Goal: Complete application form: Complete application form

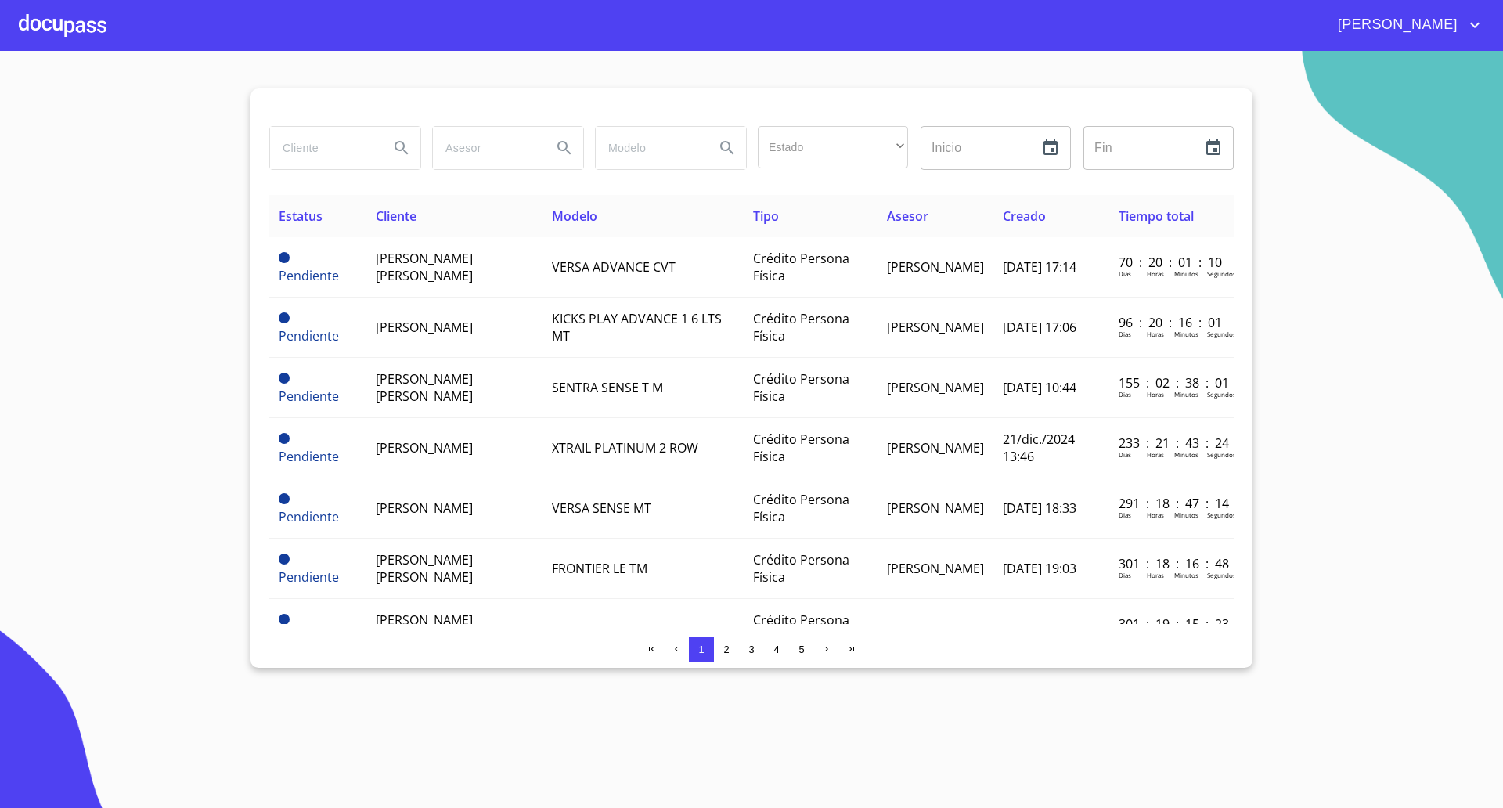
click at [50, 8] on div at bounding box center [63, 25] width 88 height 50
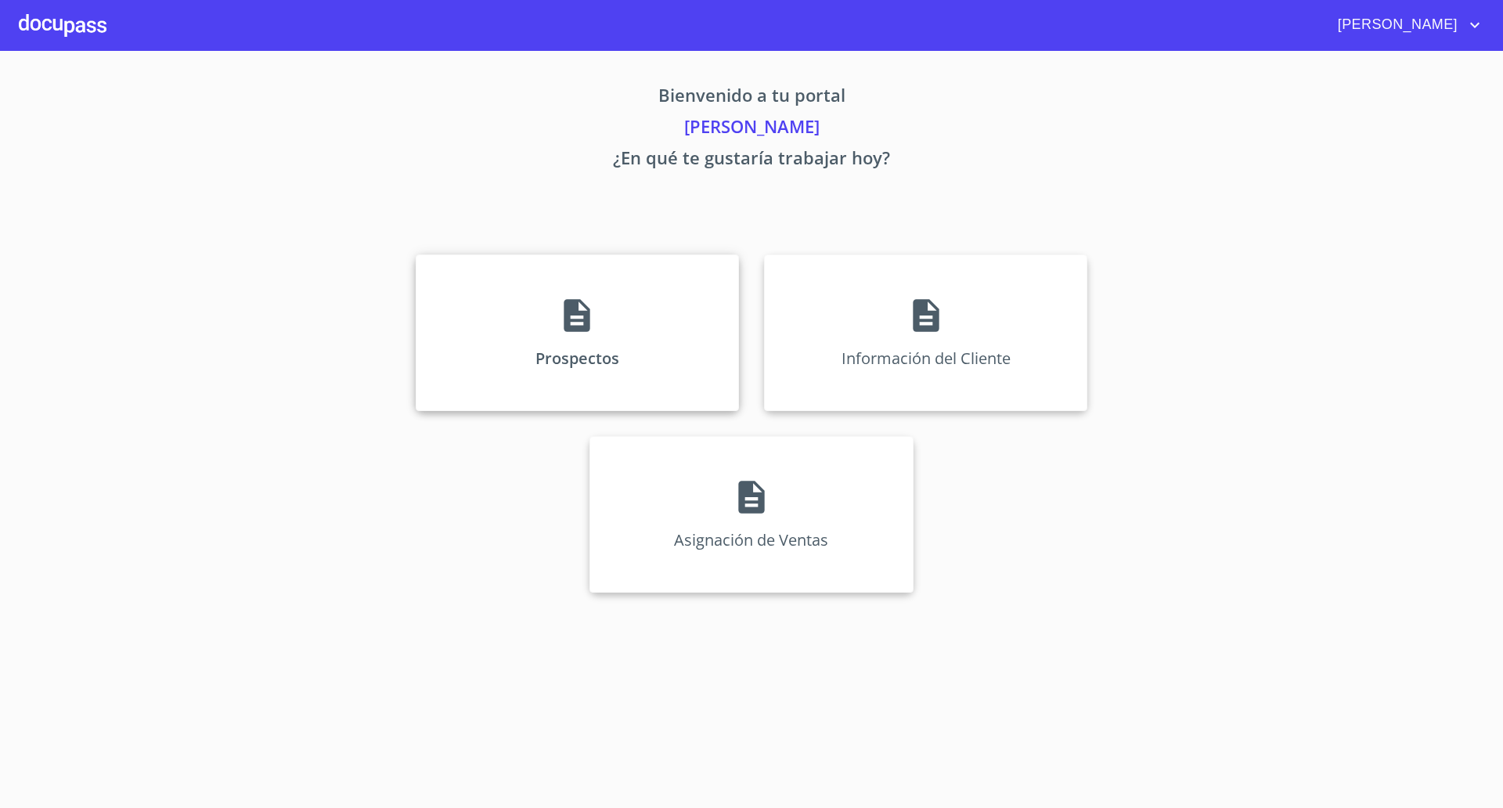
click at [465, 293] on div "Prospectos" at bounding box center [577, 332] width 323 height 157
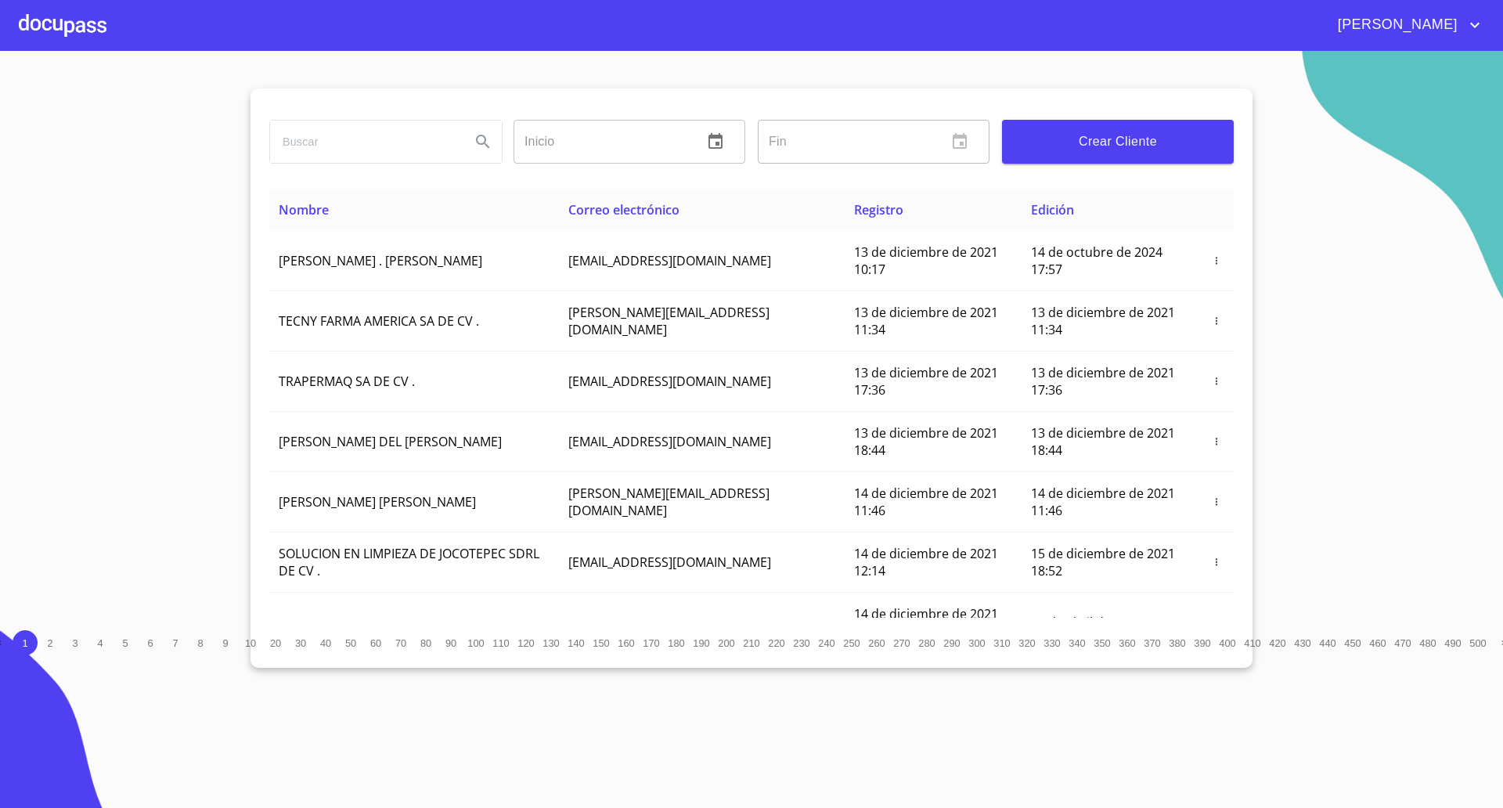
drag, startPoint x: 152, startPoint y: 172, endPoint x: 311, endPoint y: 167, distance: 159.7
click at [152, 172] on section "Inicio ​ Fin ​ Crear Cliente Nombre Correo electrónico Registro Edición ROMEO .…" at bounding box center [751, 429] width 1503 height 757
click at [1170, 145] on span "Crear Cliente" at bounding box center [1117, 142] width 207 height 22
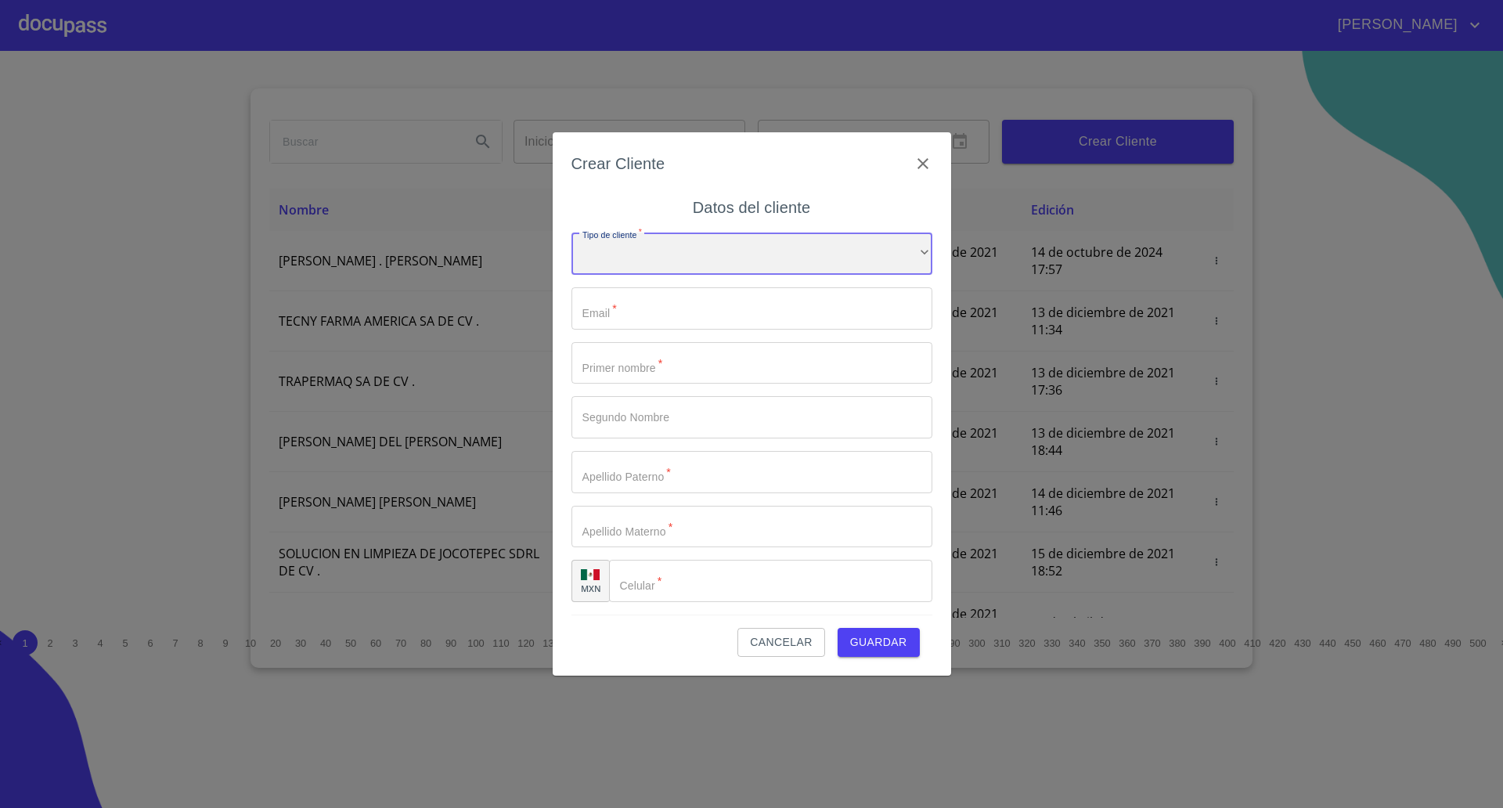
click at [779, 265] on div "​" at bounding box center [751, 253] width 361 height 42
click at [657, 261] on li "Persona Física" at bounding box center [744, 264] width 346 height 28
click at [637, 306] on input "Tipo de cliente   *" at bounding box center [751, 308] width 361 height 42
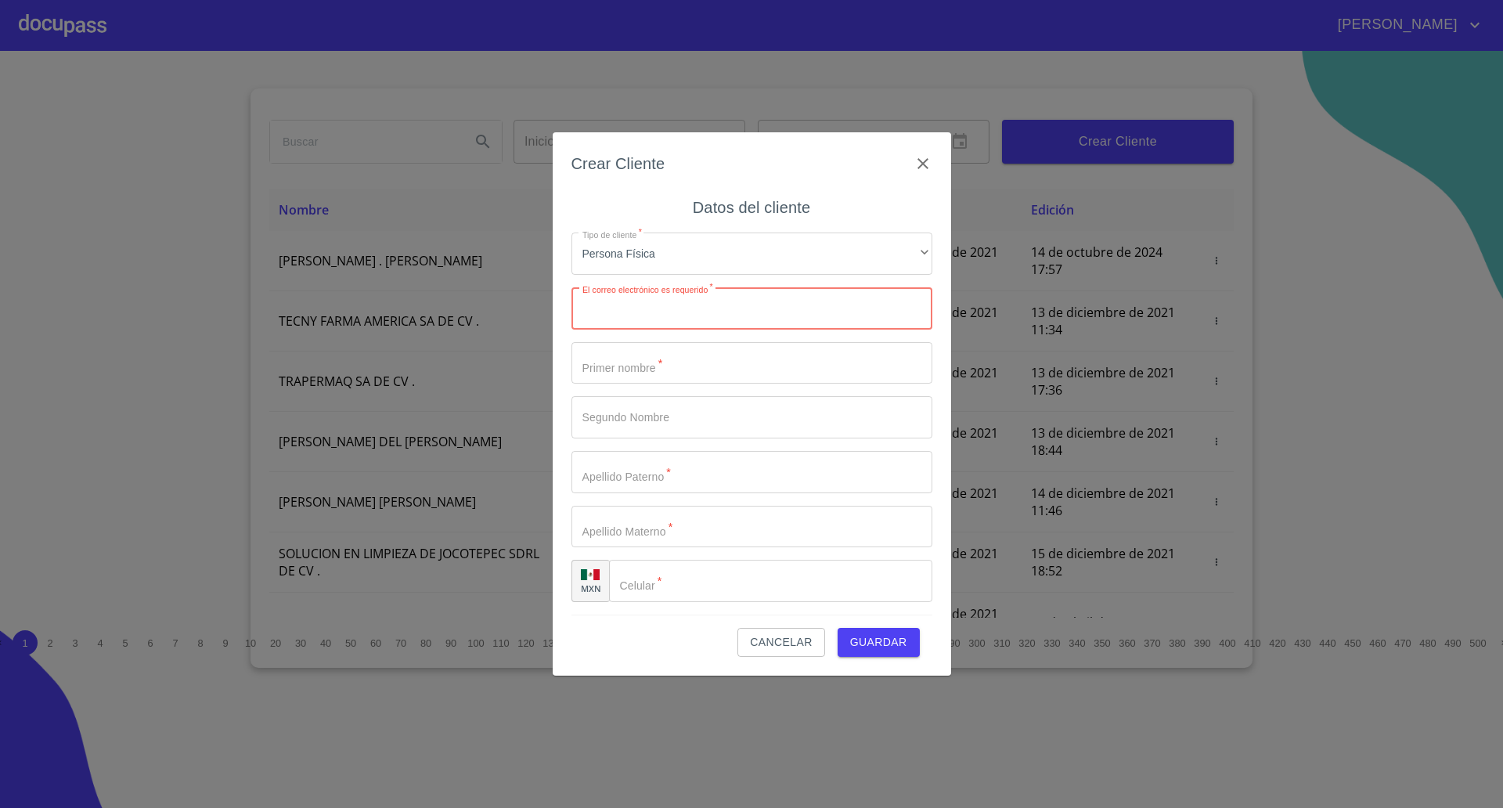
click at [679, 310] on input "Tipo de cliente   *" at bounding box center [751, 308] width 361 height 42
paste input "[EMAIL_ADDRESS][DOMAIN_NAME]"
type input "[EMAIL_ADDRESS][DOMAIN_NAME]"
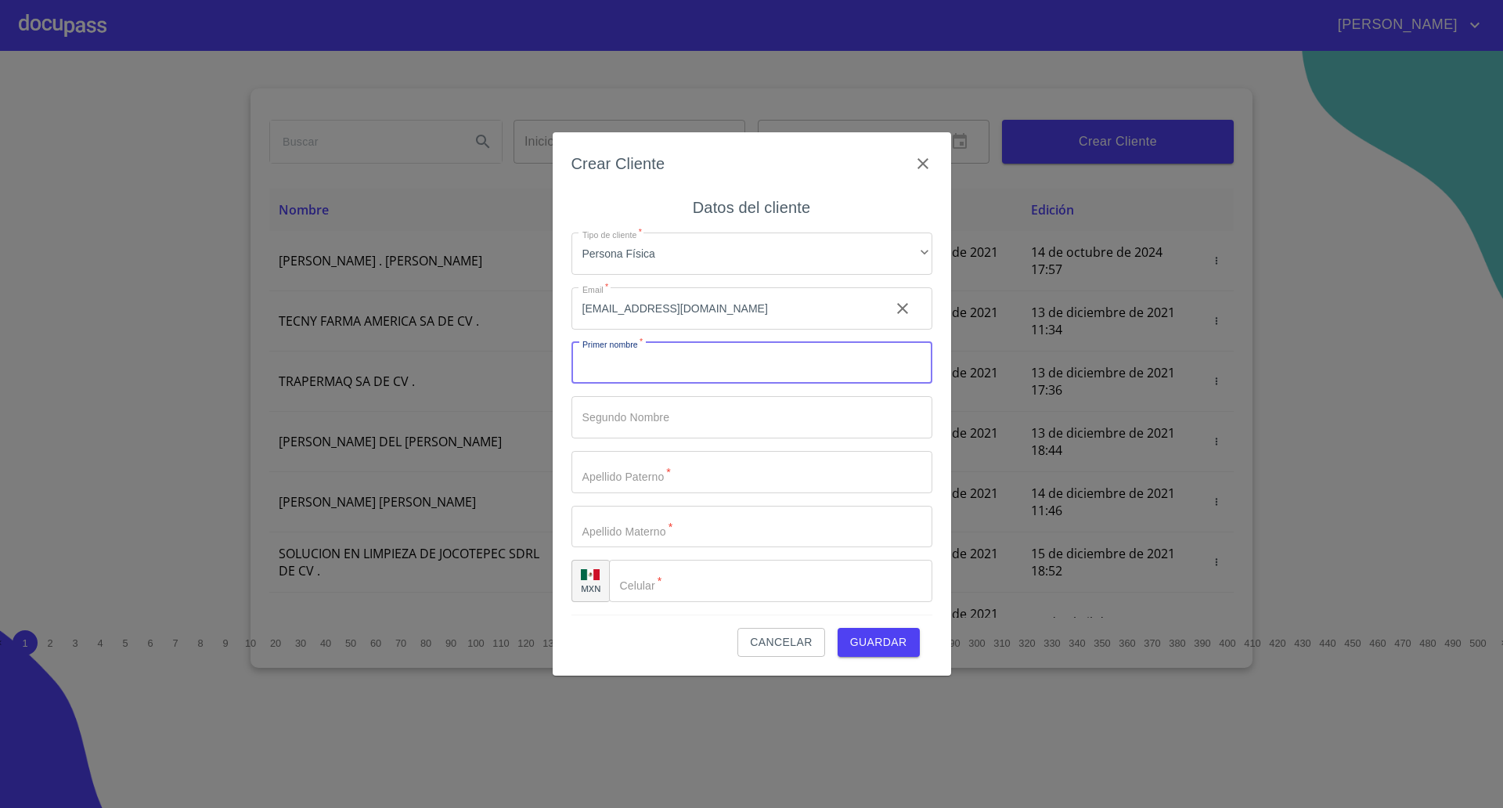
click at [651, 361] on input "Tipo de cliente   *" at bounding box center [751, 363] width 361 height 42
type input "Paulin"
type input "[PERSON_NAME]"
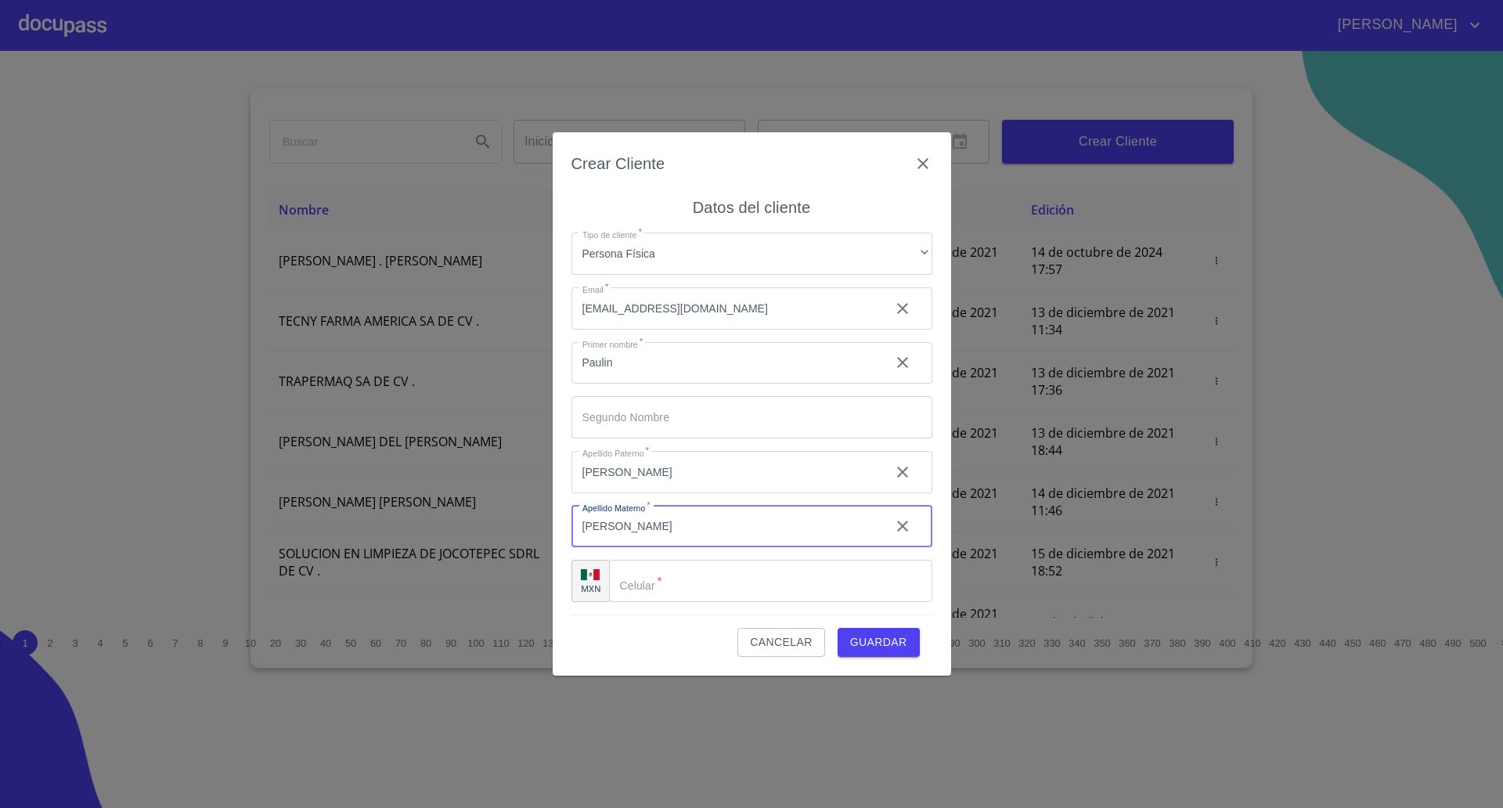
type input "[PERSON_NAME]"
type input "[PHONE_NUMBER]"
drag, startPoint x: 885, startPoint y: 643, endPoint x: 887, endPoint y: 657, distance: 15.0
click at [887, 657] on div "Crear Cliente Datos del cliente Tipo de cliente   * Persona Física ​ Email   * …" at bounding box center [752, 403] width 398 height 542
click at [891, 647] on span "Guardar" at bounding box center [878, 642] width 57 height 20
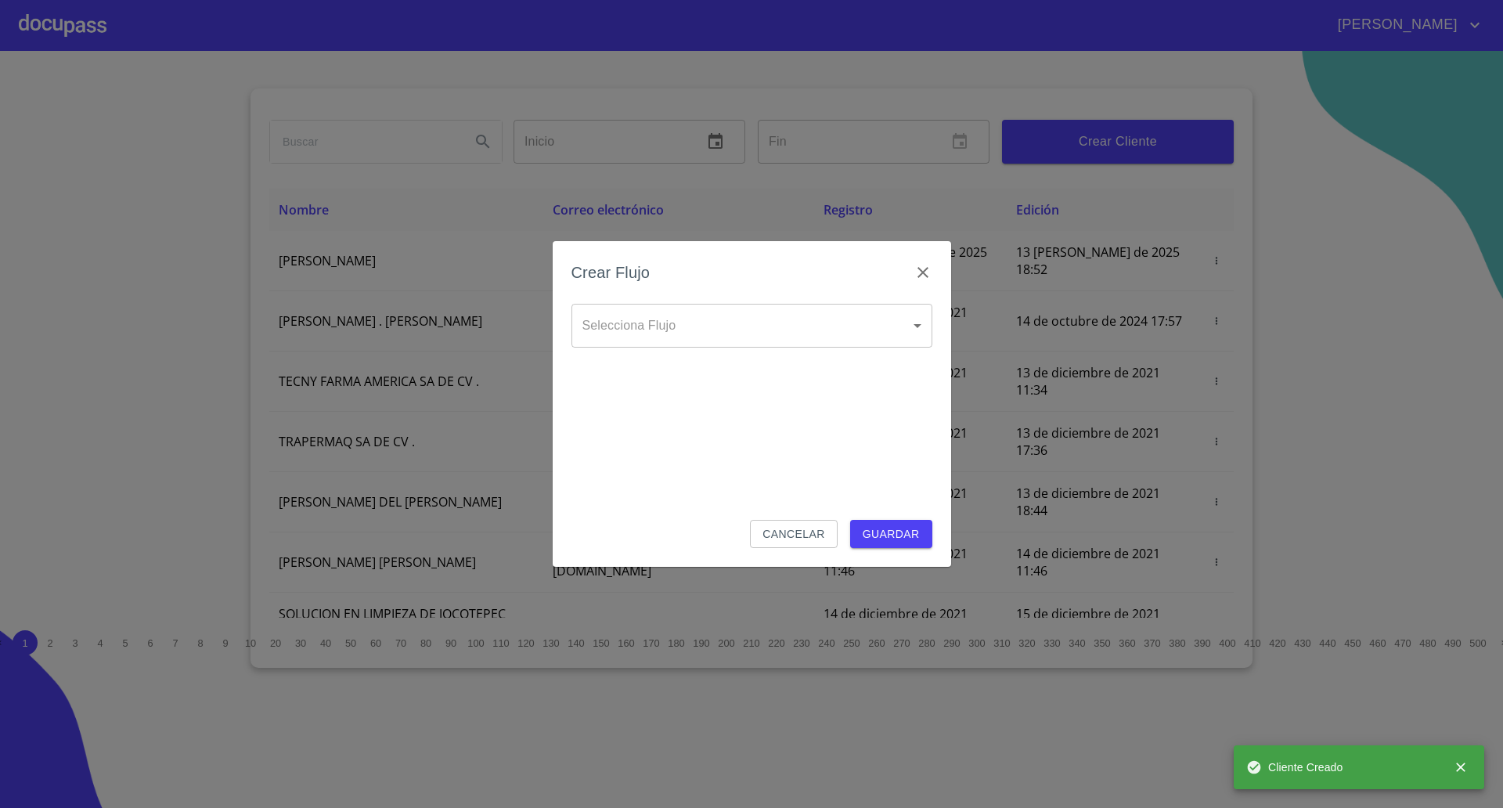
click at [653, 327] on body "[PERSON_NAME] ​ Fin ​ Crear Cliente Nombre Correo electrónico Registro Edición …" at bounding box center [751, 404] width 1503 height 808
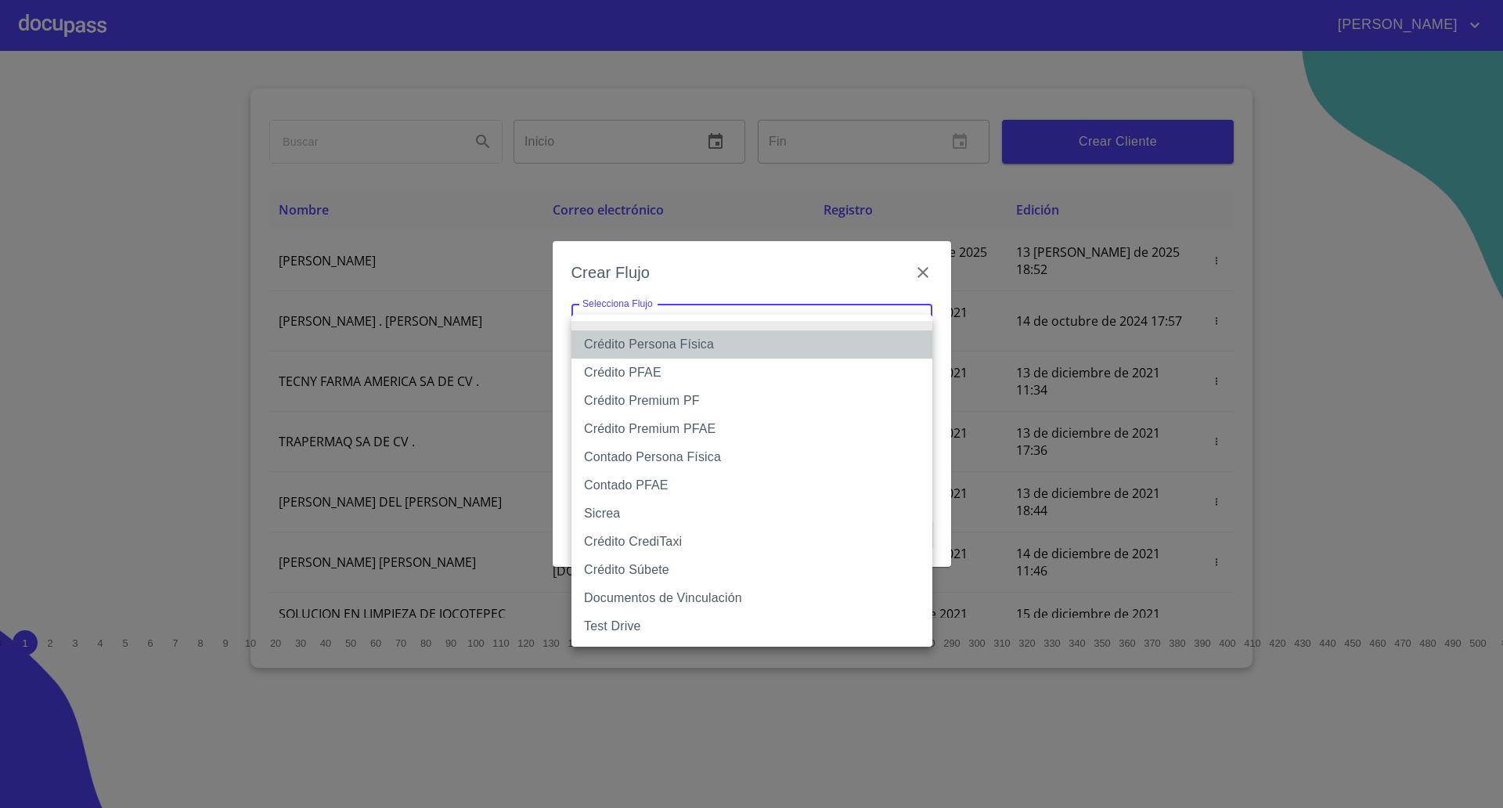
click at [685, 348] on li "Crédito Persona Física" at bounding box center [751, 344] width 361 height 28
type input "61b033e49b8c202ad5bb7912"
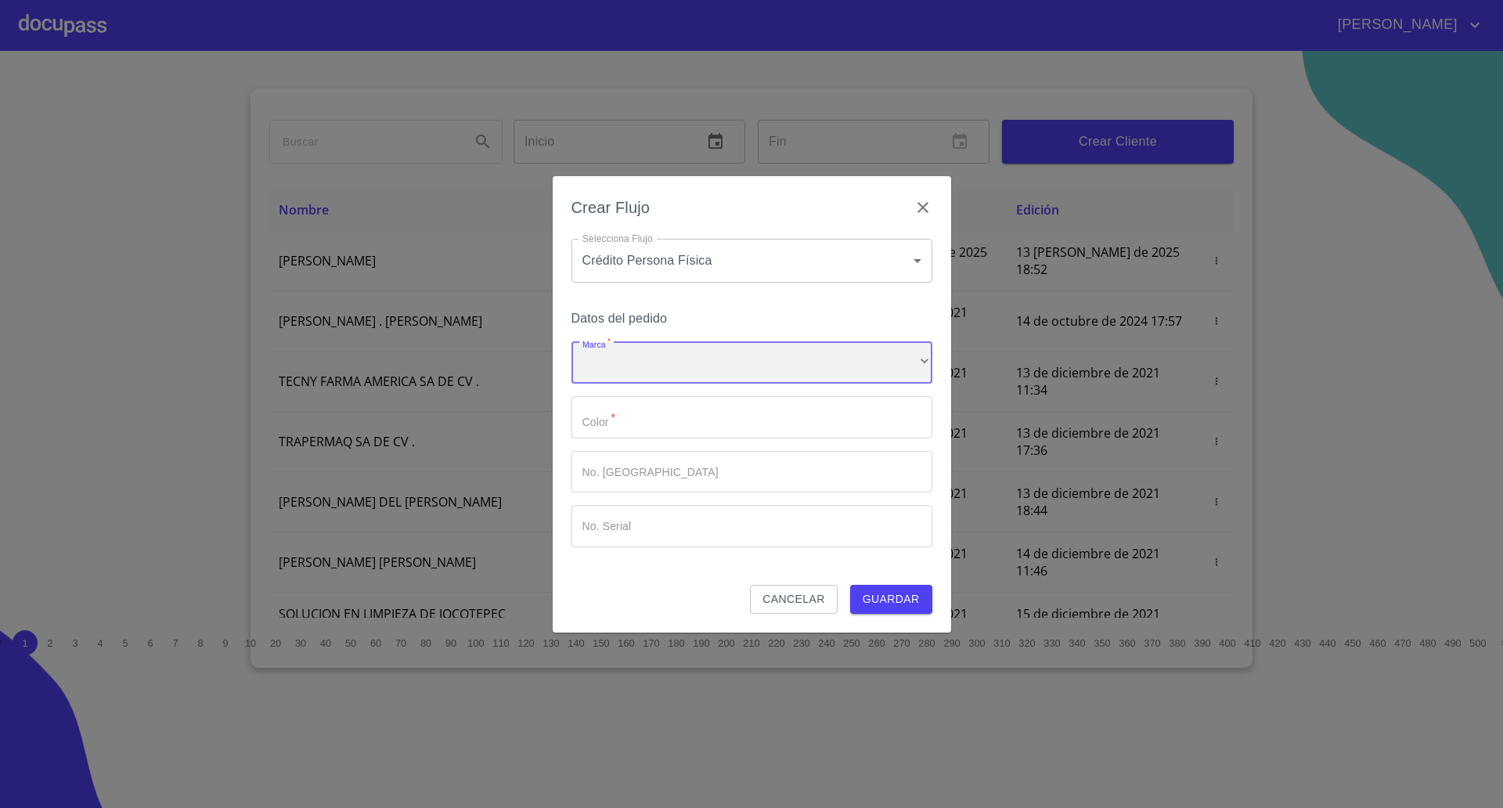
click at [669, 363] on div "​" at bounding box center [751, 363] width 361 height 42
click at [661, 376] on li "Nissan" at bounding box center [751, 374] width 361 height 28
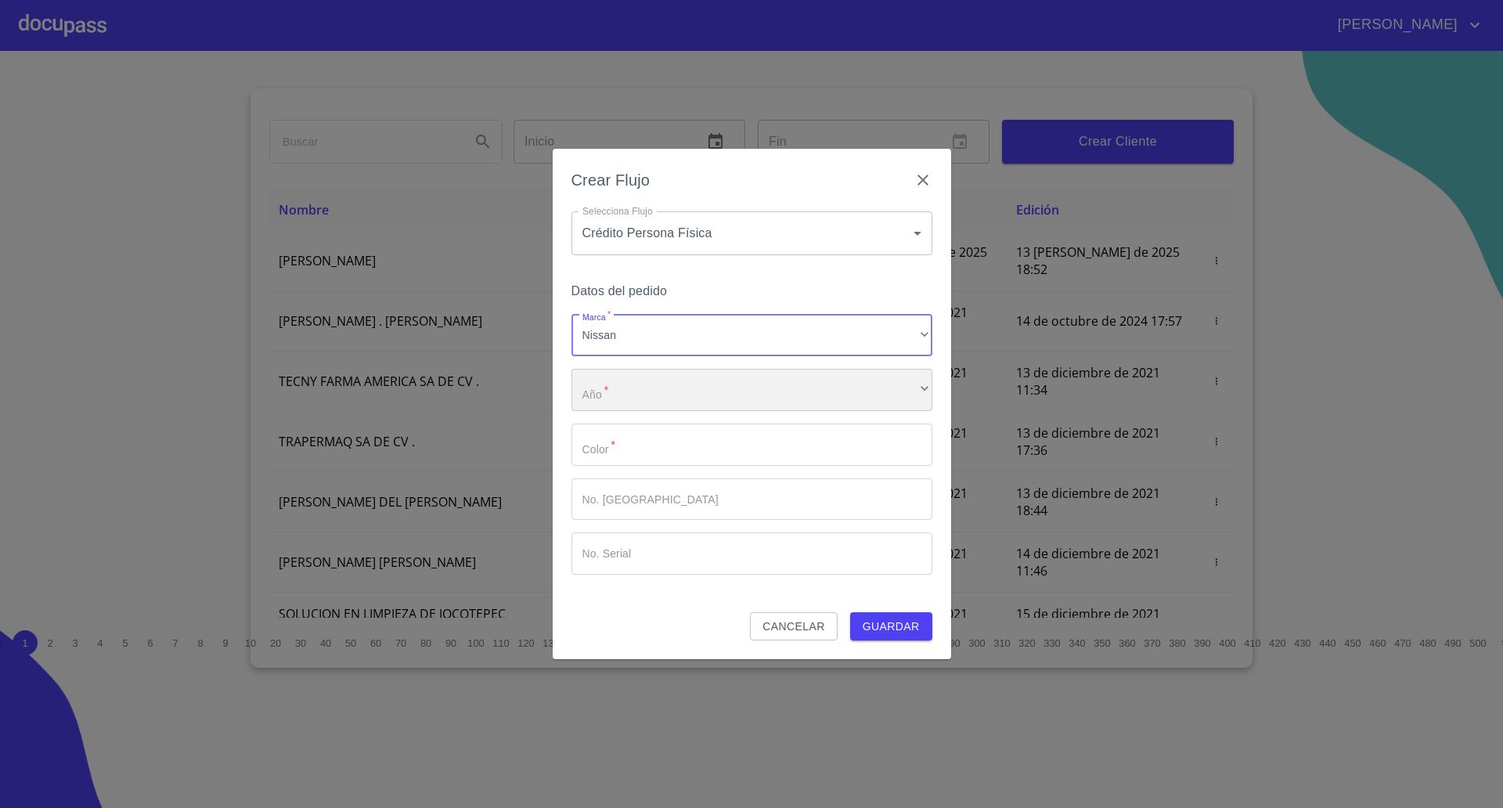
click at [643, 394] on div "​" at bounding box center [751, 390] width 361 height 42
click at [643, 394] on li "2025" at bounding box center [751, 401] width 361 height 28
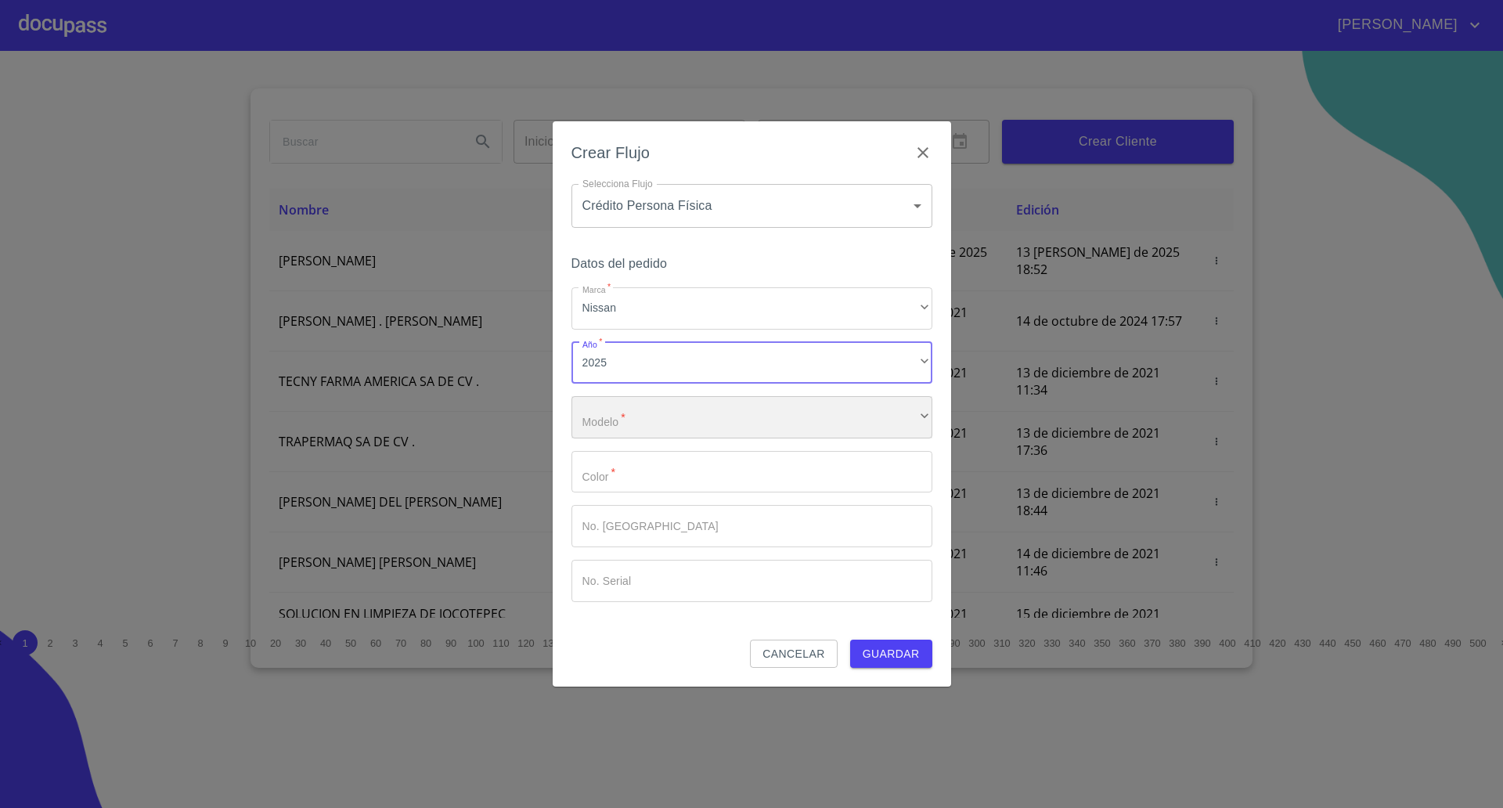
click at [631, 420] on div "​" at bounding box center [751, 417] width 361 height 42
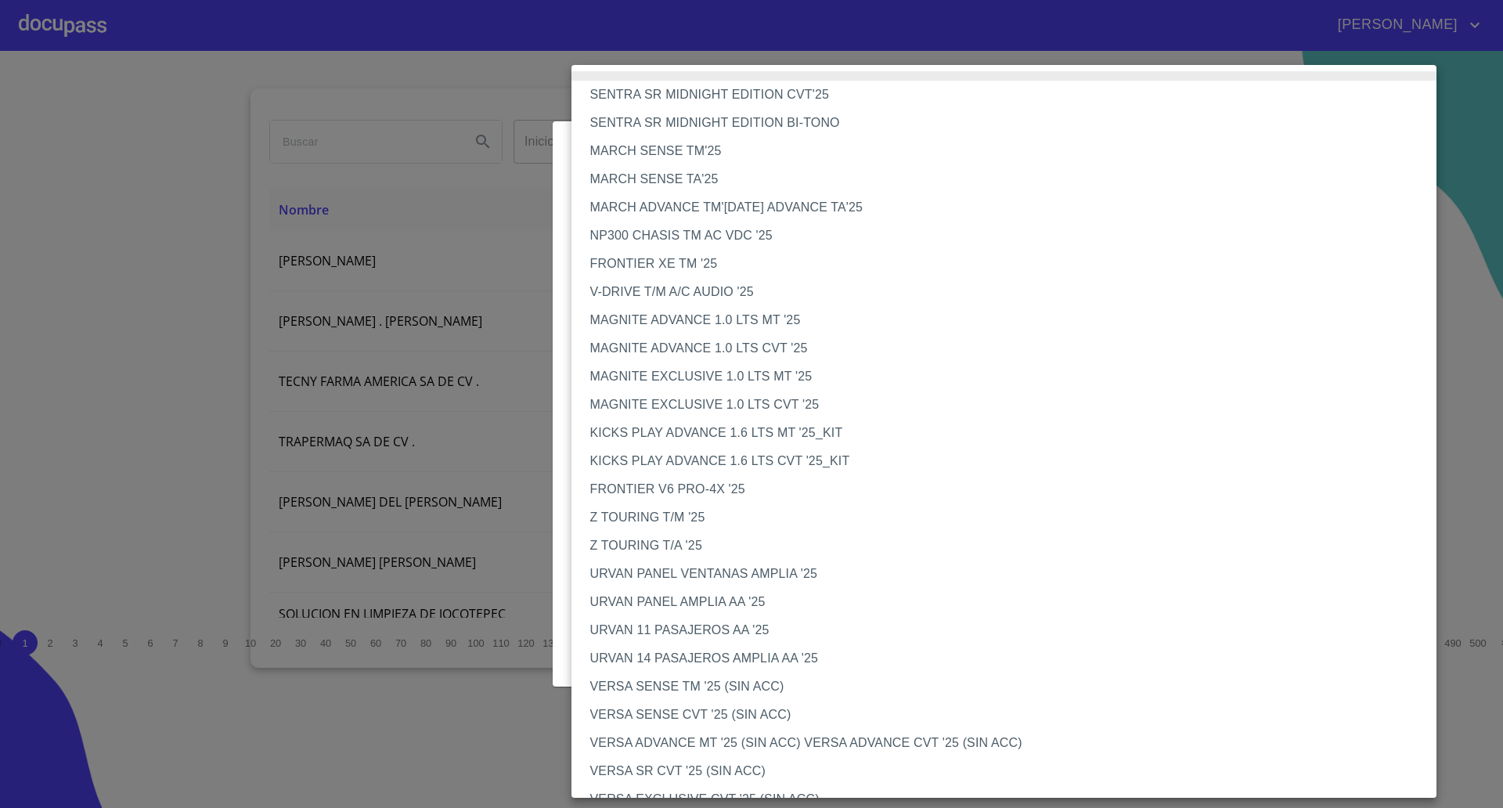
click at [699, 340] on li "MAGNITE ADVANCE 1.0 LTS CVT '25" at bounding box center [1011, 348] width 880 height 28
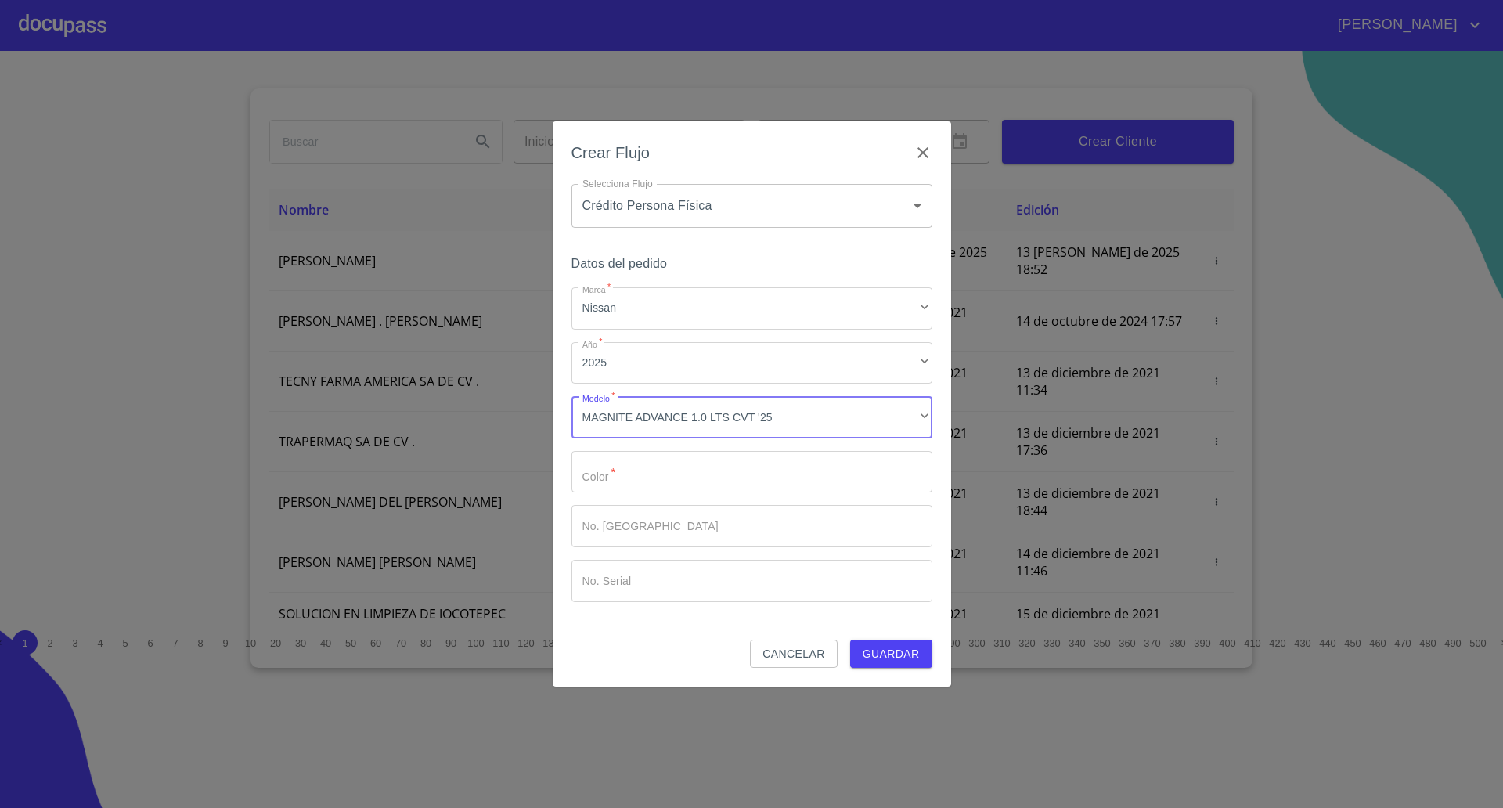
click at [696, 478] on input "Marca   *" at bounding box center [751, 472] width 361 height 42
type input "rojo"
click at [880, 657] on span "Guardar" at bounding box center [890, 654] width 57 height 20
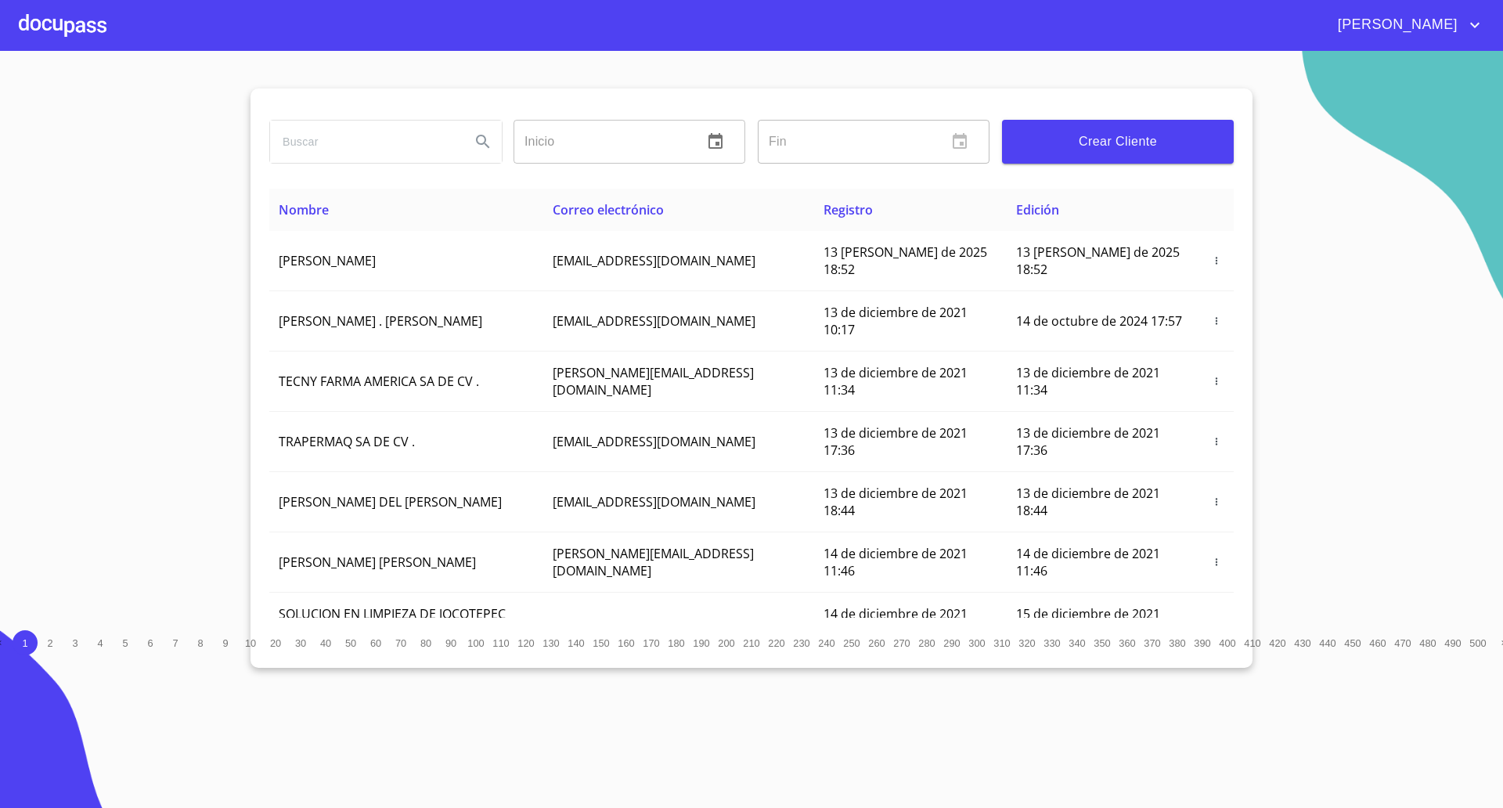
click at [46, 27] on div at bounding box center [63, 25] width 88 height 50
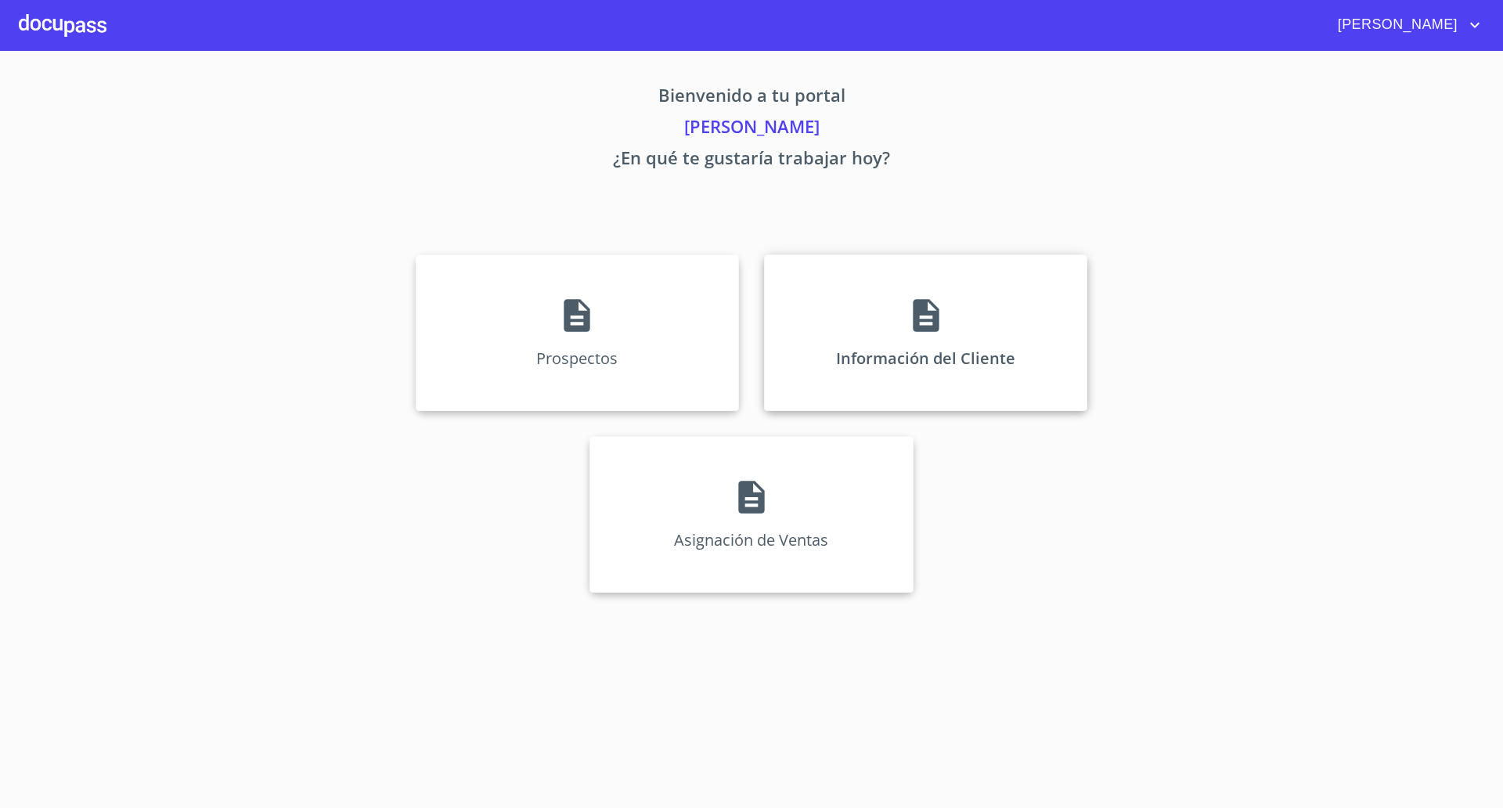
click at [871, 383] on div "Información del Cliente" at bounding box center [925, 332] width 323 height 157
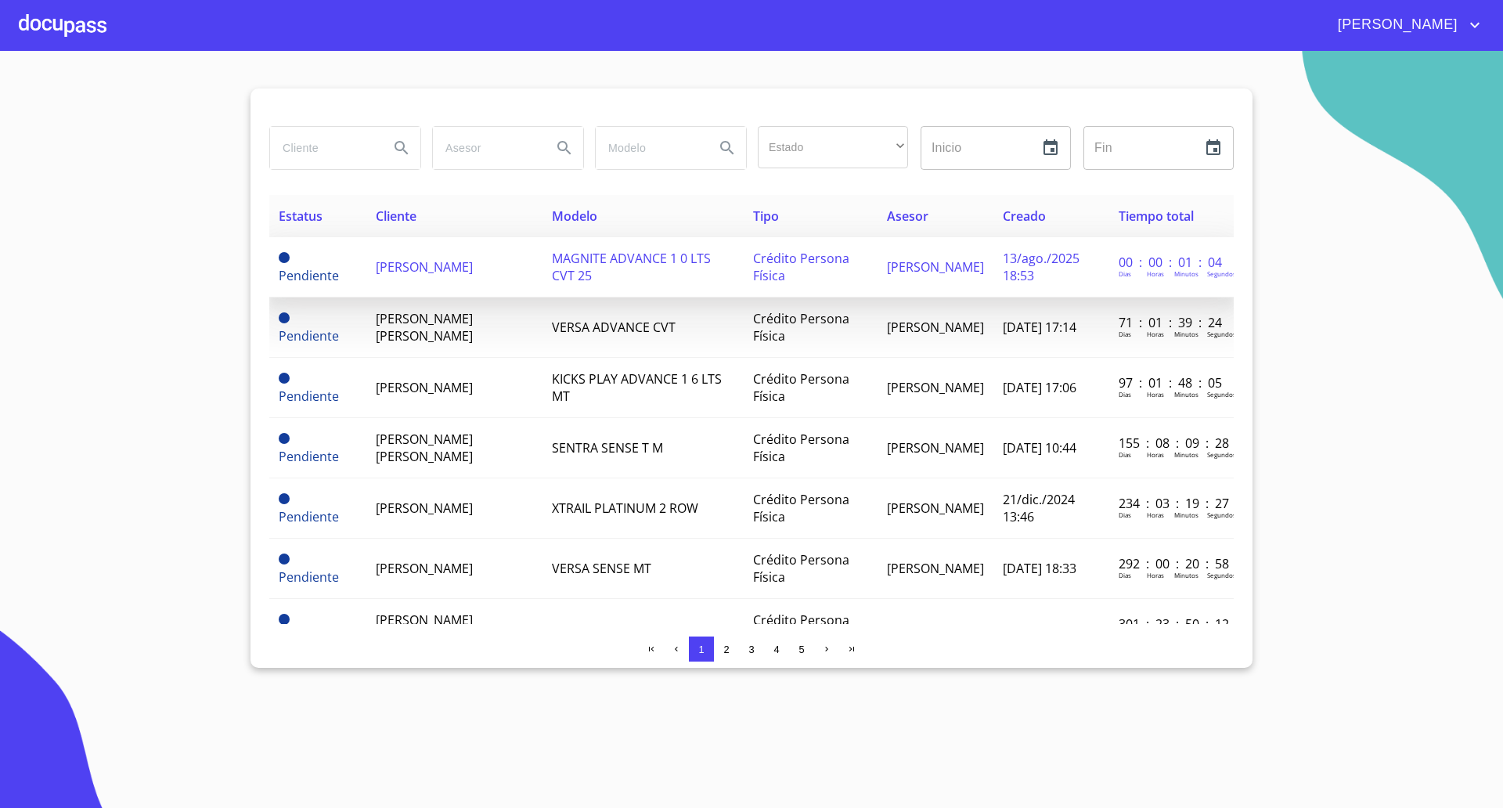
click at [436, 264] on span "[PERSON_NAME]" at bounding box center [424, 266] width 97 height 17
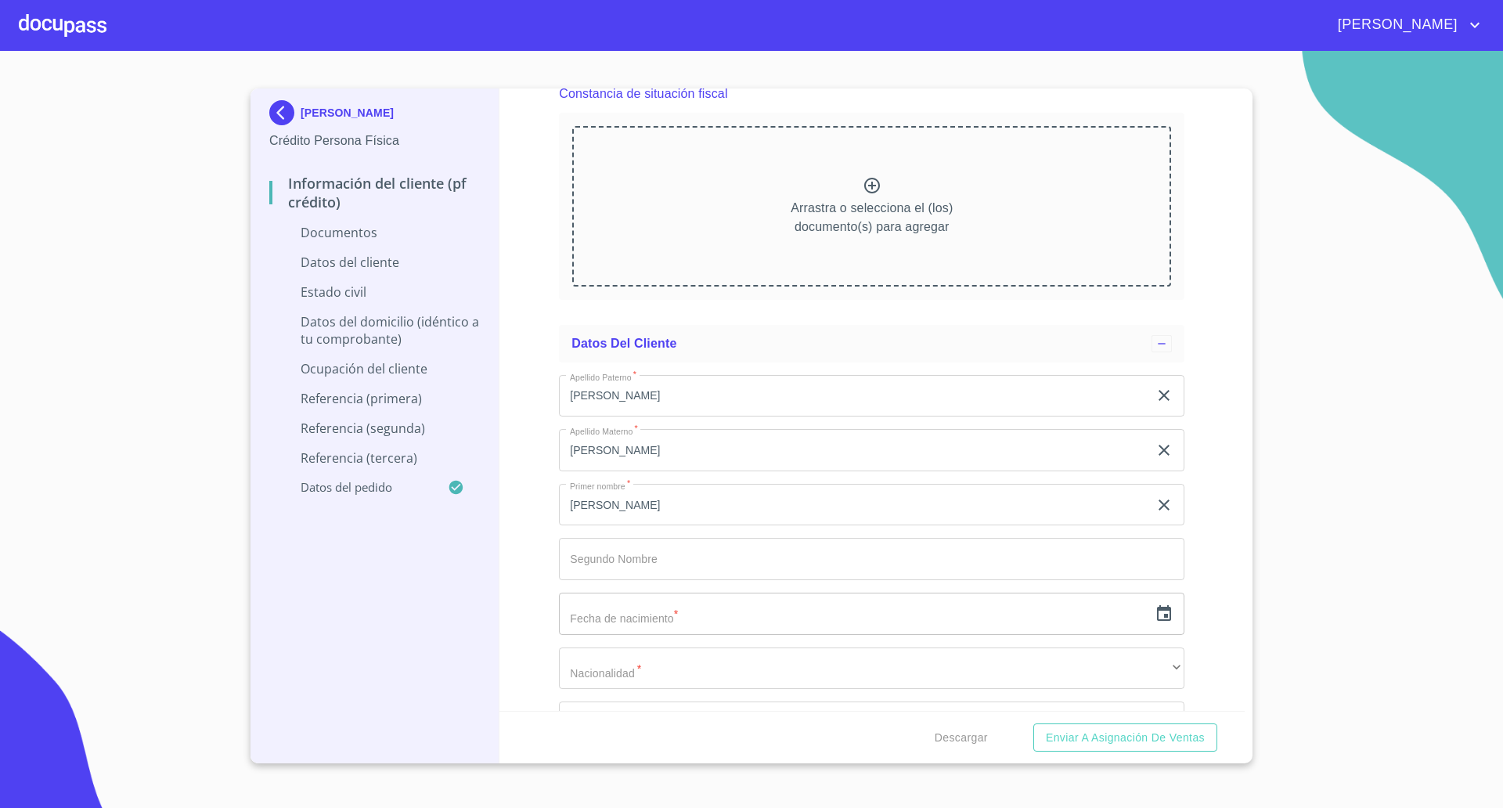
scroll to position [1859, 0]
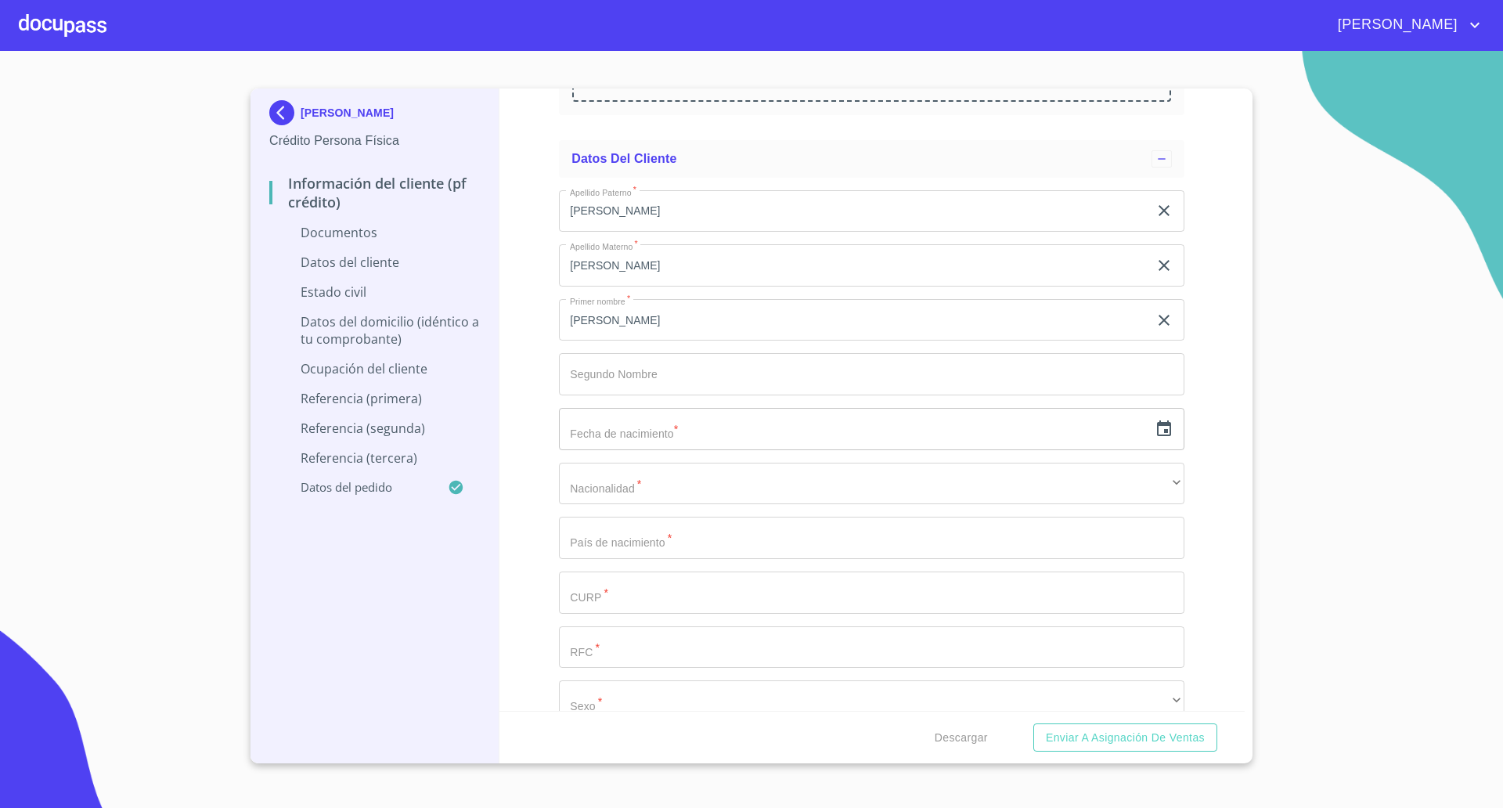
click at [522, 502] on div "Información del cliente (PF crédito) Documentos Documento de identificación   *…" at bounding box center [872, 399] width 746 height 622
drag, startPoint x: 504, startPoint y: 368, endPoint x: 514, endPoint y: 374, distance: 11.9
click at [504, 368] on div "Información del cliente (PF crédito) Documentos Documento de identificación   *…" at bounding box center [872, 399] width 746 height 622
click at [1160, 433] on div "​" at bounding box center [871, 429] width 625 height 42
click at [1157, 433] on icon "button" at bounding box center [1164, 428] width 14 height 16
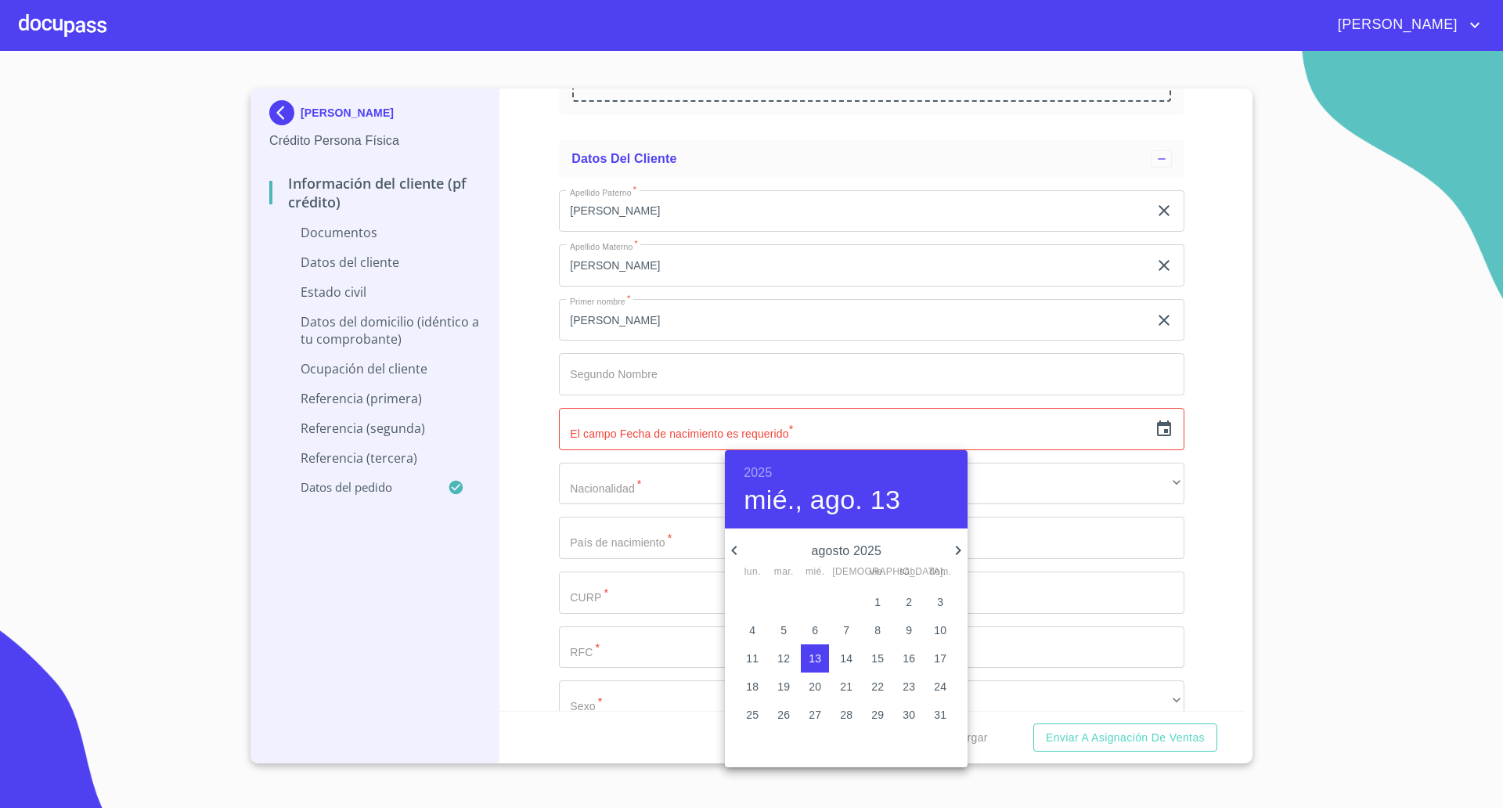
click at [762, 474] on h6 "2025" at bounding box center [757, 473] width 28 height 22
click at [839, 532] on div "1981" at bounding box center [846, 533] width 243 height 31
type input "13 de ago. de 1981"
click at [646, 487] on div at bounding box center [751, 404] width 1503 height 808
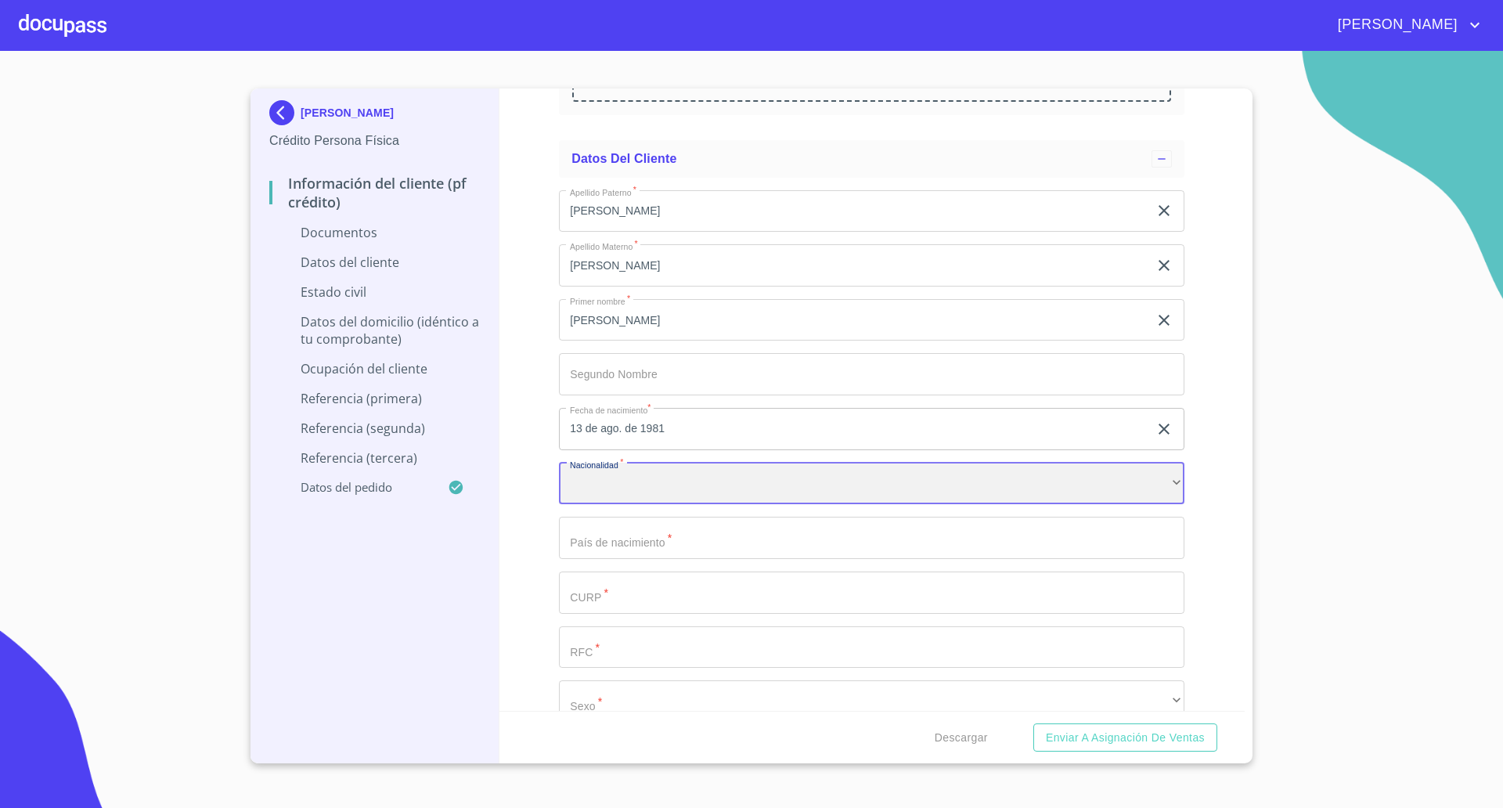
click at [644, 492] on div "​" at bounding box center [871, 484] width 625 height 42
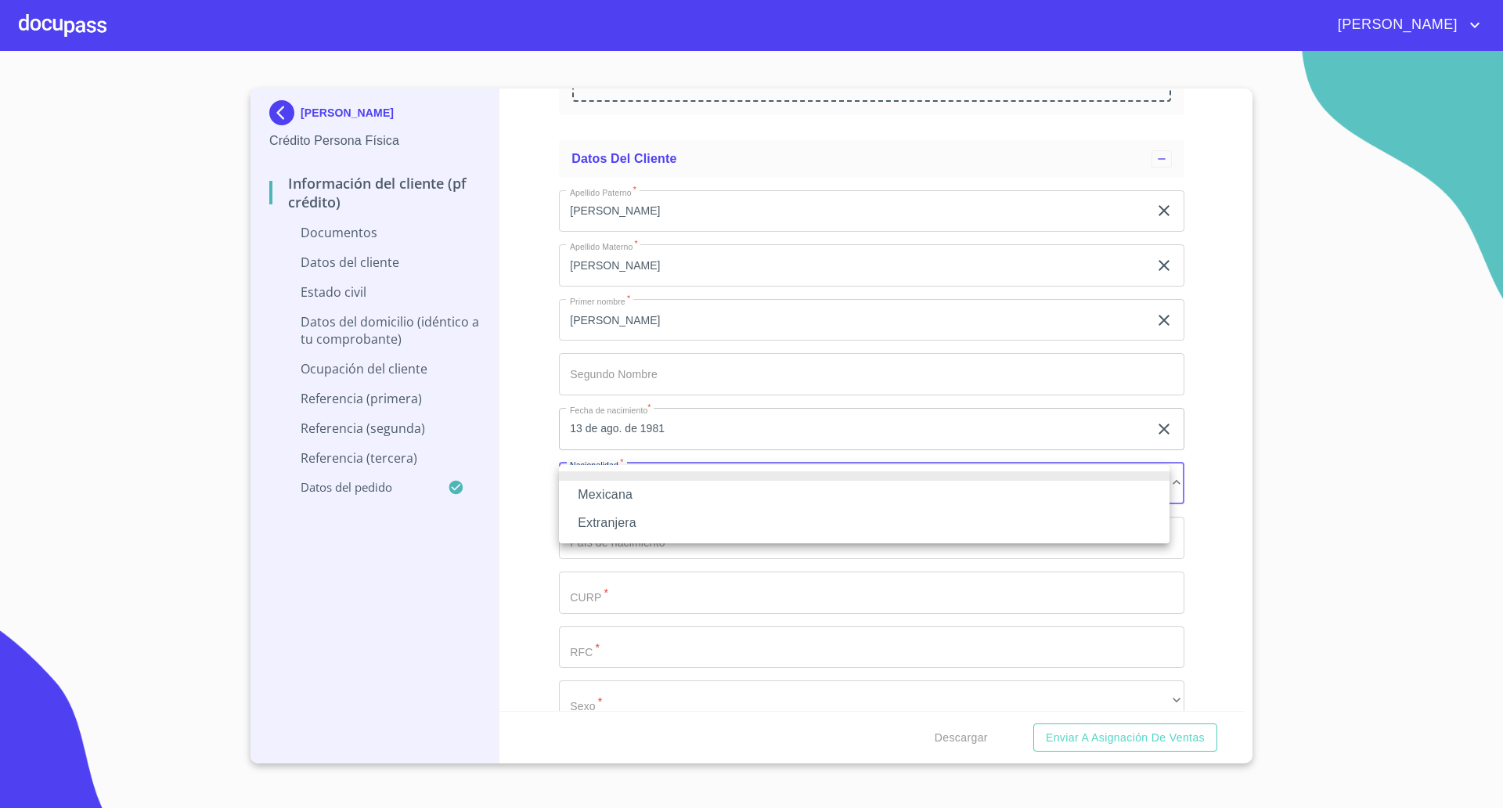
click at [628, 500] on li "Mexicana" at bounding box center [864, 495] width 610 height 28
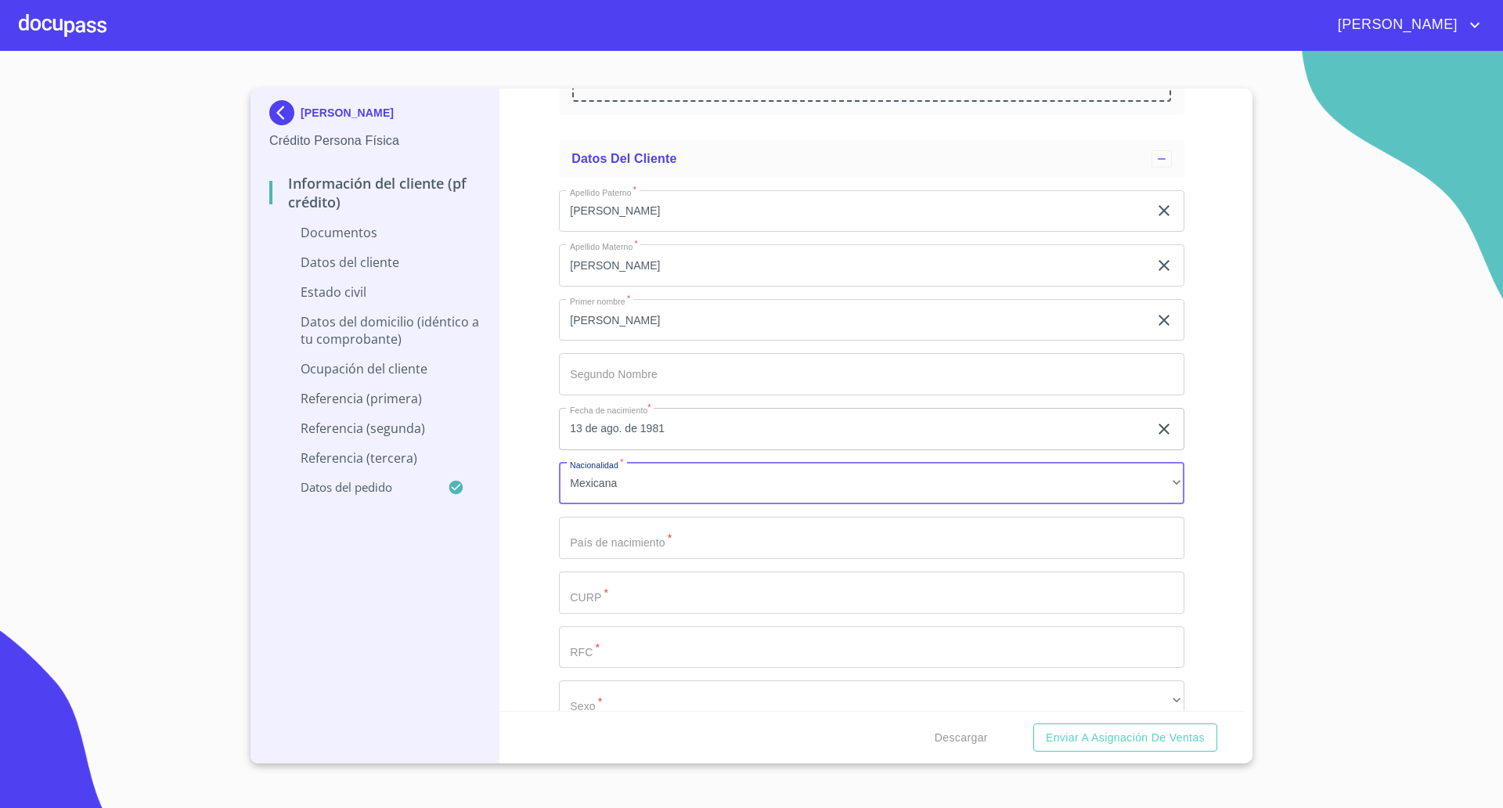
click at [621, 426] on input "13 de ago. de 1981" at bounding box center [857, 429] width 596 height 42
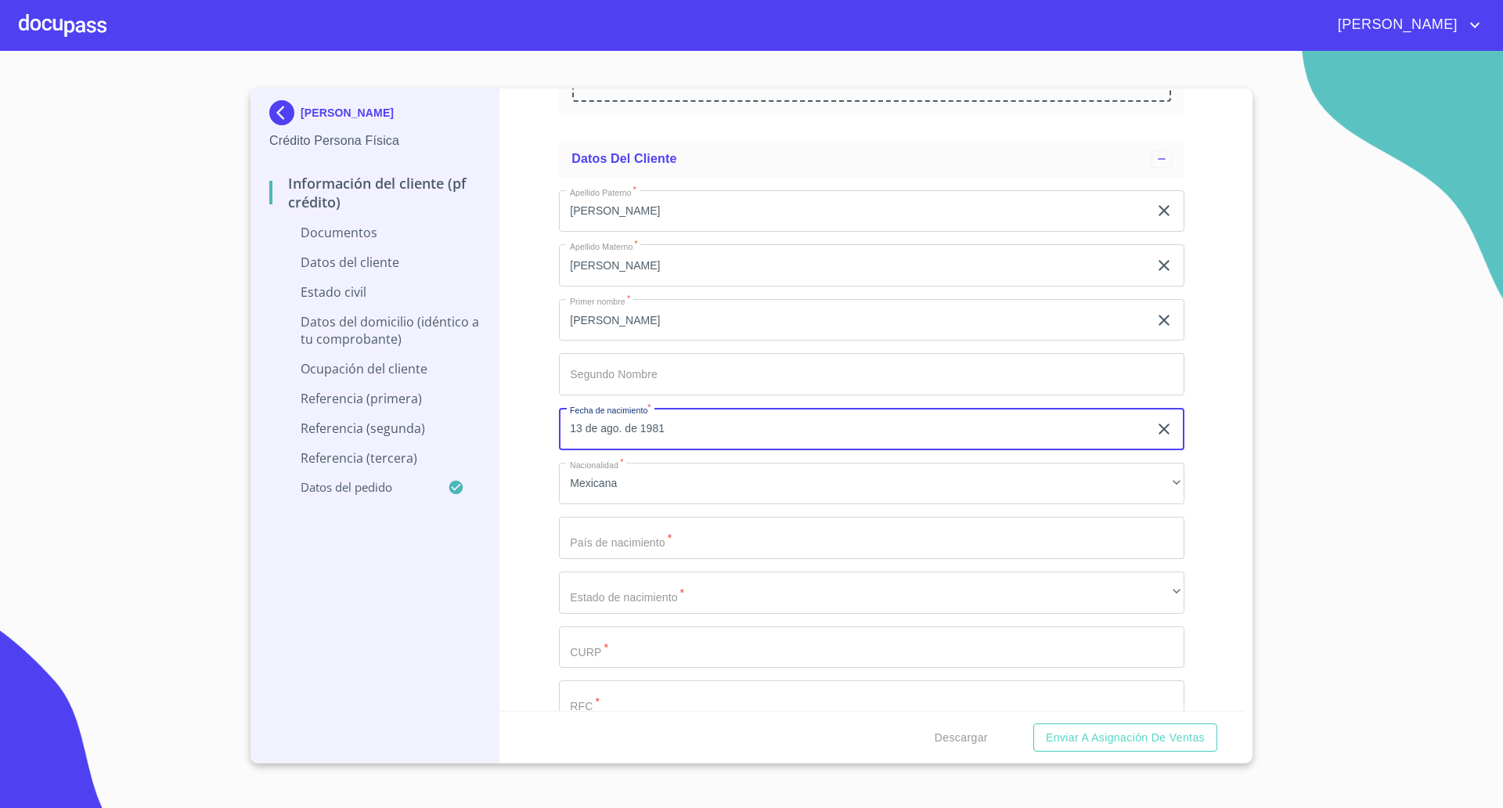
click at [621, 427] on input "13 de ago. de 1981" at bounding box center [857, 429] width 596 height 42
click at [1057, 431] on input "13 de ago. de 1981" at bounding box center [857, 429] width 596 height 42
click at [1154, 431] on icon "button" at bounding box center [1163, 428] width 19 height 19
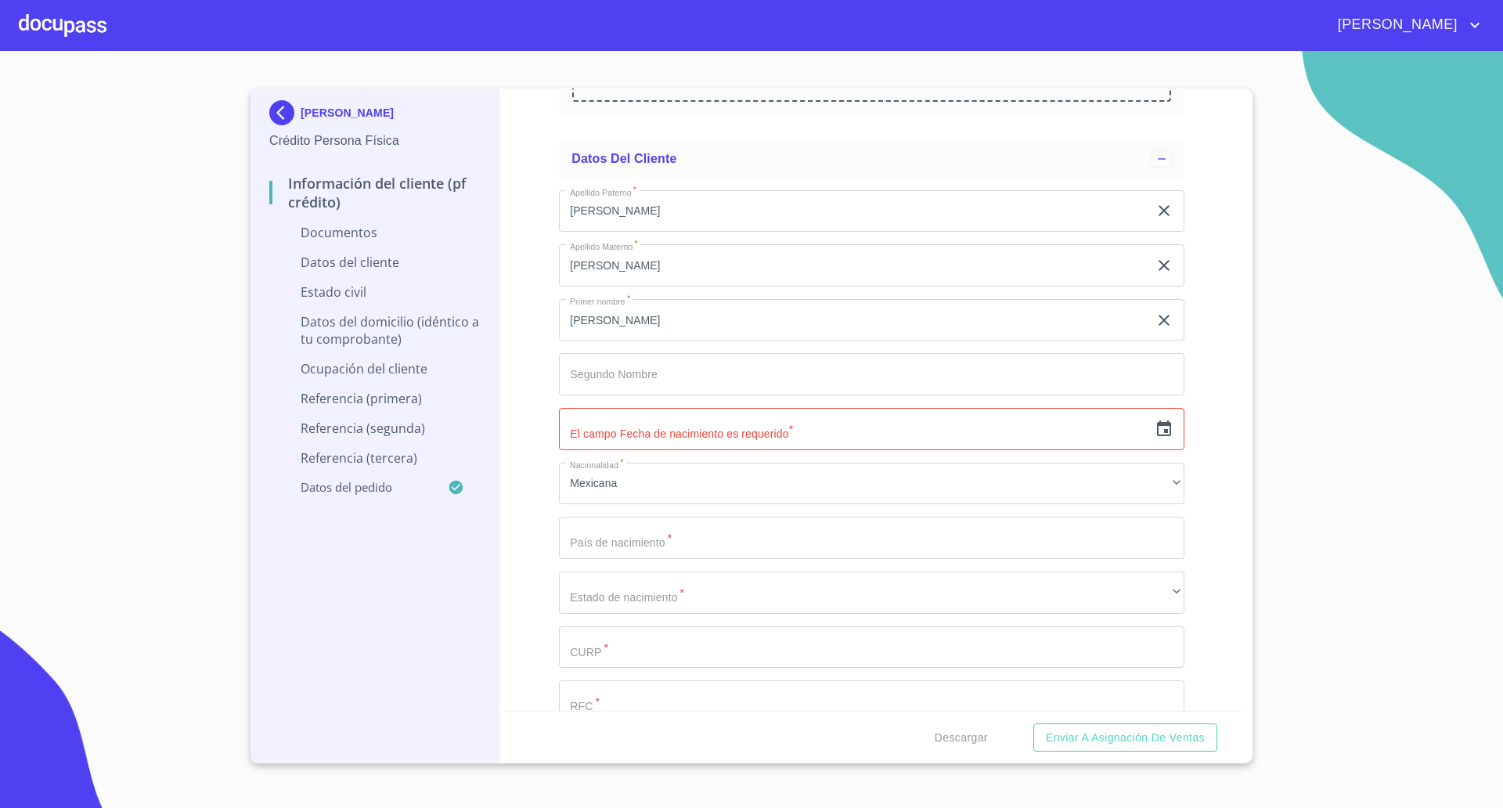
click at [784, 427] on input "text" at bounding box center [853, 429] width 589 height 42
click at [1157, 427] on icon "button" at bounding box center [1163, 428] width 19 height 19
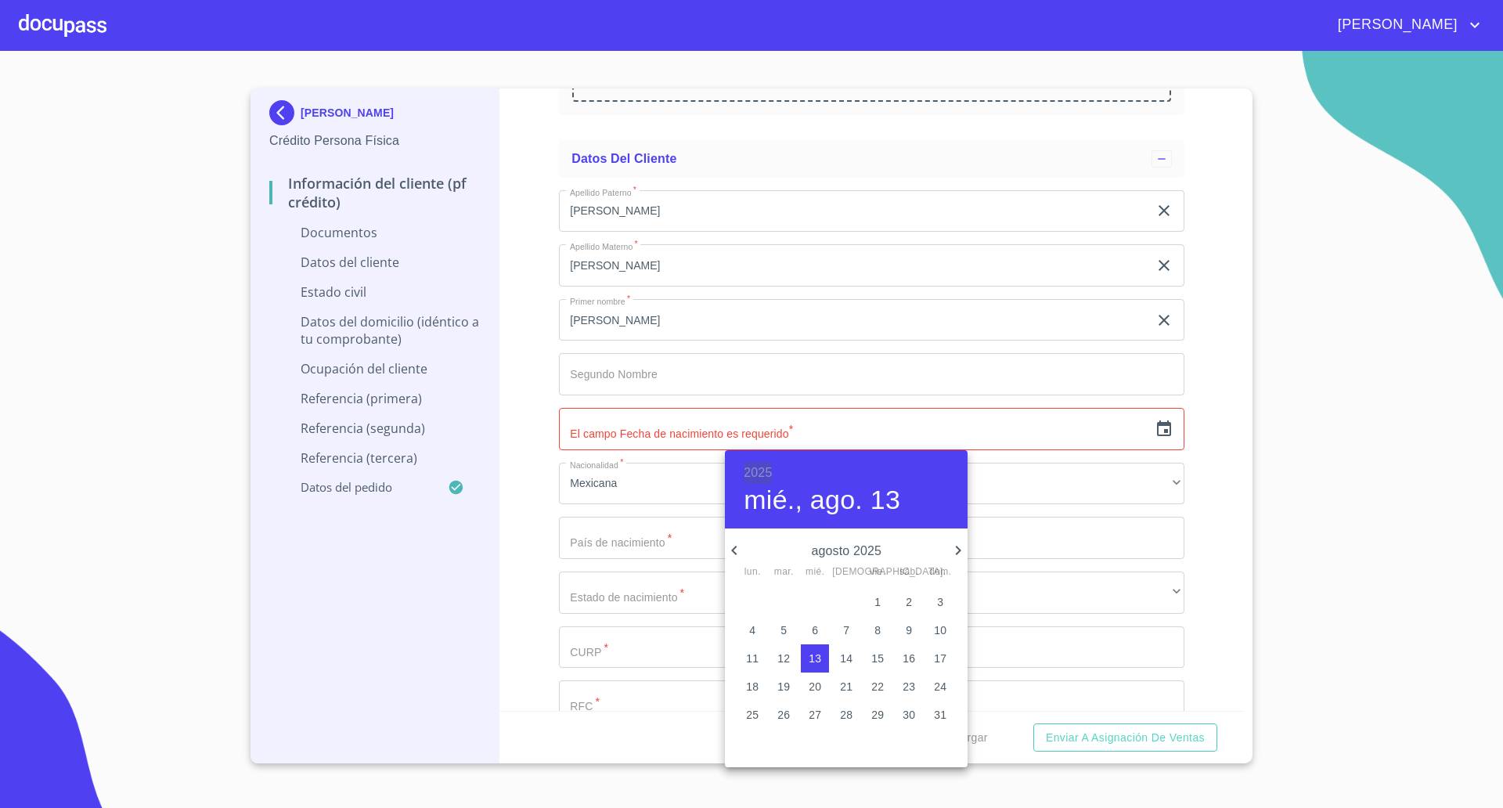
click at [752, 466] on h6 "2025" at bounding box center [757, 473] width 28 height 22
click at [841, 723] on div "1981" at bounding box center [846, 729] width 243 height 31
click at [734, 551] on icon "button" at bounding box center [733, 549] width 5 height 9
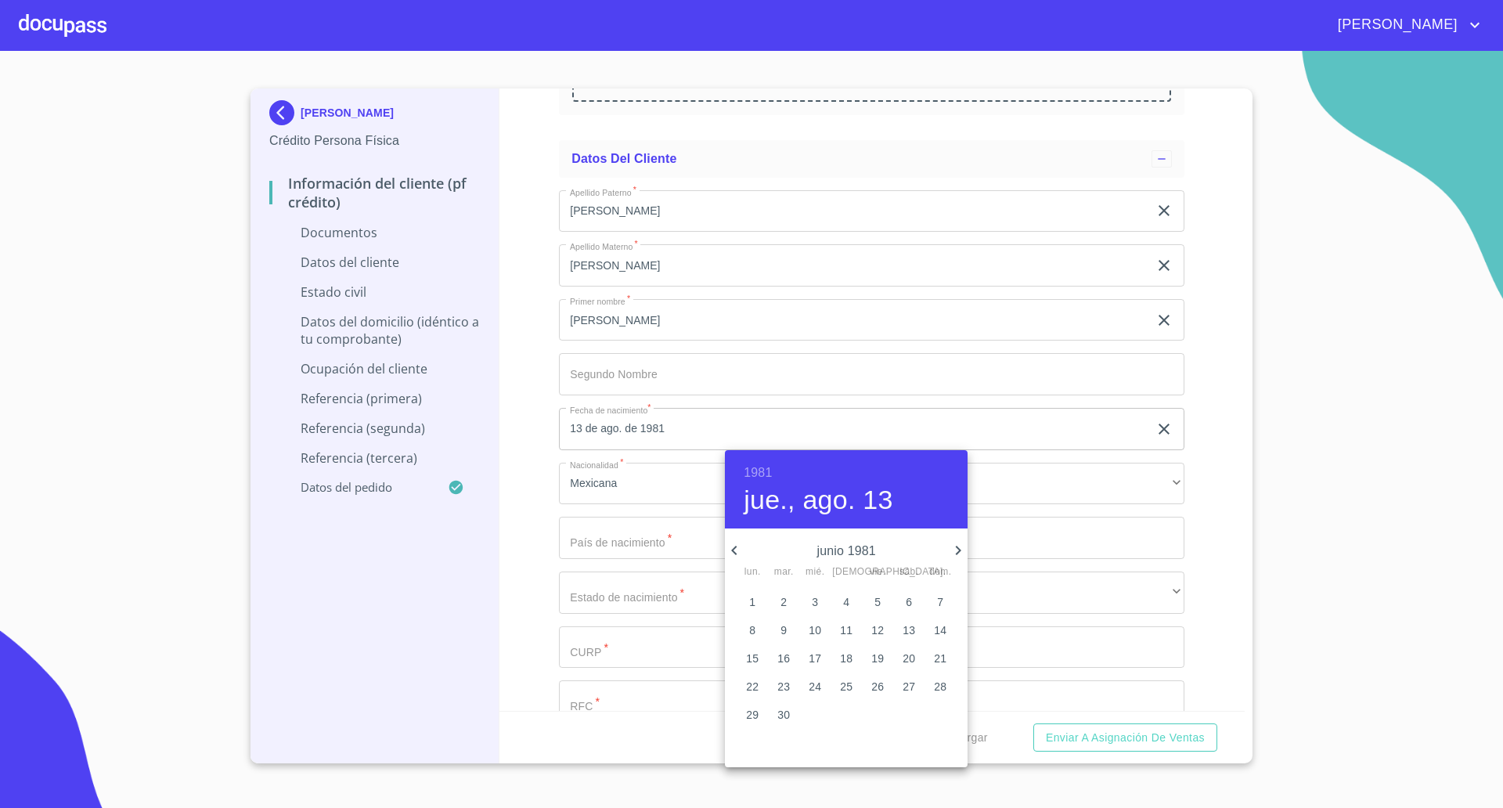
click at [961, 547] on icon "button" at bounding box center [958, 550] width 19 height 19
click at [819, 629] on span "8" at bounding box center [815, 630] width 28 height 16
type input "8 de [DATE]. de 1981"
click at [498, 459] on div at bounding box center [751, 404] width 1503 height 808
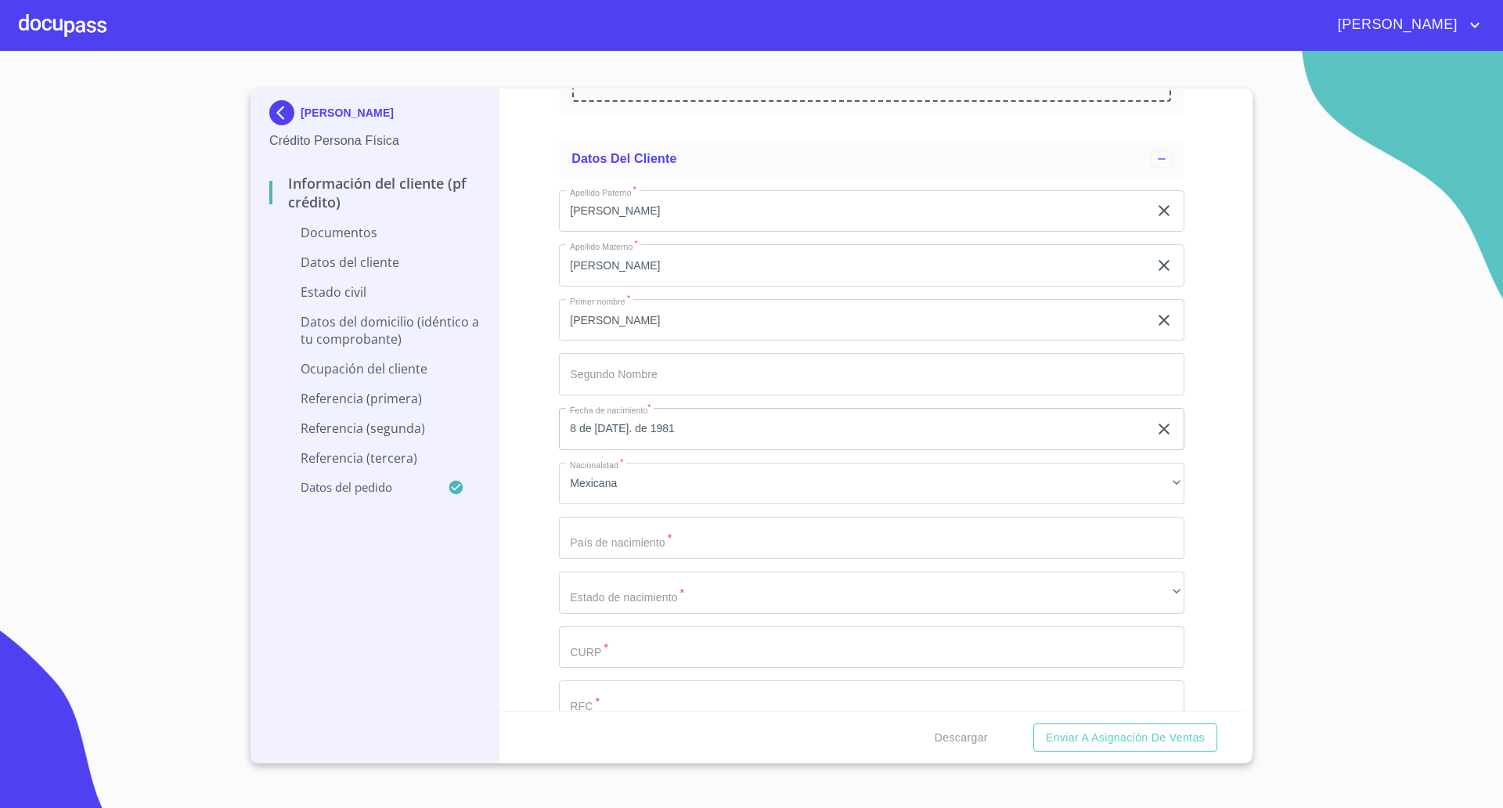
click at [612, 232] on input "Documento de identificación   *" at bounding box center [853, 211] width 589 height 42
type input "[GEOGRAPHIC_DATA]"
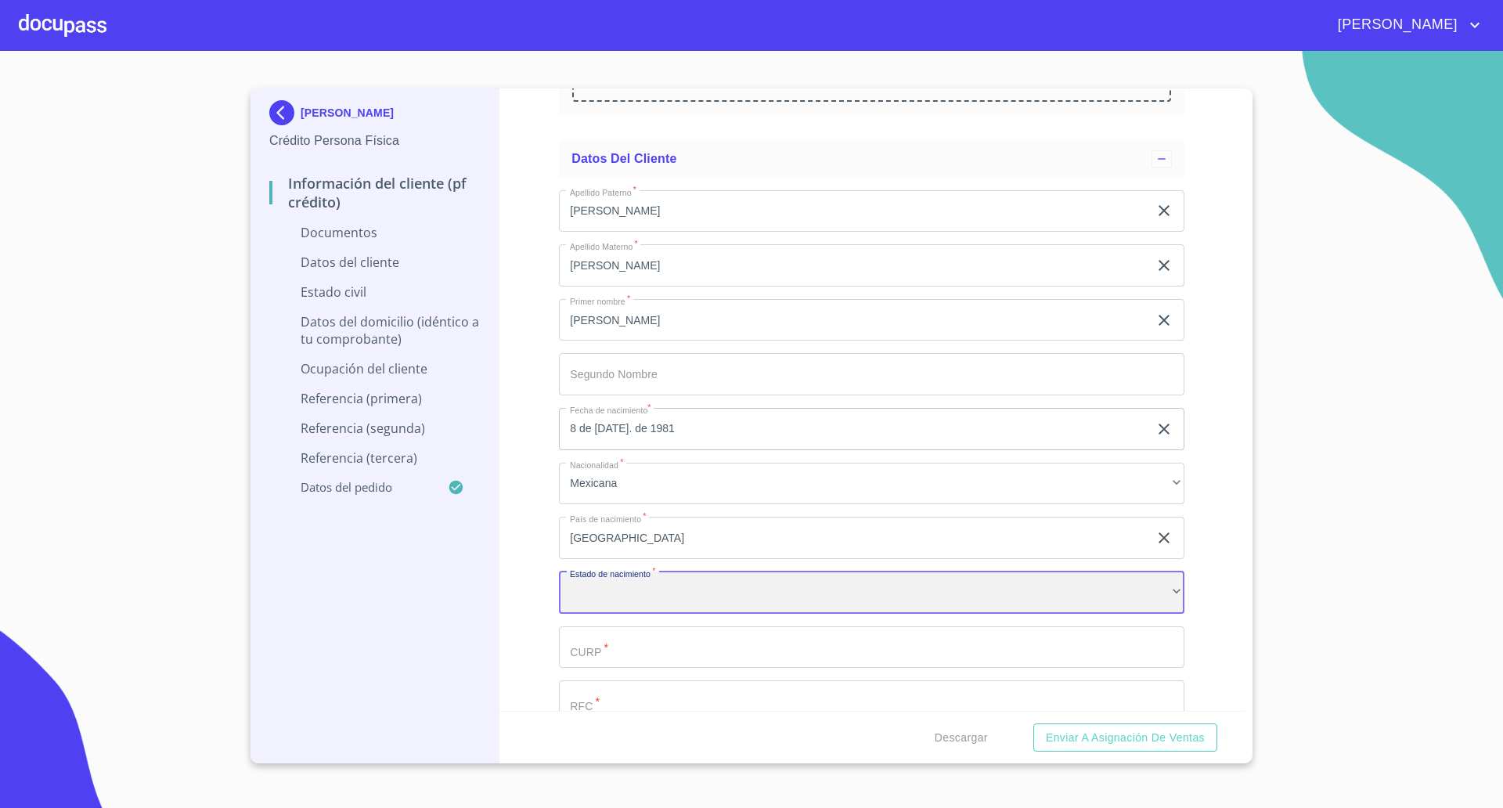
click at [765, 599] on div "​" at bounding box center [871, 592] width 625 height 42
click at [665, 232] on input "Documento de identificación   *" at bounding box center [853, 211] width 589 height 42
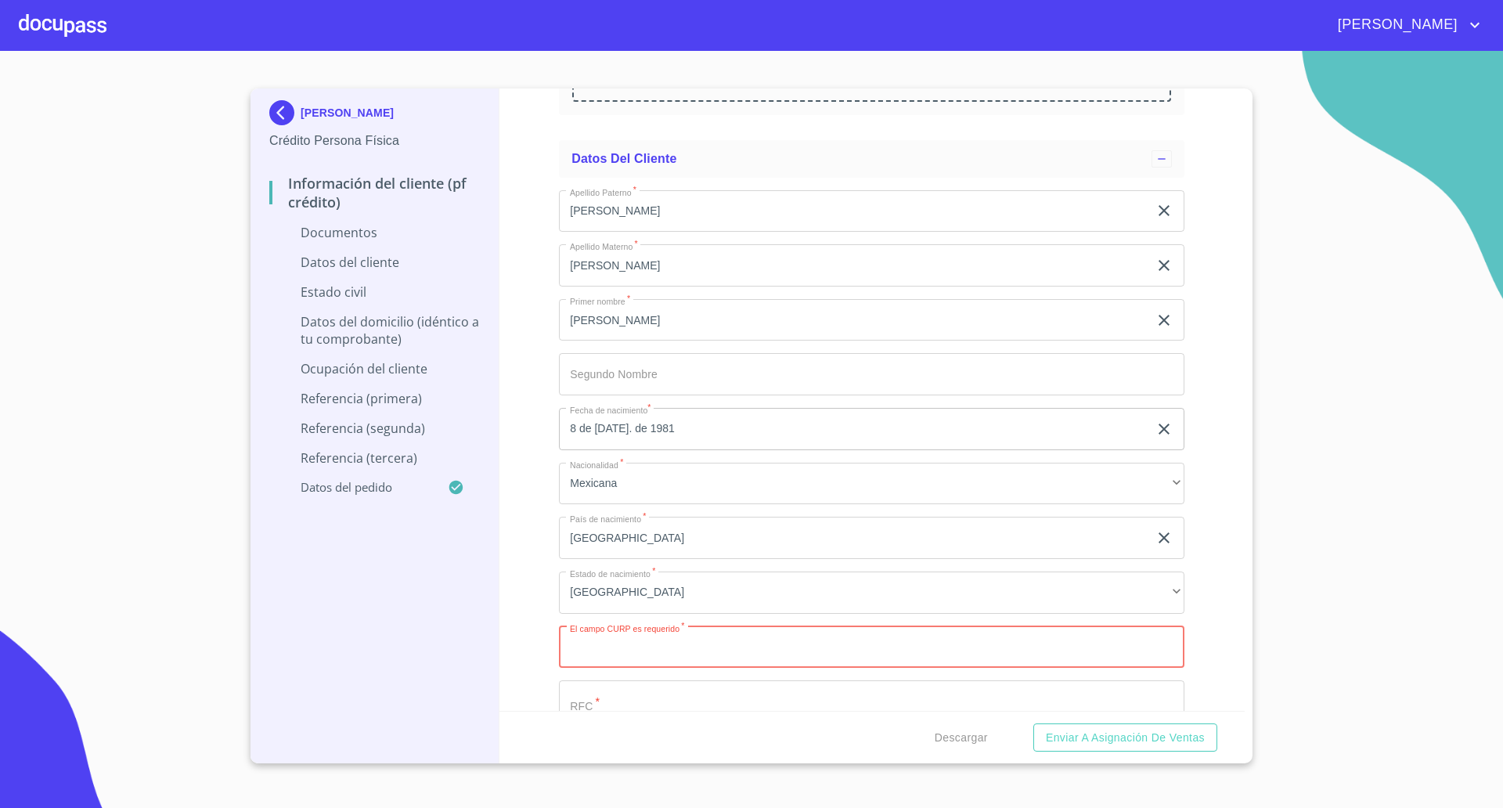
paste input "BOHP810708MJCRRL05"
type input "BOHP810708MJCRRL05"
click at [674, 700] on input "Documento de identificación   *" at bounding box center [871, 701] width 625 height 42
paste input "BOHP810708"
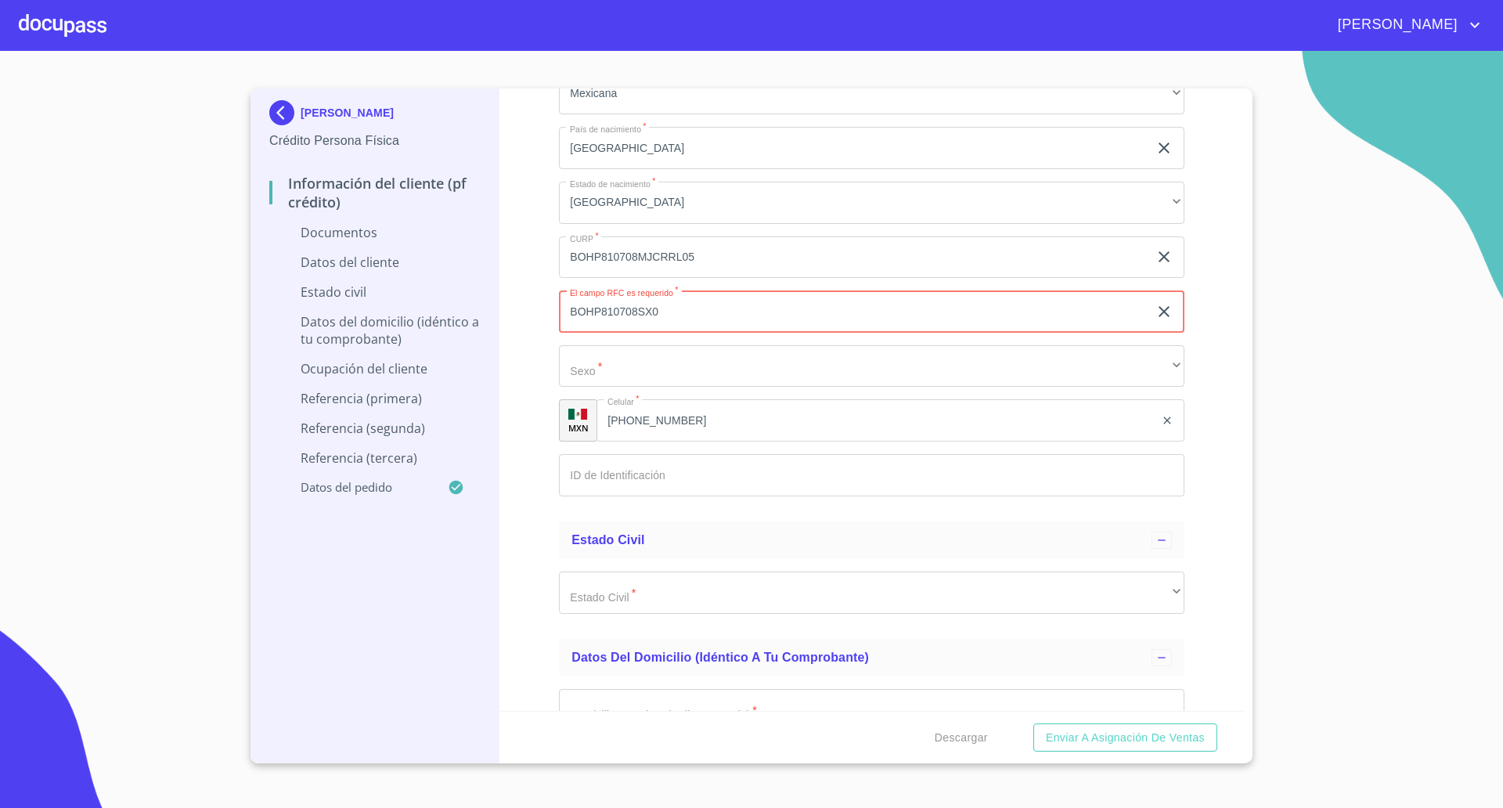
scroll to position [2250, 0]
type input "BOHP810708SX0"
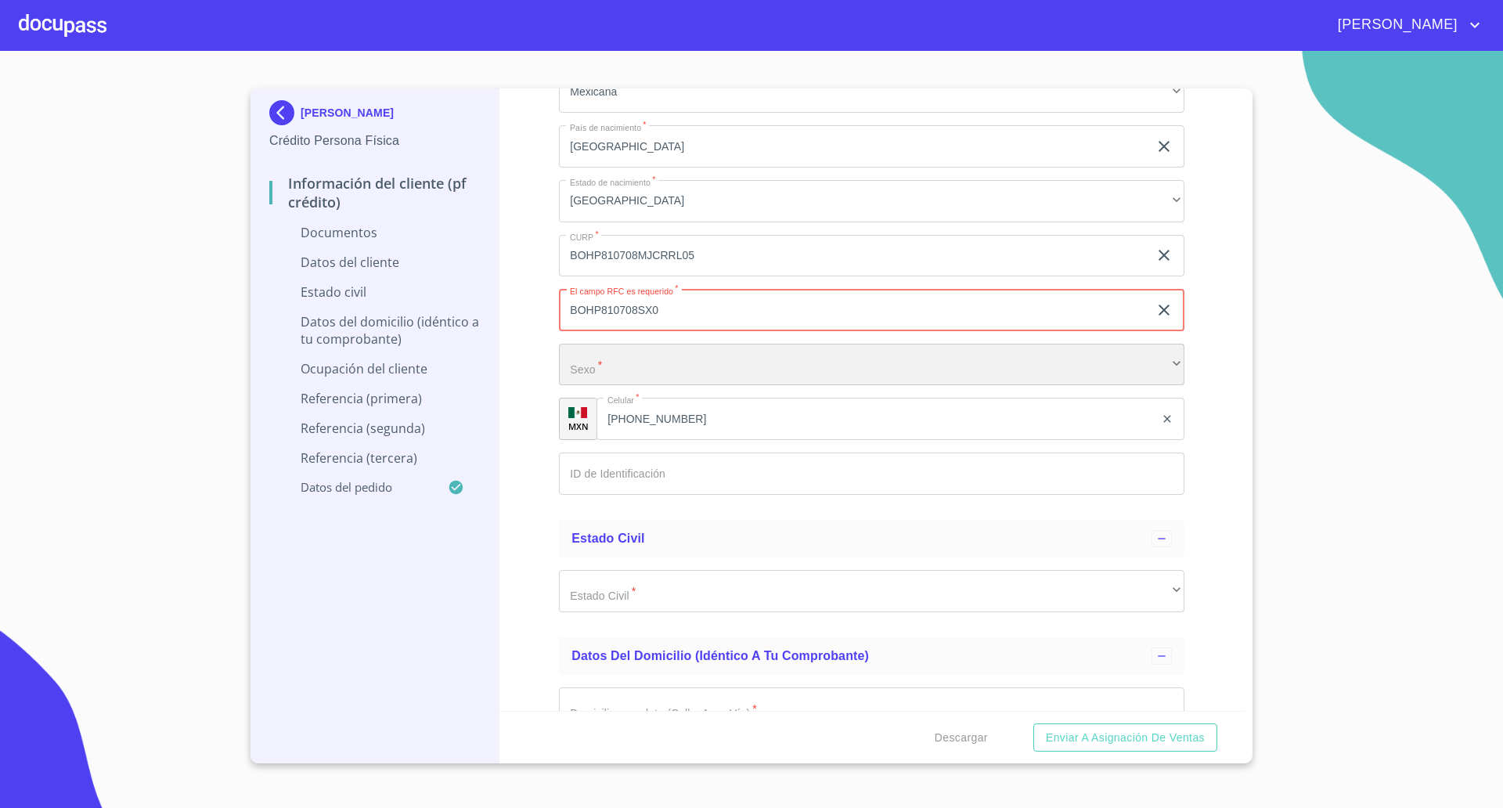
click at [650, 366] on div "​" at bounding box center [871, 365] width 625 height 42
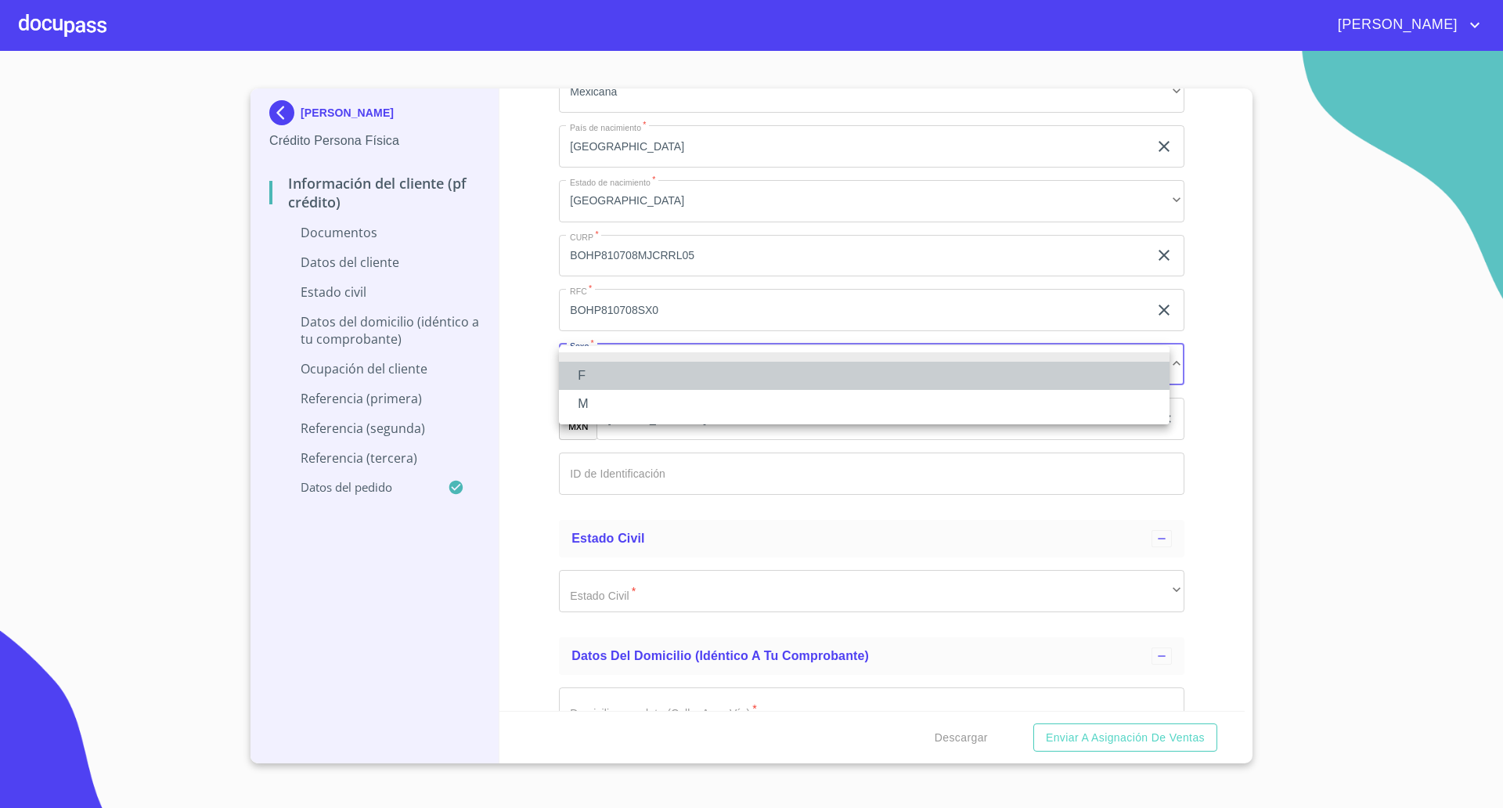
click at [624, 371] on li "F" at bounding box center [864, 376] width 610 height 28
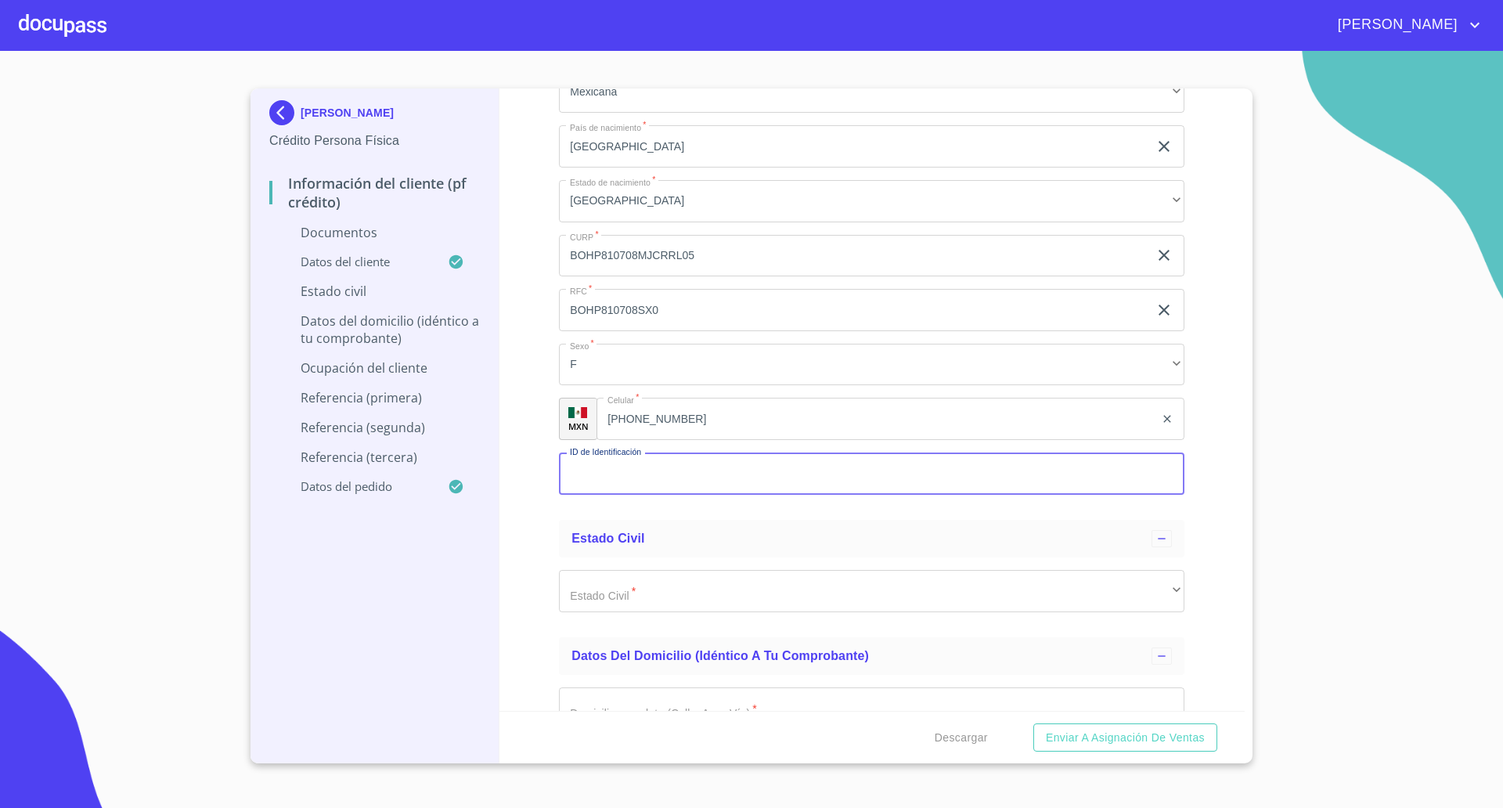
click at [654, 481] on input "Documento de identificación   *" at bounding box center [871, 473] width 625 height 42
click at [626, 476] on input "Documento de identificación   *" at bounding box center [871, 473] width 625 height 42
type input "1380162258"
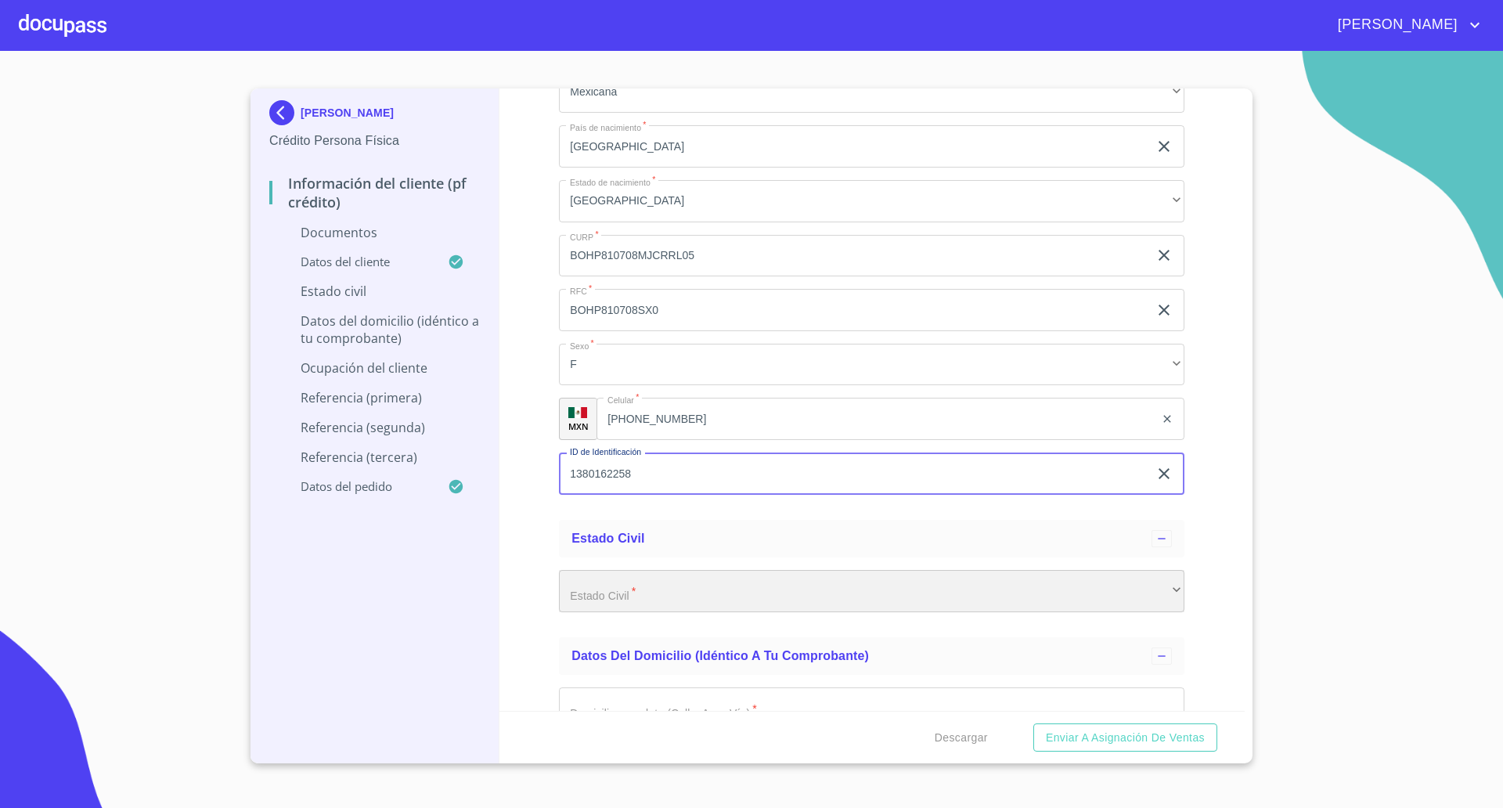
click at [614, 583] on div "​" at bounding box center [871, 591] width 625 height 42
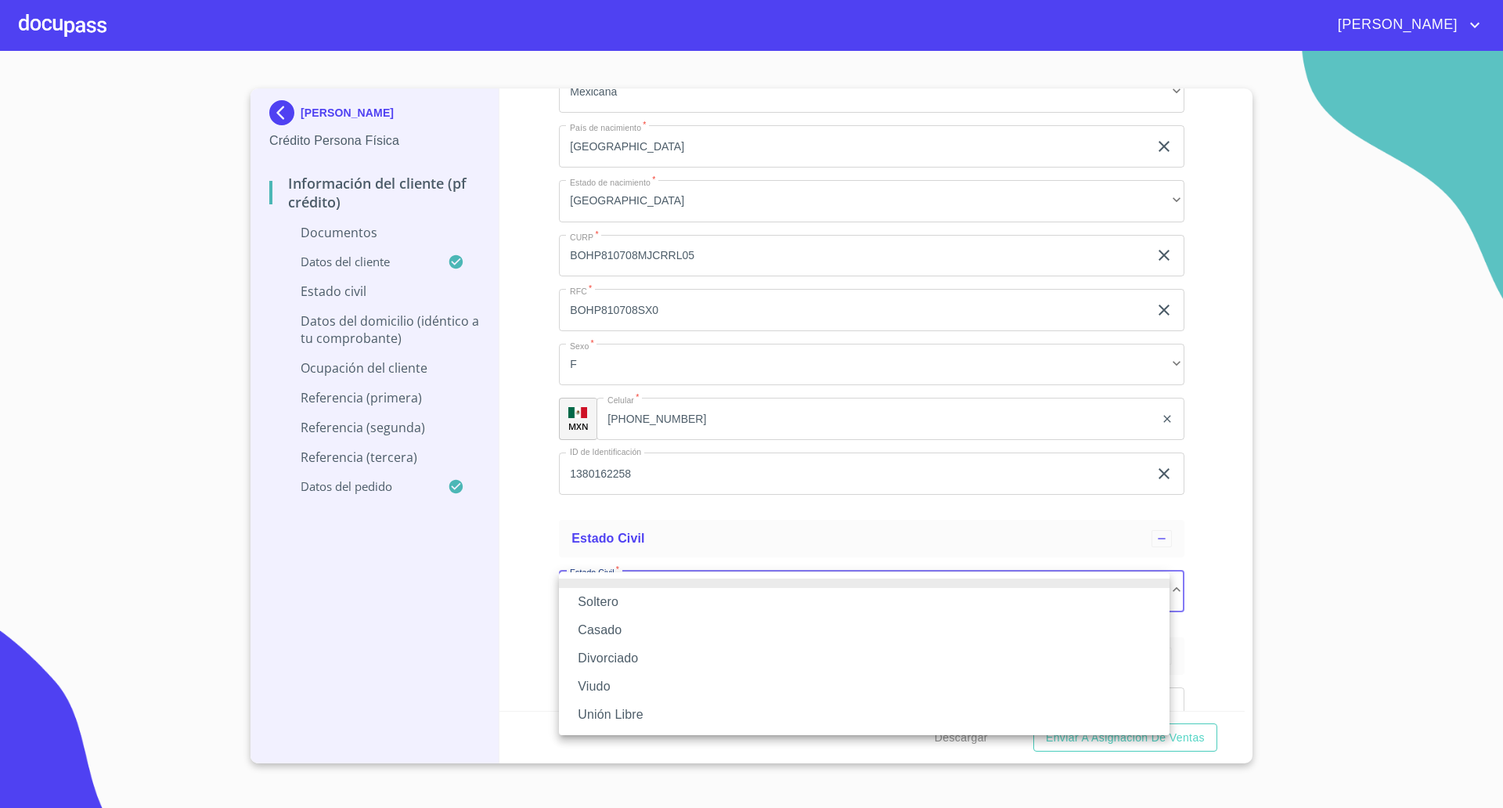
click at [609, 628] on li "Casado" at bounding box center [864, 630] width 610 height 28
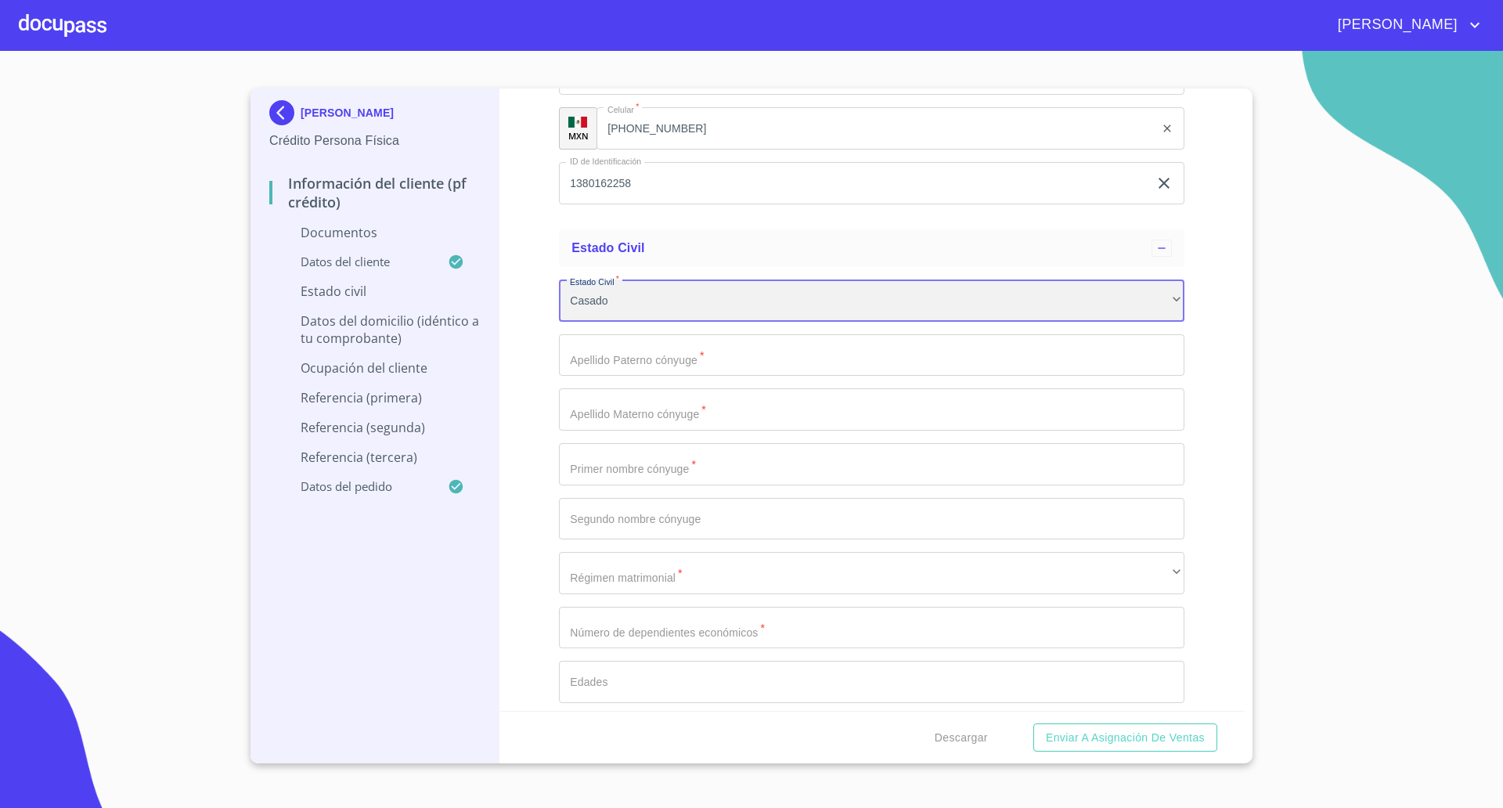
scroll to position [2544, 0]
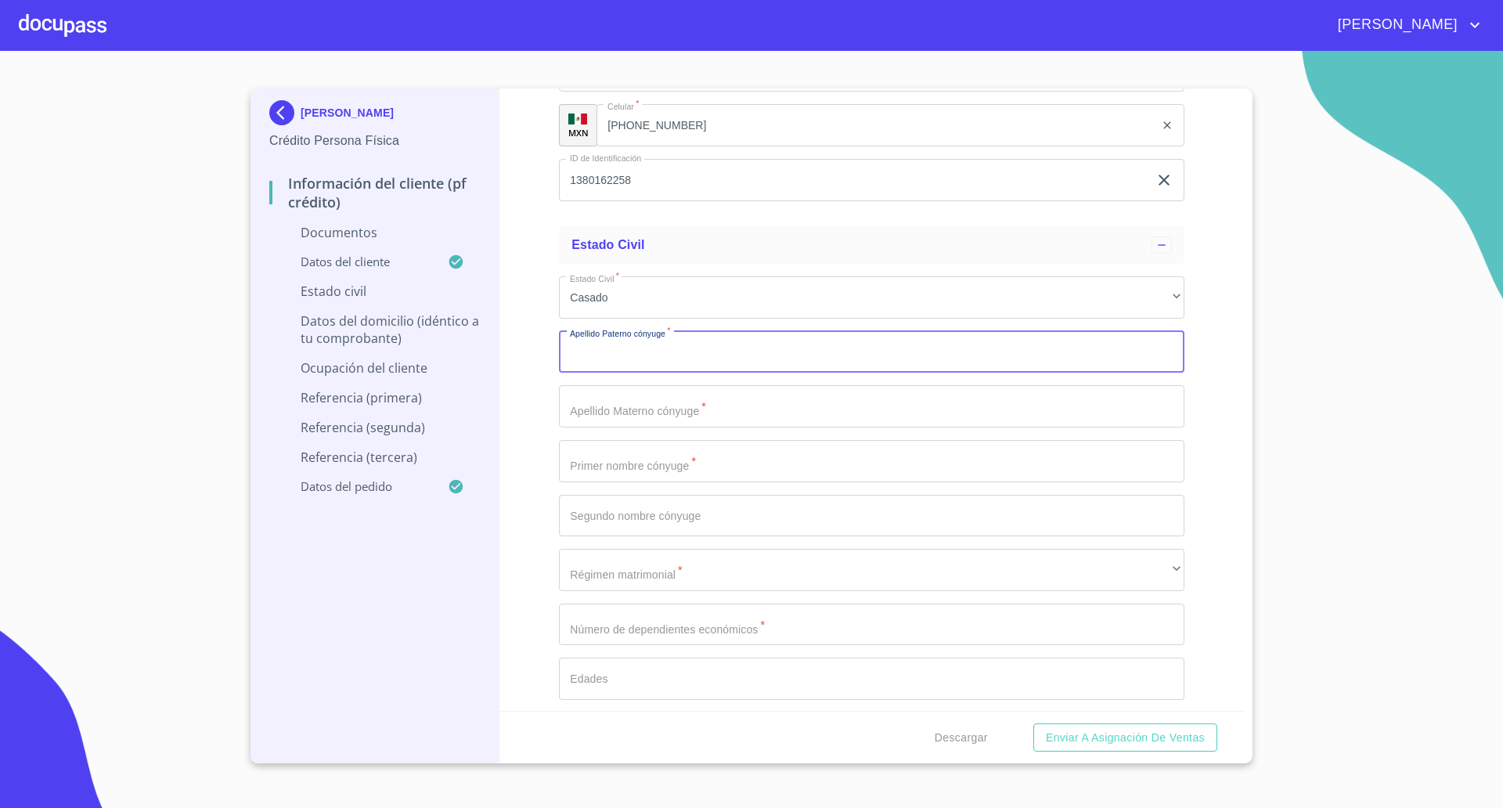
click at [709, 358] on input "Documento de identificación   *" at bounding box center [871, 352] width 625 height 42
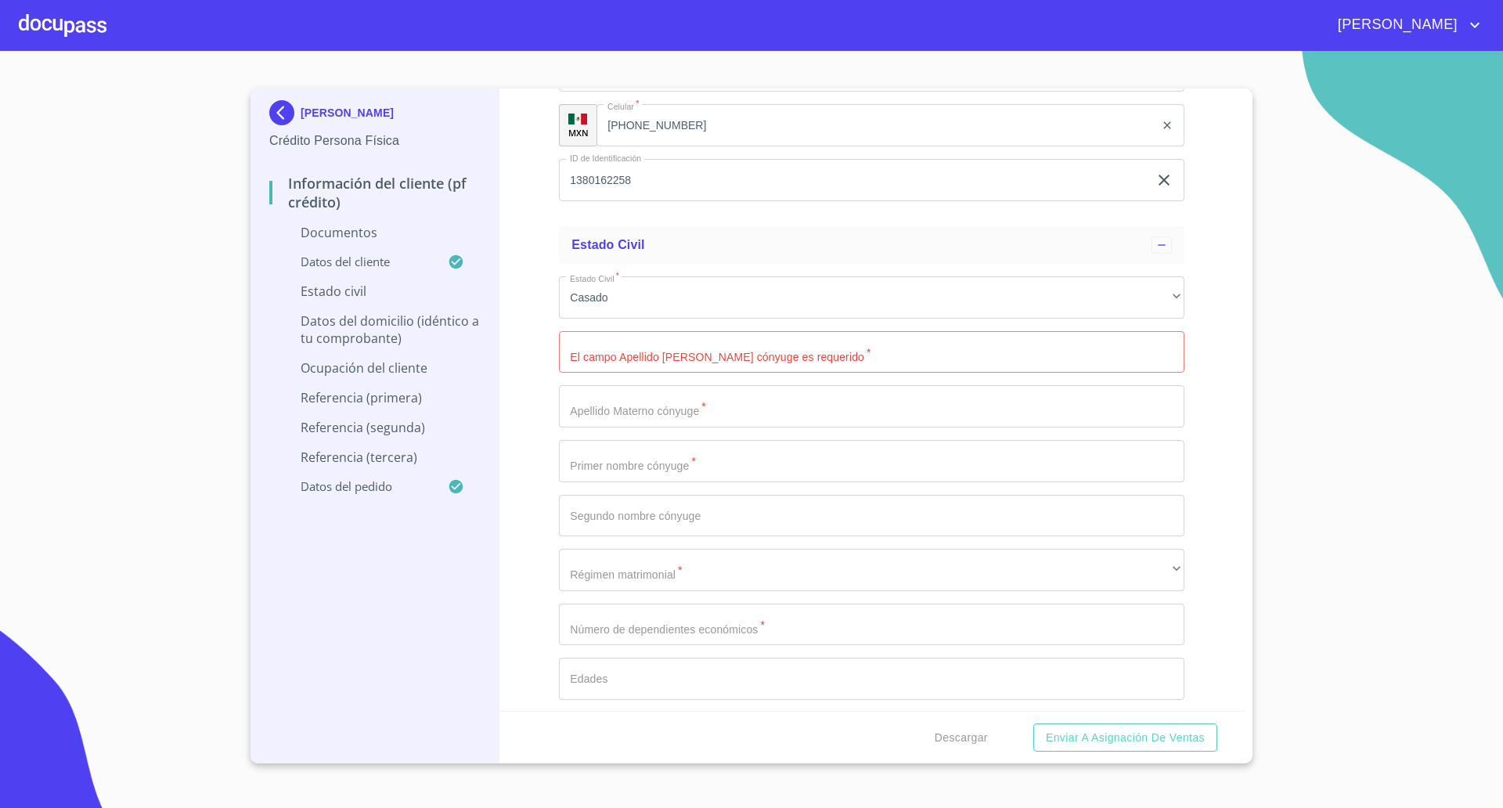
click at [634, 354] on input "Documento de identificación   *" at bounding box center [871, 352] width 625 height 42
type input "[PERSON_NAME]"
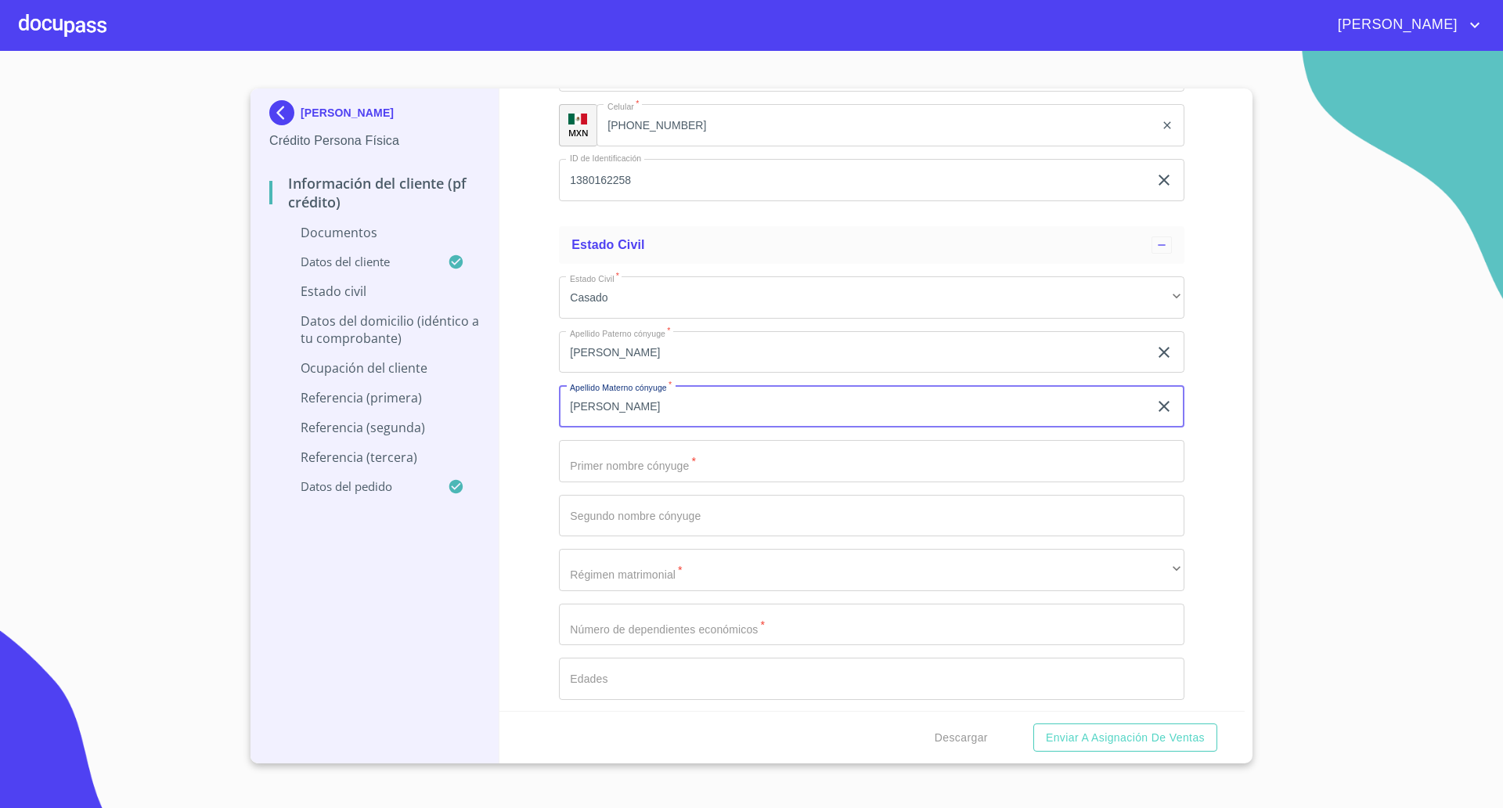
type input "[PERSON_NAME]"
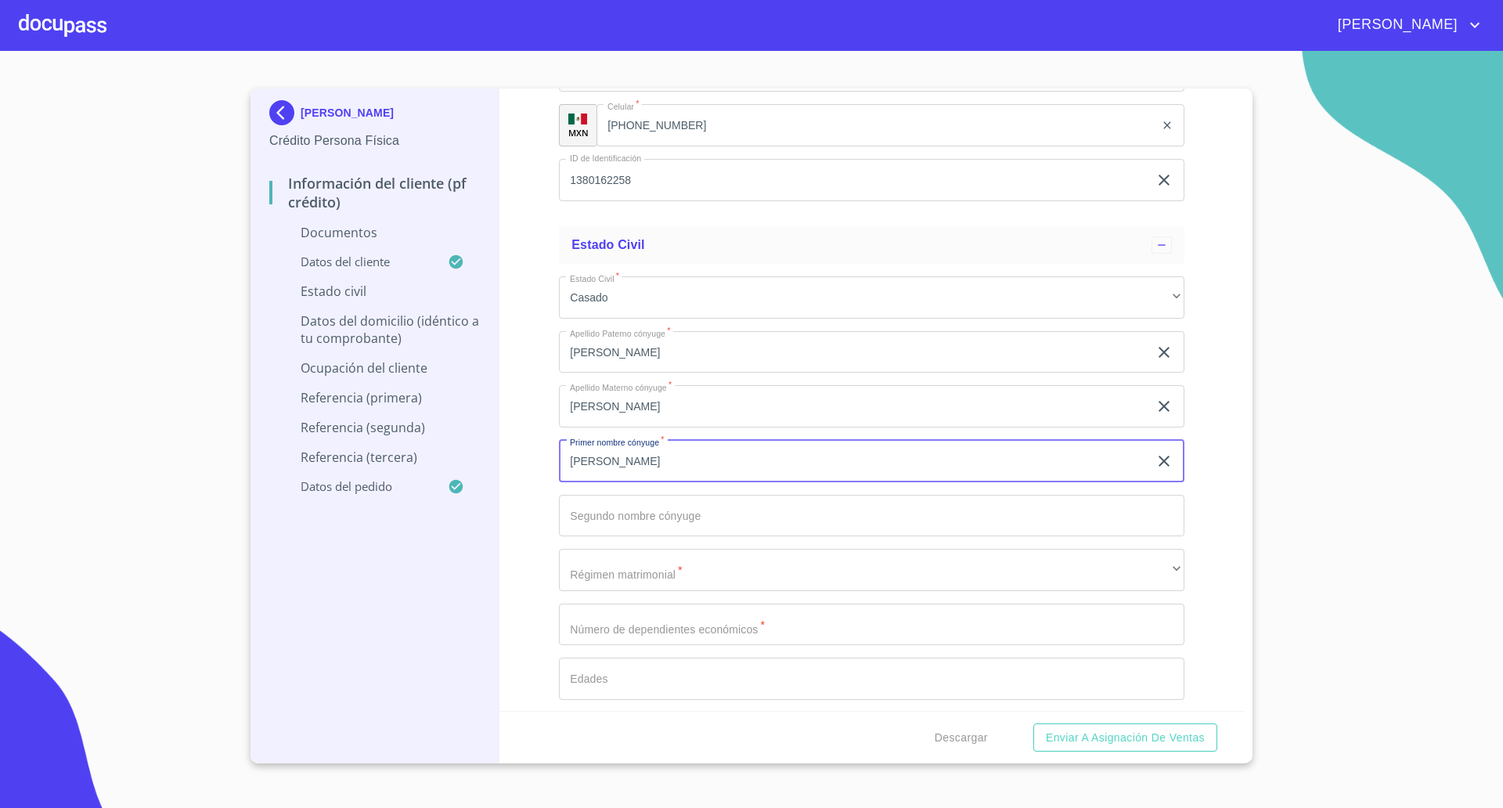
type input "[PERSON_NAME]"
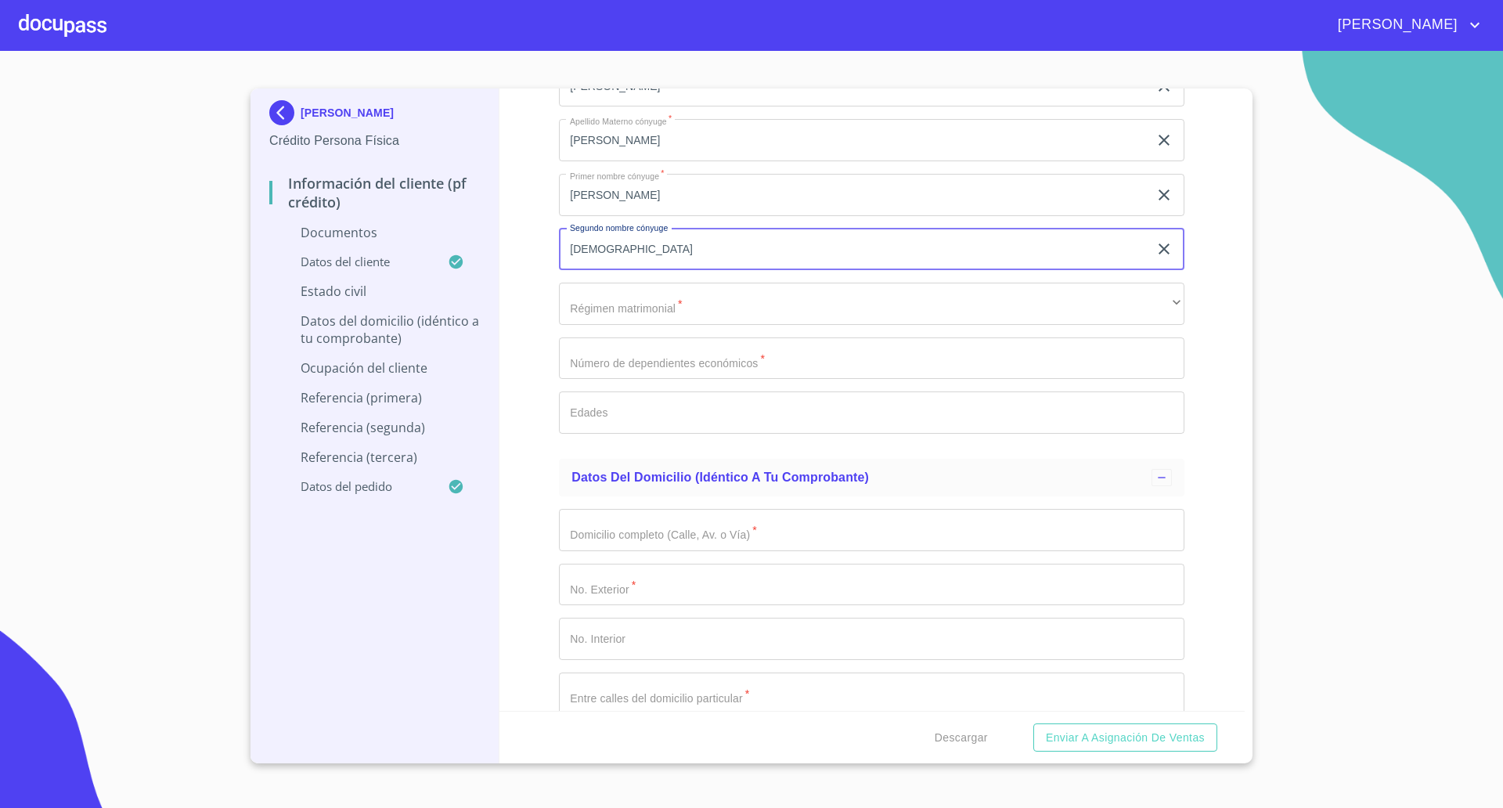
scroll to position [2837, 0]
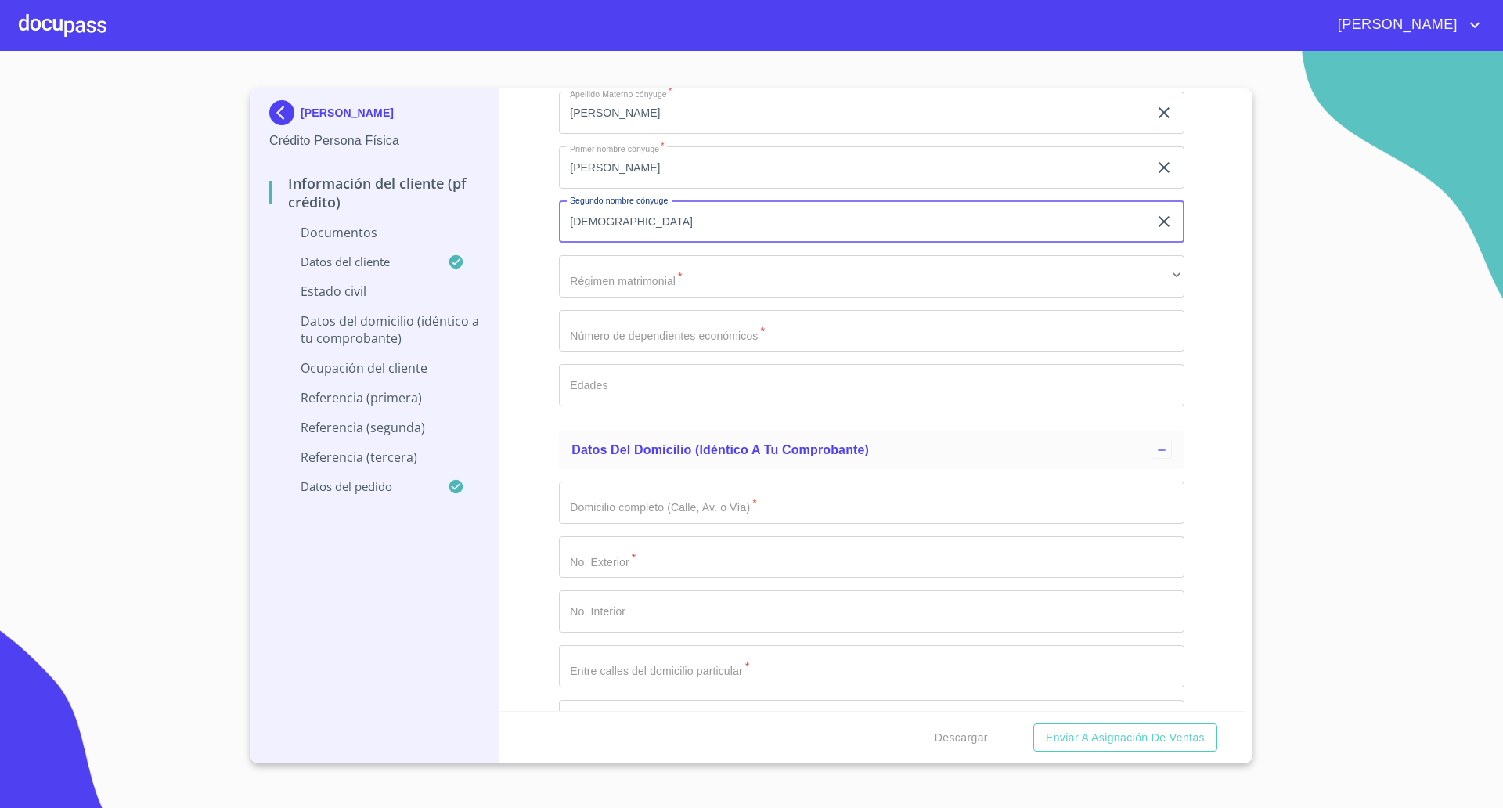
type input "[DEMOGRAPHIC_DATA]"
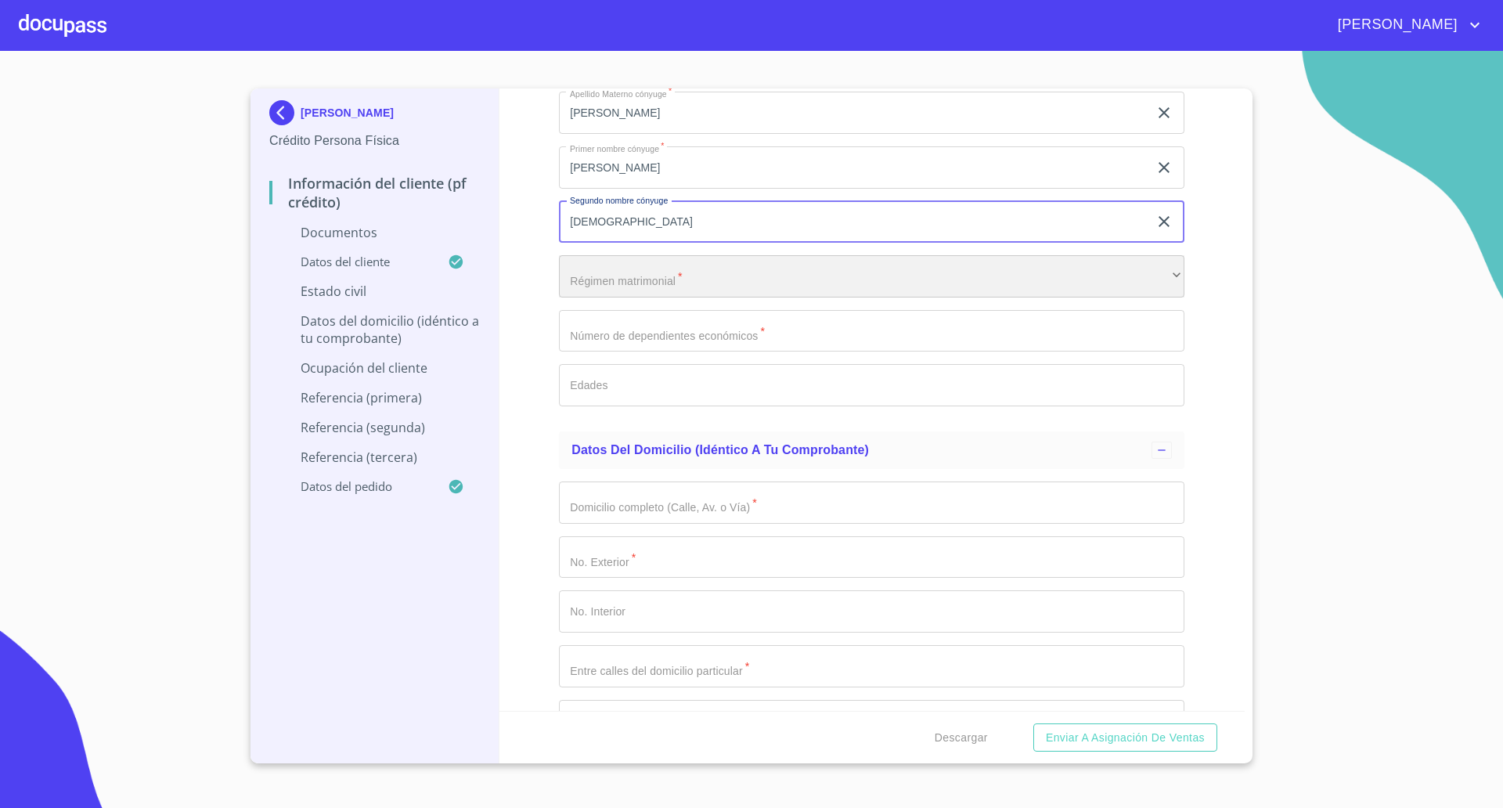
click at [616, 285] on div "​" at bounding box center [871, 276] width 625 height 42
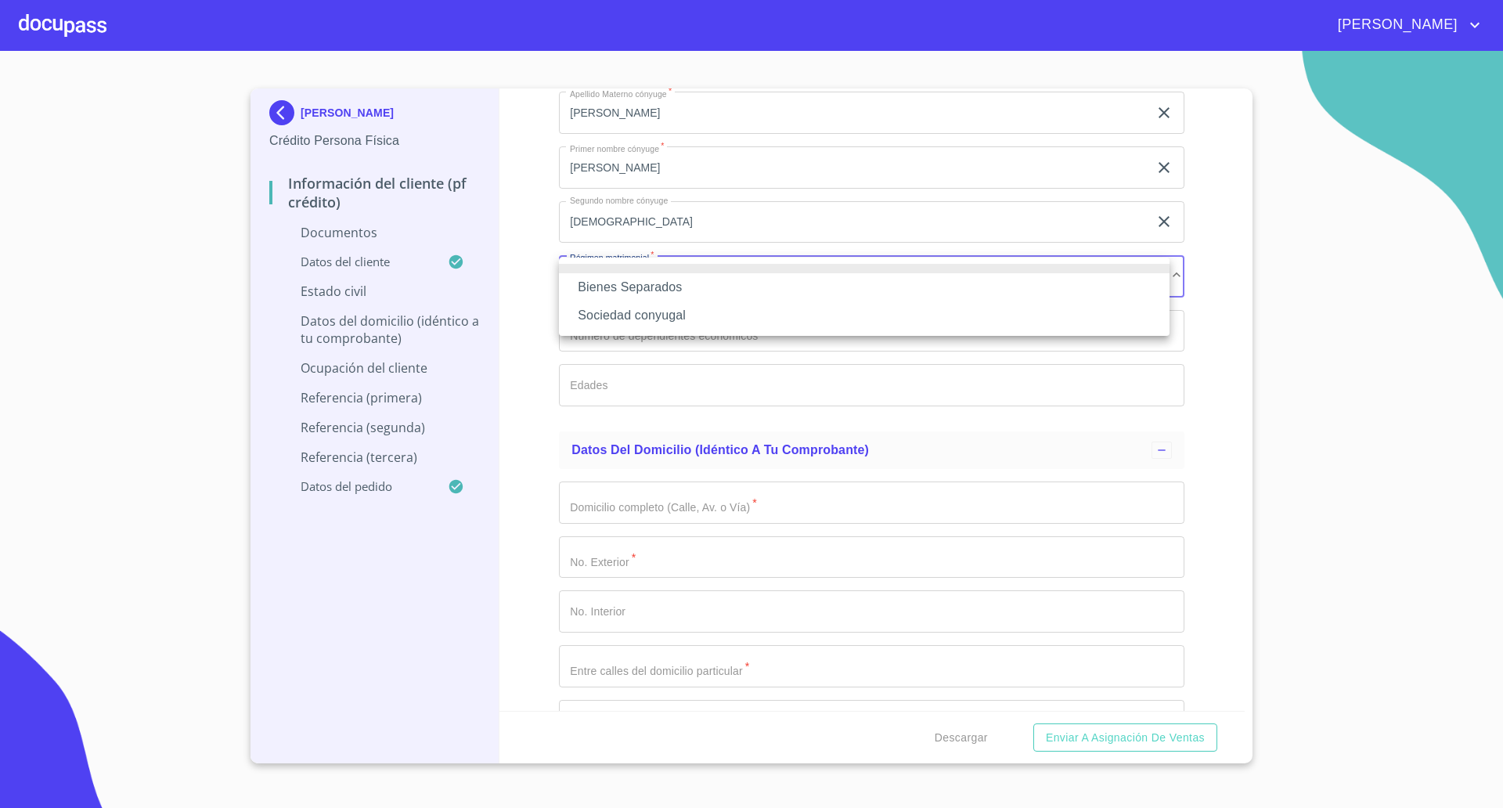
click at [625, 316] on li "Sociedad conyugal" at bounding box center [864, 315] width 610 height 28
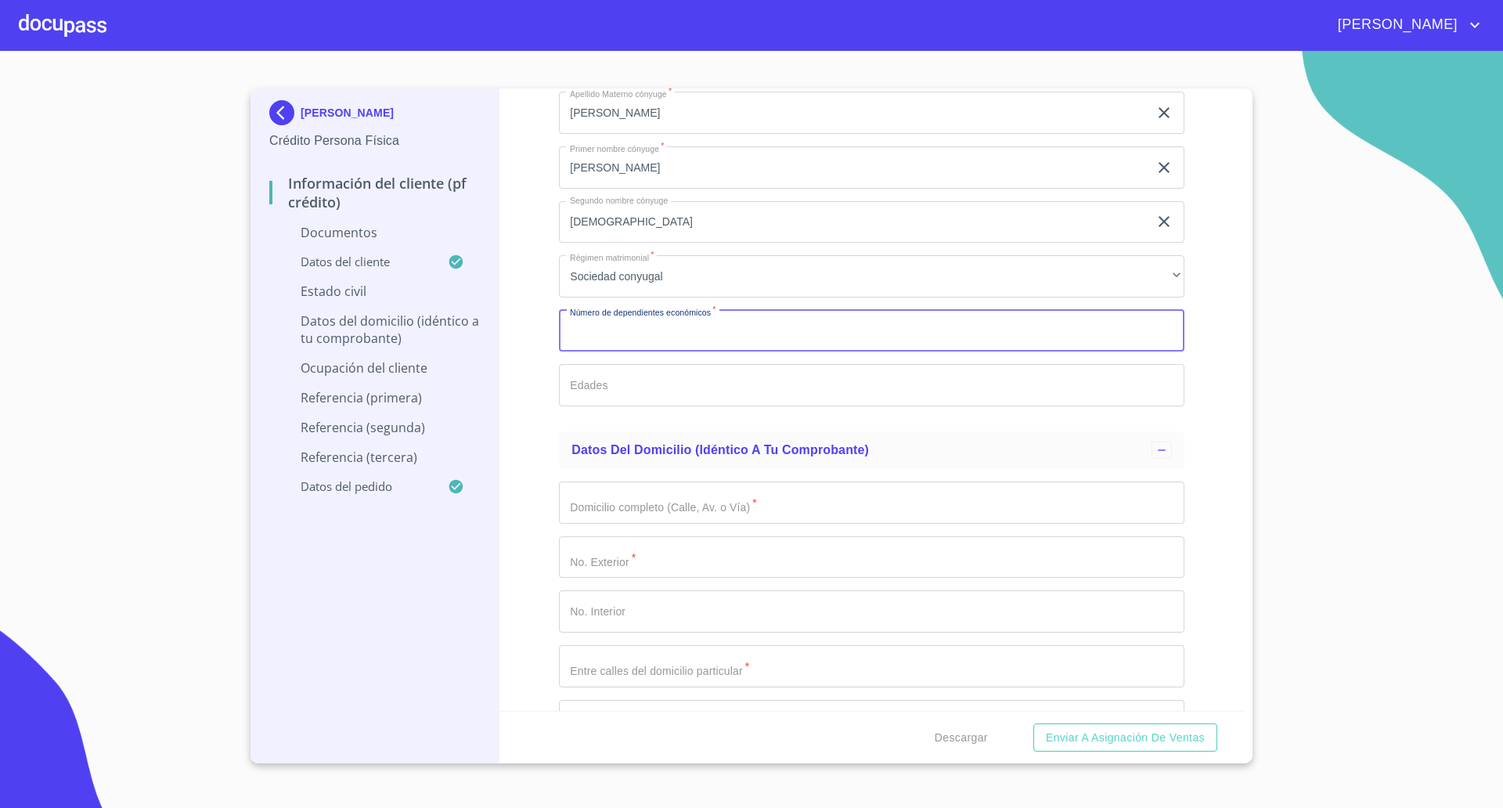
click at [628, 325] on input "Documento de identificación   *" at bounding box center [871, 331] width 625 height 42
type input "2"
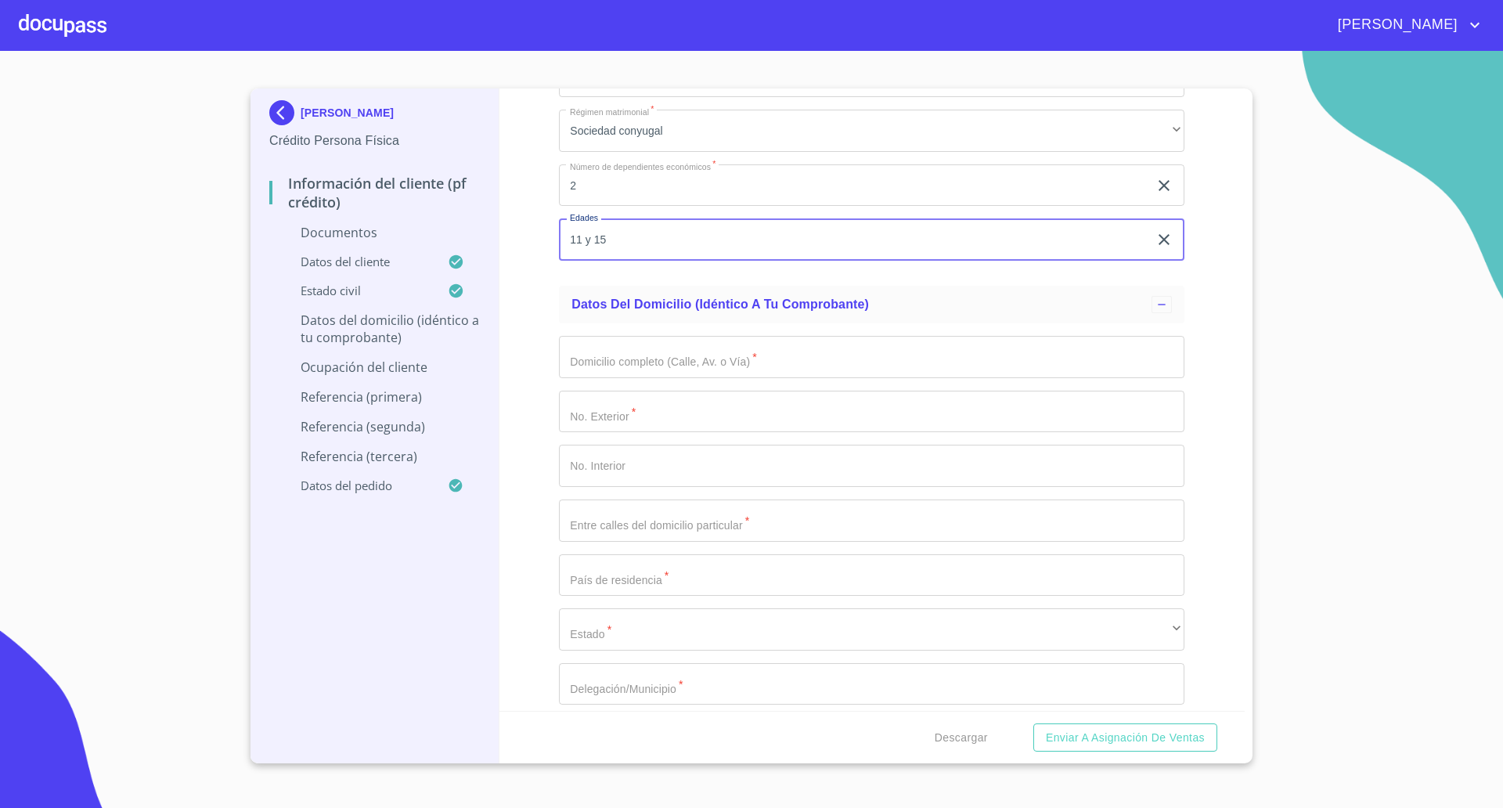
scroll to position [3033, 0]
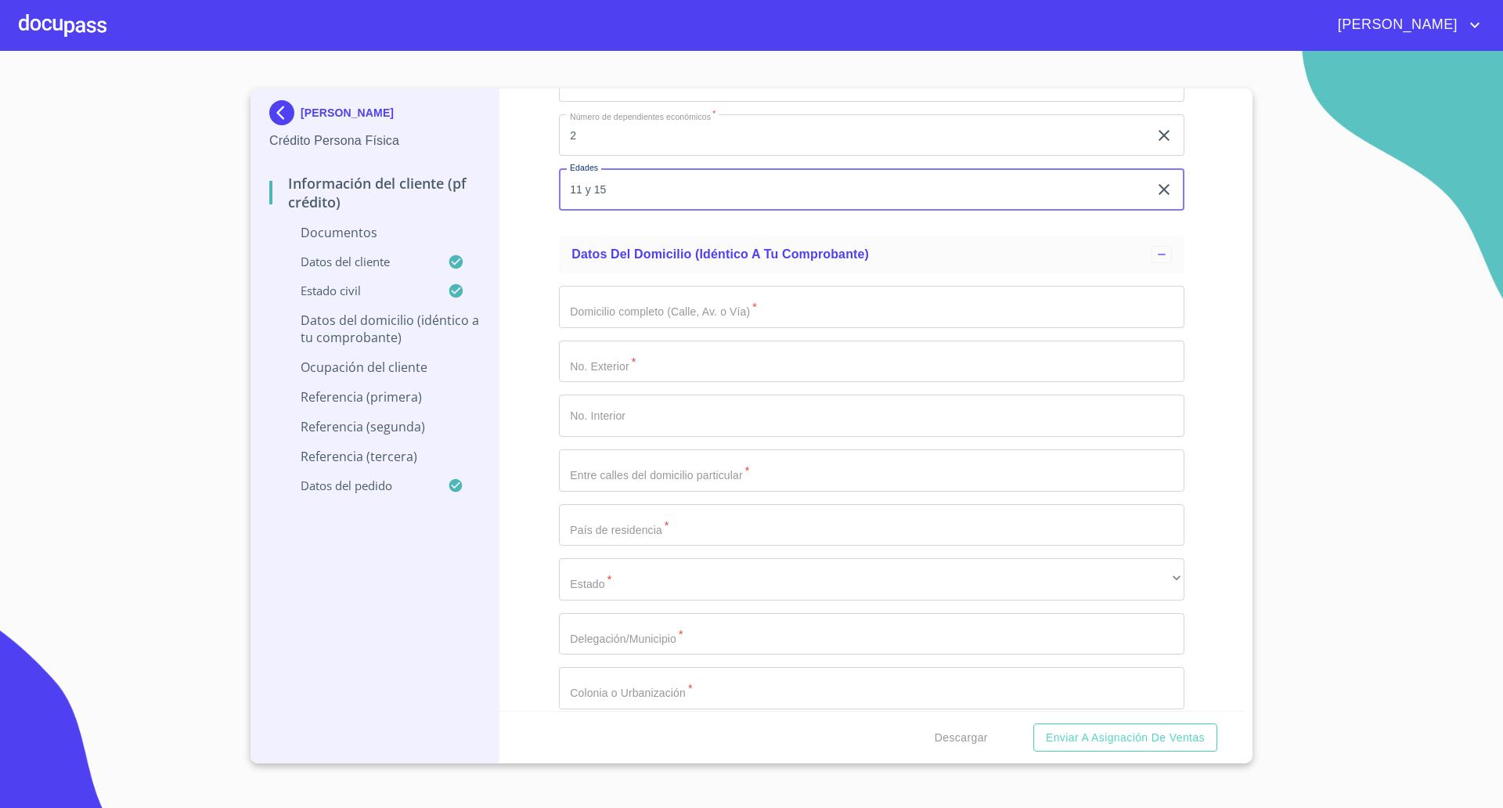
type input "11 y 15"
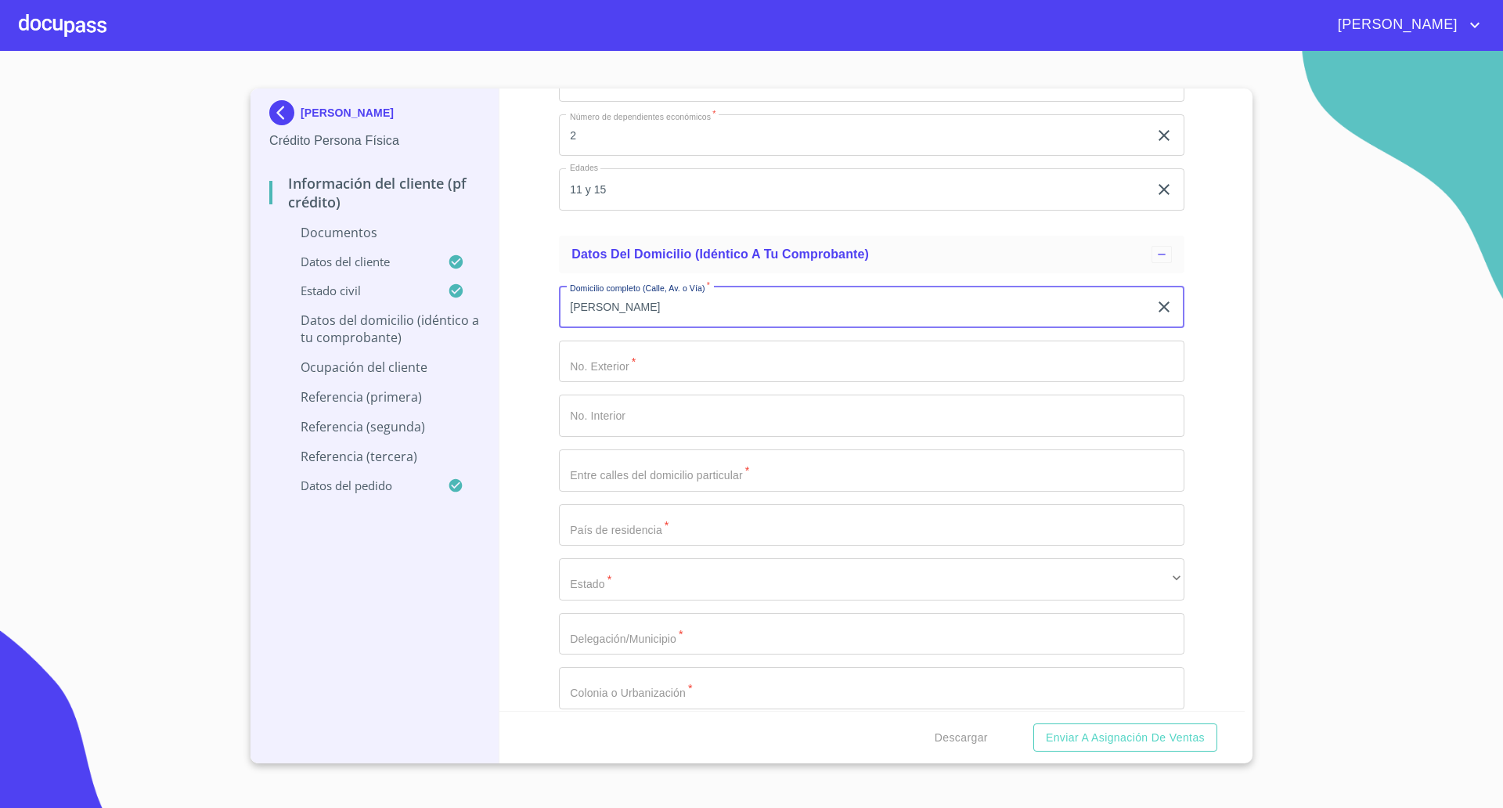
type input "[PERSON_NAME]"
click at [691, 353] on input "Documento de identificación   *" at bounding box center [871, 361] width 625 height 42
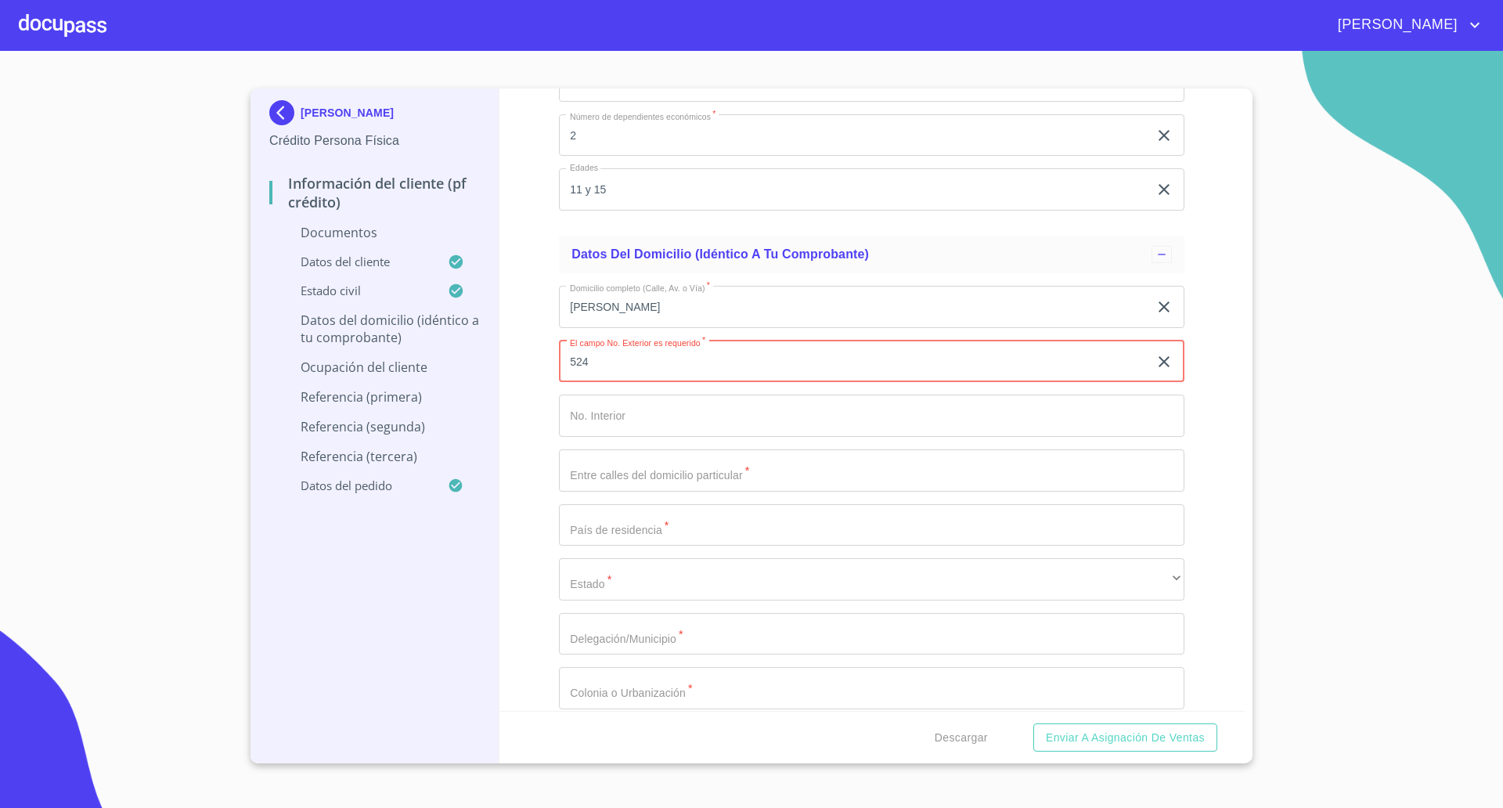
type input "524"
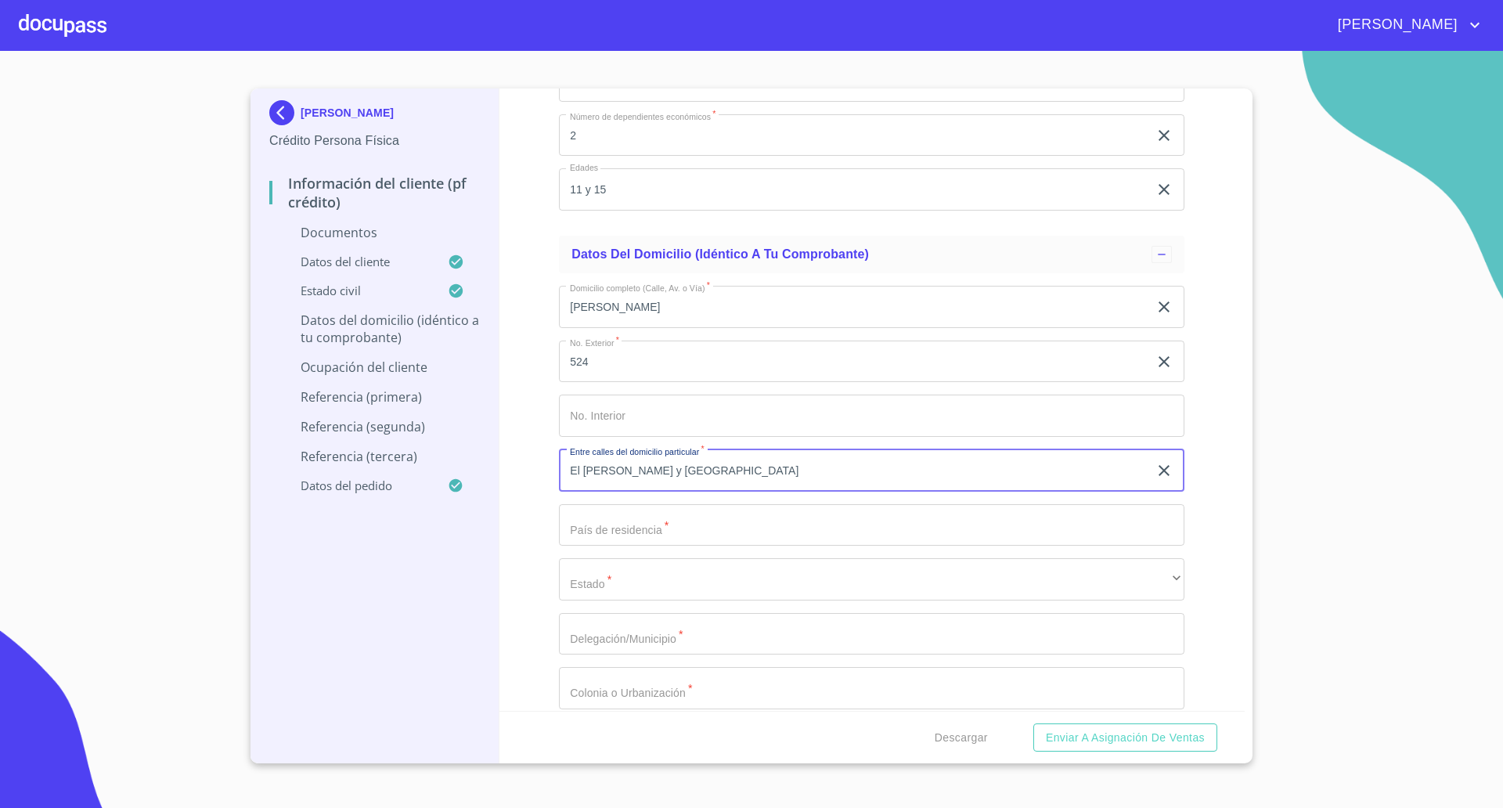
type input "El [PERSON_NAME] y [GEOGRAPHIC_DATA]"
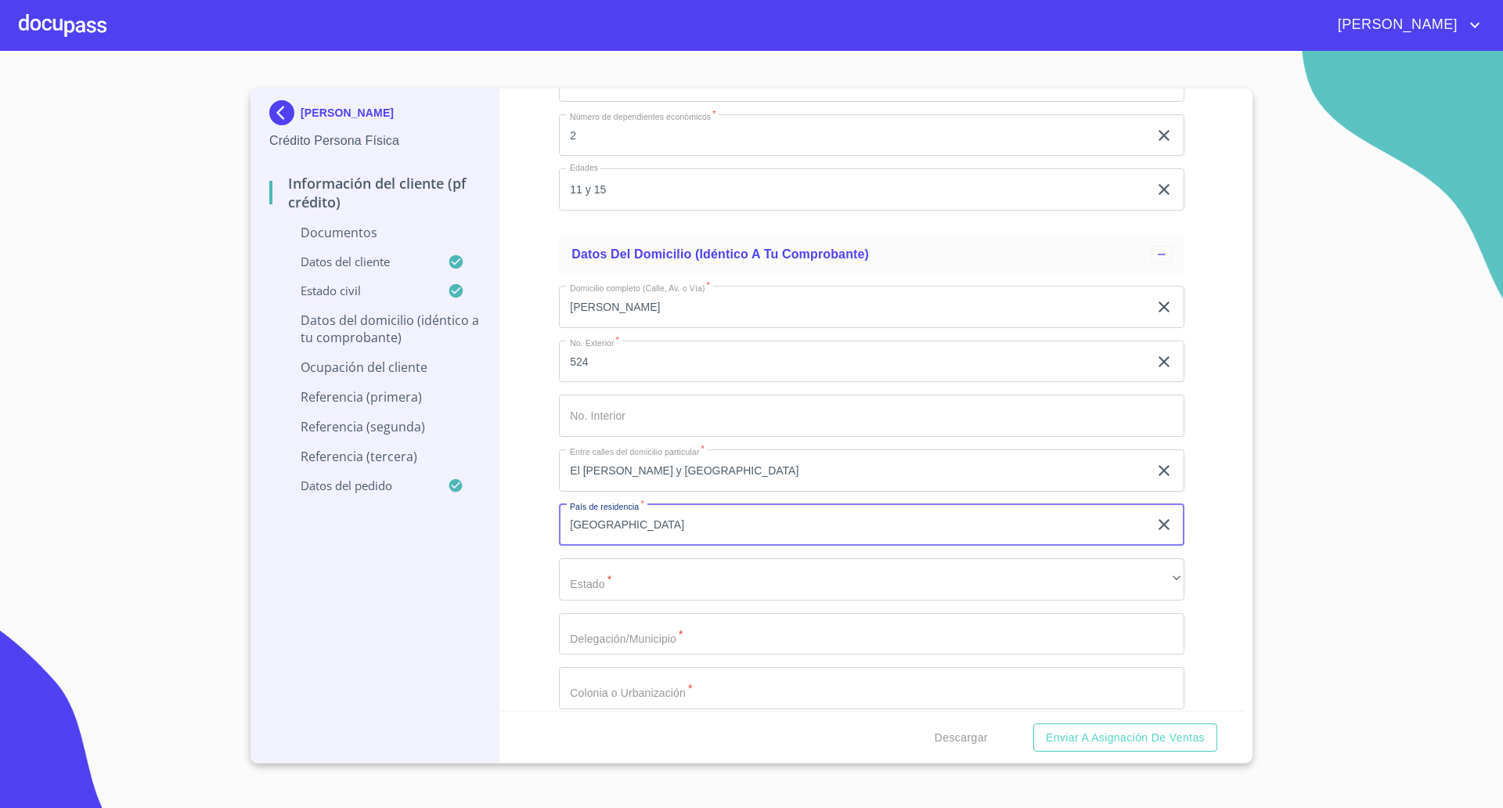
type input "[GEOGRAPHIC_DATA]"
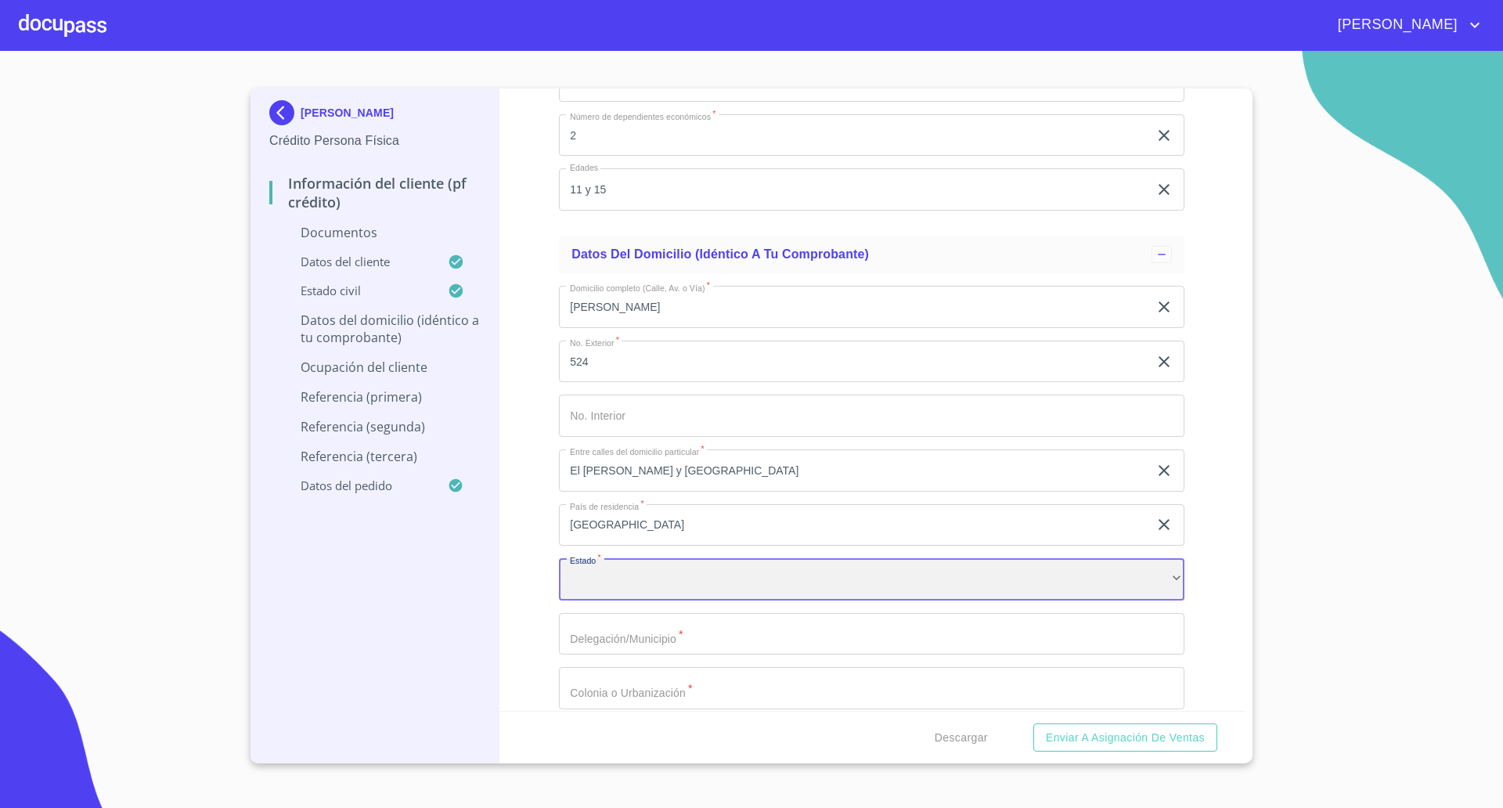
click at [612, 584] on div "​" at bounding box center [871, 579] width 625 height 42
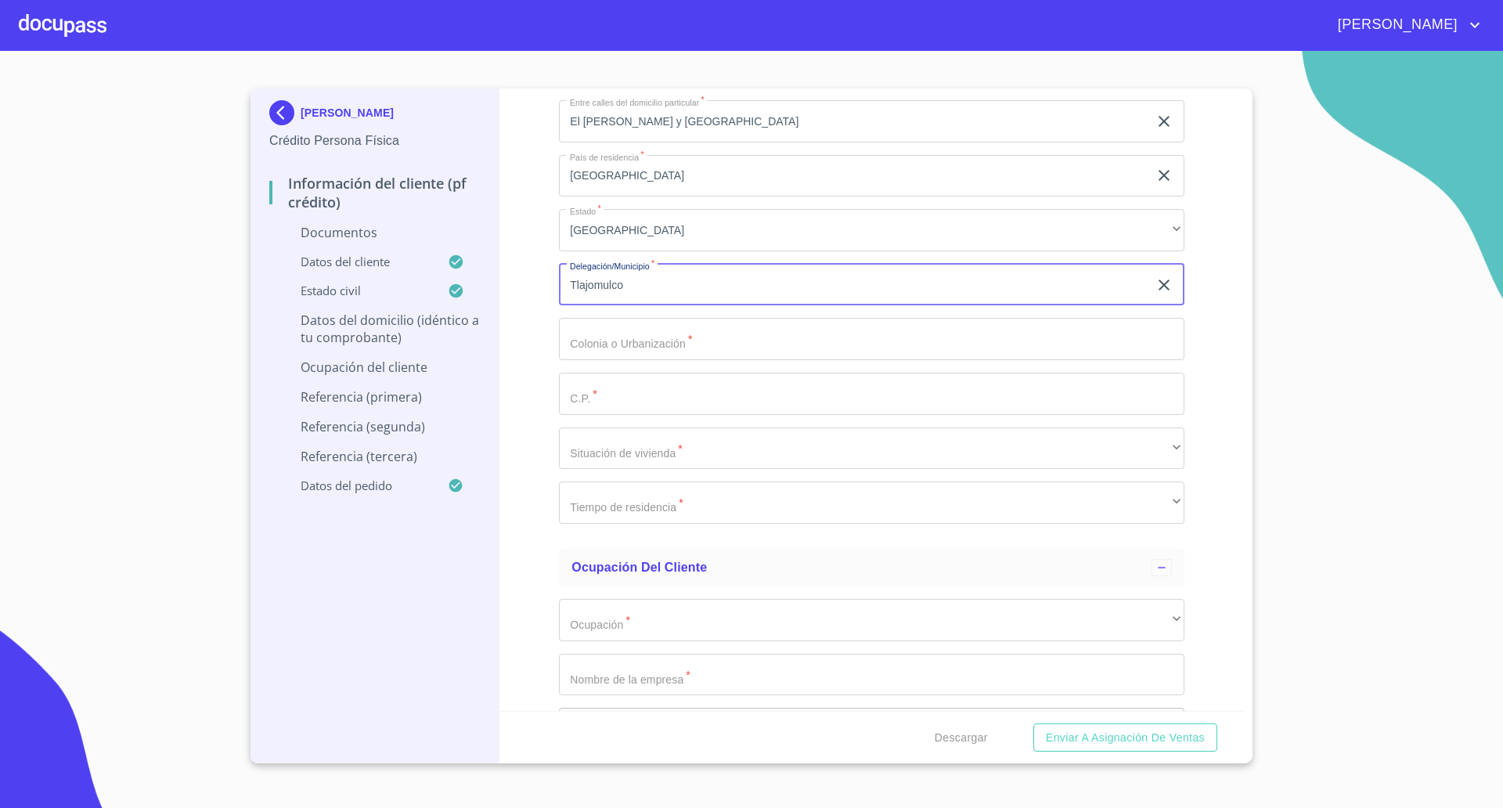
scroll to position [3424, 0]
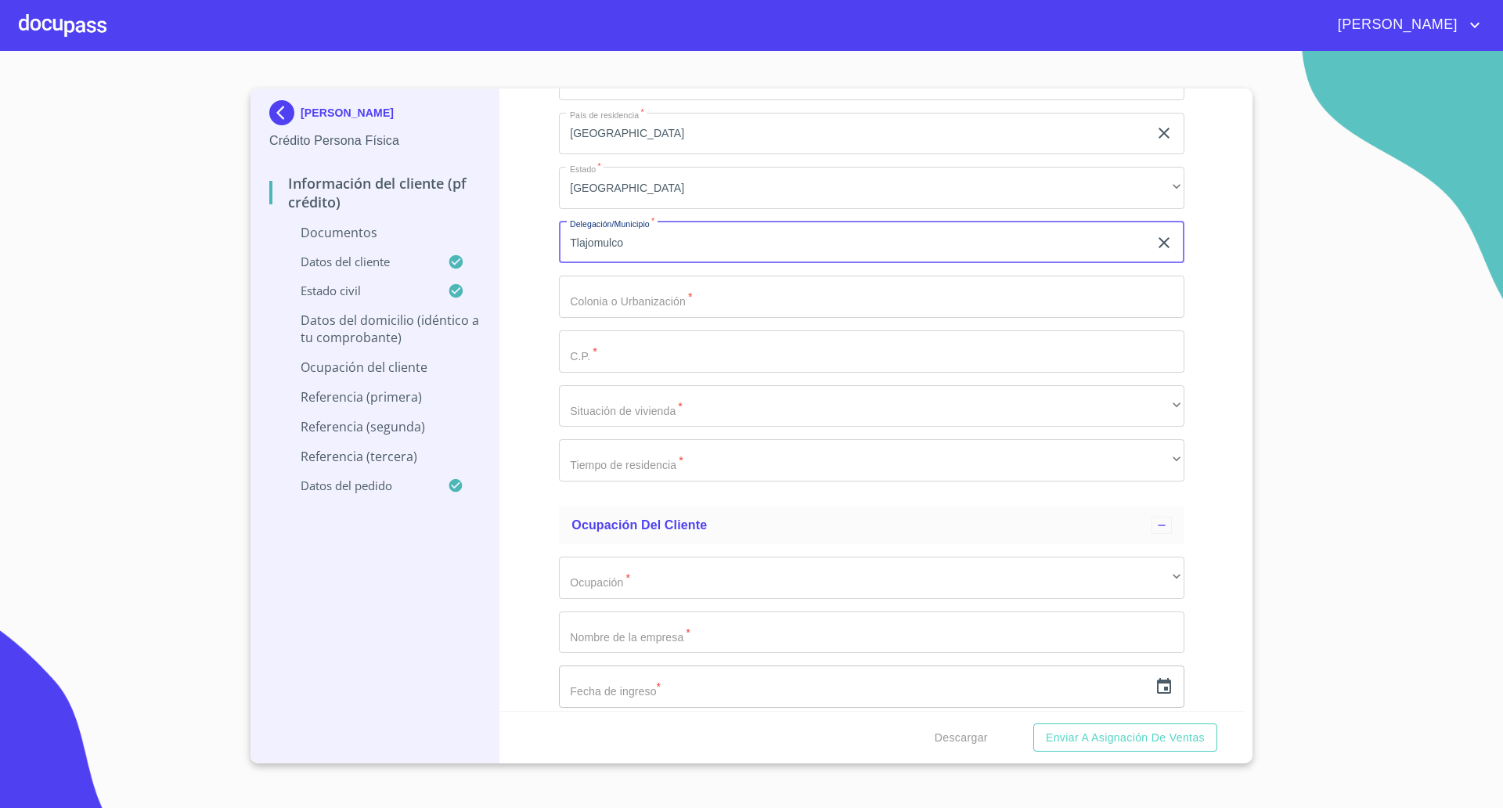
type input "Tlajomulco"
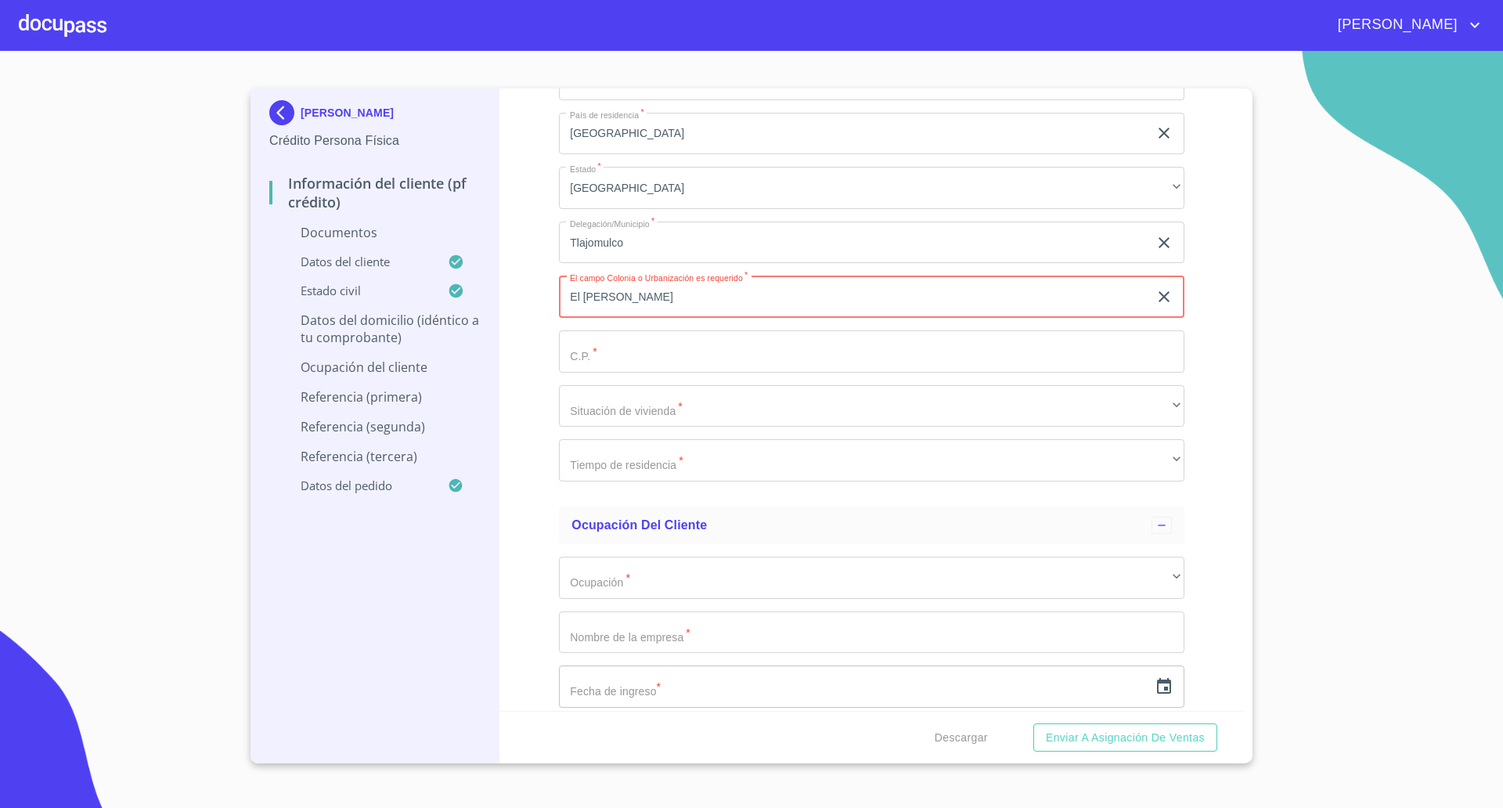
type input "El [PERSON_NAME]"
type input "45640"
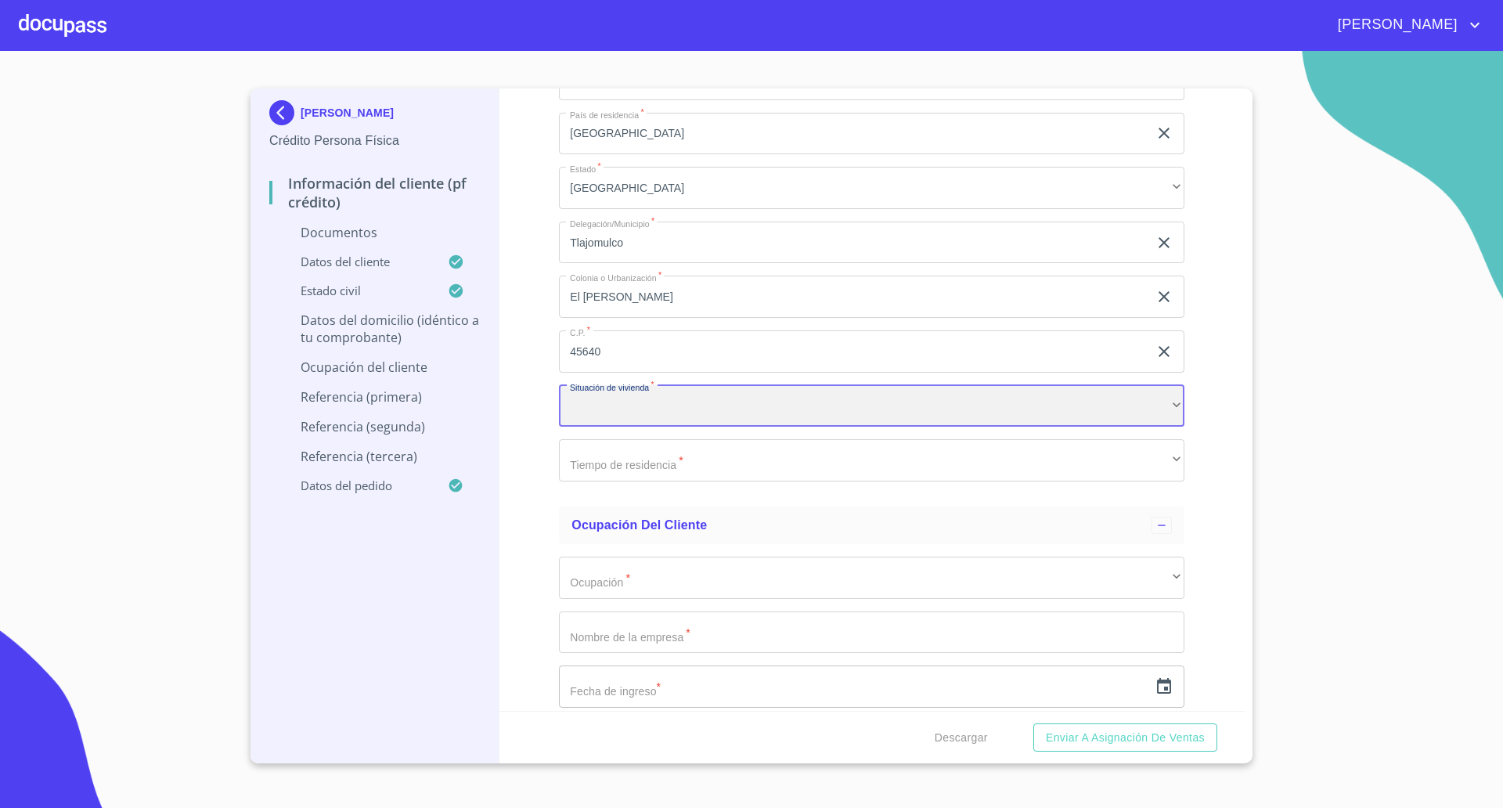
click at [662, 398] on div "​" at bounding box center [871, 406] width 625 height 42
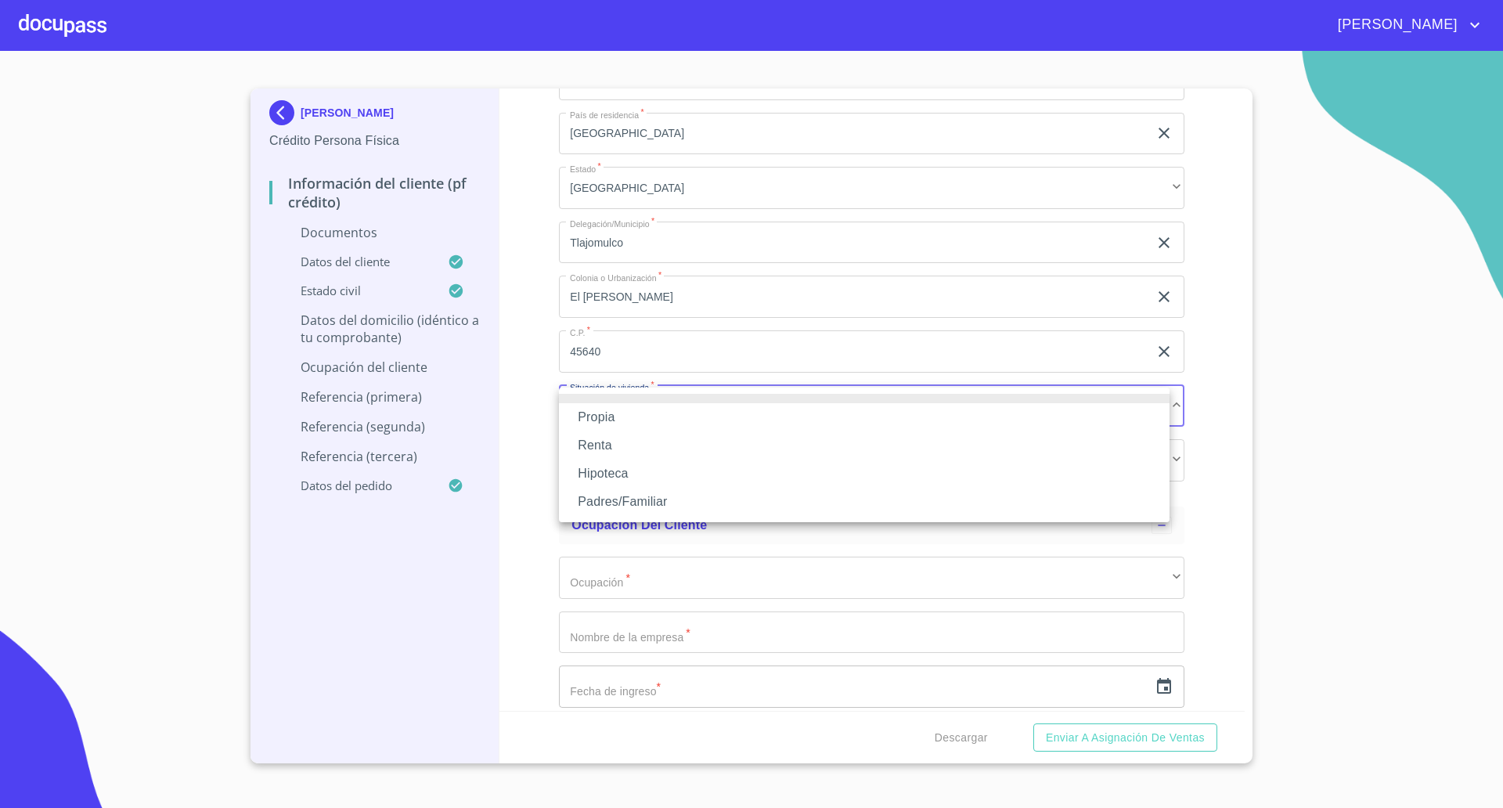
click at [648, 419] on li "Propia" at bounding box center [864, 417] width 610 height 28
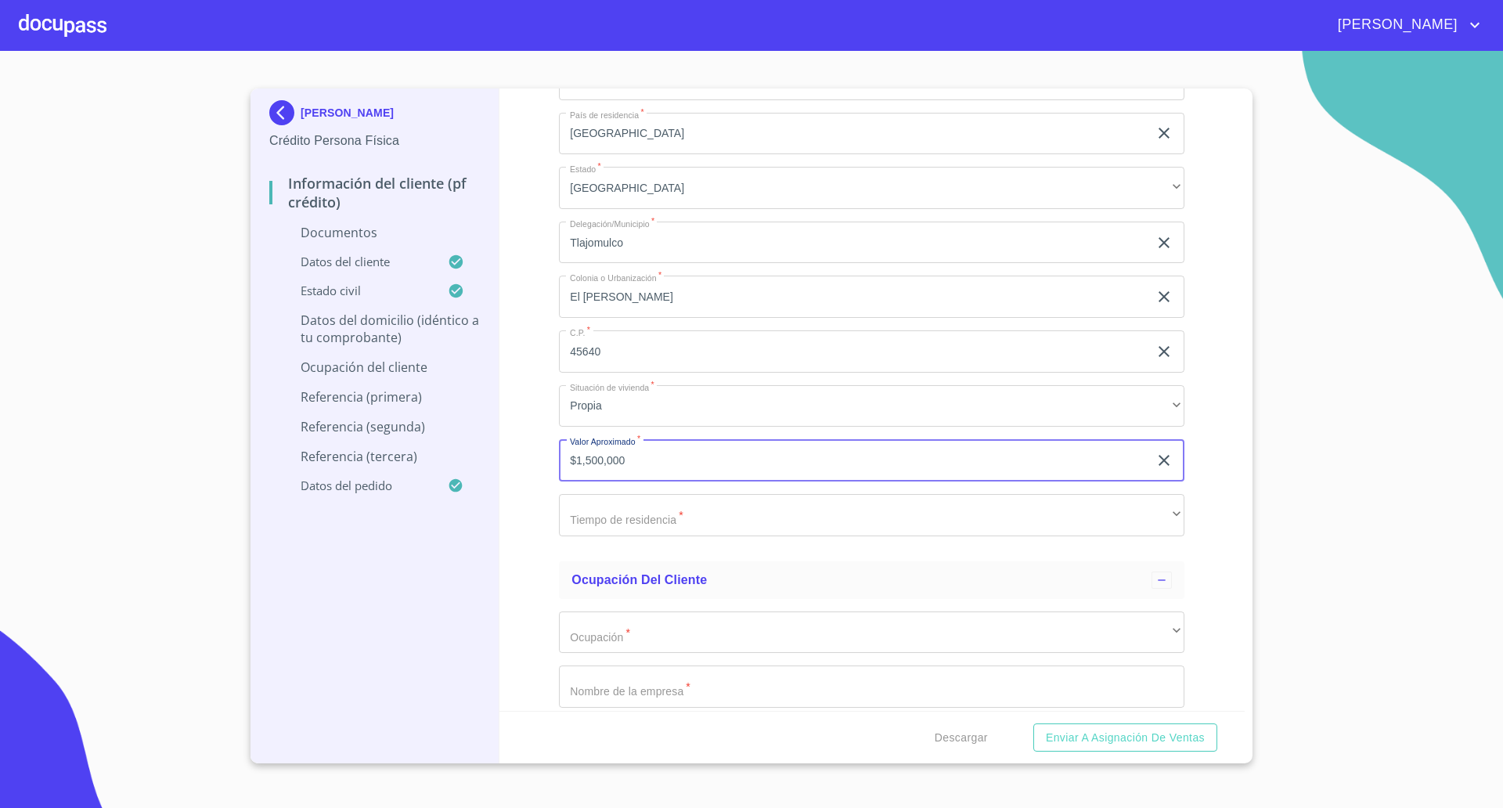
type input "$1,500,000"
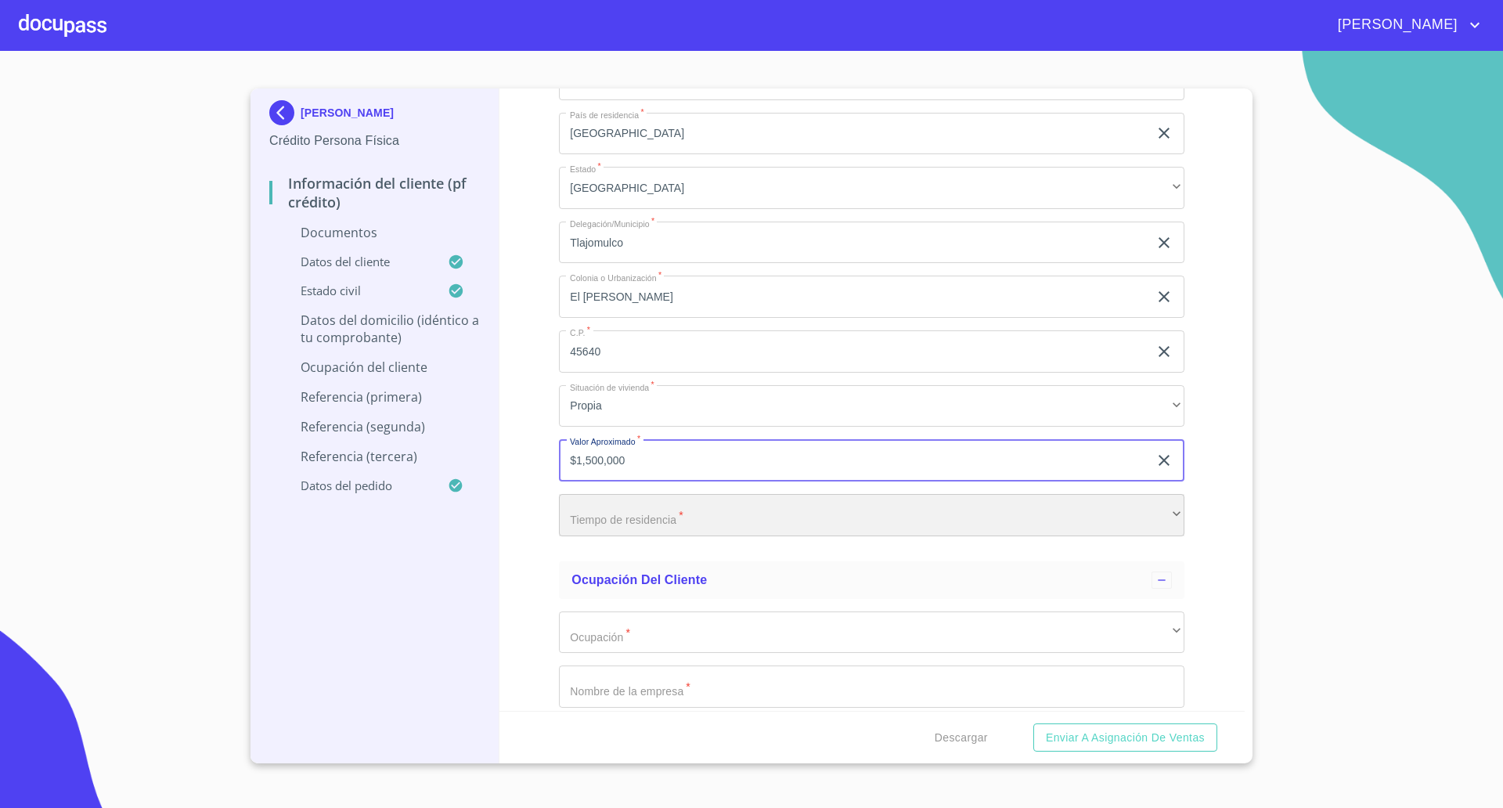
click at [622, 519] on div "​" at bounding box center [871, 515] width 625 height 42
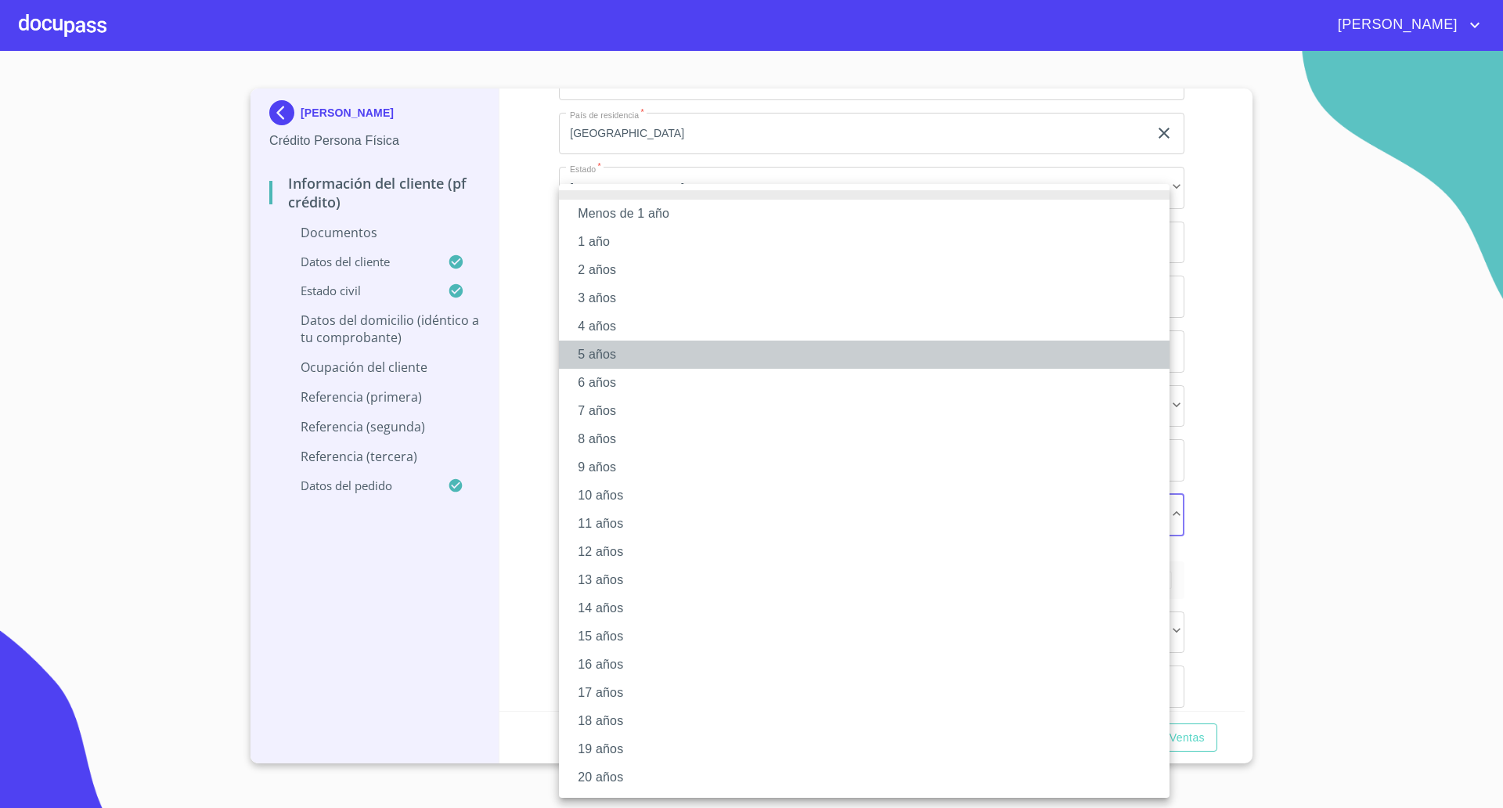
click at [599, 356] on li "5 años" at bounding box center [864, 354] width 610 height 28
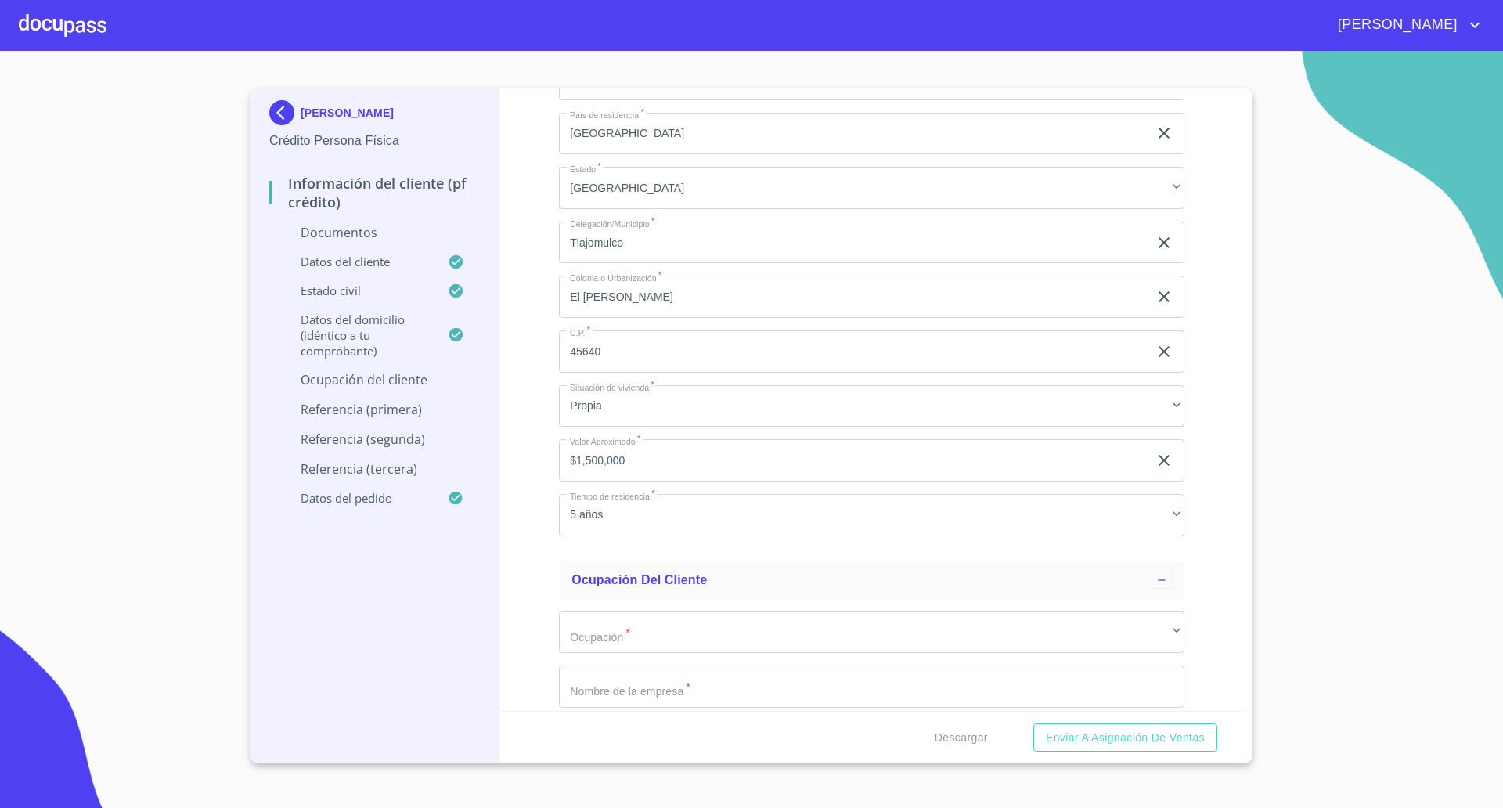
click at [536, 402] on div "Información del cliente (PF crédito) Documentos Documento de identificación   *…" at bounding box center [872, 399] width 746 height 622
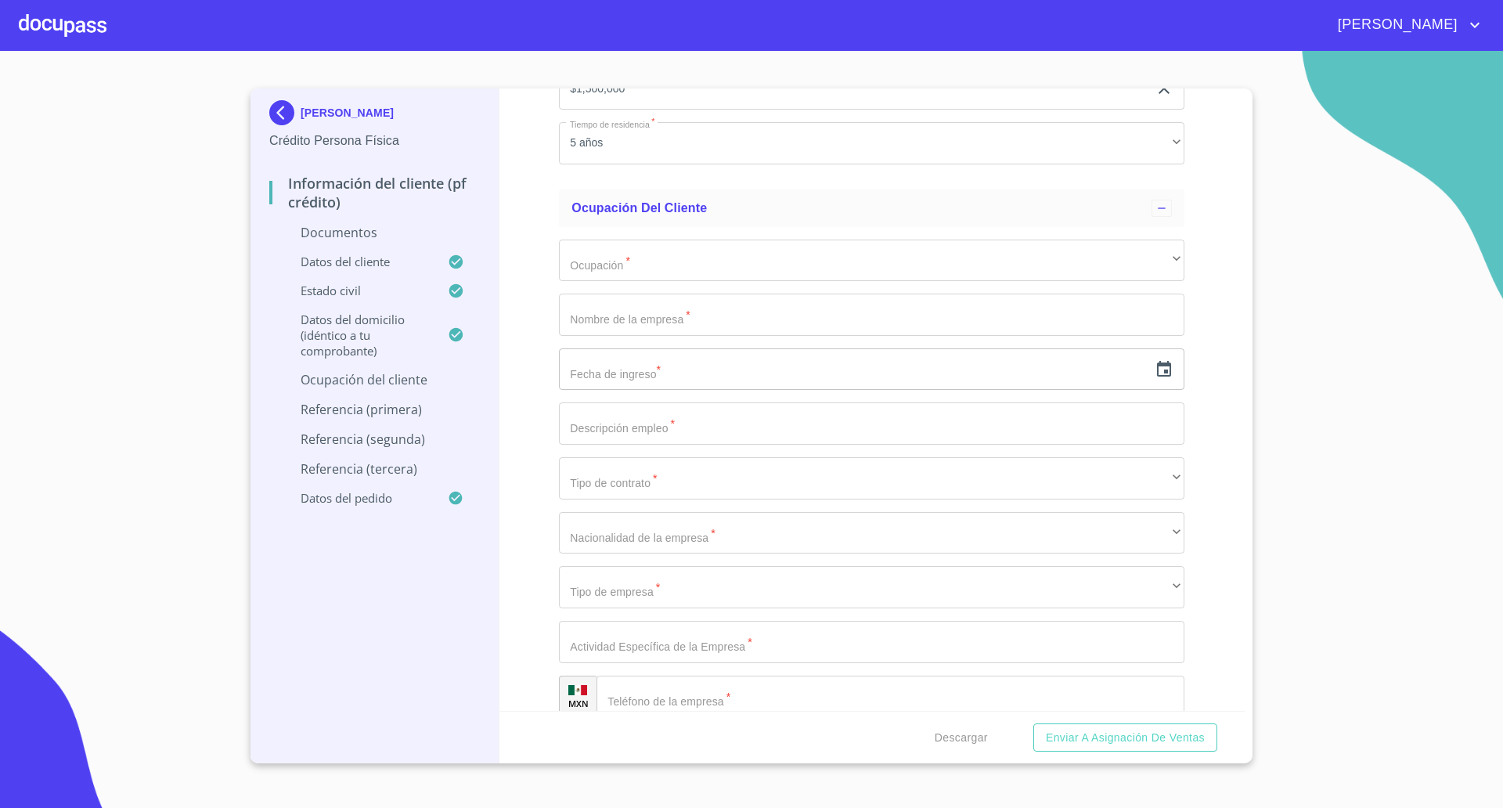
scroll to position [3815, 0]
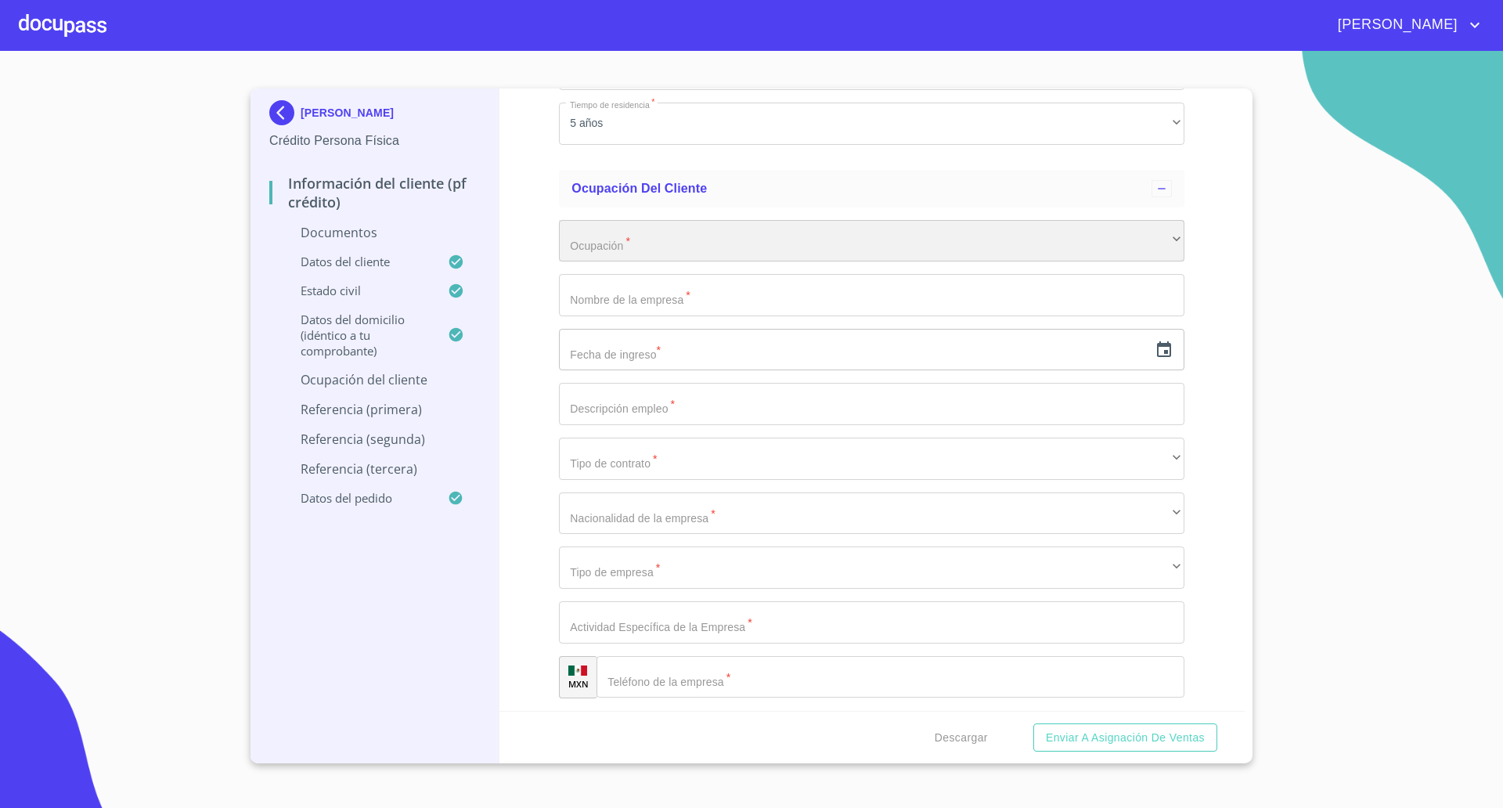
click at [673, 243] on div "​" at bounding box center [871, 241] width 625 height 42
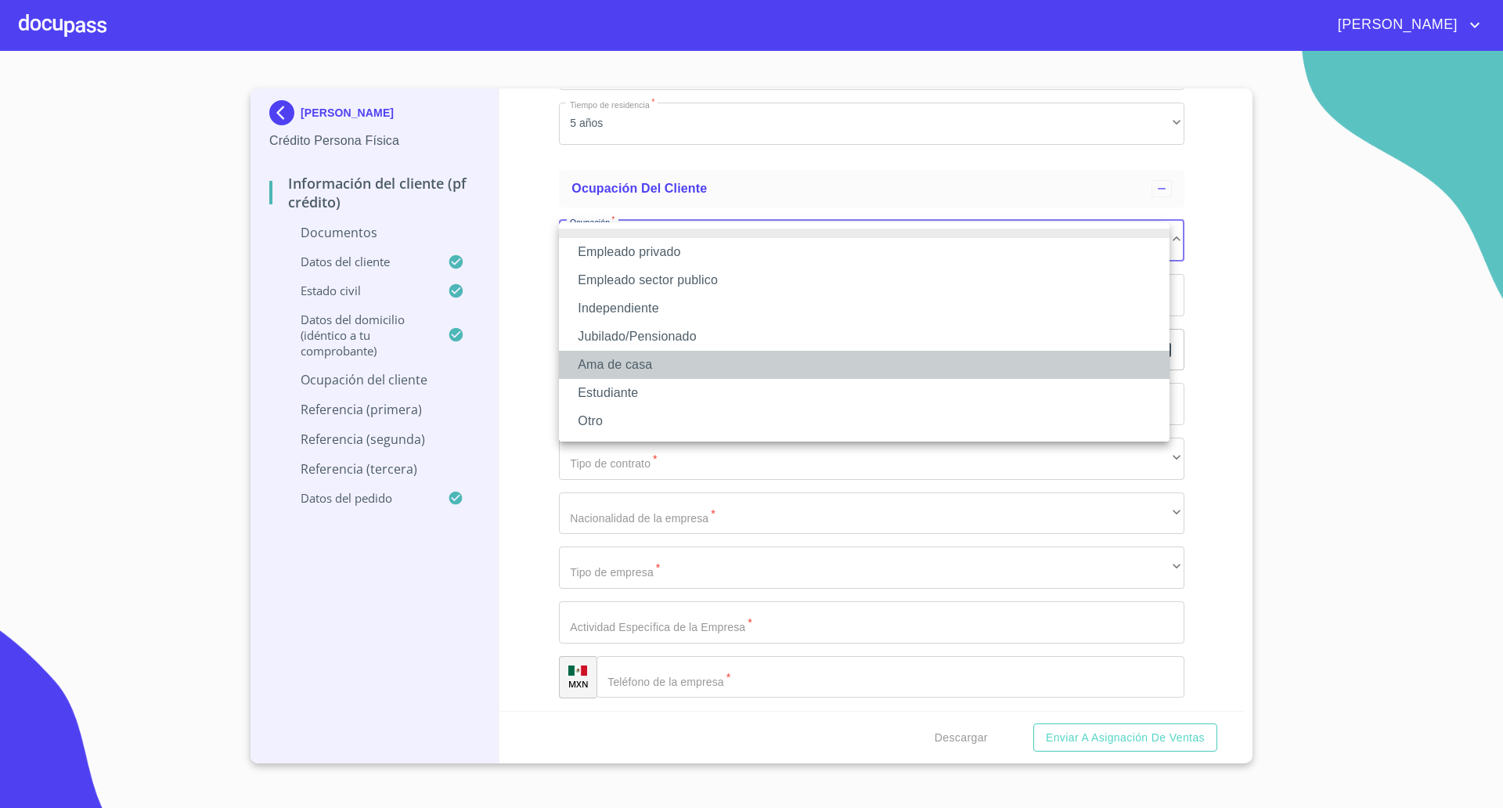
click at [628, 363] on li "Ama de casa" at bounding box center [864, 365] width 610 height 28
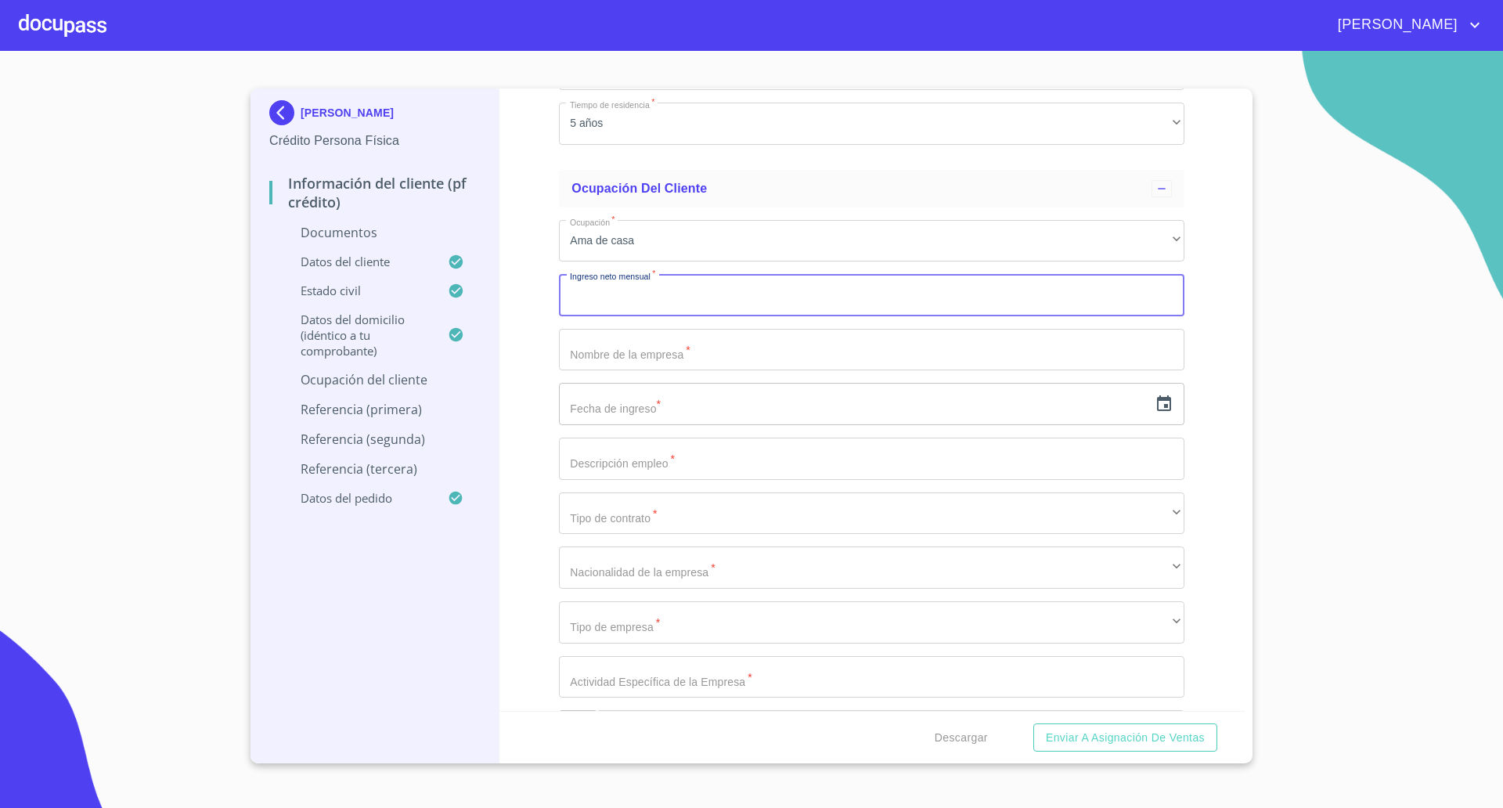
click at [641, 304] on input "Documento de identificación   *" at bounding box center [871, 295] width 625 height 42
type input "30000"
type input "Ama de casa"
click at [1157, 401] on icon "button" at bounding box center [1164, 403] width 14 height 16
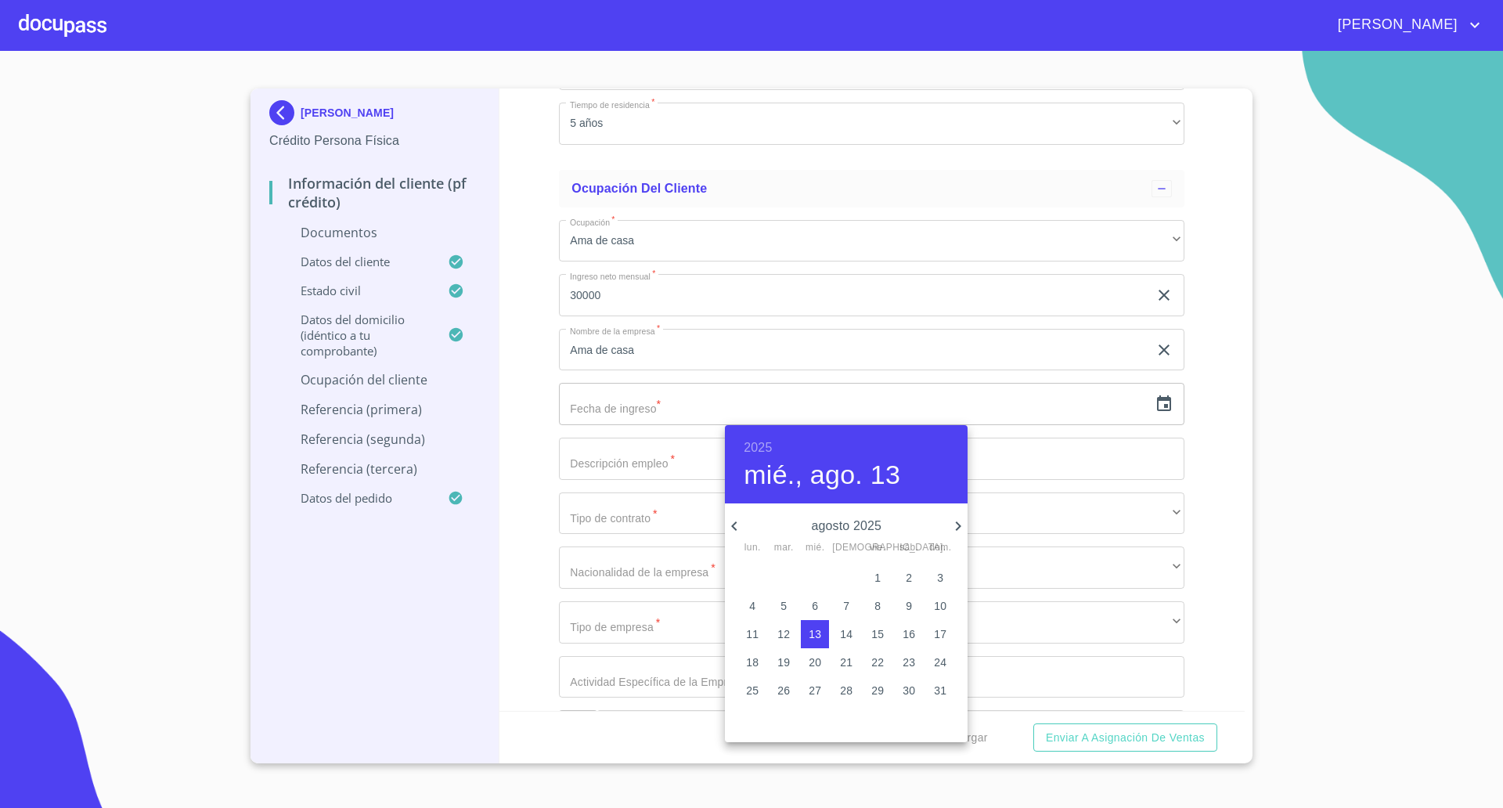
click at [767, 441] on h6 "2025" at bounding box center [757, 448] width 28 height 22
click at [841, 508] on div "2009" at bounding box center [846, 505] width 243 height 31
type input "13 de ago. de 2009"
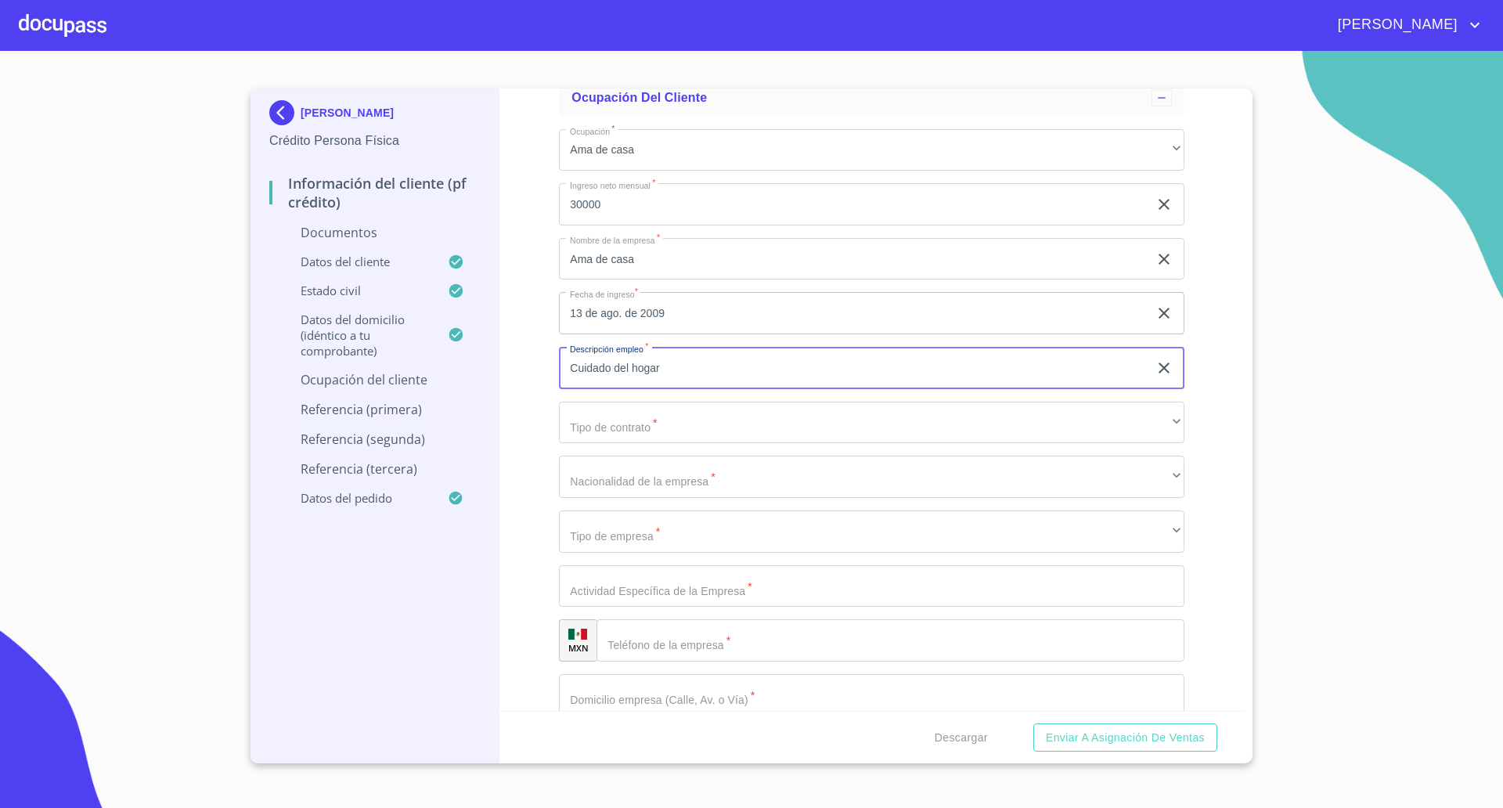
scroll to position [4109, 0]
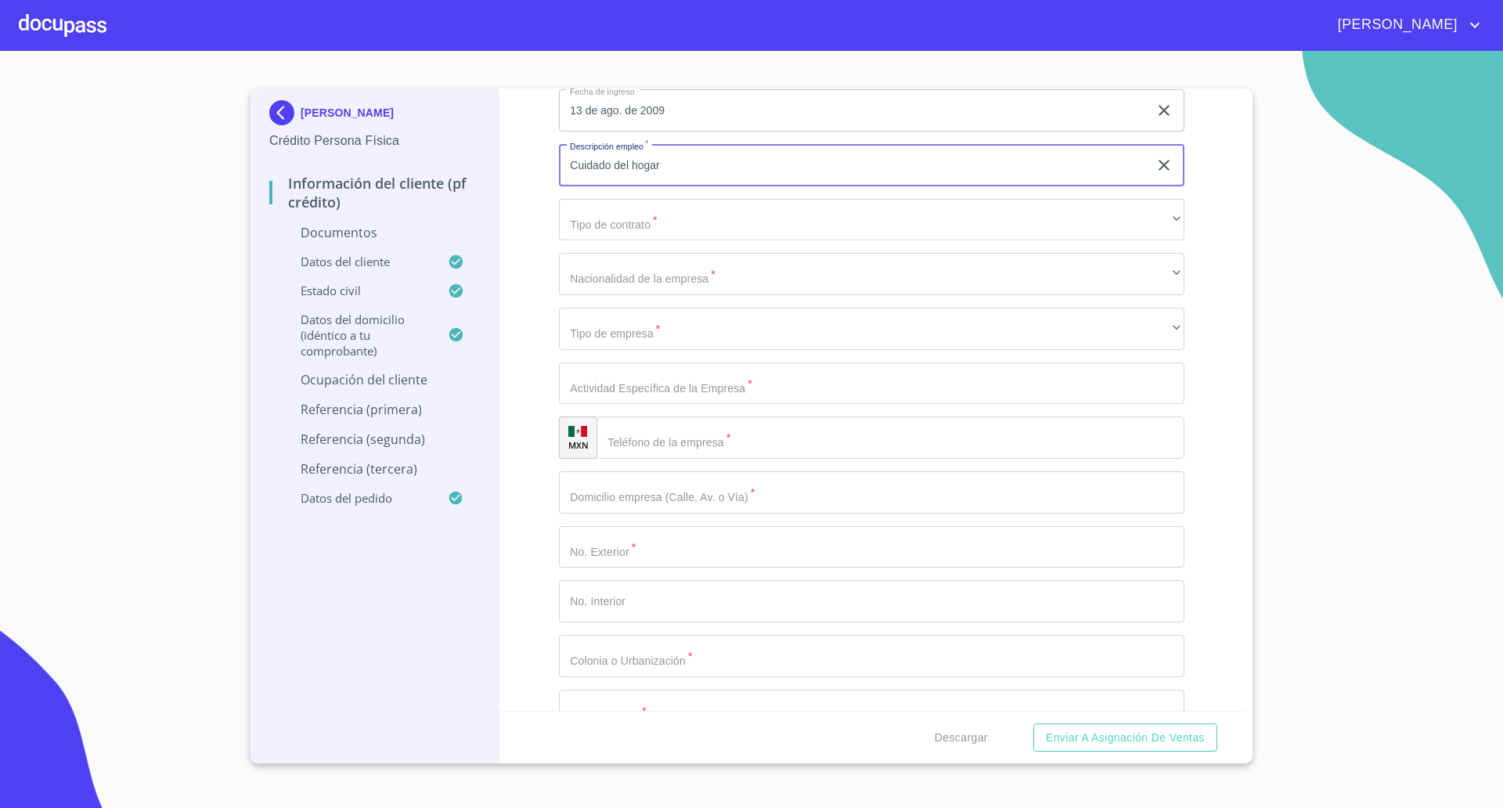
type input "Cuidado del hogar"
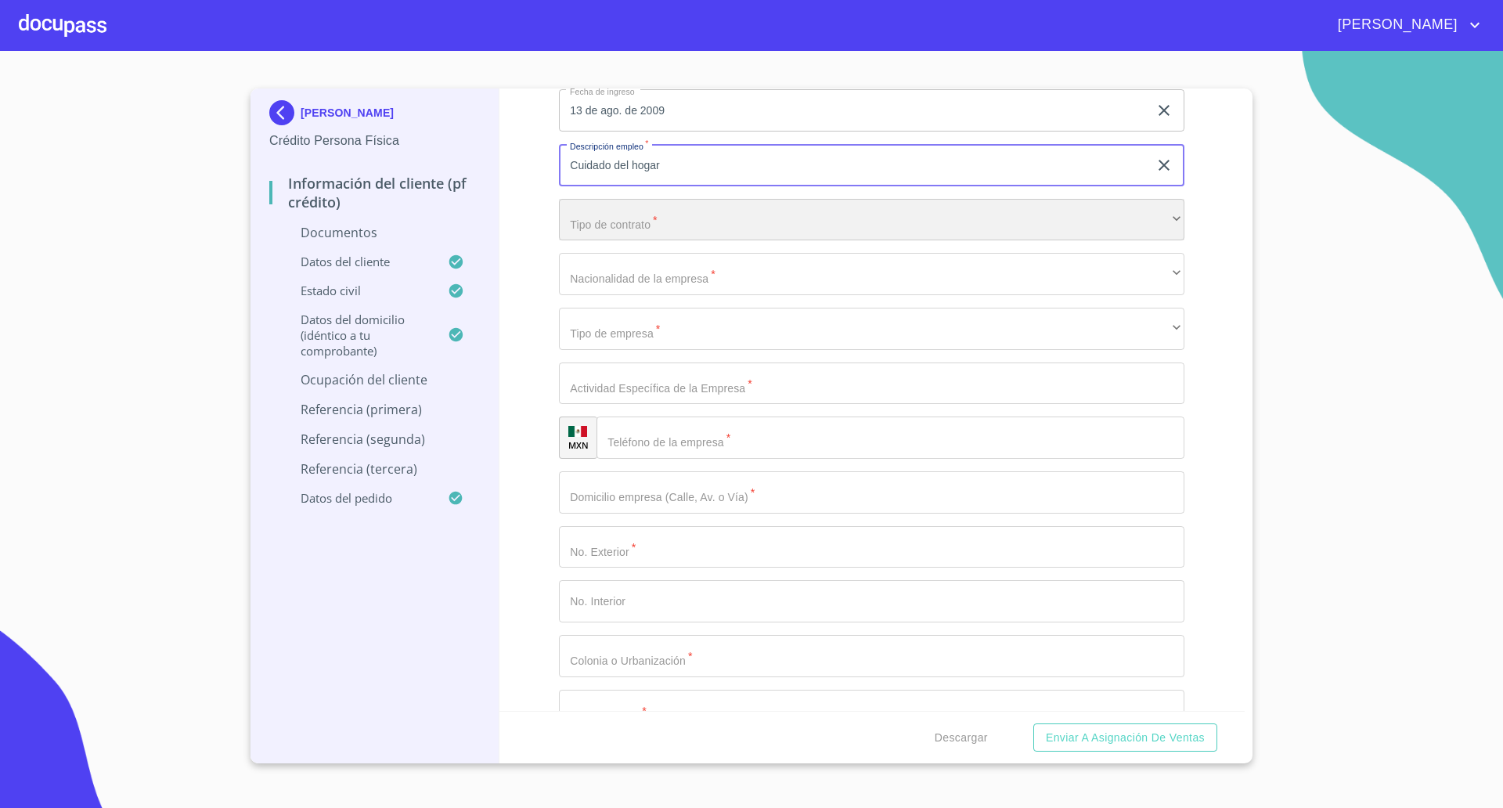
click at [636, 225] on div "​" at bounding box center [871, 220] width 625 height 42
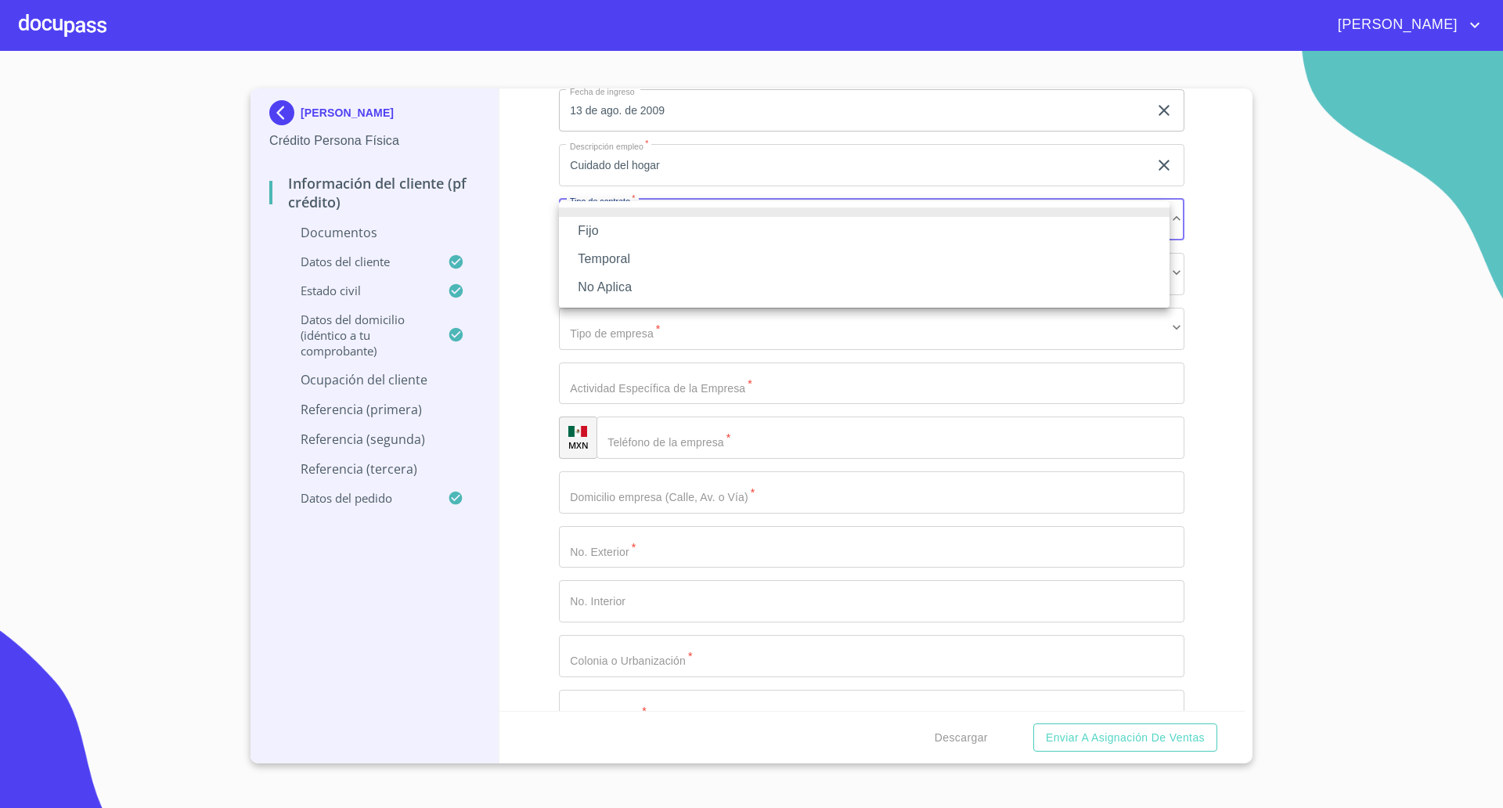
click at [607, 284] on li "No Aplica" at bounding box center [864, 287] width 610 height 28
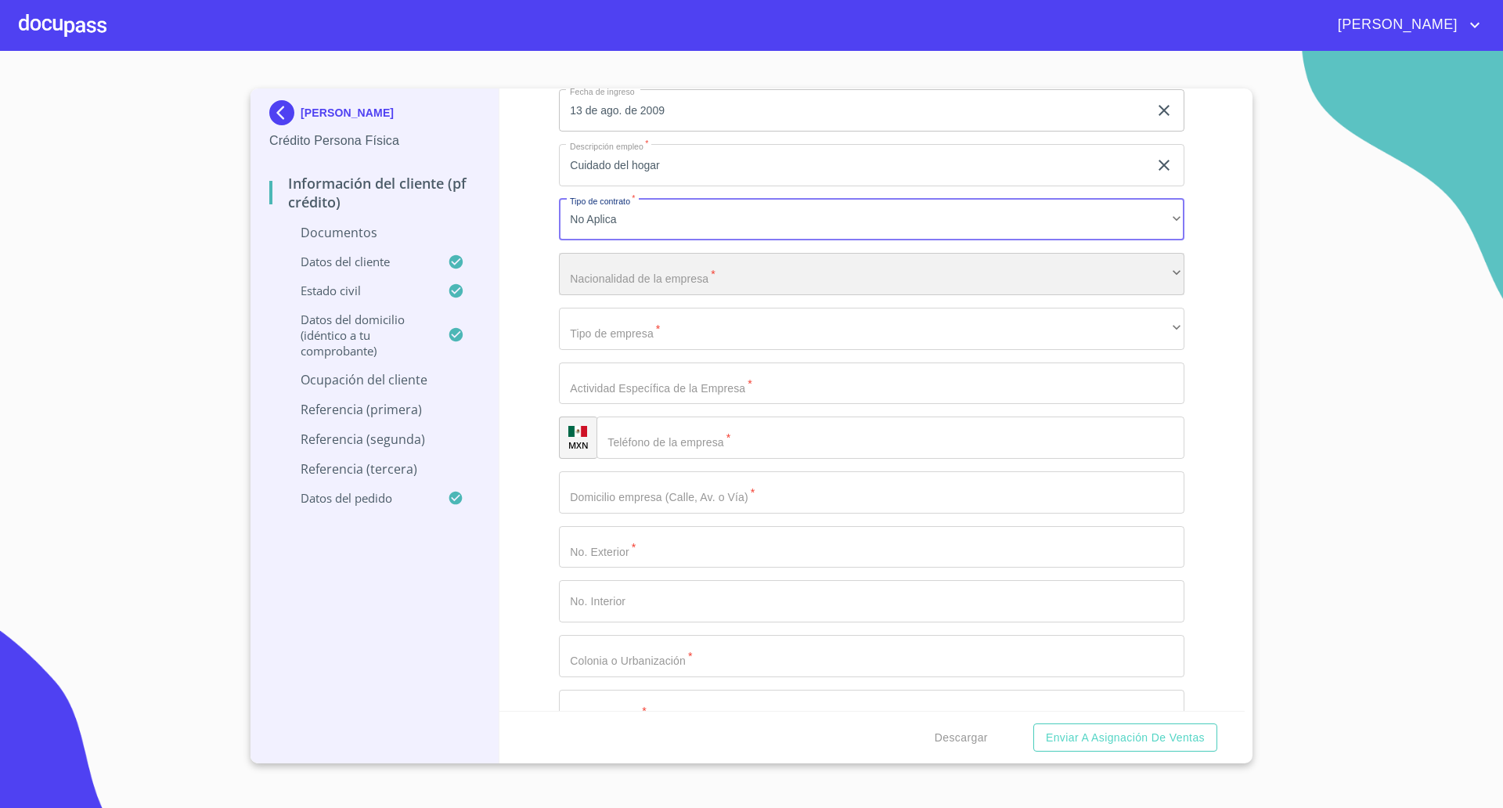
click at [624, 273] on div "​" at bounding box center [871, 274] width 625 height 42
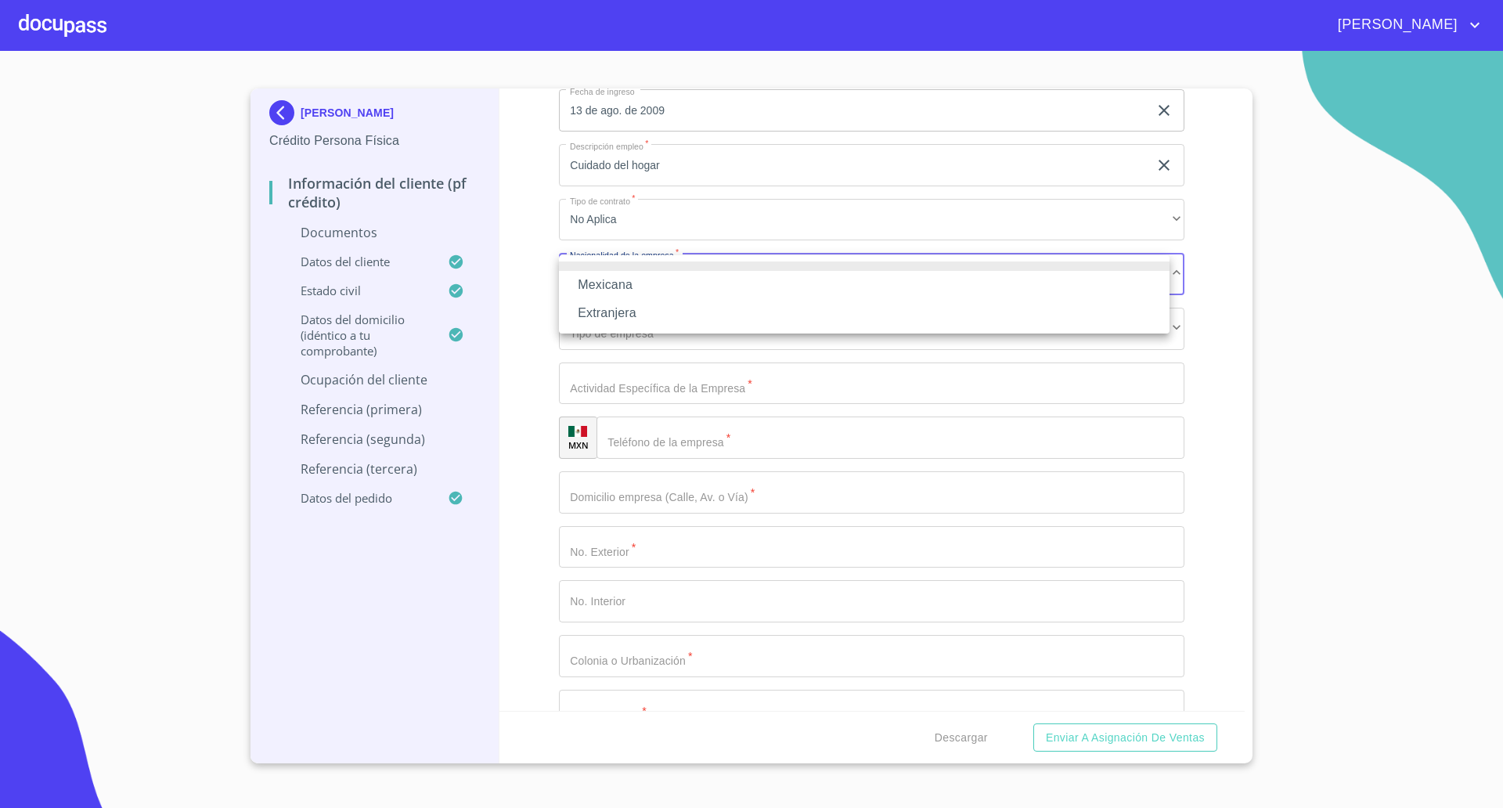
click at [625, 288] on li "Mexicana" at bounding box center [864, 285] width 610 height 28
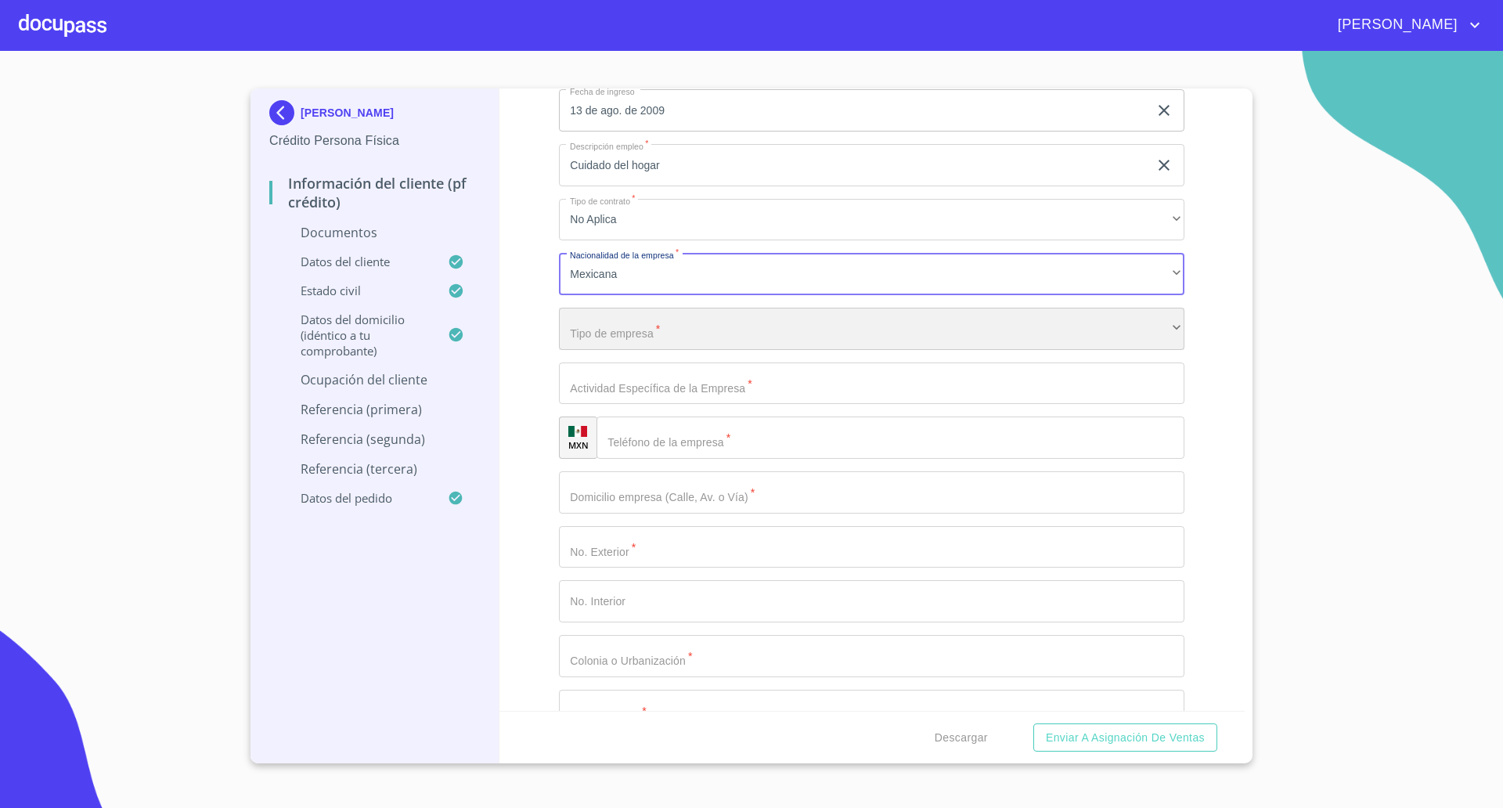
click at [638, 329] on div "​" at bounding box center [871, 329] width 625 height 42
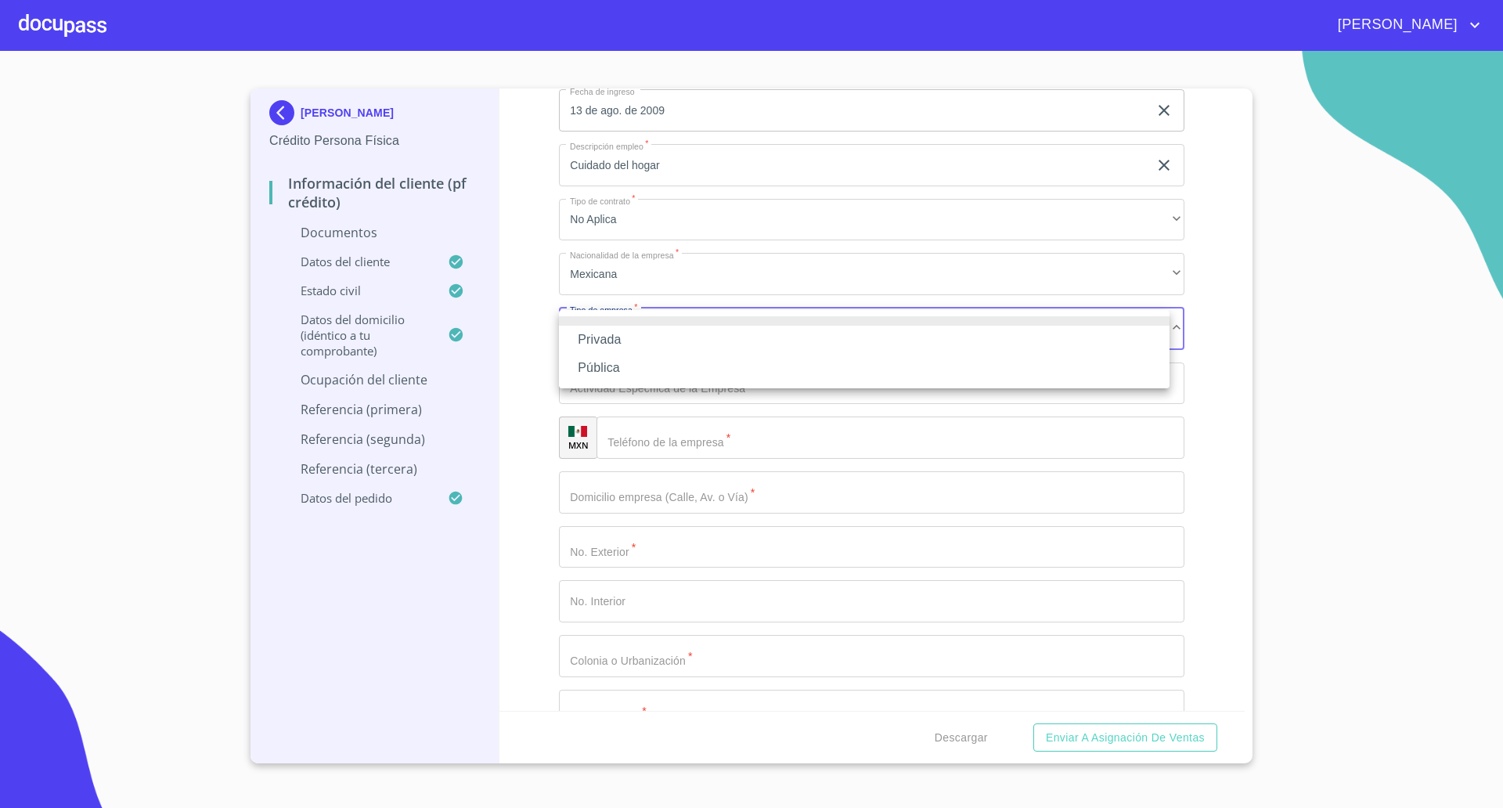
click at [624, 345] on li "Privada" at bounding box center [864, 340] width 610 height 28
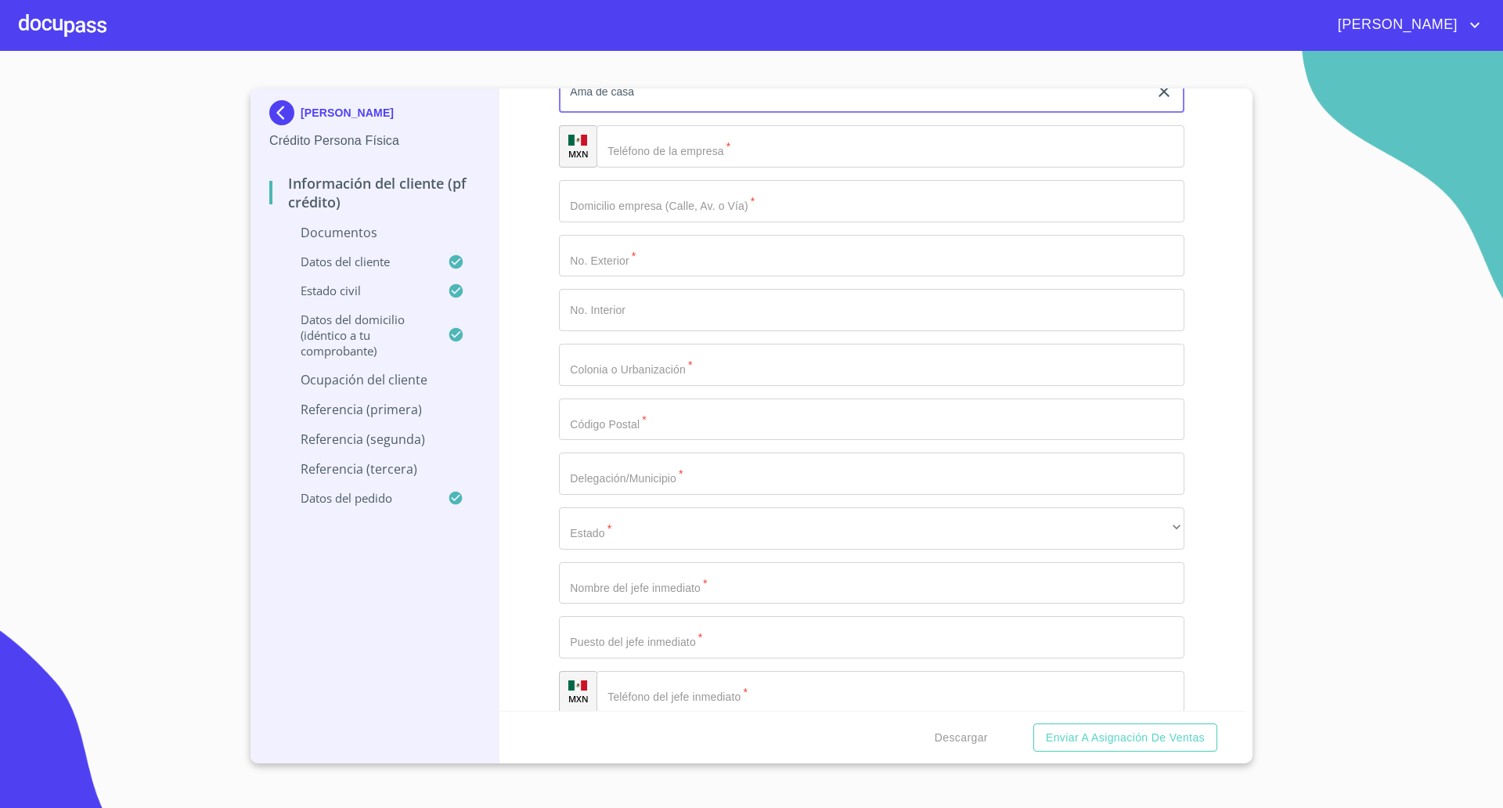
scroll to position [4402, 0]
type input "Ama de casa"
click at [726, 154] on input "Documento de identificación   *" at bounding box center [890, 144] width 588 height 42
type input "[PHONE_NUMBER]"
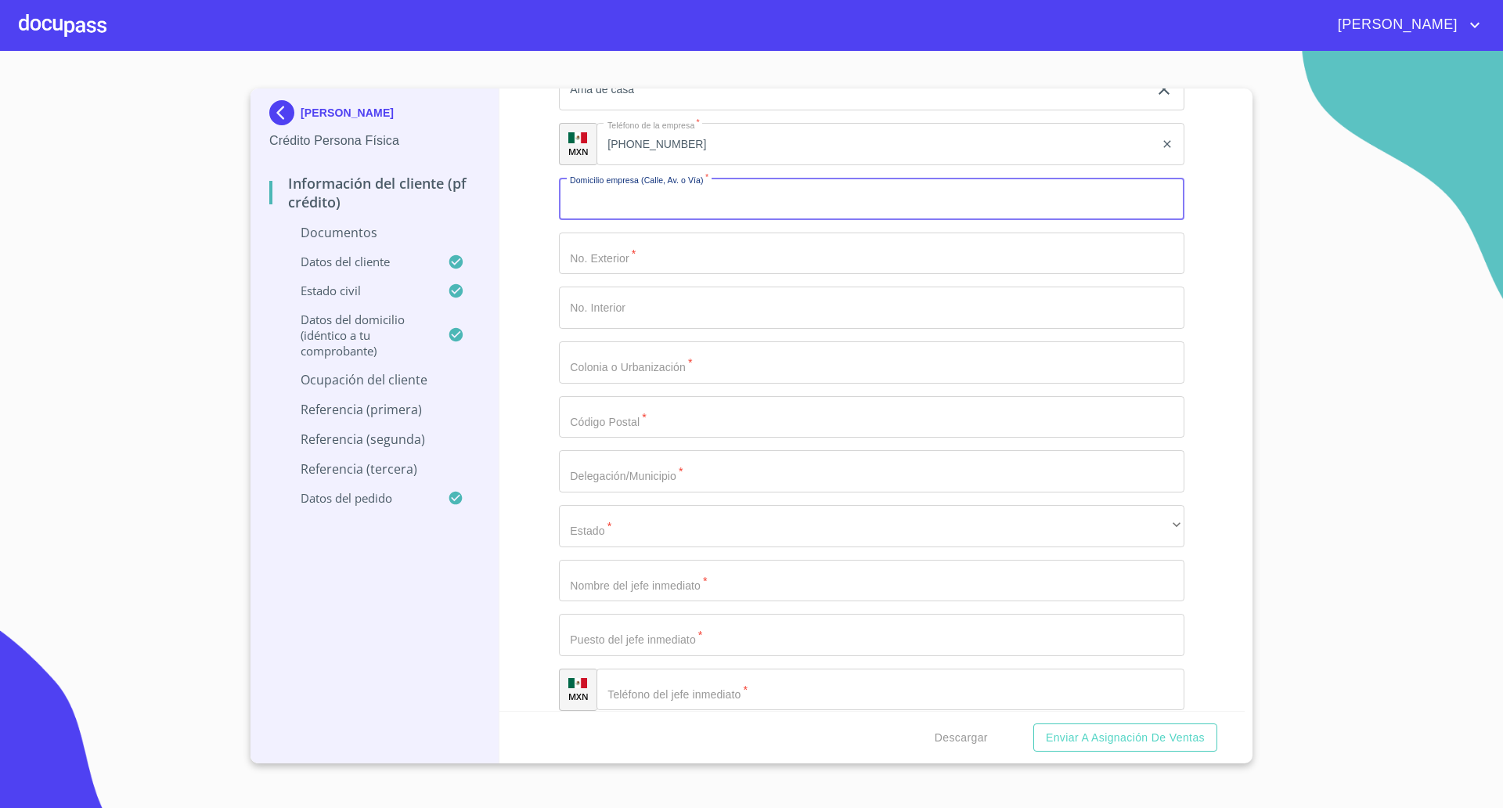
click at [676, 211] on input "Documento de identificación   *" at bounding box center [871, 199] width 625 height 42
type input "[PERSON_NAME]"
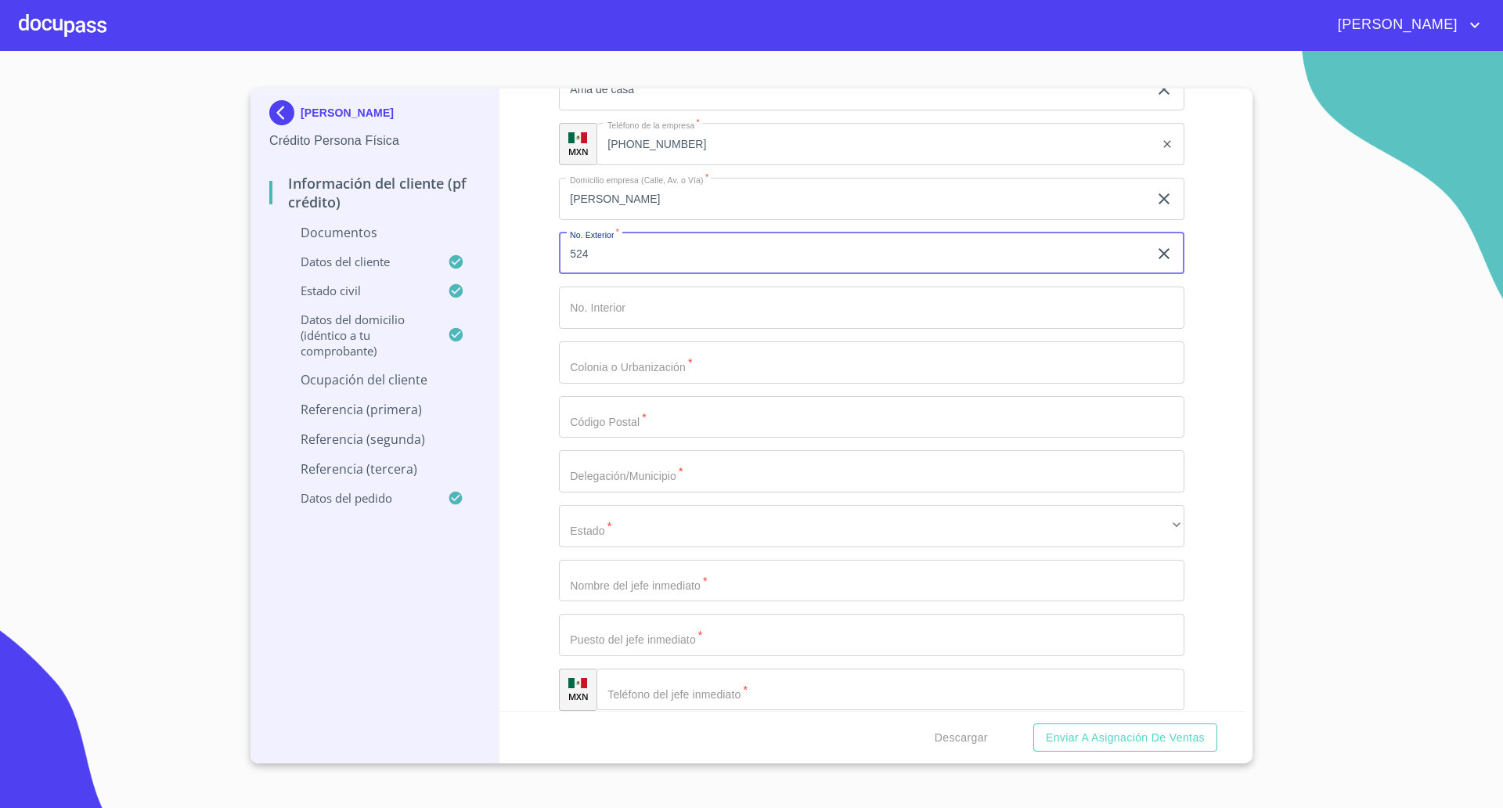
type input "524"
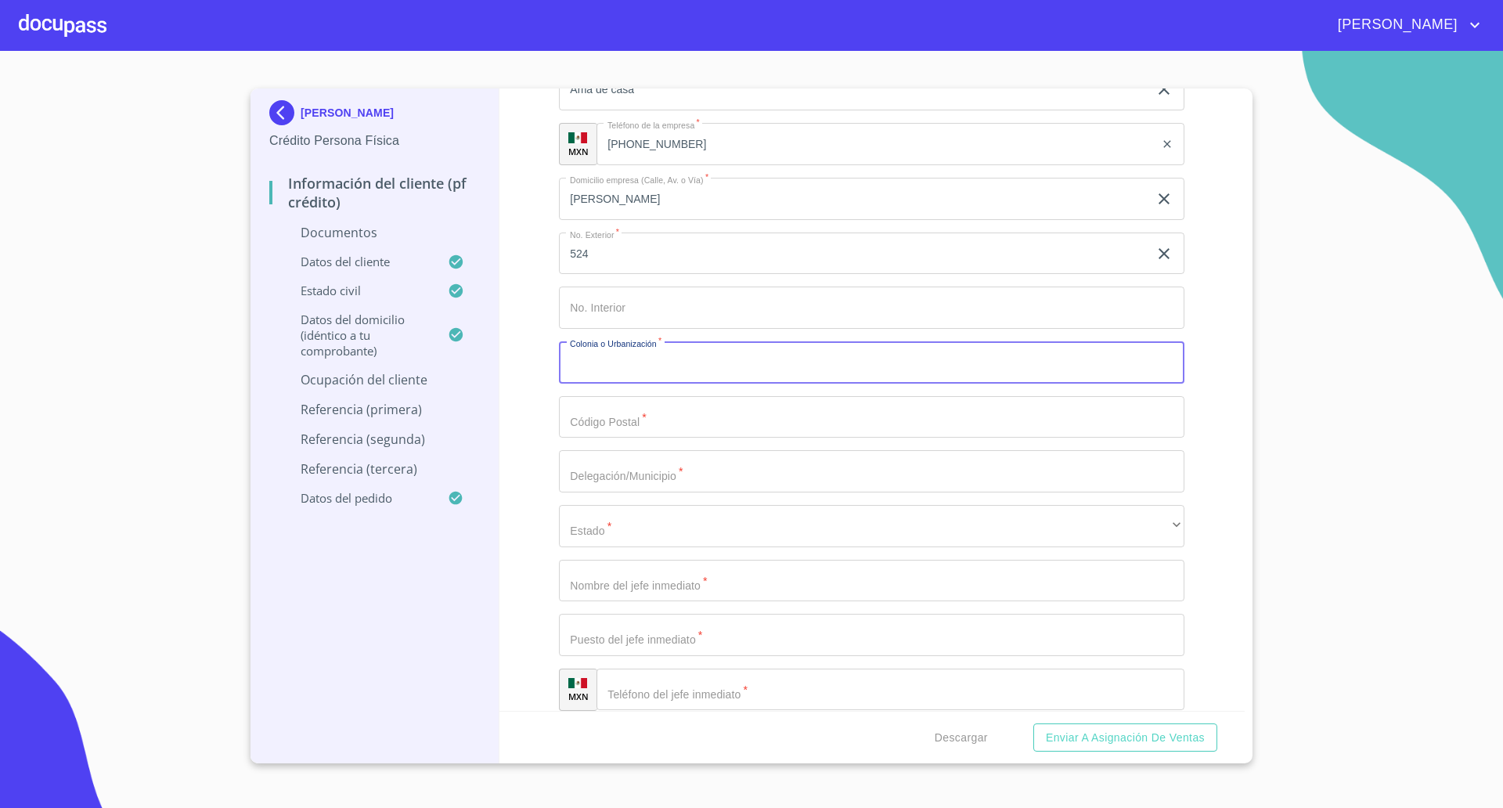
click at [657, 364] on input "Documento de identificación   *" at bounding box center [871, 362] width 625 height 42
type input "El [PERSON_NAME]"
type input "45640"
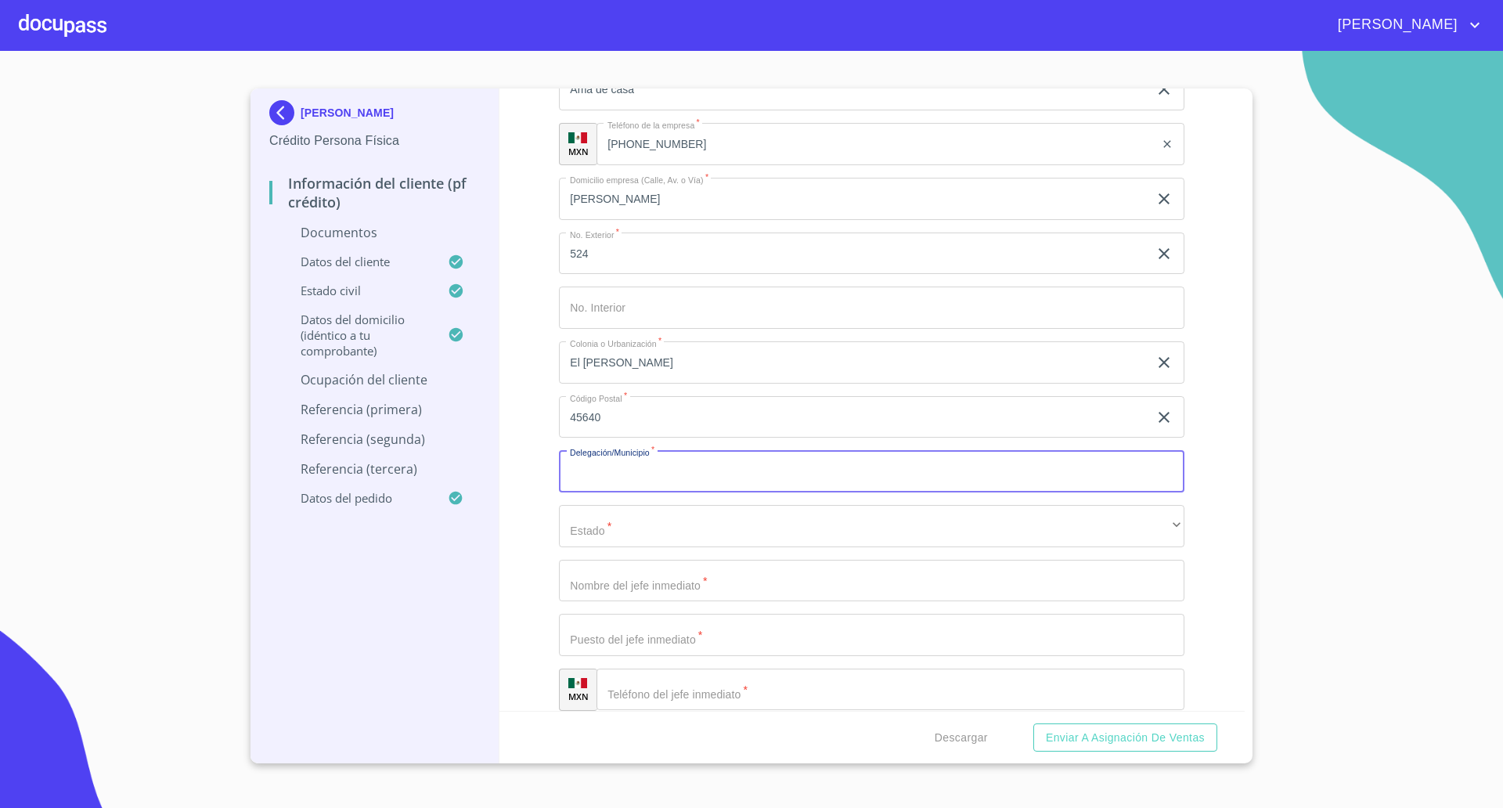
click at [655, 473] on input "Documento de identificación   *" at bounding box center [871, 471] width 625 height 42
type input "Tlajomulco"
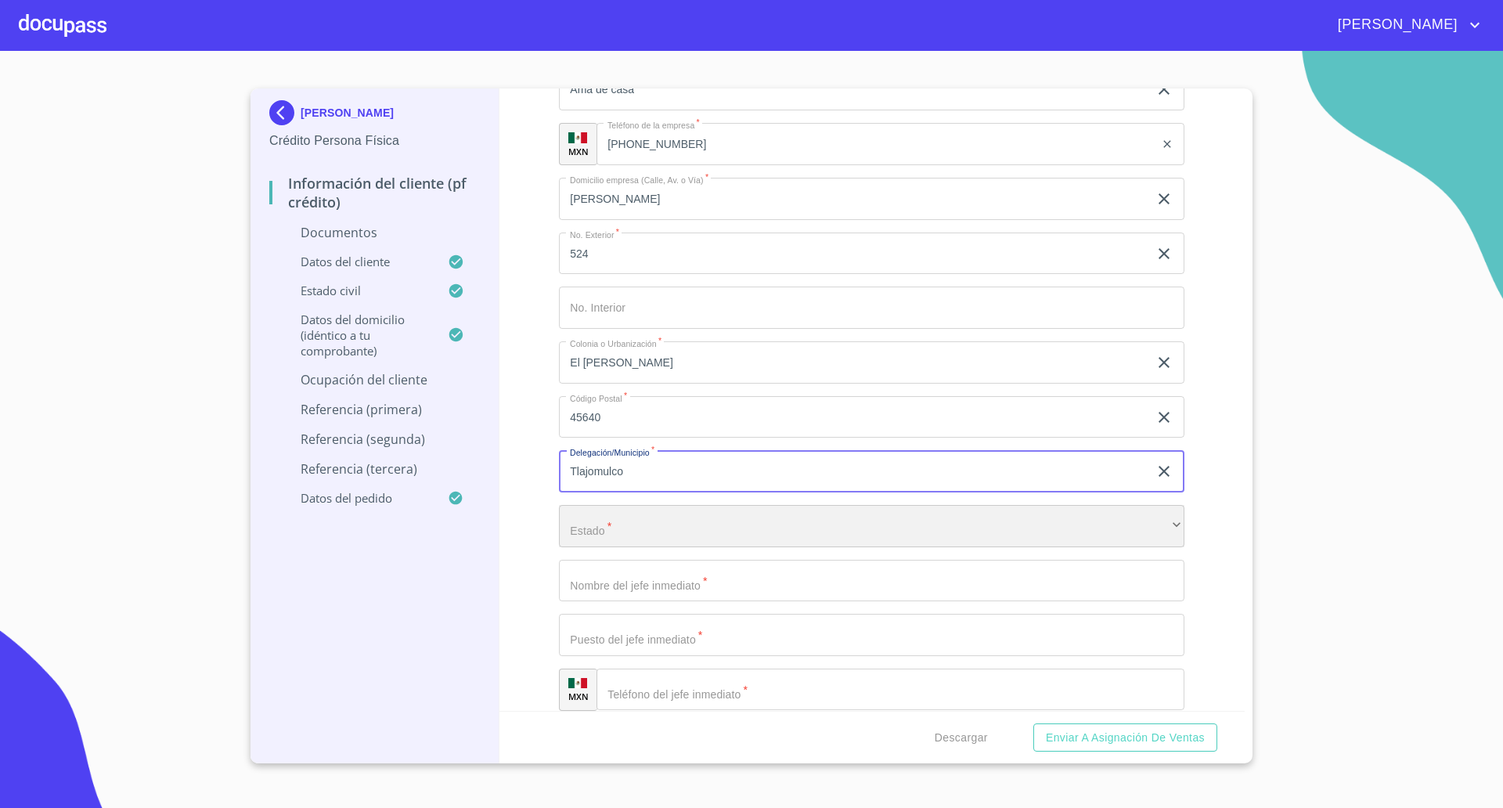
click at [624, 521] on div "​" at bounding box center [871, 526] width 625 height 42
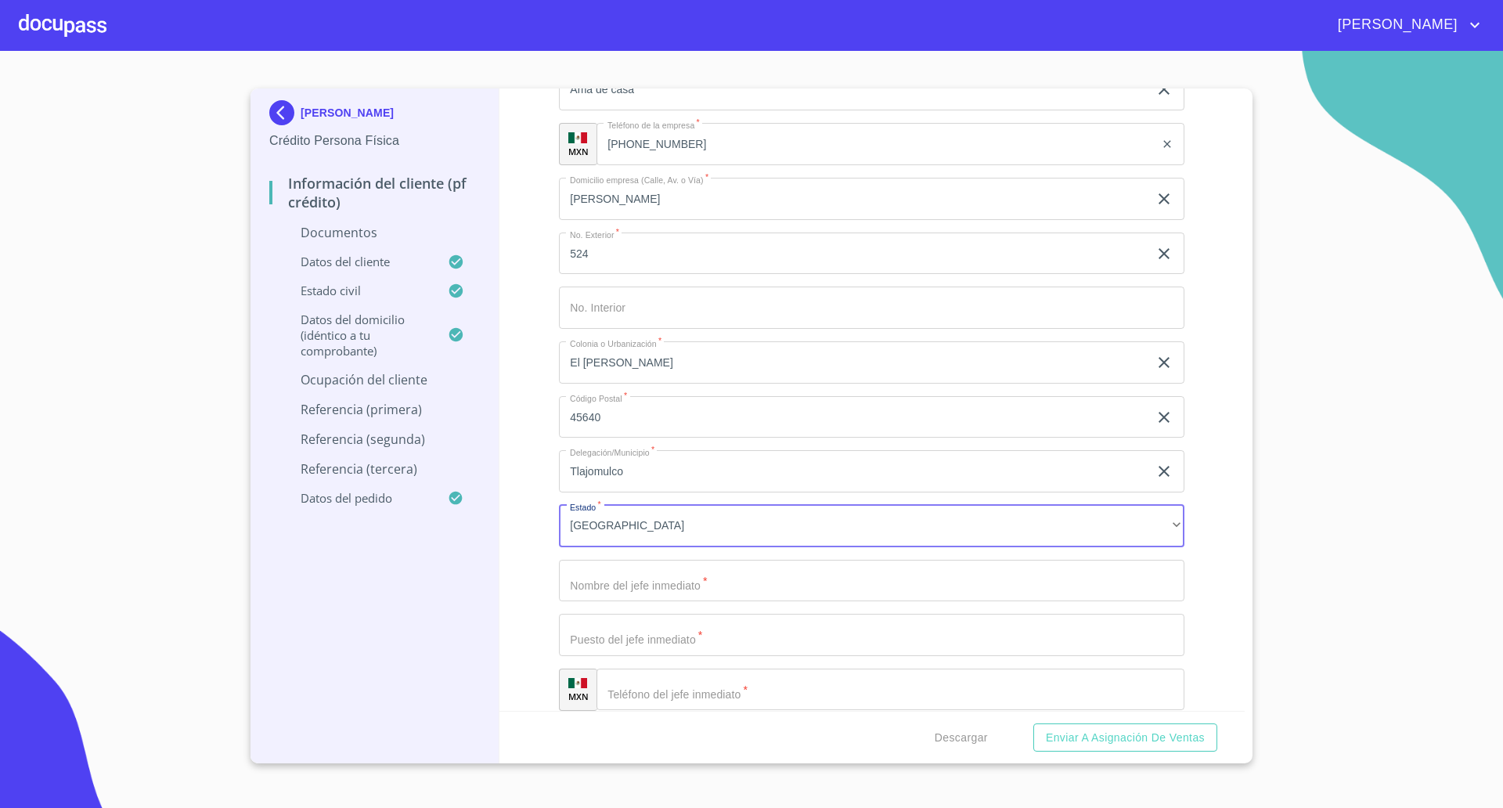
type input "No Aplica"
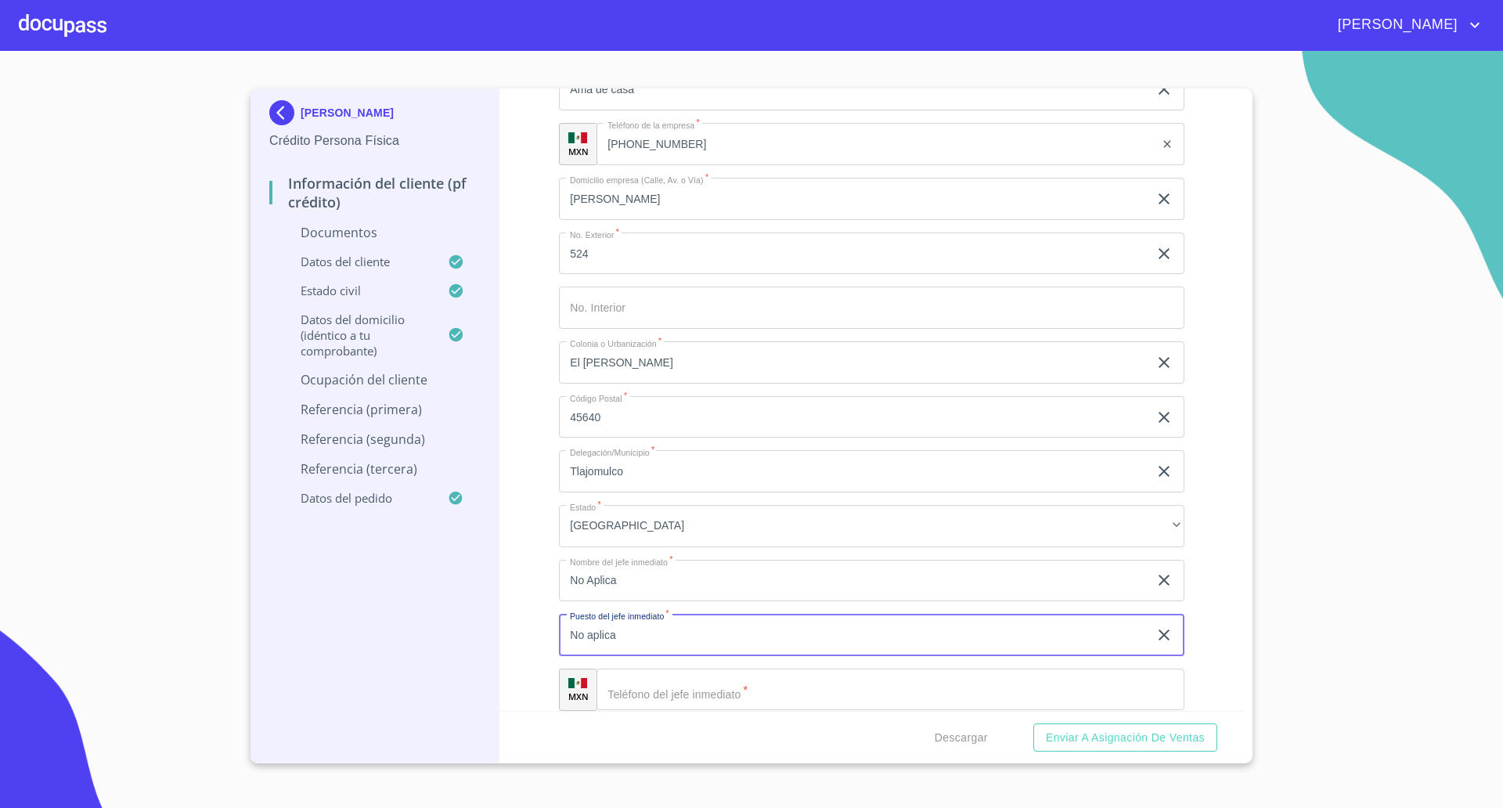
type input "No aplica"
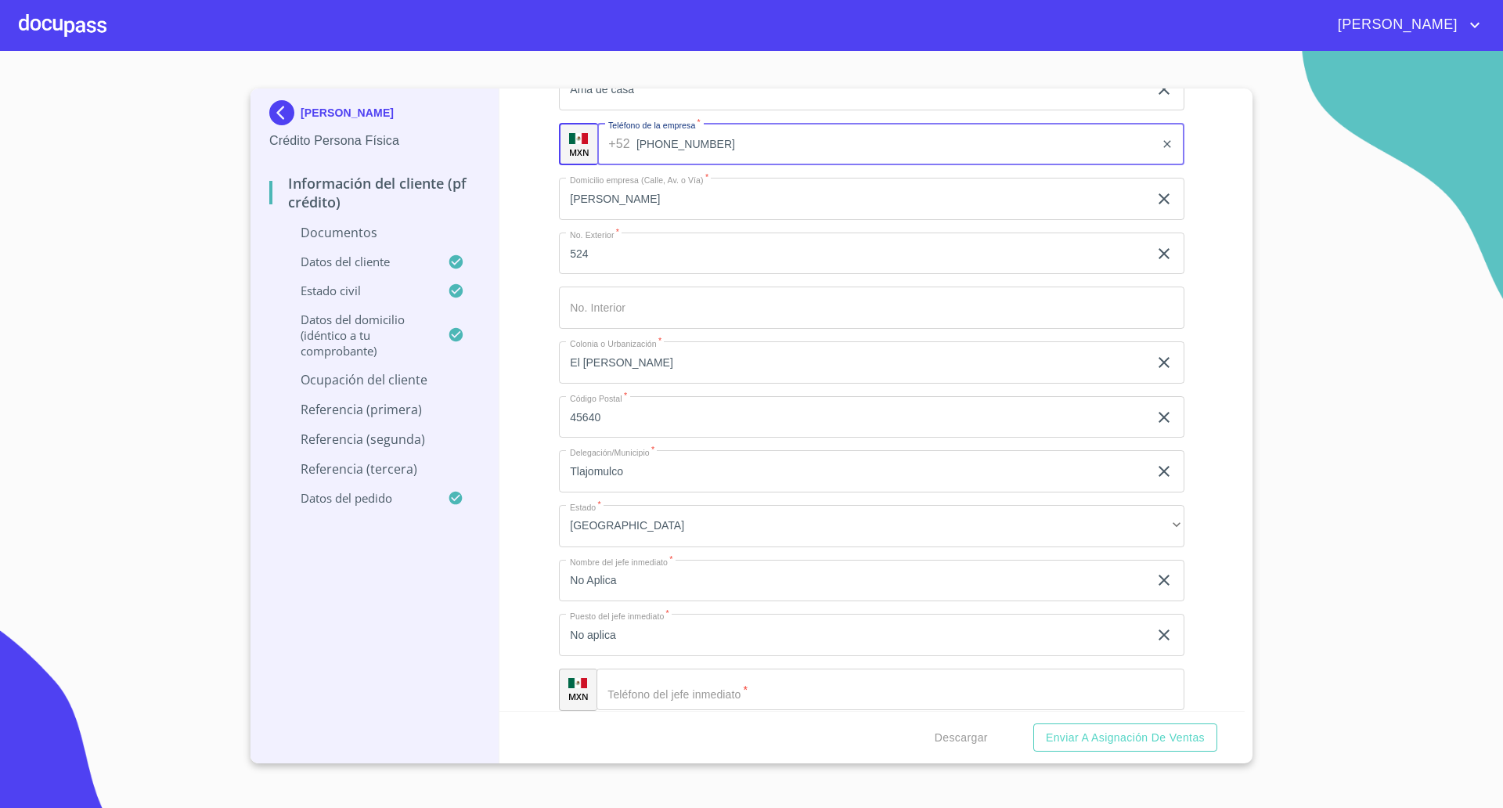
drag, startPoint x: 675, startPoint y: 146, endPoint x: 544, endPoint y: 146, distance: 130.7
click at [544, 146] on div "Información del cliente (PF crédito) Documentos Documento de identificación   *…" at bounding box center [872, 399] width 746 height 622
drag, startPoint x: 719, startPoint y: 141, endPoint x: 581, endPoint y: 136, distance: 138.6
click at [581, 136] on div "MXN Teléfono de la empresa   * [PHONE_NUMBER] ​" at bounding box center [871, 144] width 625 height 42
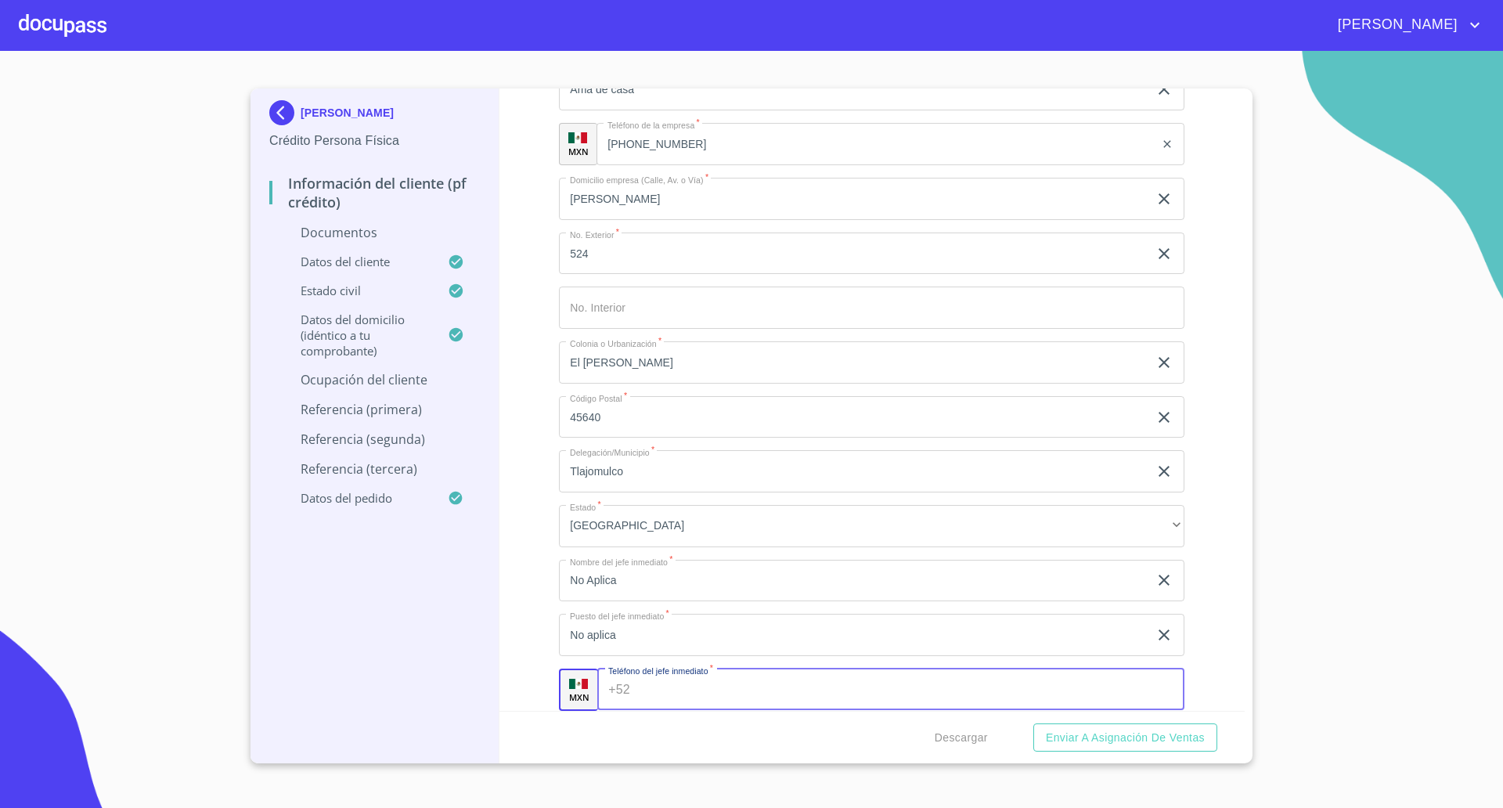
click at [666, 689] on input "Documento de identificación   *" at bounding box center [910, 689] width 548 height 42
paste input "[PHONE_NUMBER]"
type input "[PHONE_NUMBER]"
click at [517, 583] on div "Información del cliente (PF crédito) Documentos Documento de identificación   *…" at bounding box center [872, 399] width 746 height 622
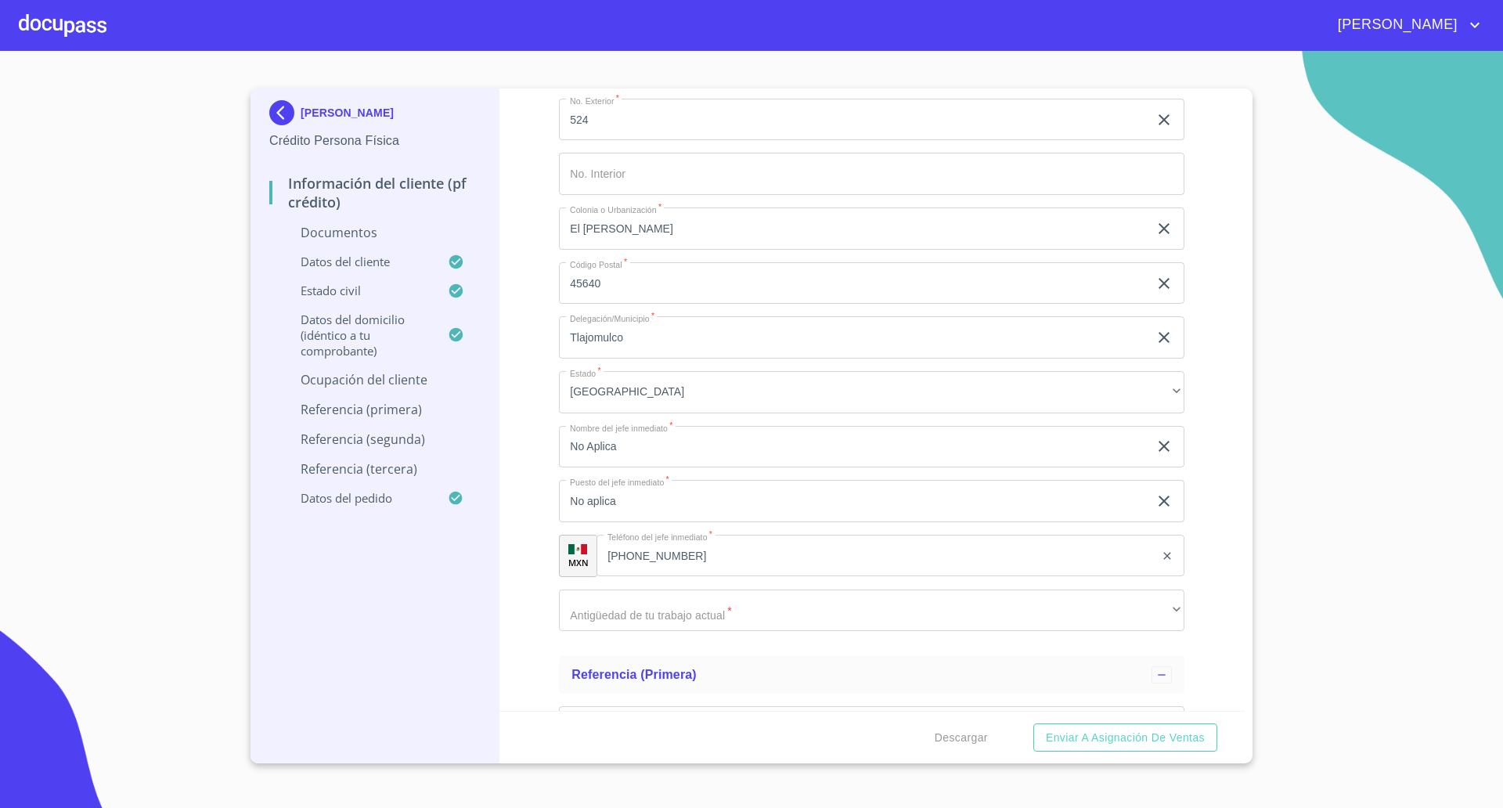
scroll to position [4598, 0]
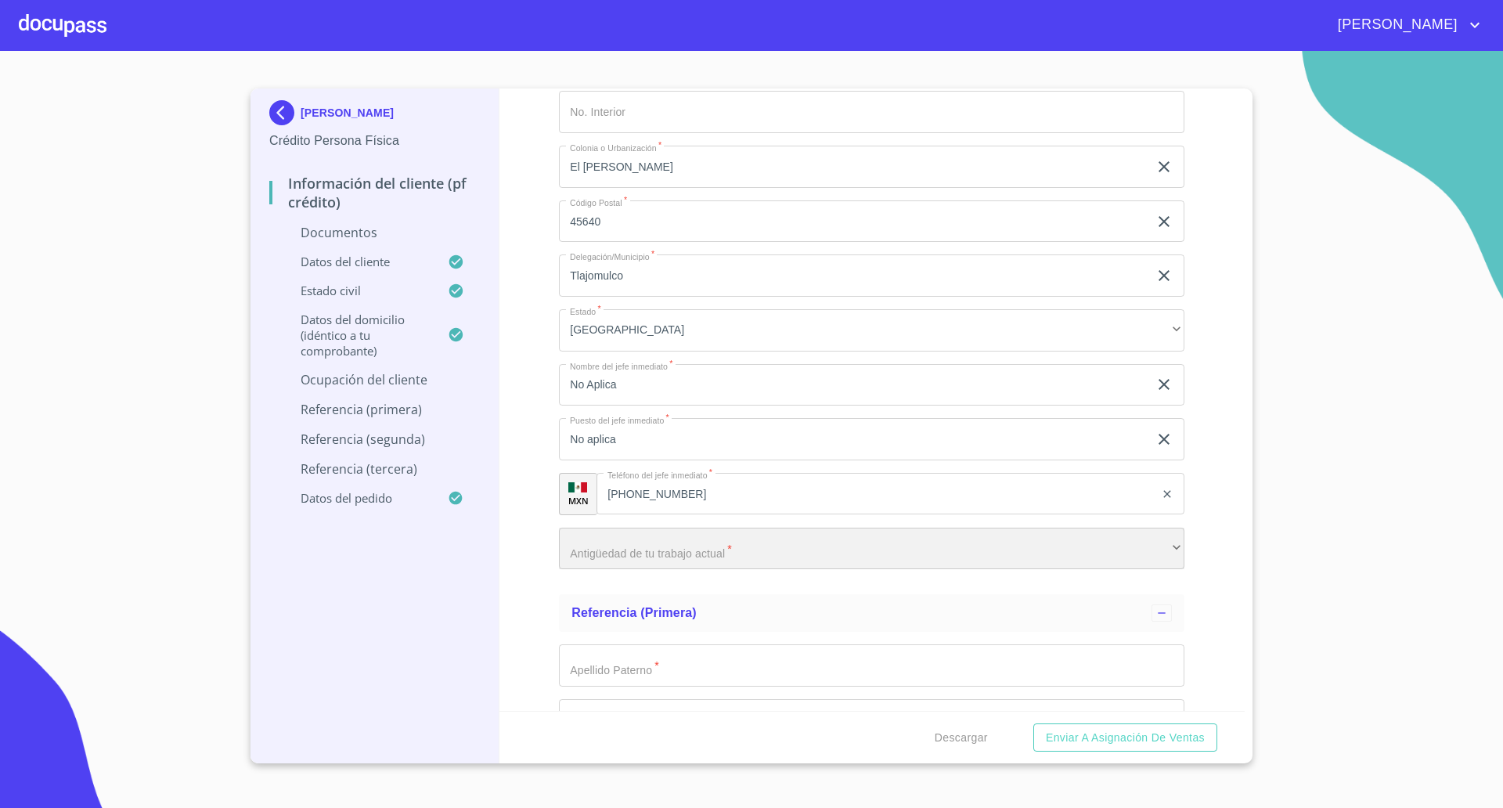
click at [642, 544] on div "​" at bounding box center [871, 548] width 625 height 42
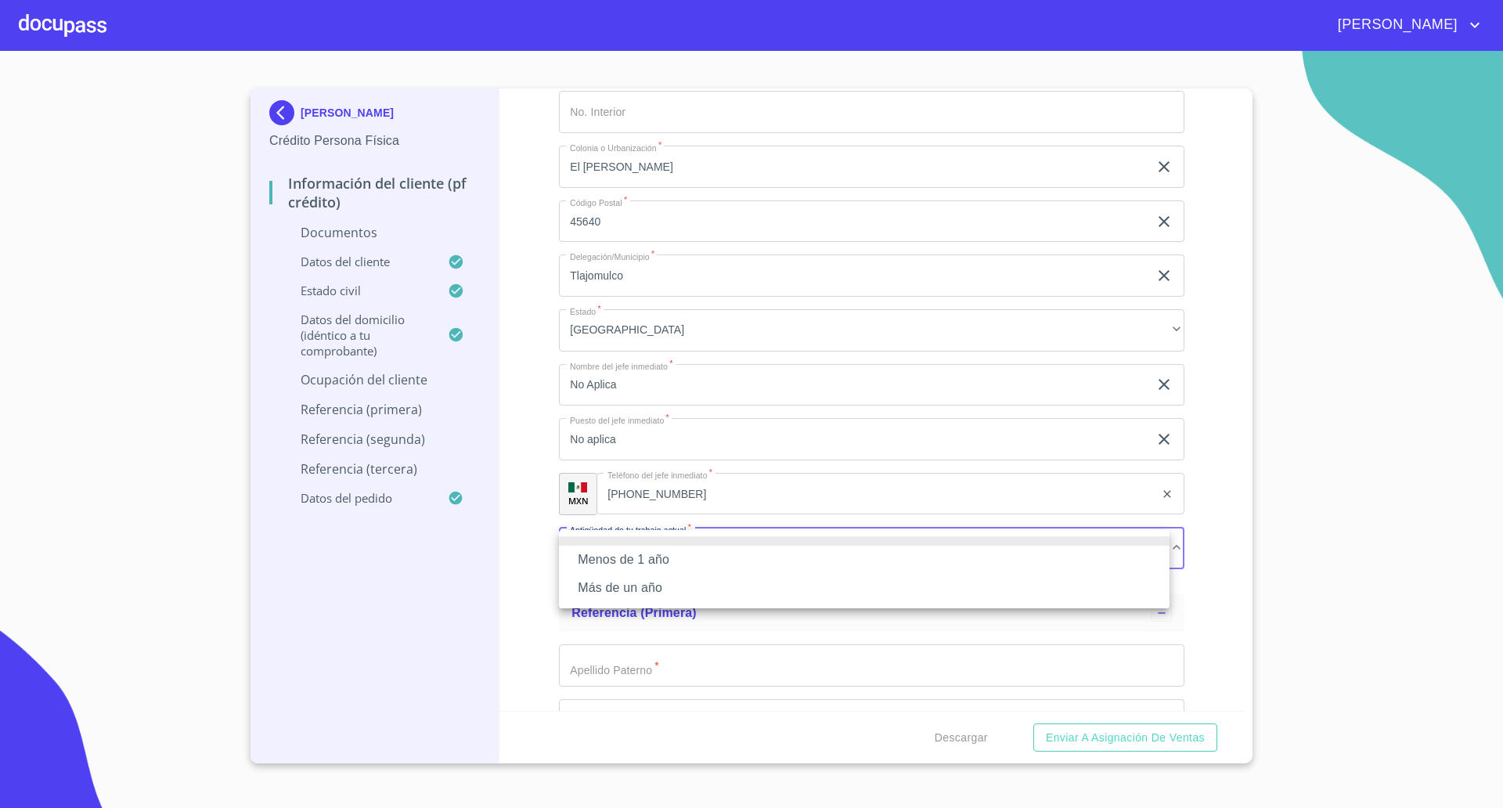
click at [619, 580] on li "Más de un año" at bounding box center [864, 588] width 610 height 28
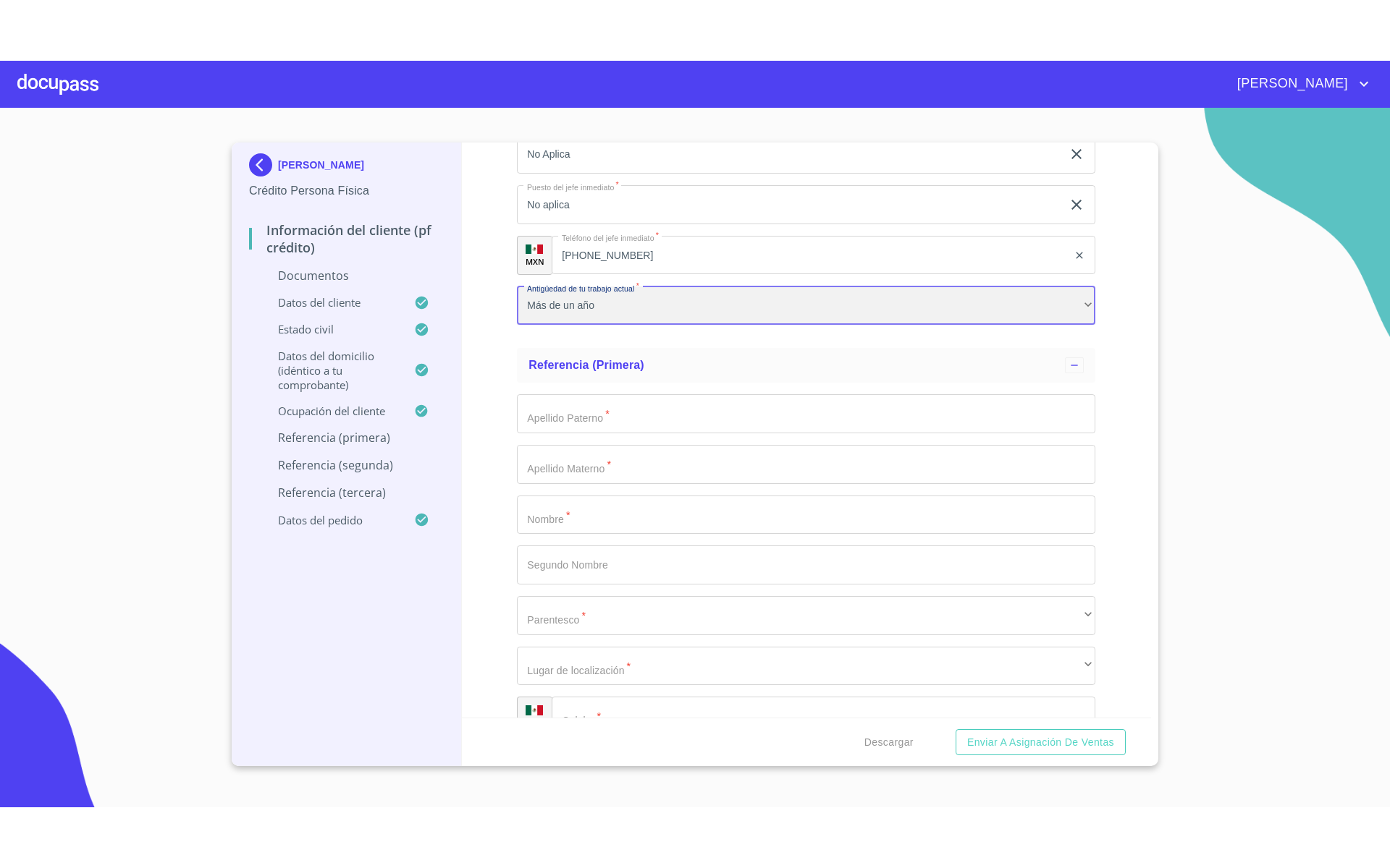
scroll to position [4521, 0]
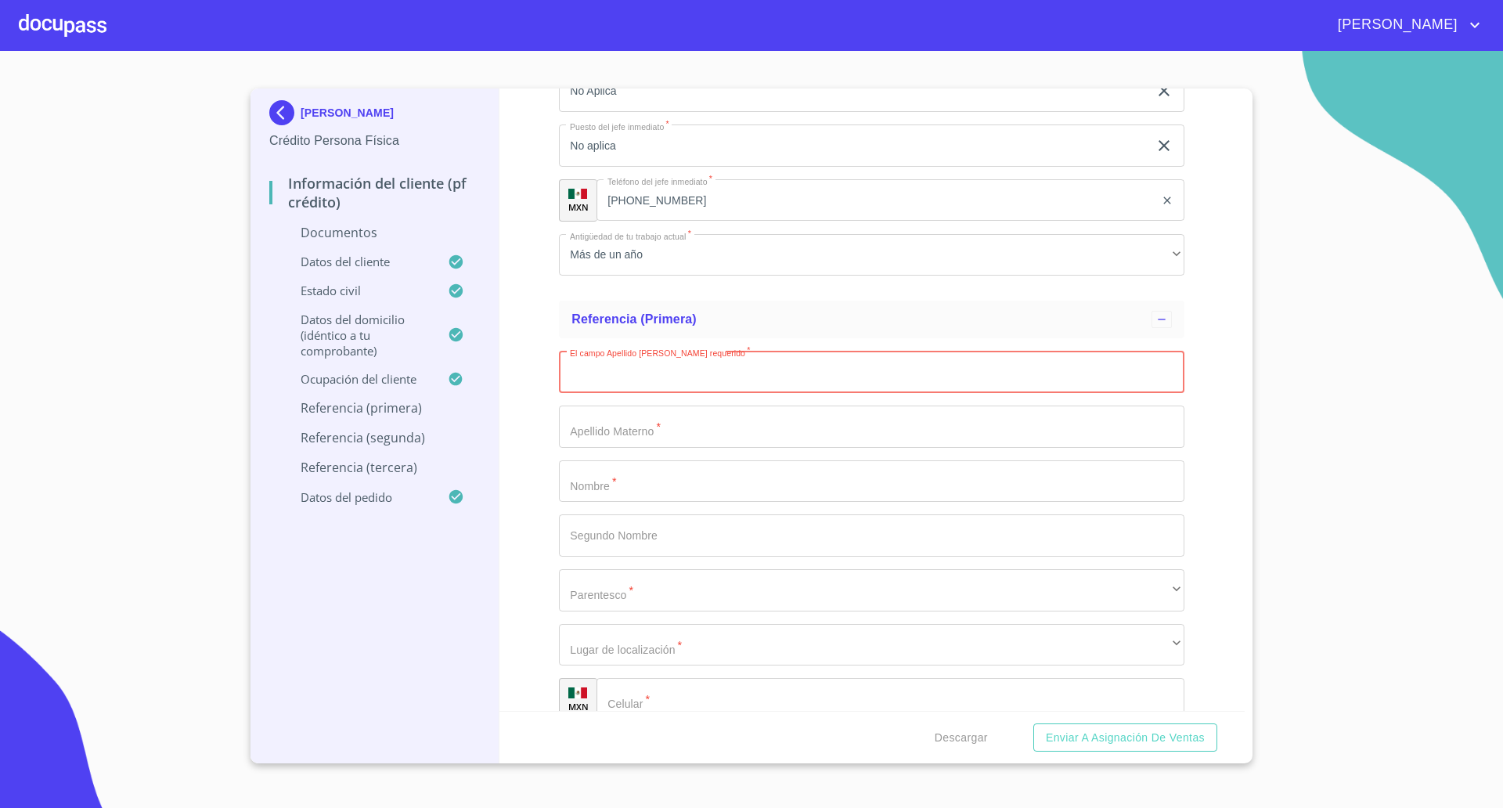
click at [642, 369] on input "Documento de identificación   *" at bounding box center [871, 372] width 625 height 42
type input "J"
type input "[PERSON_NAME]"
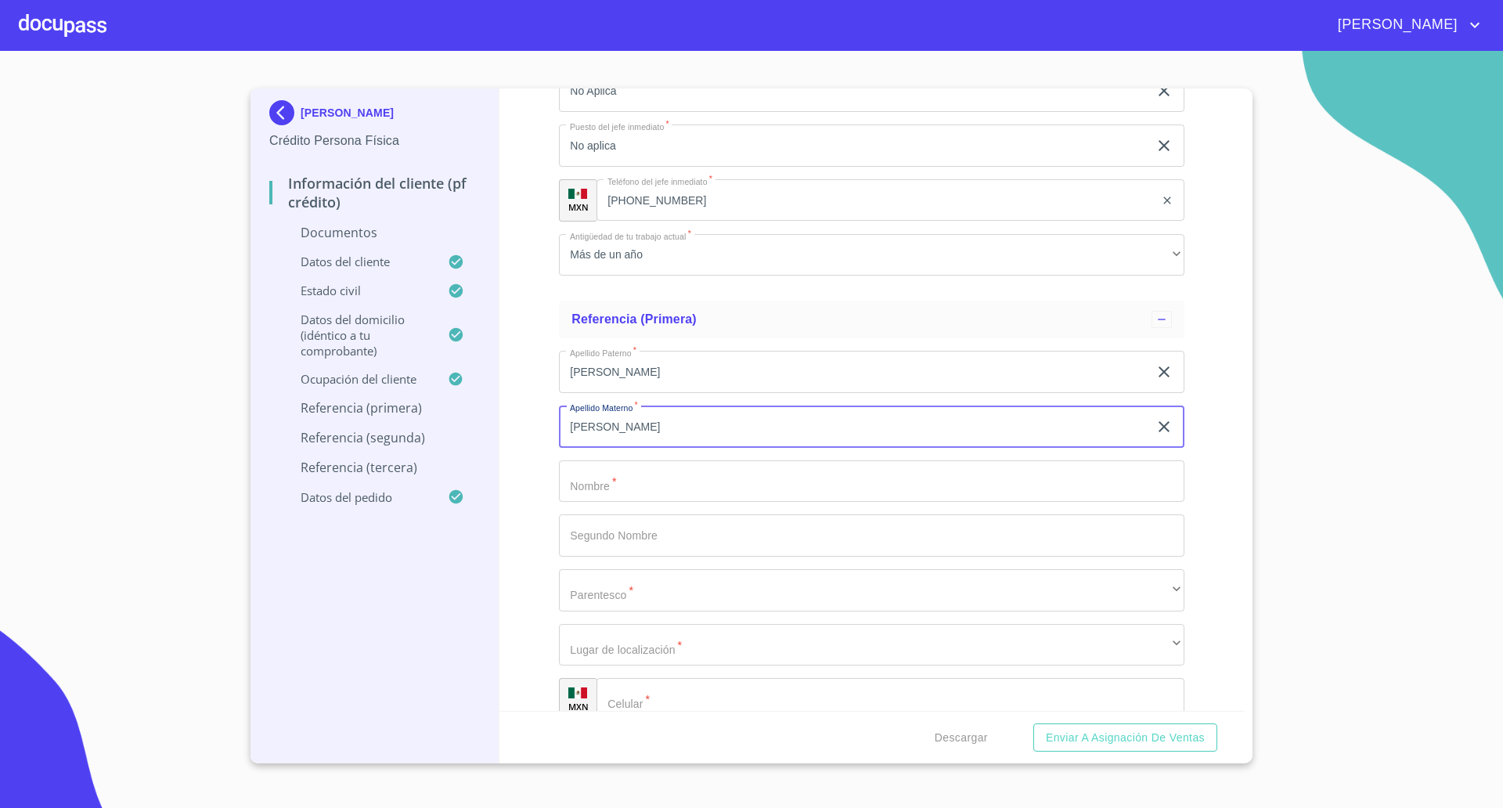
type input "[PERSON_NAME]"
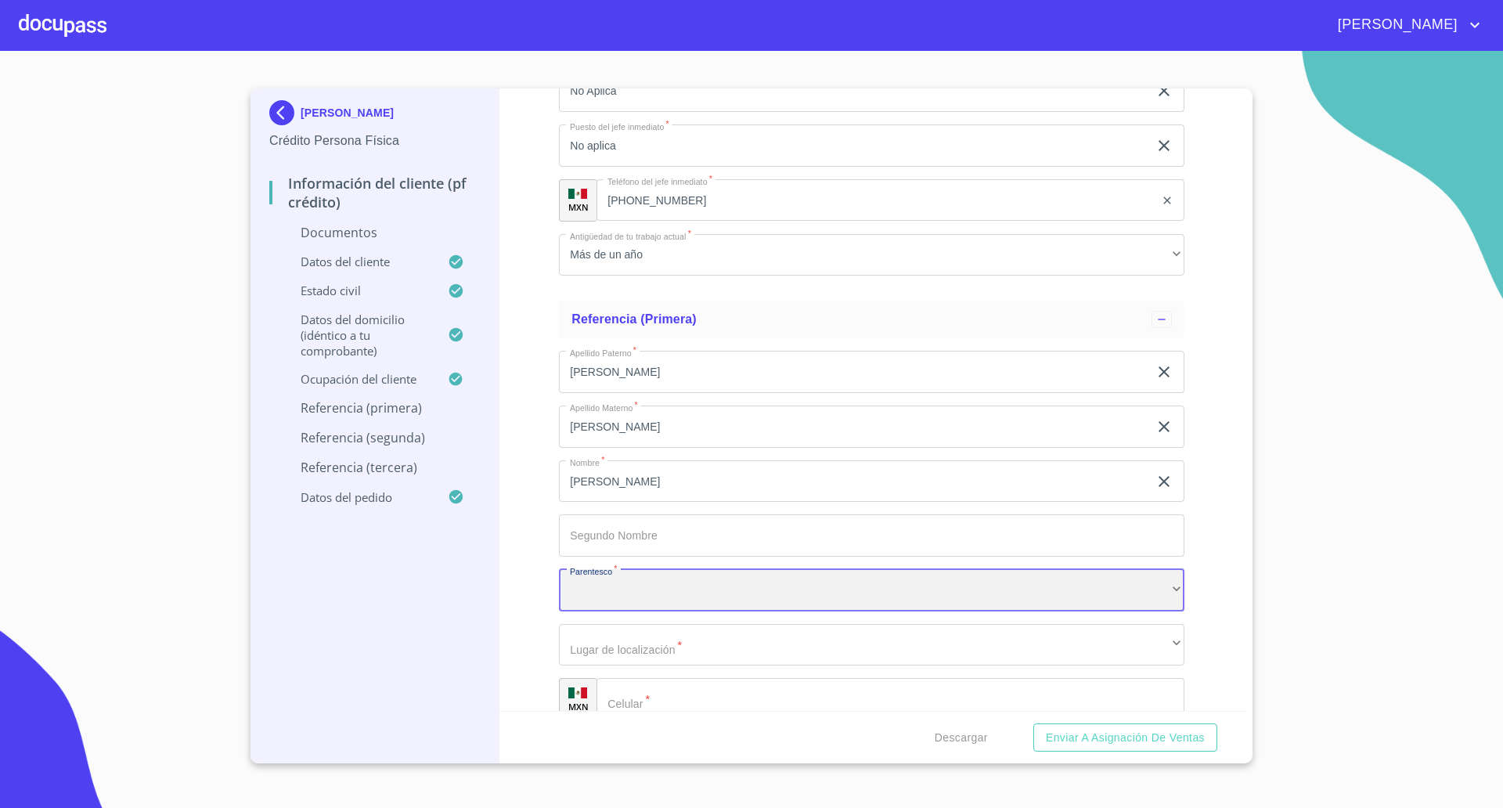
click at [808, 574] on div "​" at bounding box center [871, 590] width 625 height 42
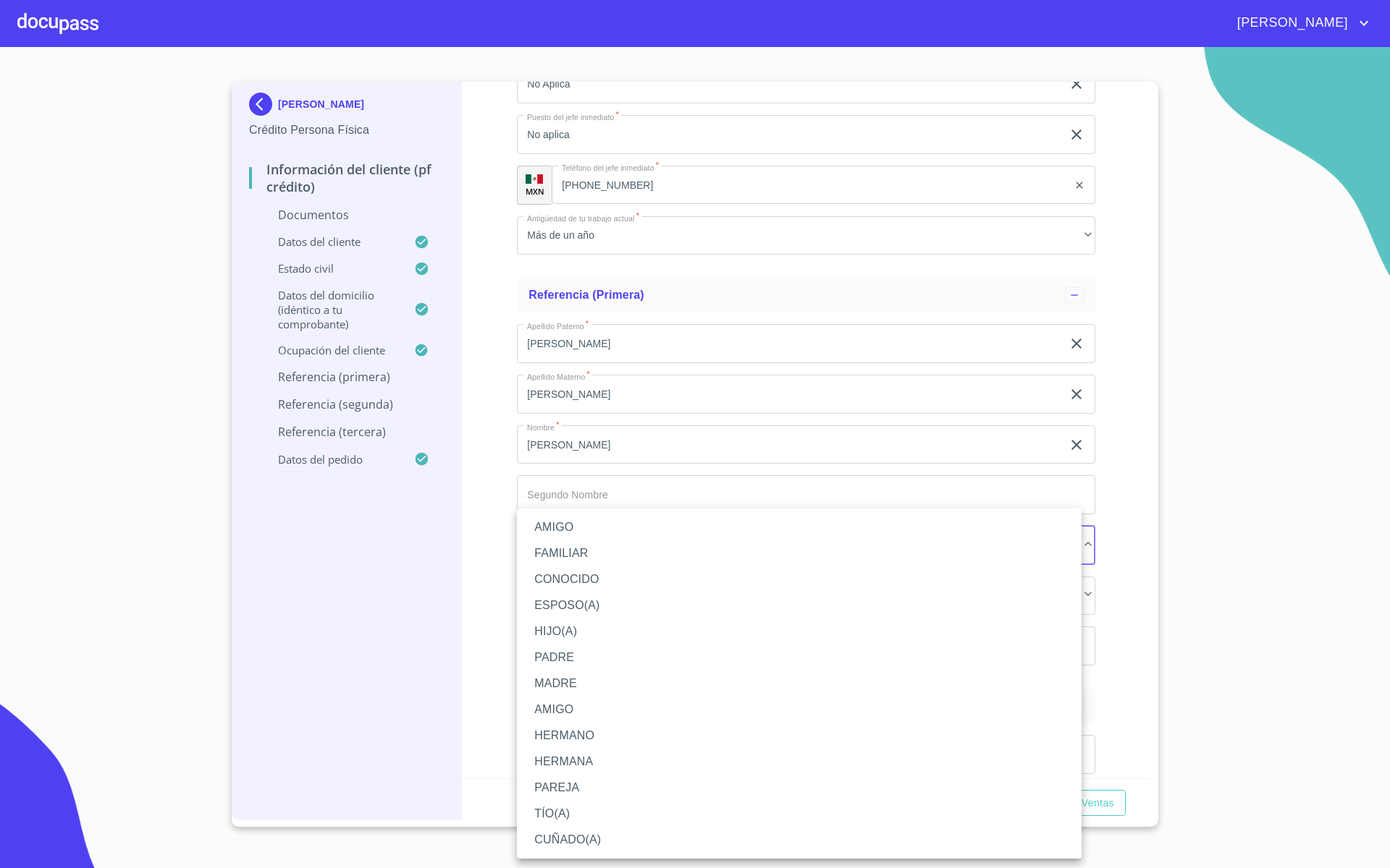
click at [564, 746] on li "CUÑADO(A)" at bounding box center [799, 840] width 564 height 26
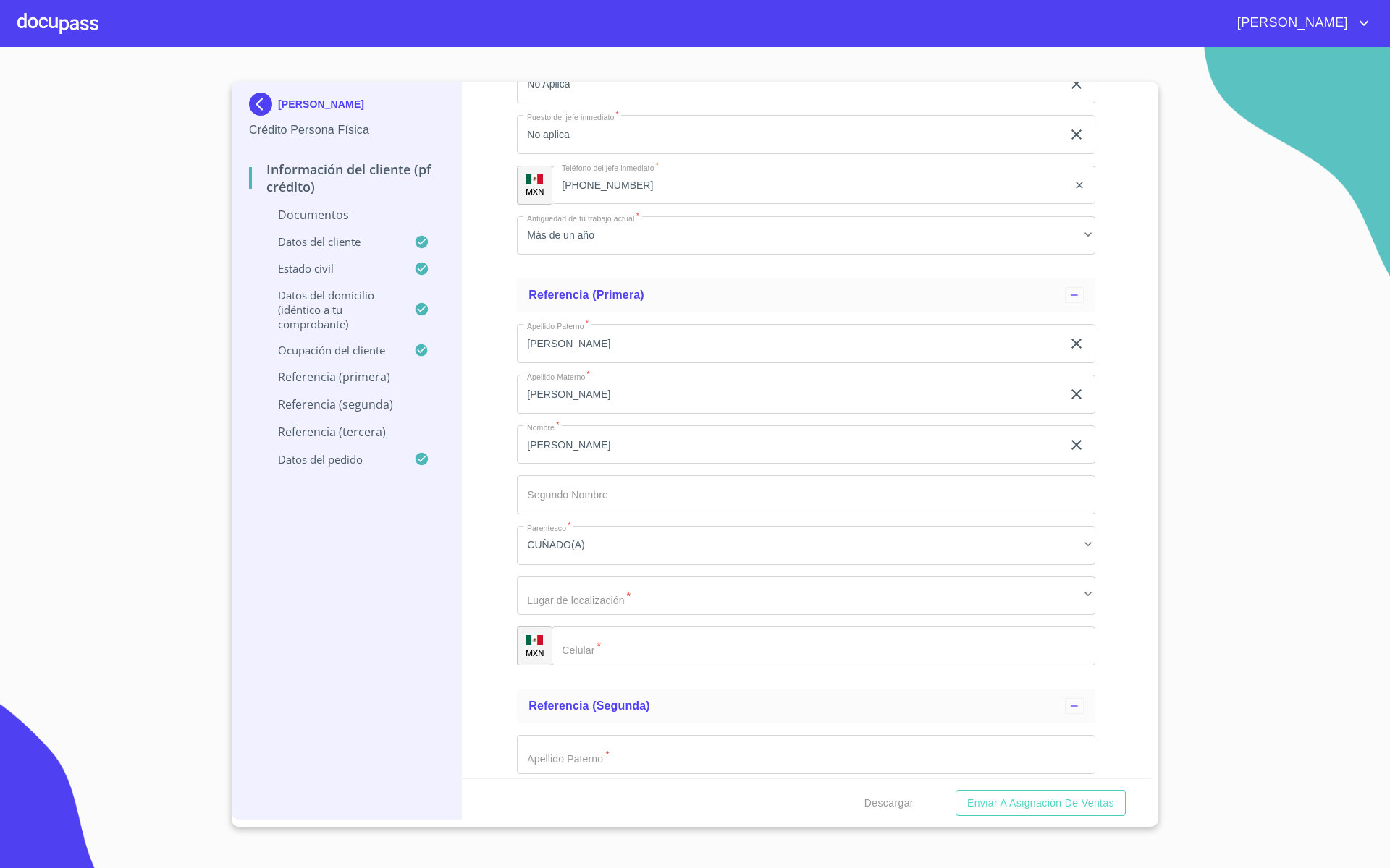
click at [494, 547] on div "Información del cliente (PF crédito) Documentos Documento de identificación   *…" at bounding box center [806, 430] width 690 height 697
click at [558, 604] on div "​" at bounding box center [806, 596] width 578 height 39
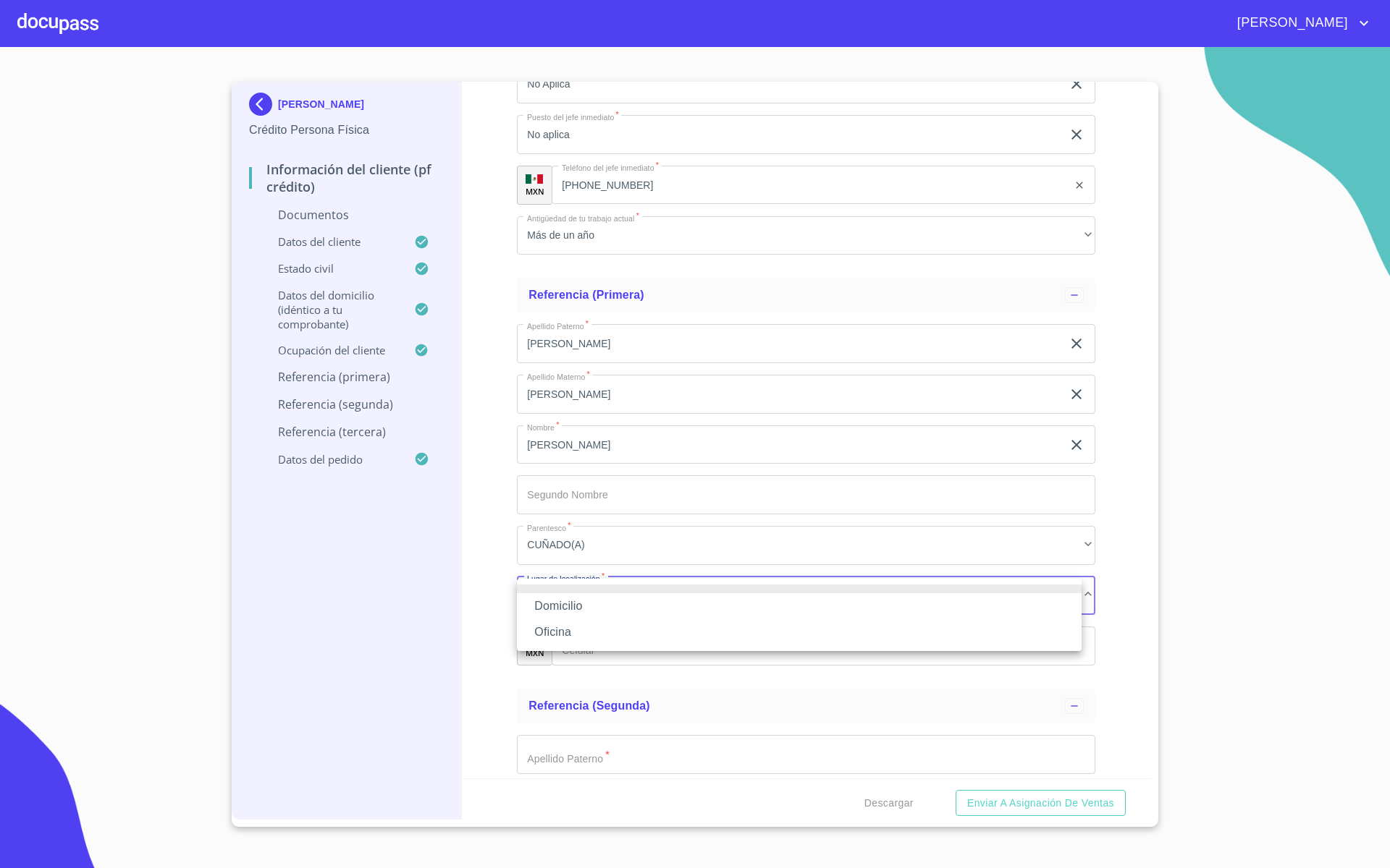
click at [561, 634] on li "Oficina" at bounding box center [799, 632] width 564 height 26
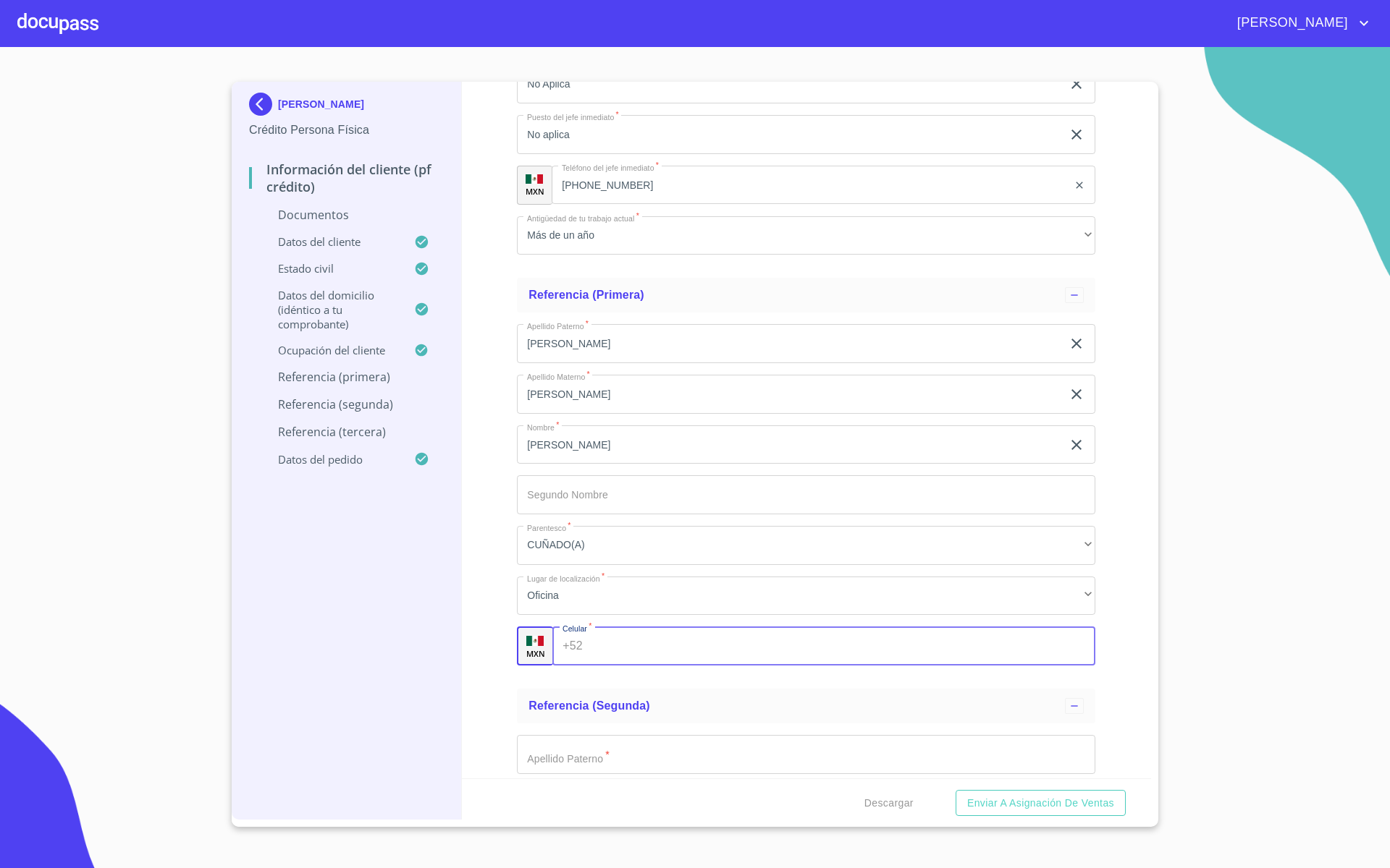
click at [614, 644] on input "Documento de identificación   *" at bounding box center [842, 646] width 507 height 39
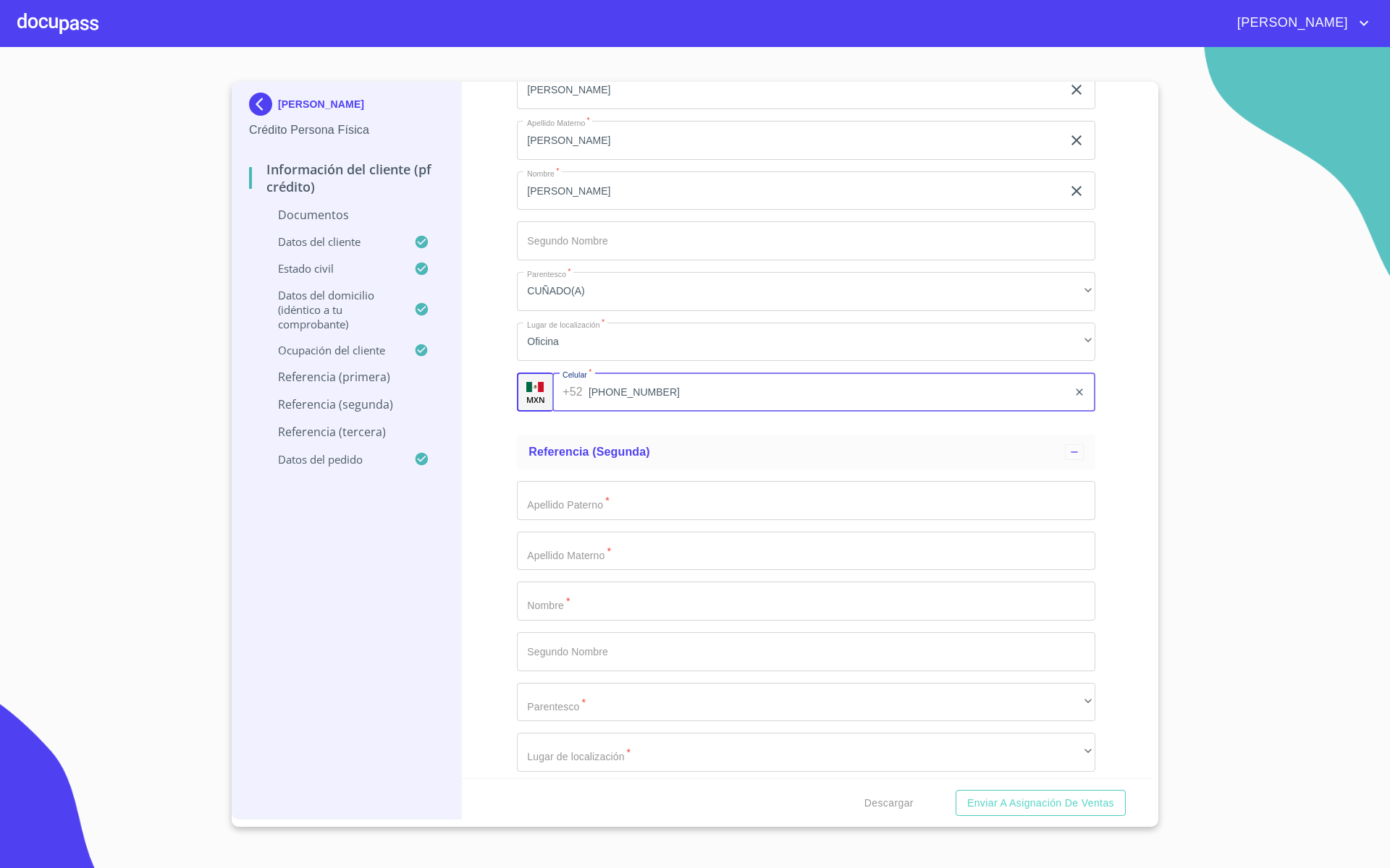
scroll to position [4793, 0]
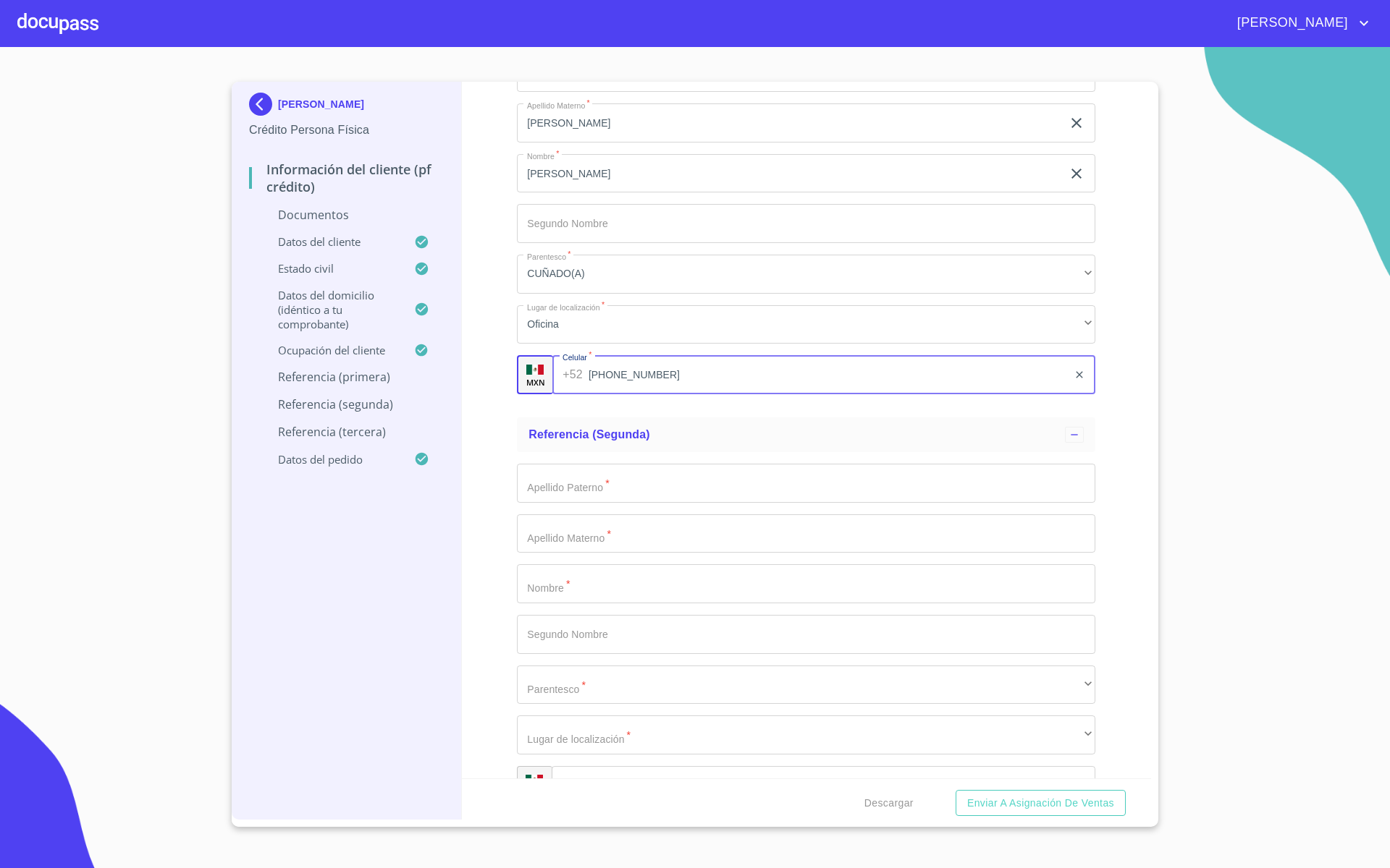
type input "[PHONE_NUMBER]"
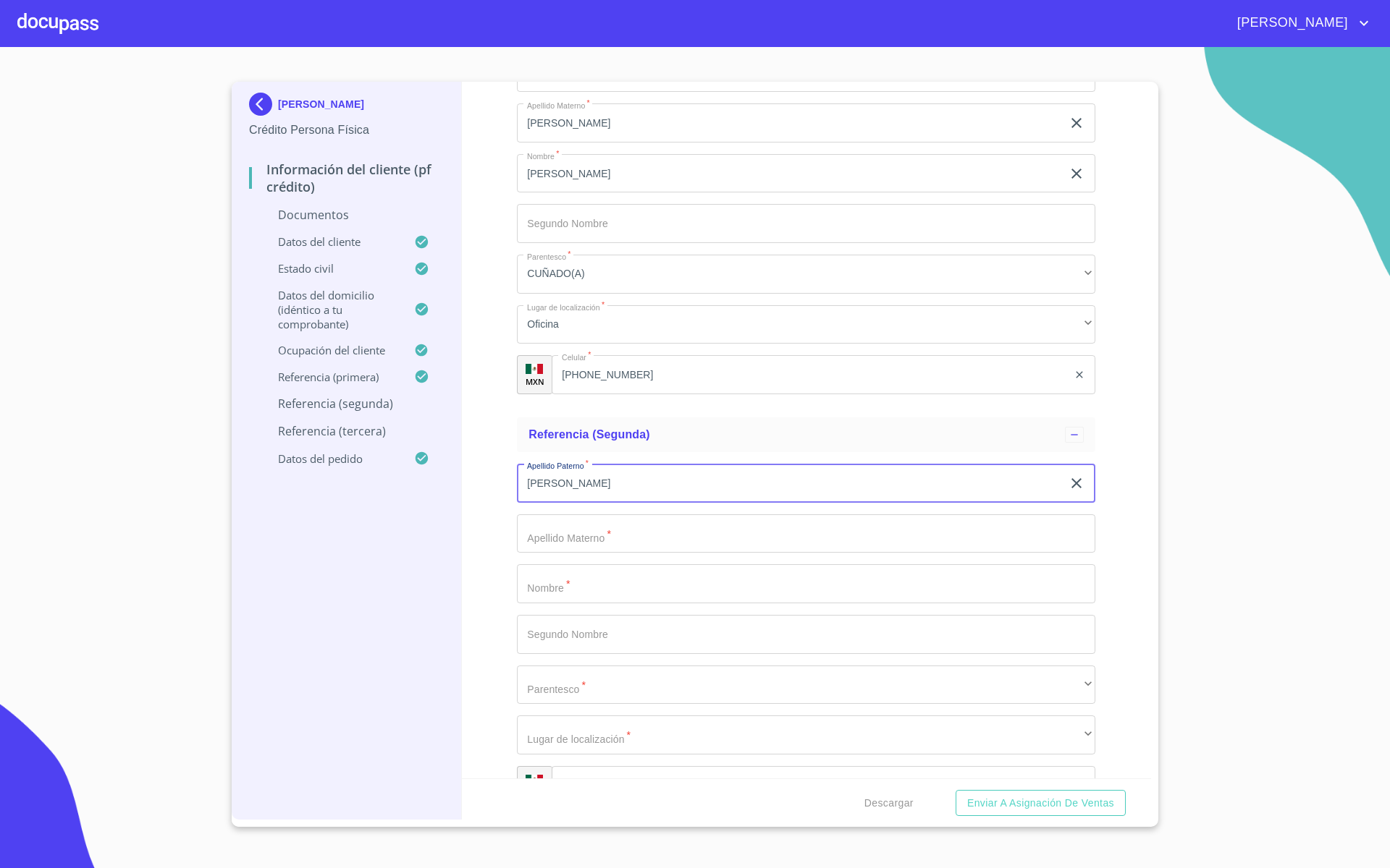
type input "[PERSON_NAME]"
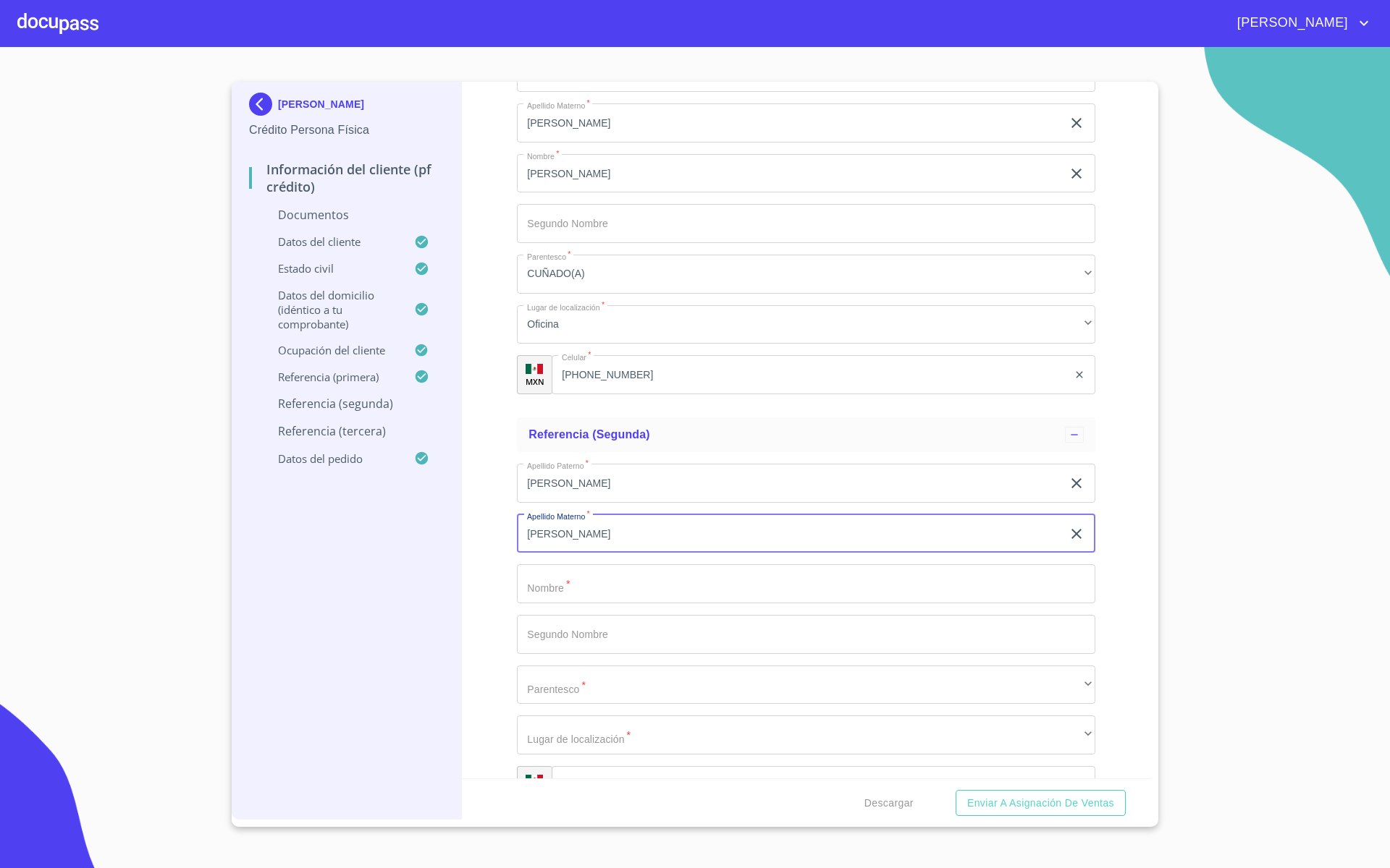
type input "[PERSON_NAME]"
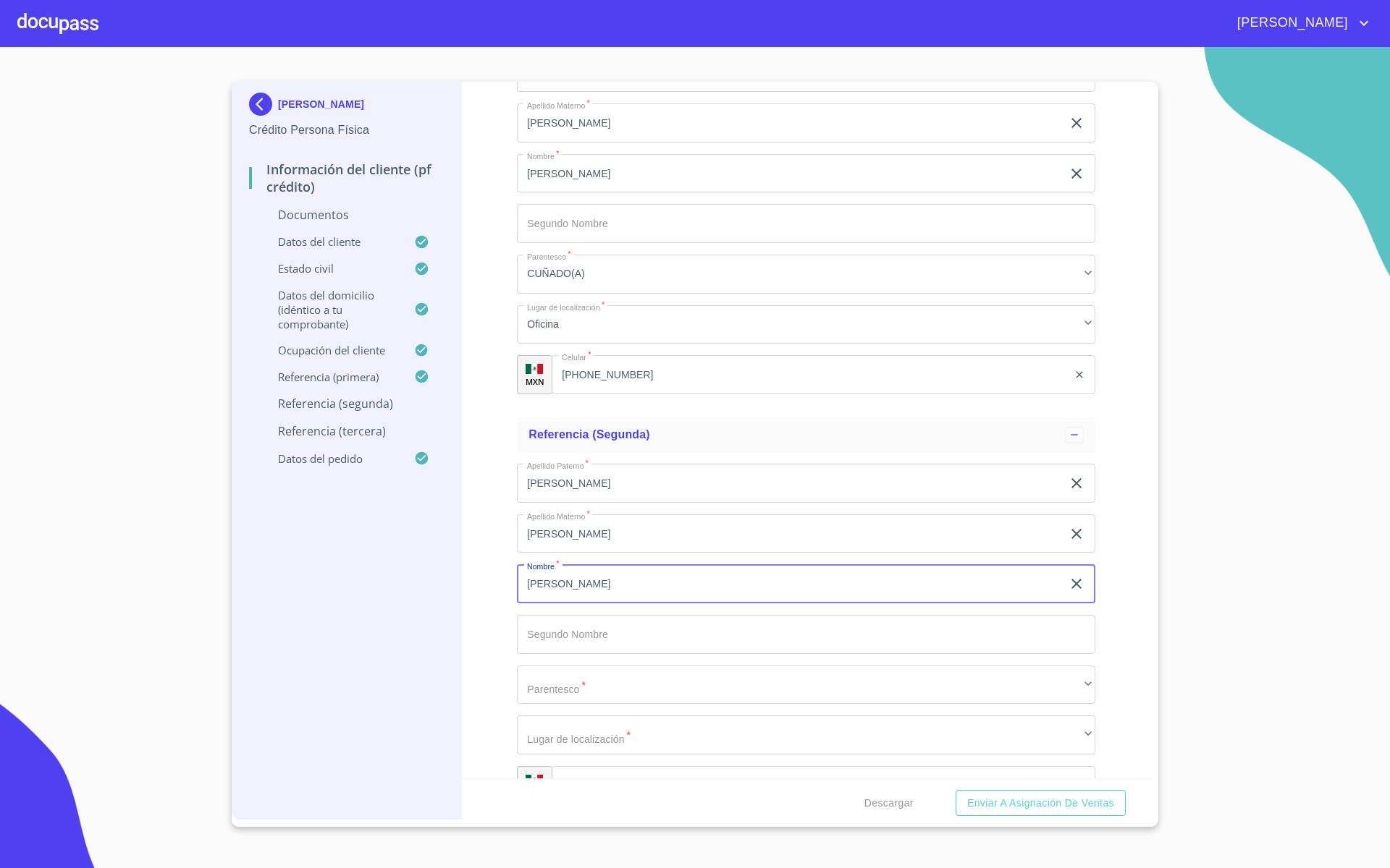
type input "[PERSON_NAME]"
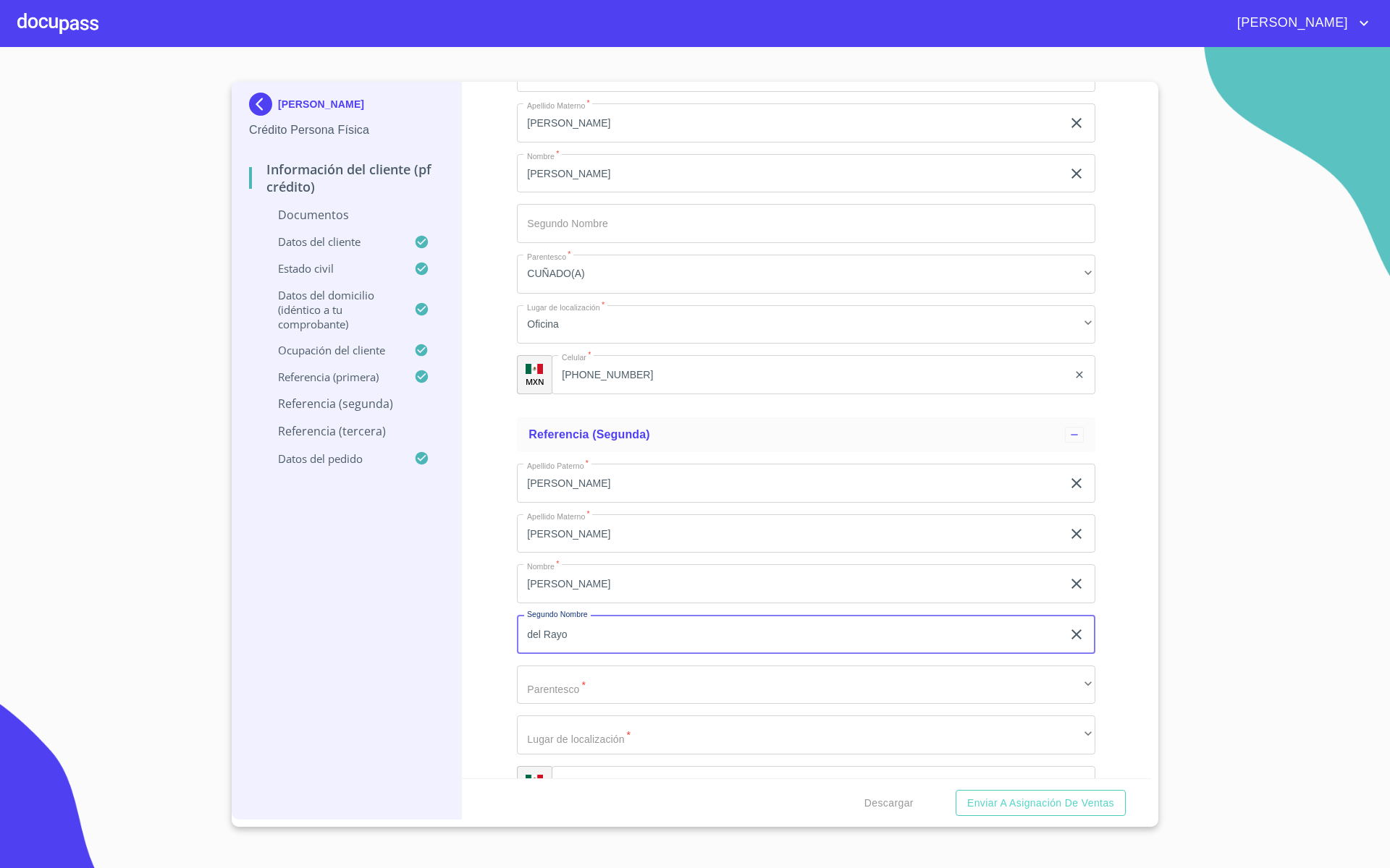
type input "del Rayo"
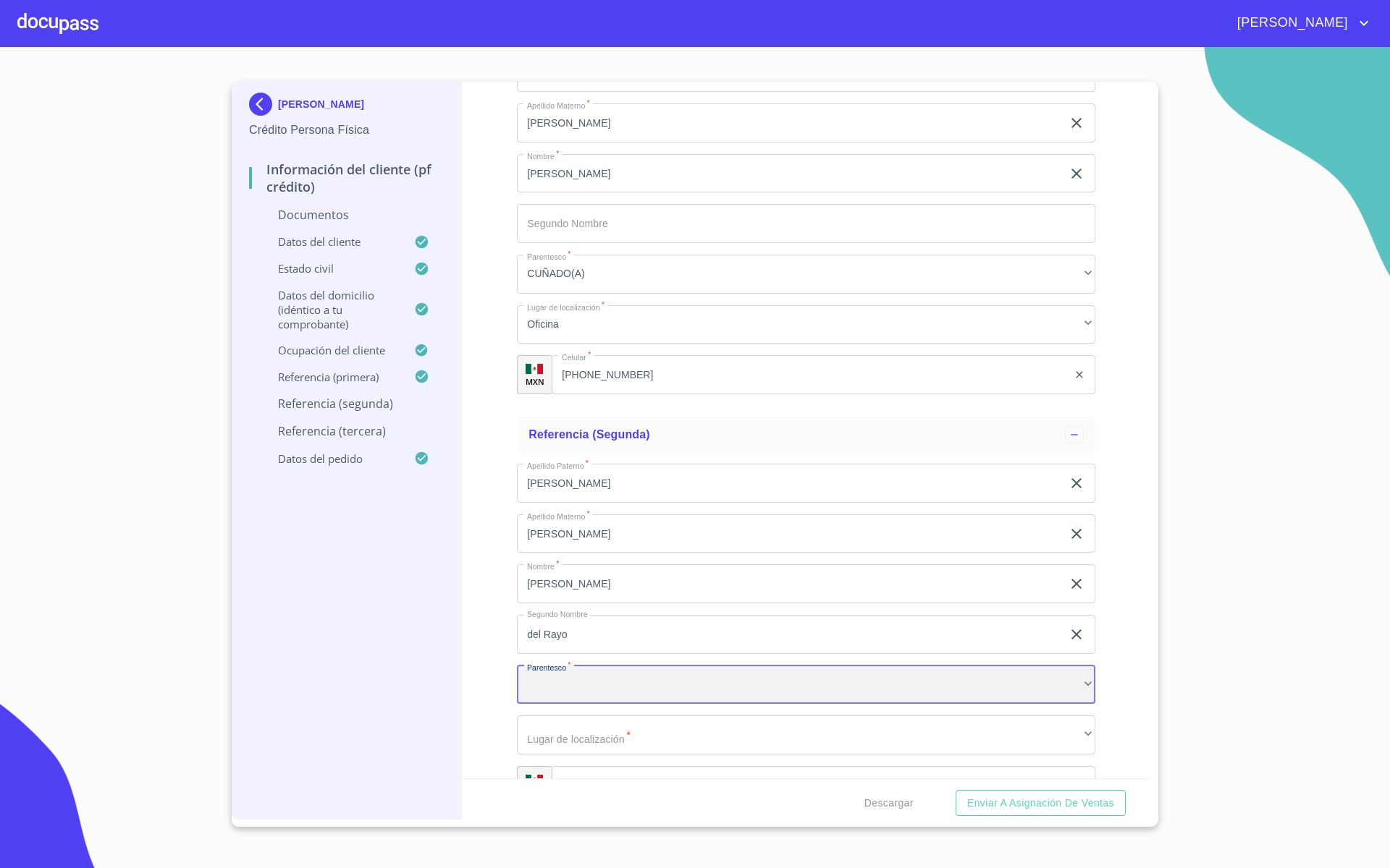
click at [591, 683] on div "​" at bounding box center [806, 685] width 578 height 39
click at [591, 683] on div "HIJO(A)" at bounding box center [806, 685] width 578 height 39
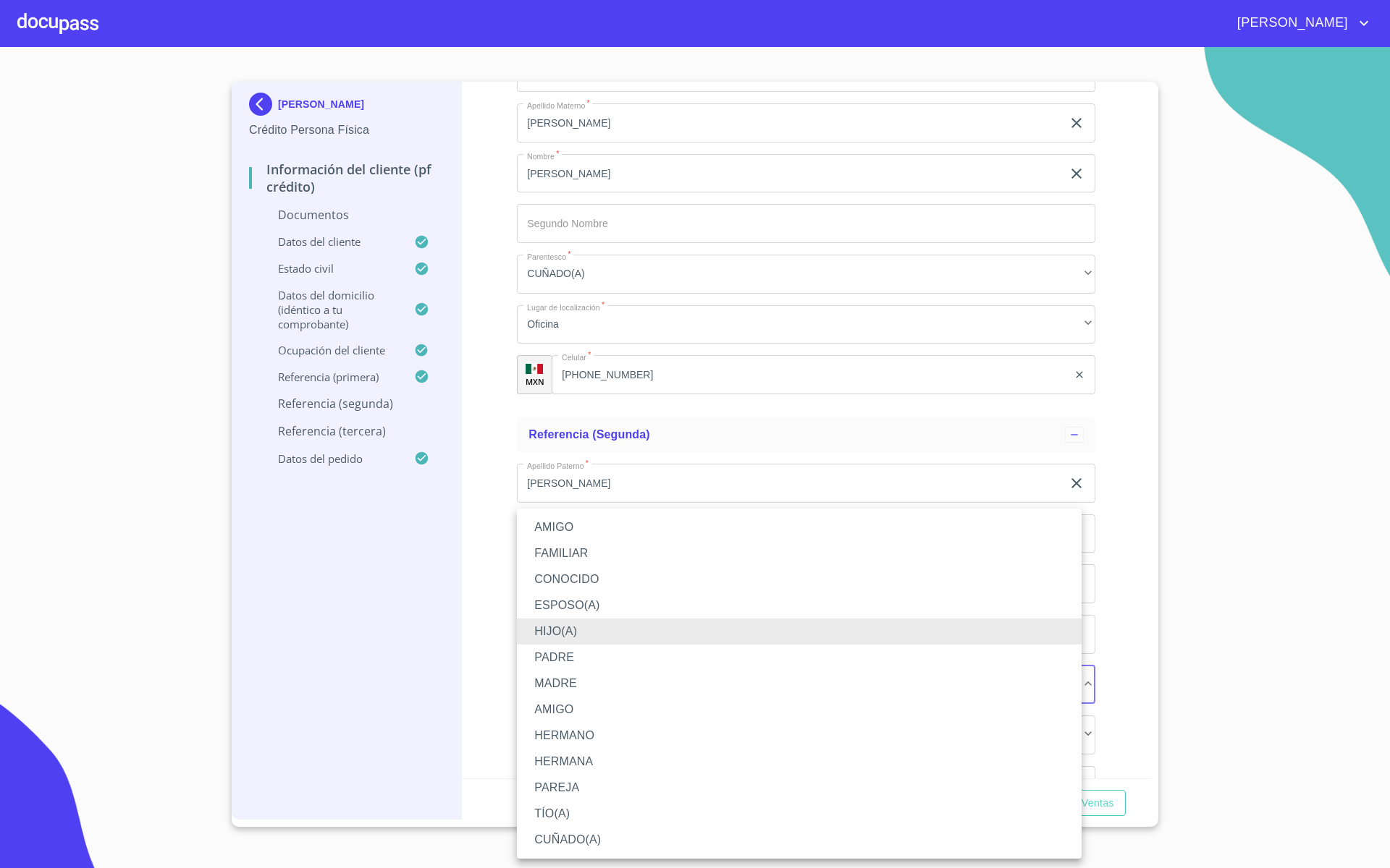
click at [571, 746] on li "HERMANA" at bounding box center [799, 762] width 564 height 26
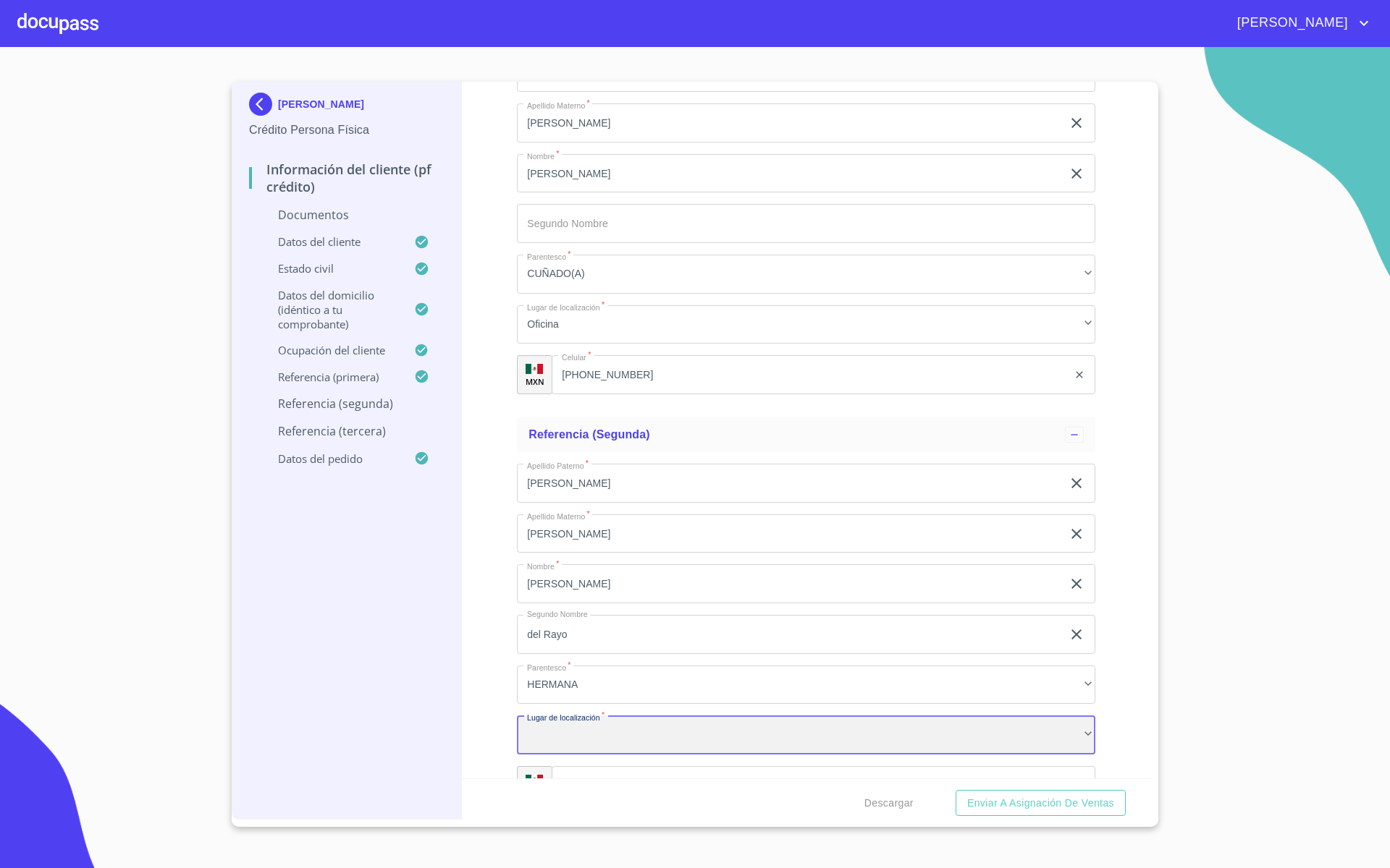
click at [569, 737] on div "​" at bounding box center [806, 735] width 578 height 39
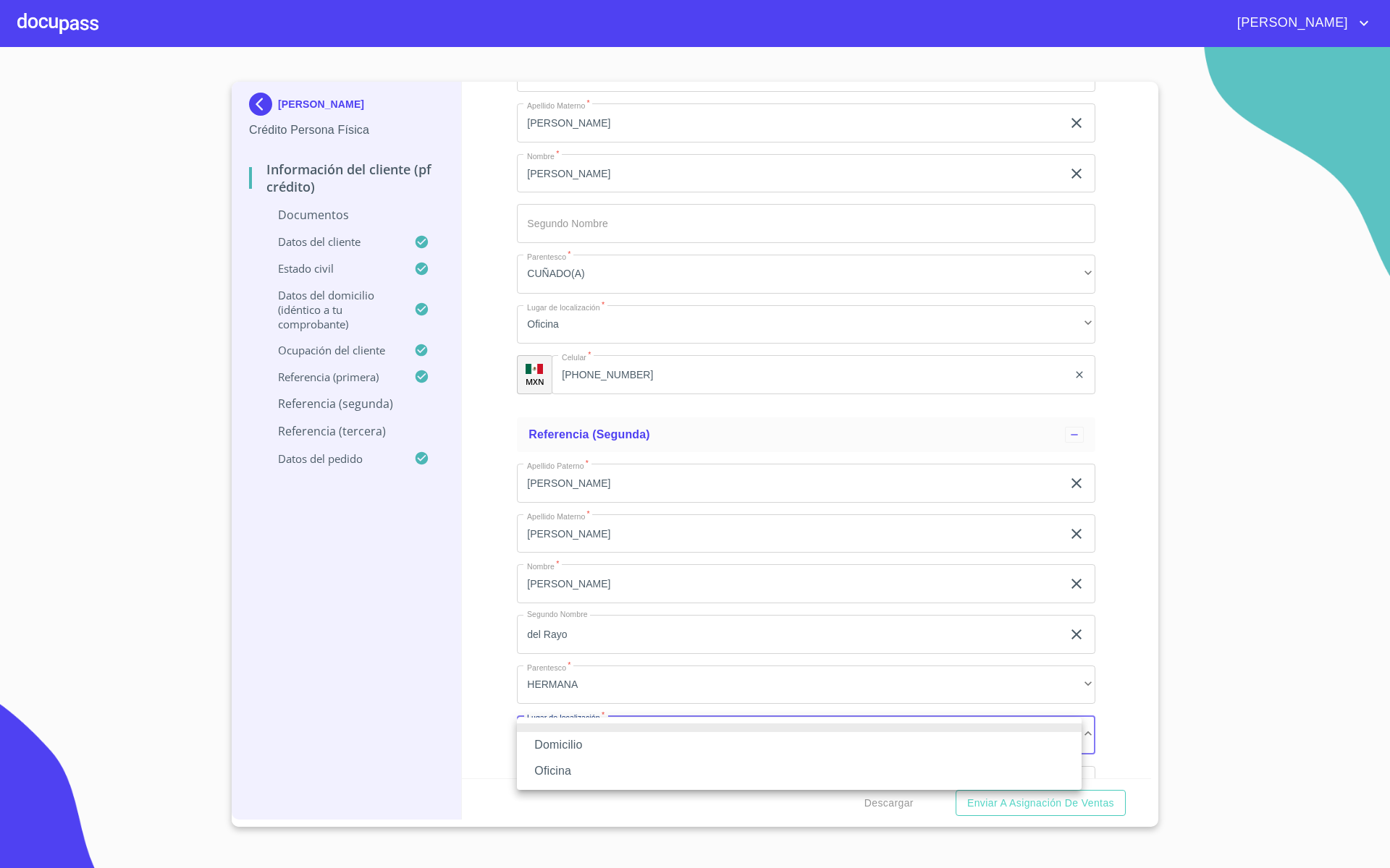
click at [563, 746] on li "Oficina" at bounding box center [799, 771] width 564 height 26
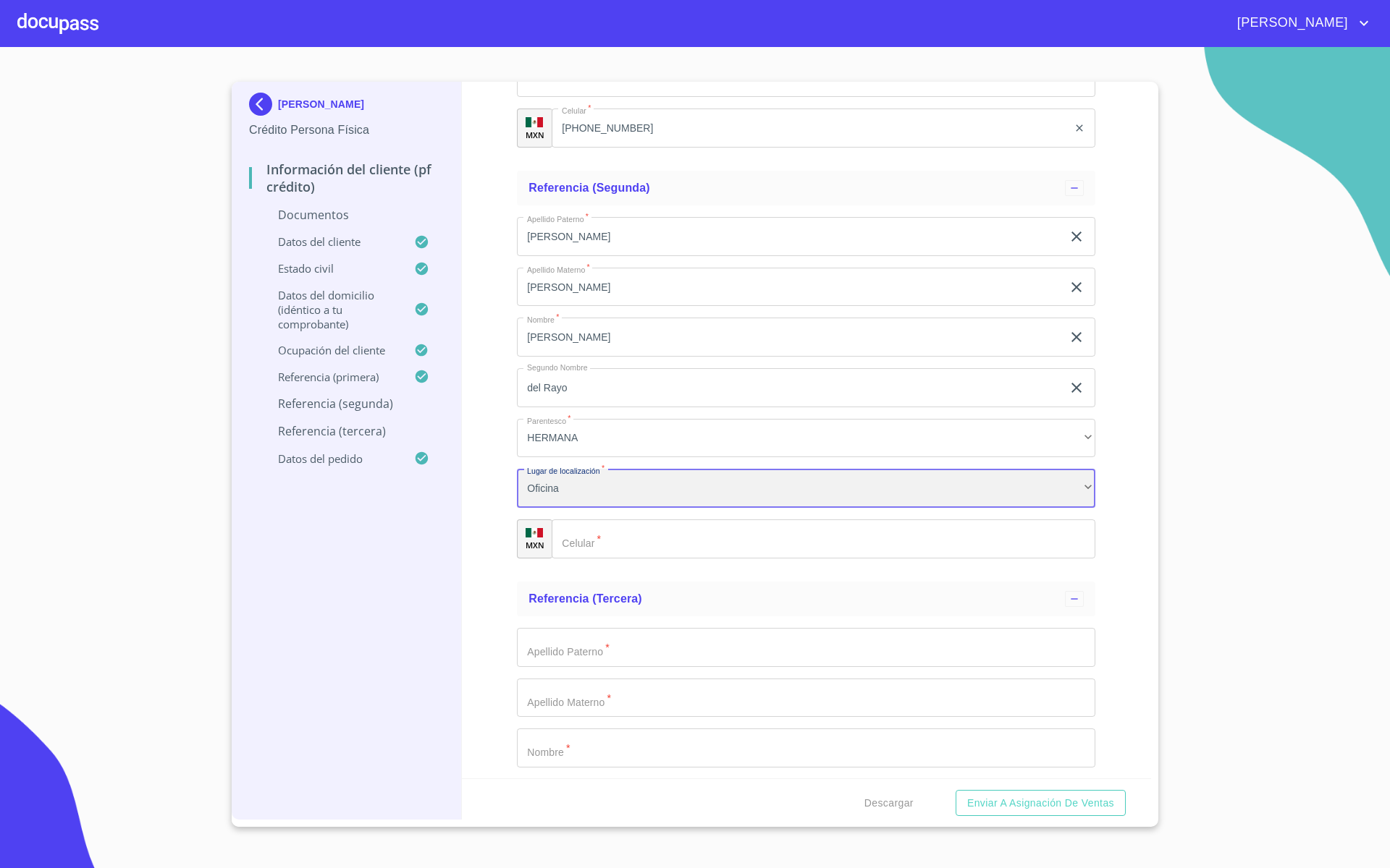
scroll to position [5154, 0]
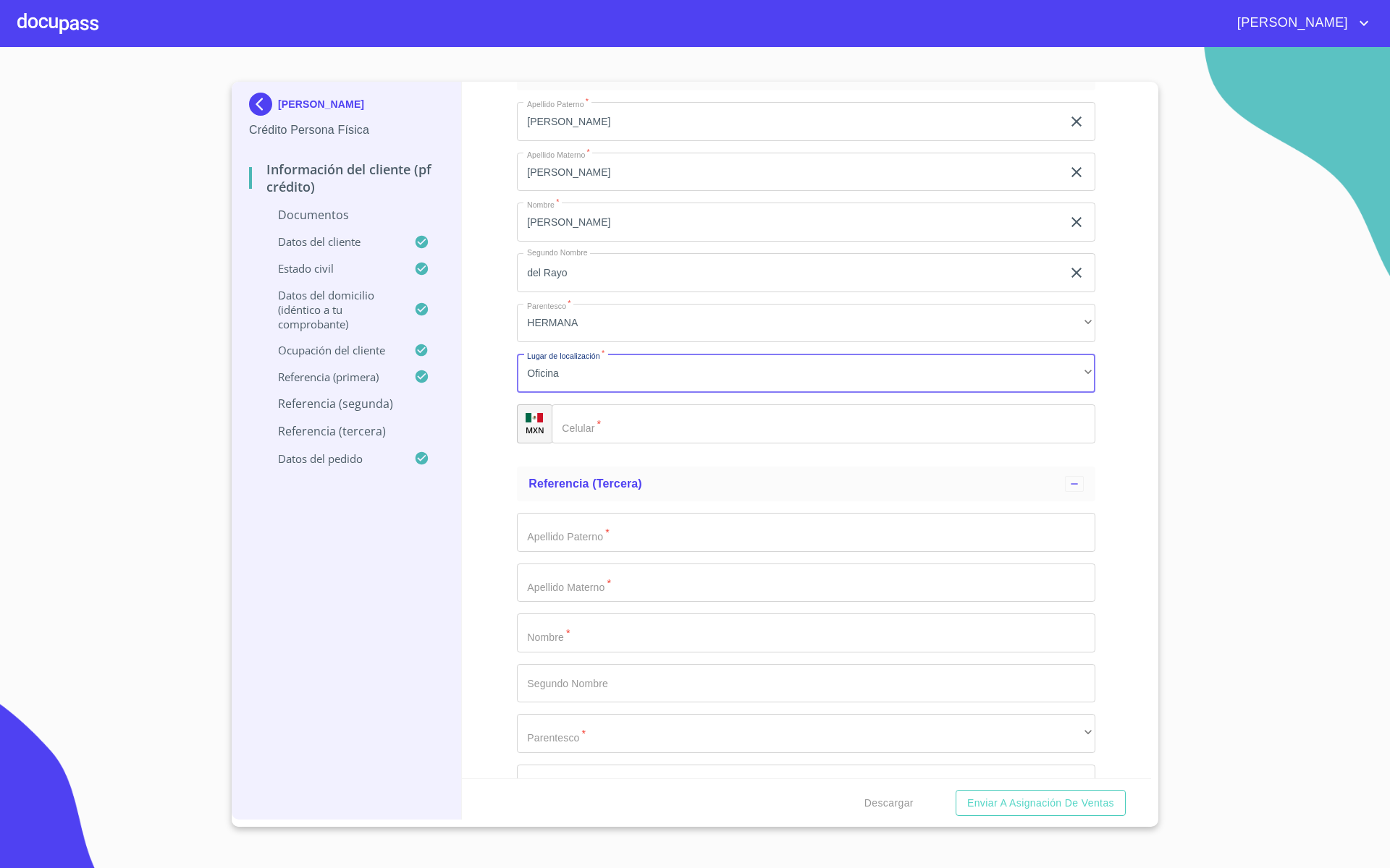
click at [644, 422] on input "Documento de identificación   *" at bounding box center [823, 423] width 544 height 39
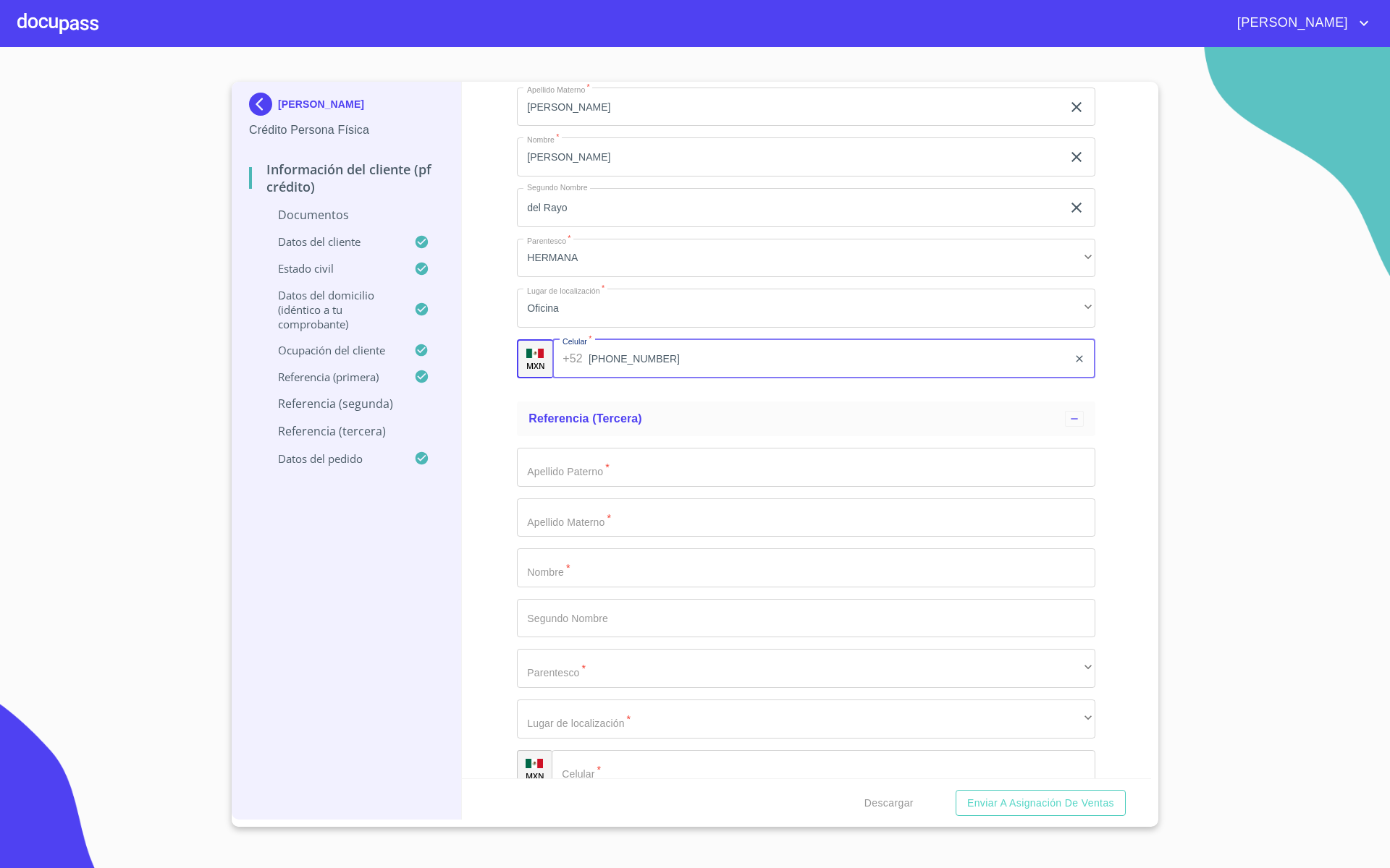
scroll to position [5336, 0]
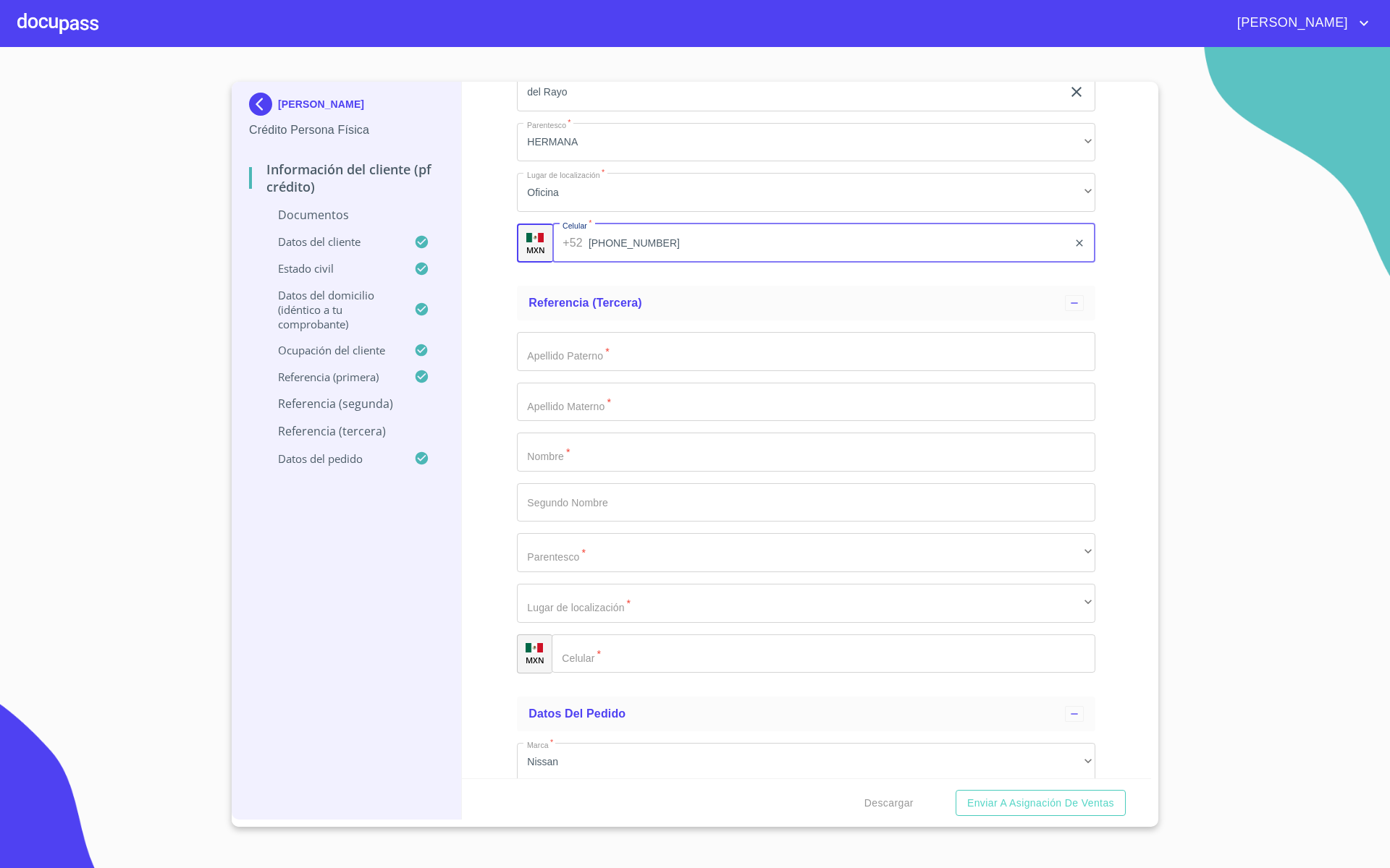
type input "[PHONE_NUMBER]"
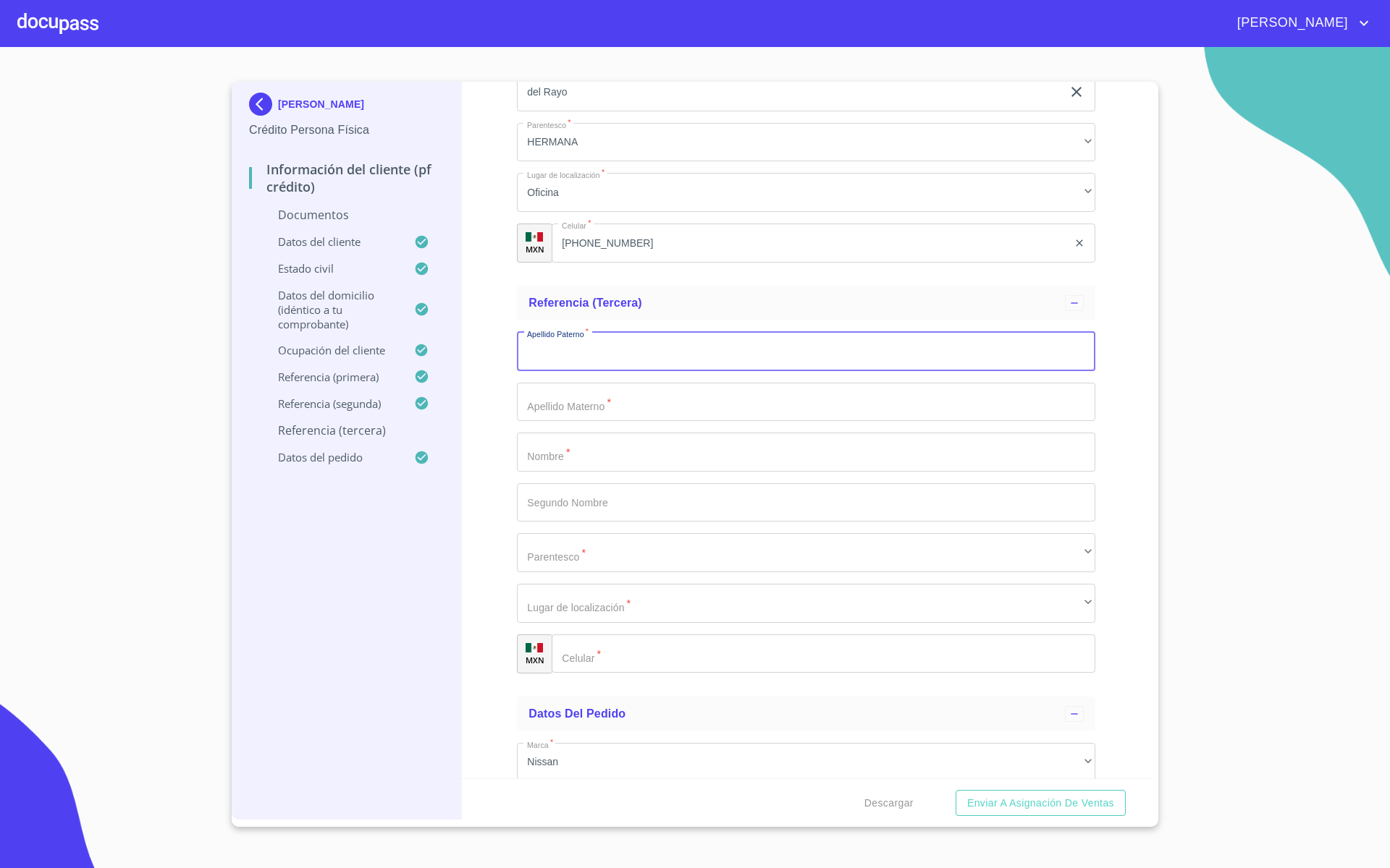
click at [584, 357] on input "Documento de identificación   *" at bounding box center [806, 351] width 578 height 39
type input "[PERSON_NAME]"
click at [573, 434] on div "Apellido [PERSON_NAME]   * [PERSON_NAME] ​ Apellido Materno   * ​ Nombre   * ​ …" at bounding box center [806, 503] width 578 height 364
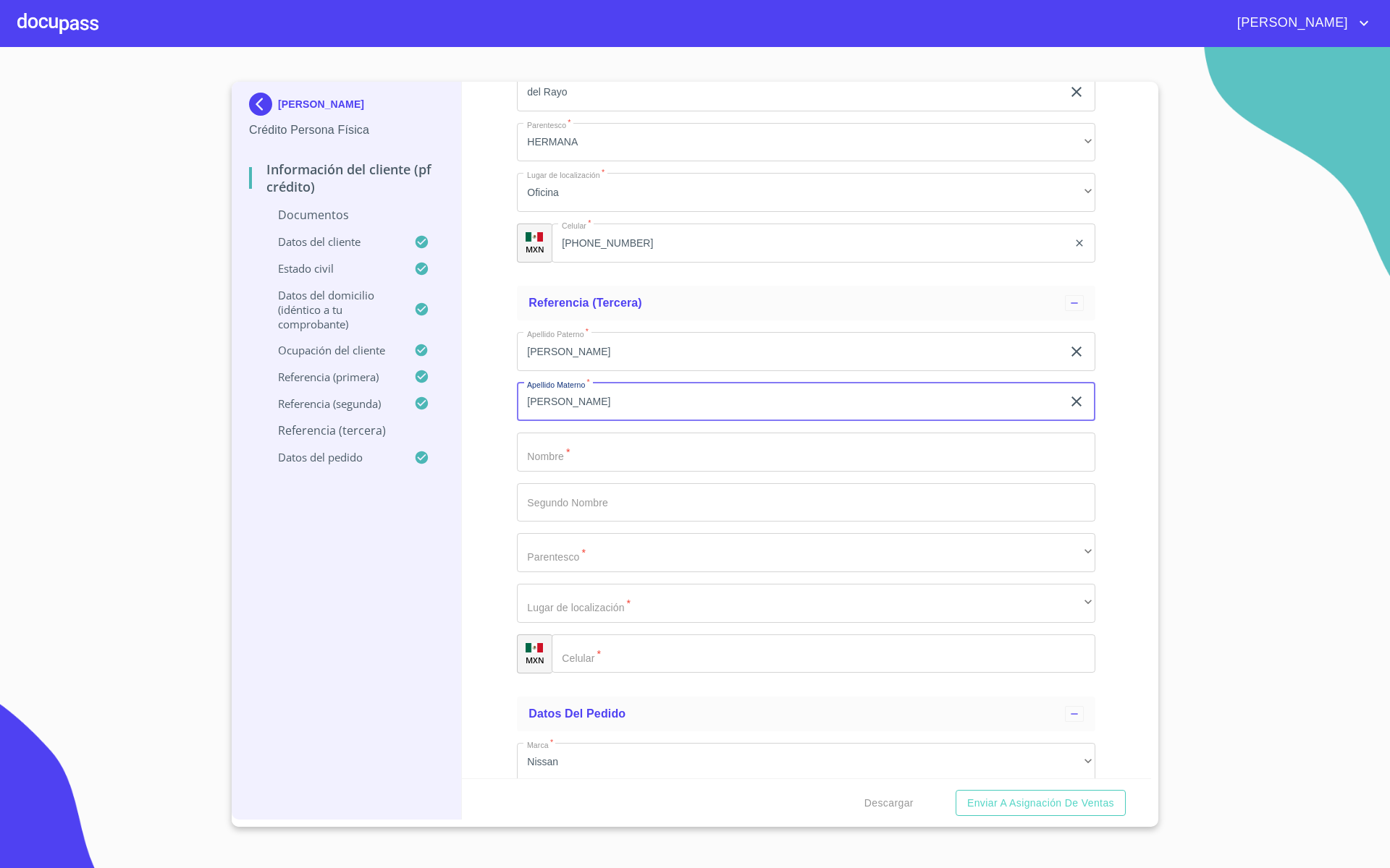
type input "[PERSON_NAME]"
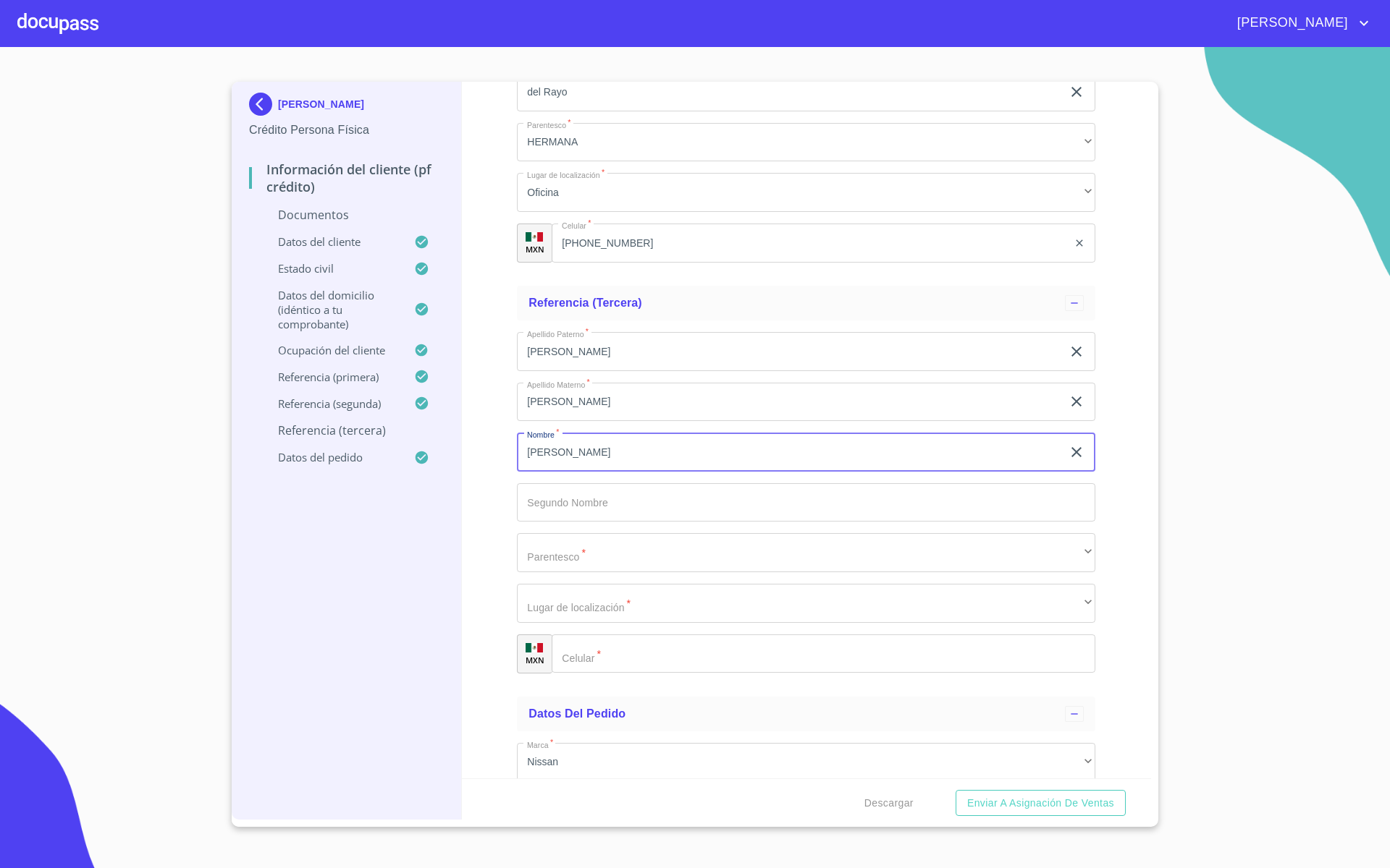
type input "[PERSON_NAME]"
type input "."
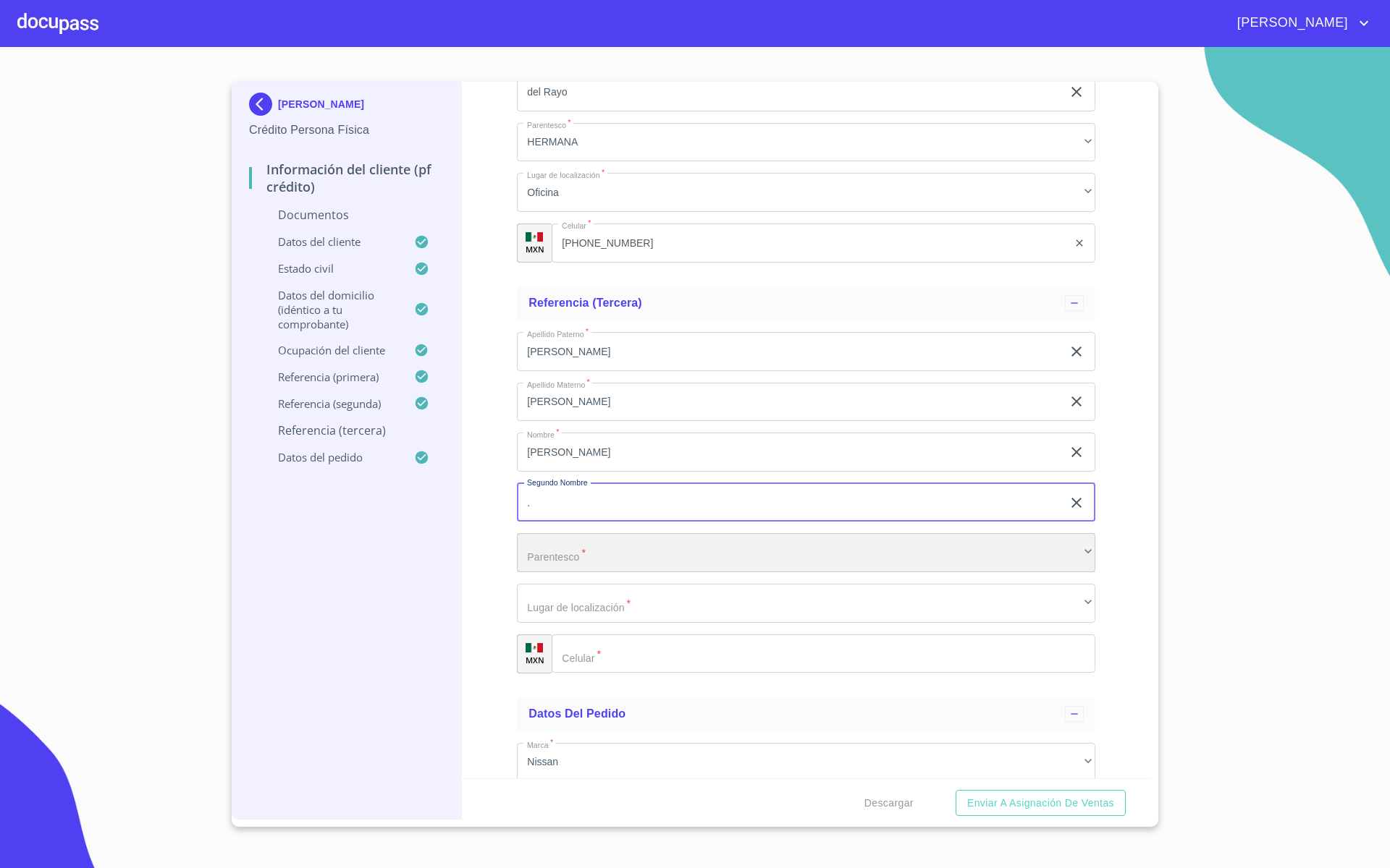
click at [572, 547] on div "​" at bounding box center [806, 553] width 578 height 39
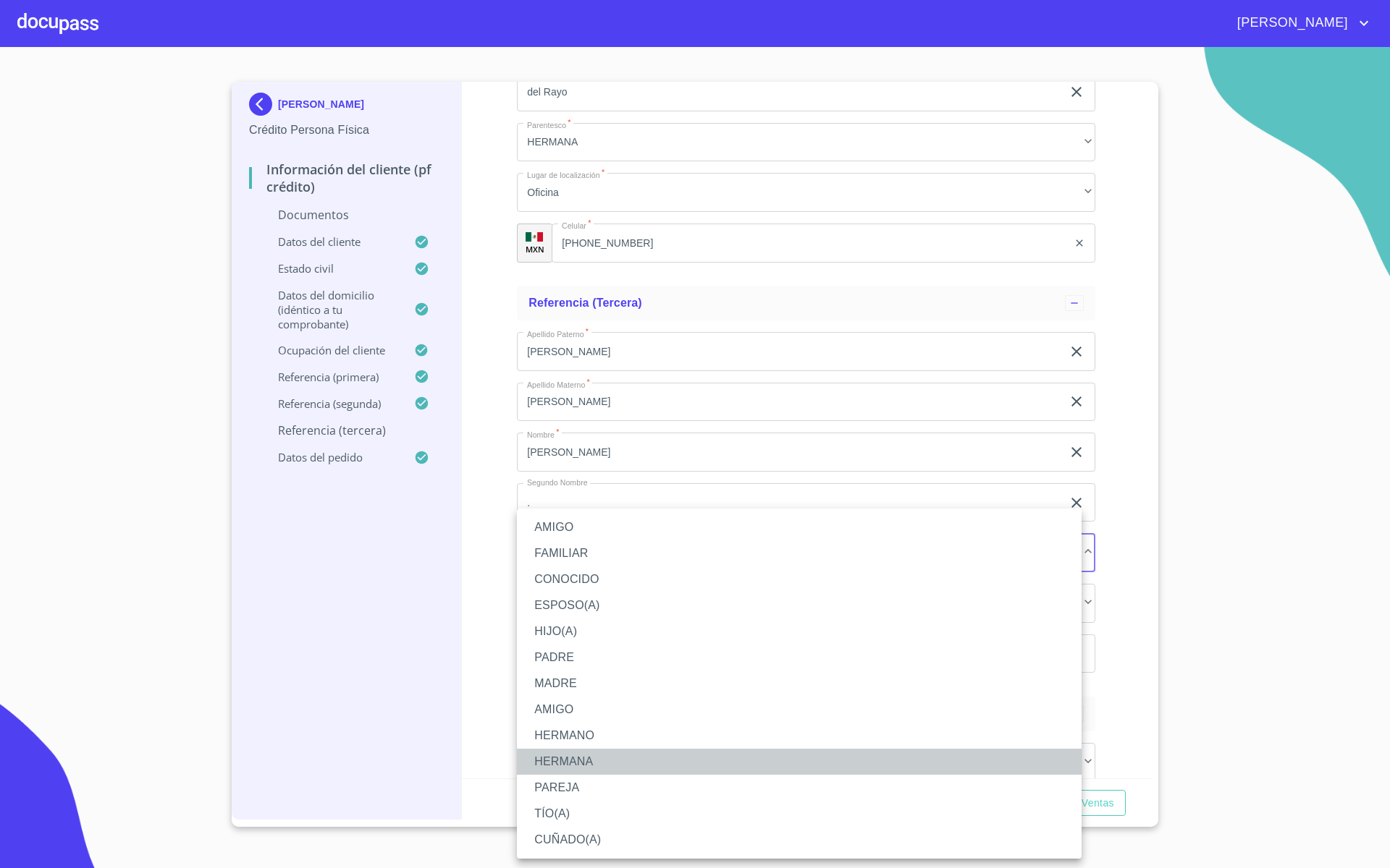
click at [569, 746] on li "HERMANA" at bounding box center [799, 762] width 564 height 26
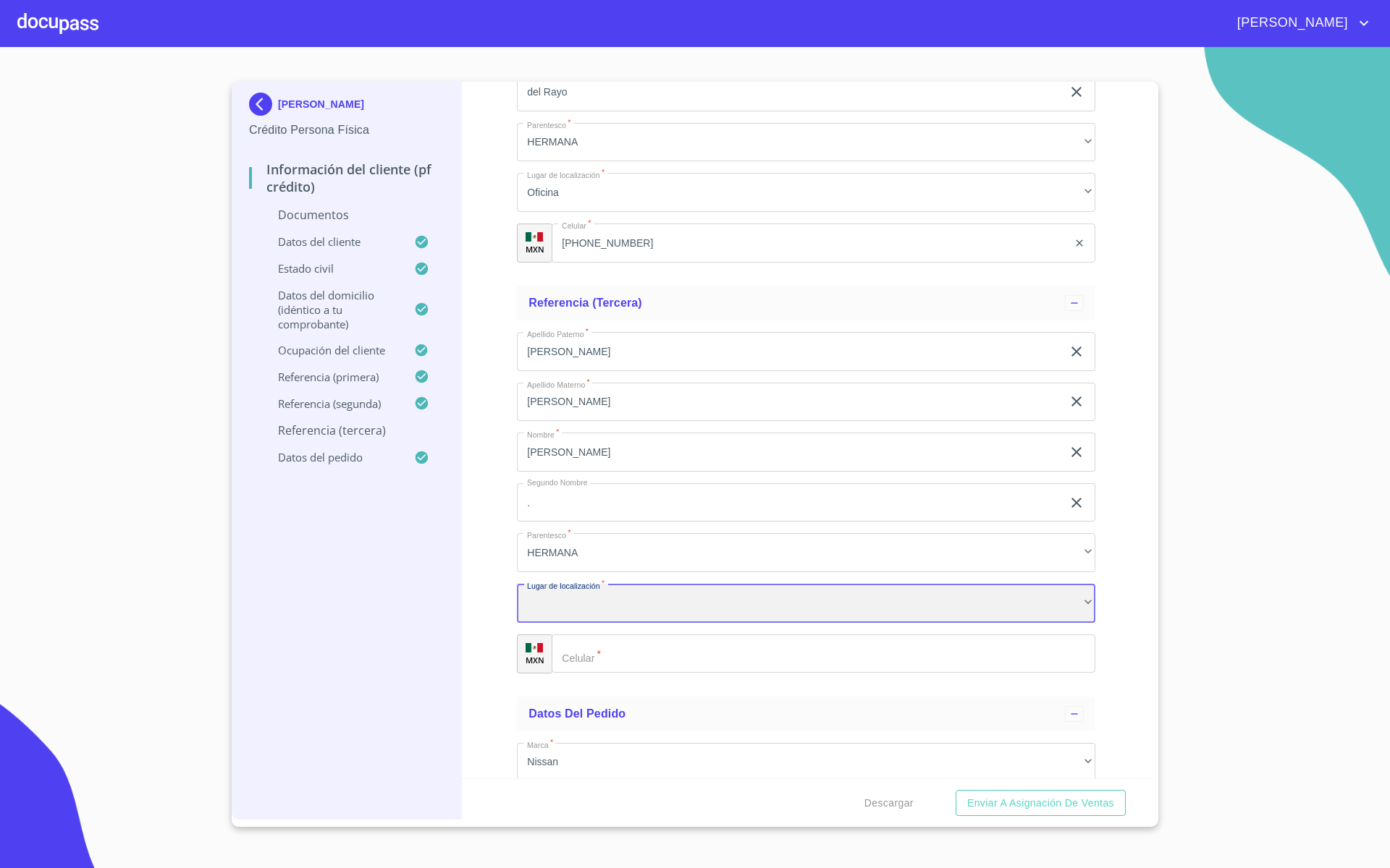
click at [560, 612] on div "​" at bounding box center [806, 604] width 578 height 39
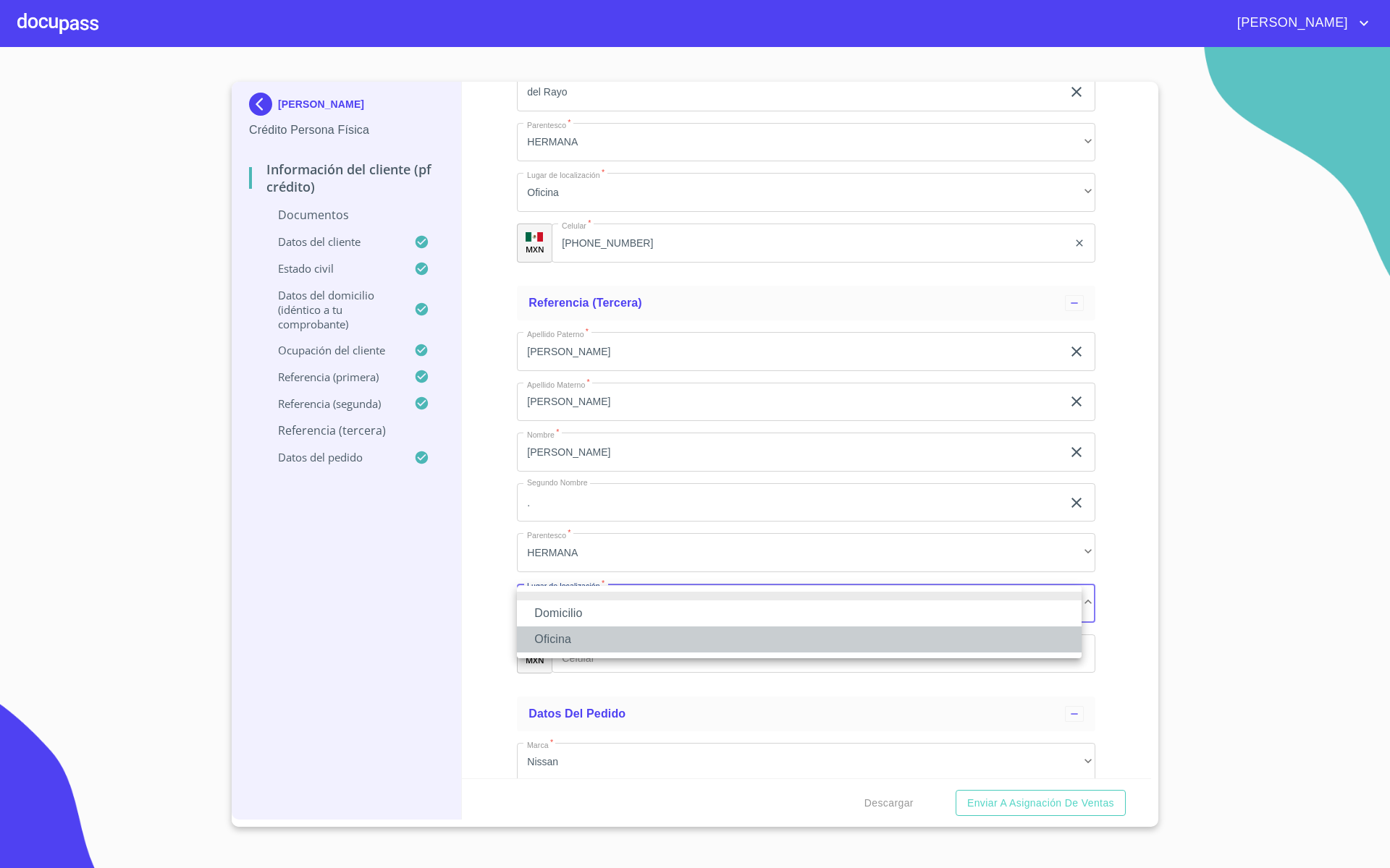
click at [561, 634] on li "Oficina" at bounding box center [799, 640] width 564 height 26
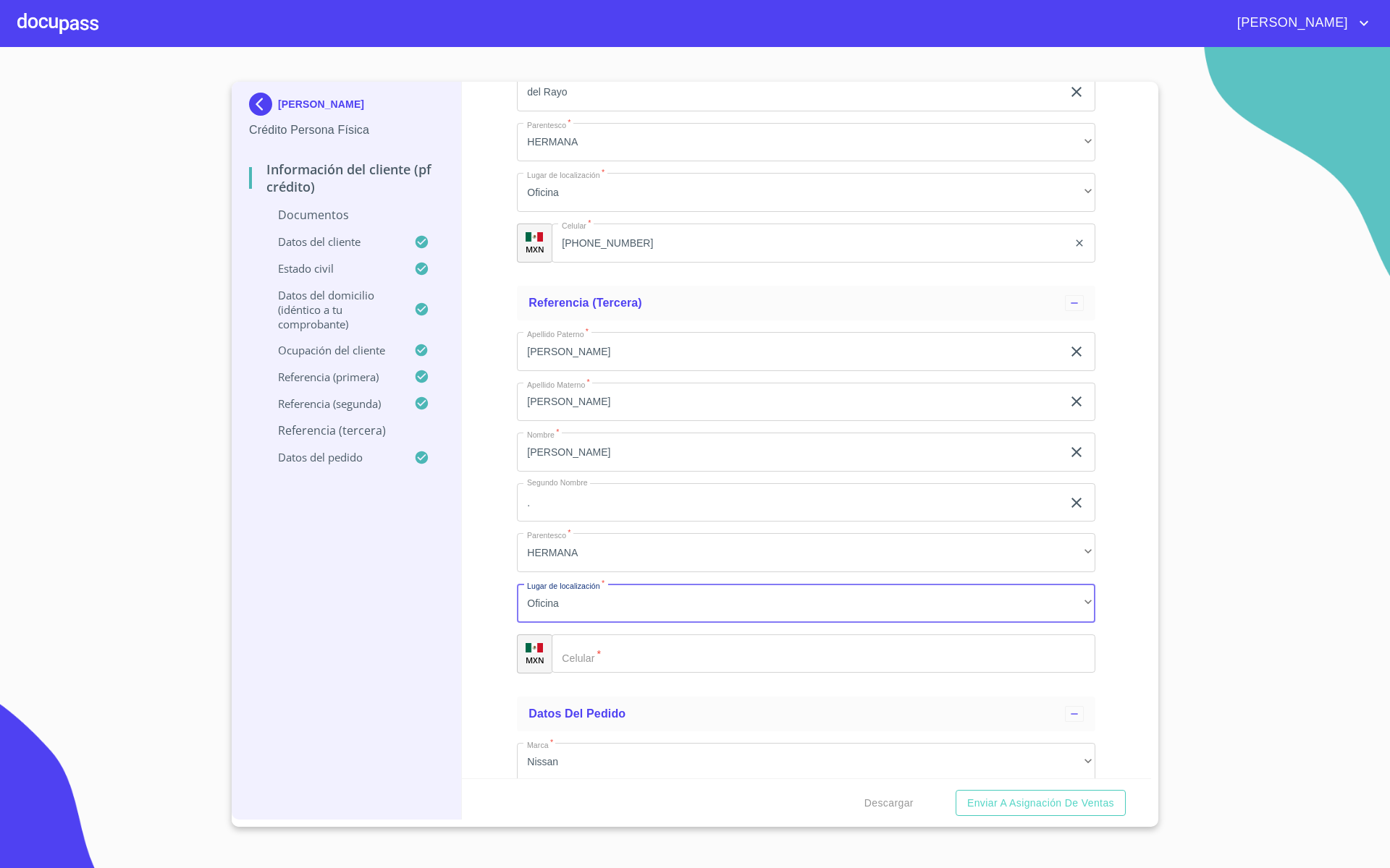
click at [618, 653] on input "Documento de identificación   *" at bounding box center [823, 654] width 544 height 39
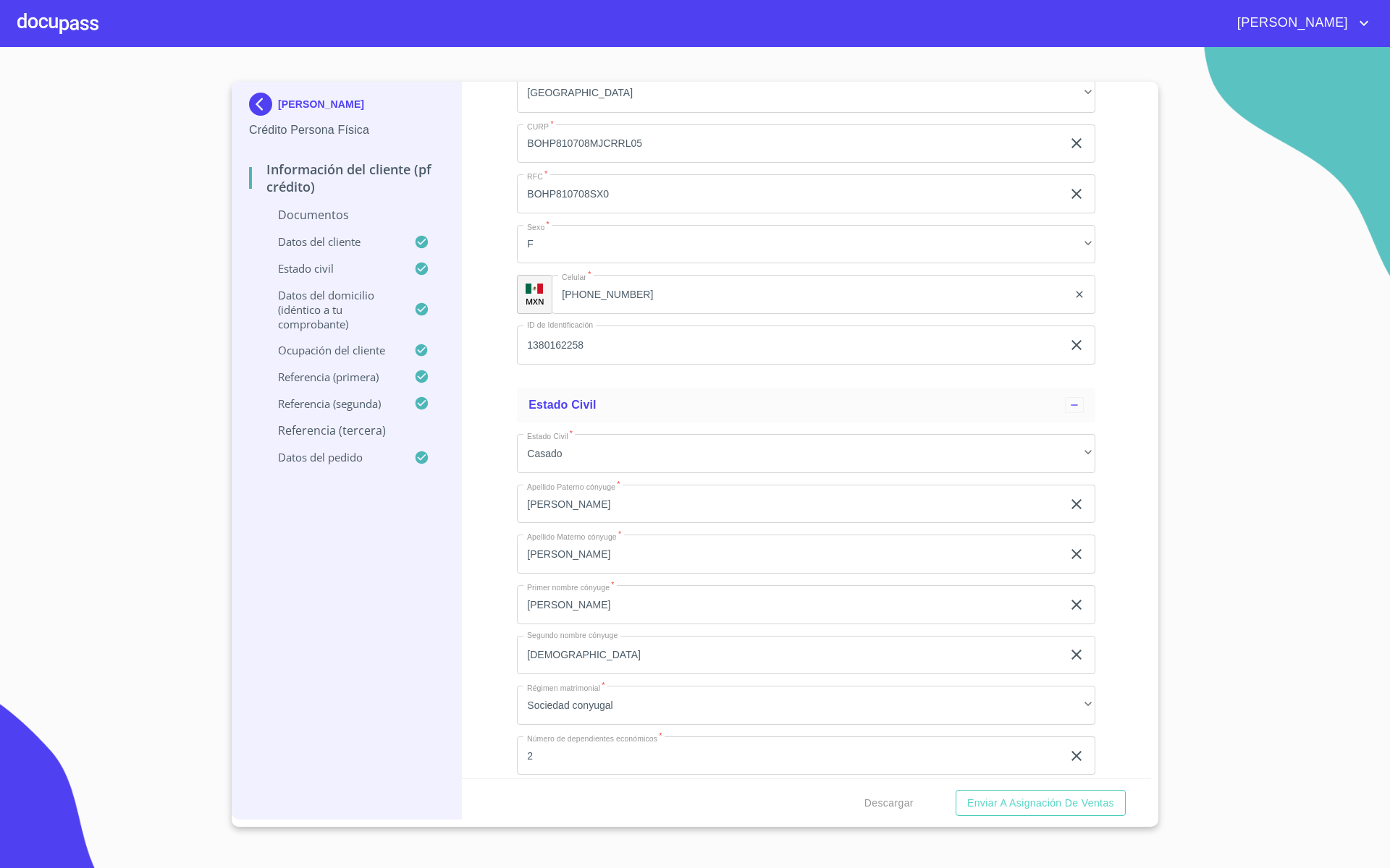
scroll to position [2031, 0]
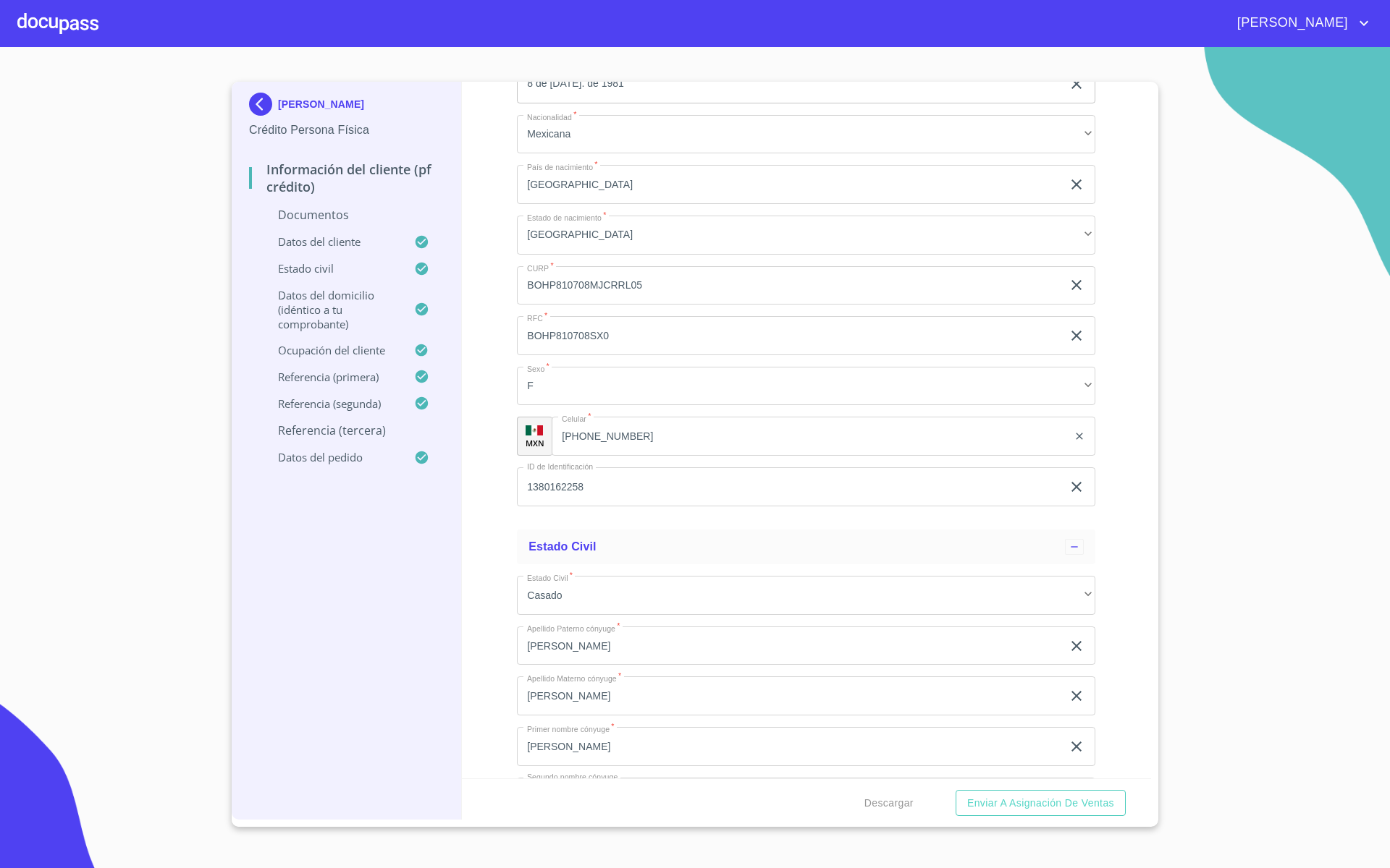
type input "[PHONE_NUMBER]"
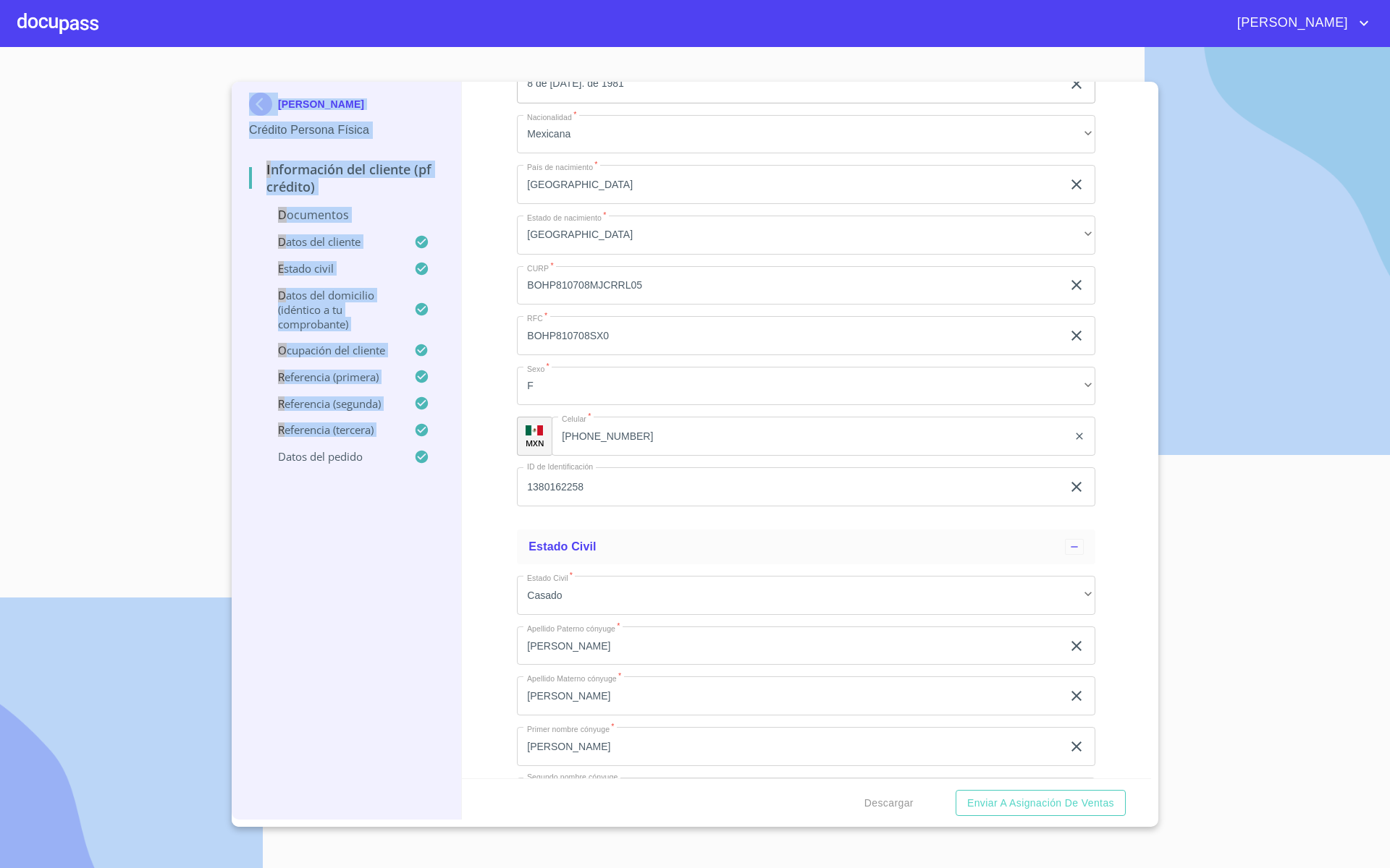
drag, startPoint x: 64, startPoint y: 436, endPoint x: 200, endPoint y: 867, distance: 451.9
click at [246, 746] on div "[PERSON_NAME] [PERSON_NAME] Crédito Persona Física Información del cliente (PF …" at bounding box center [695, 434] width 1390 height 868
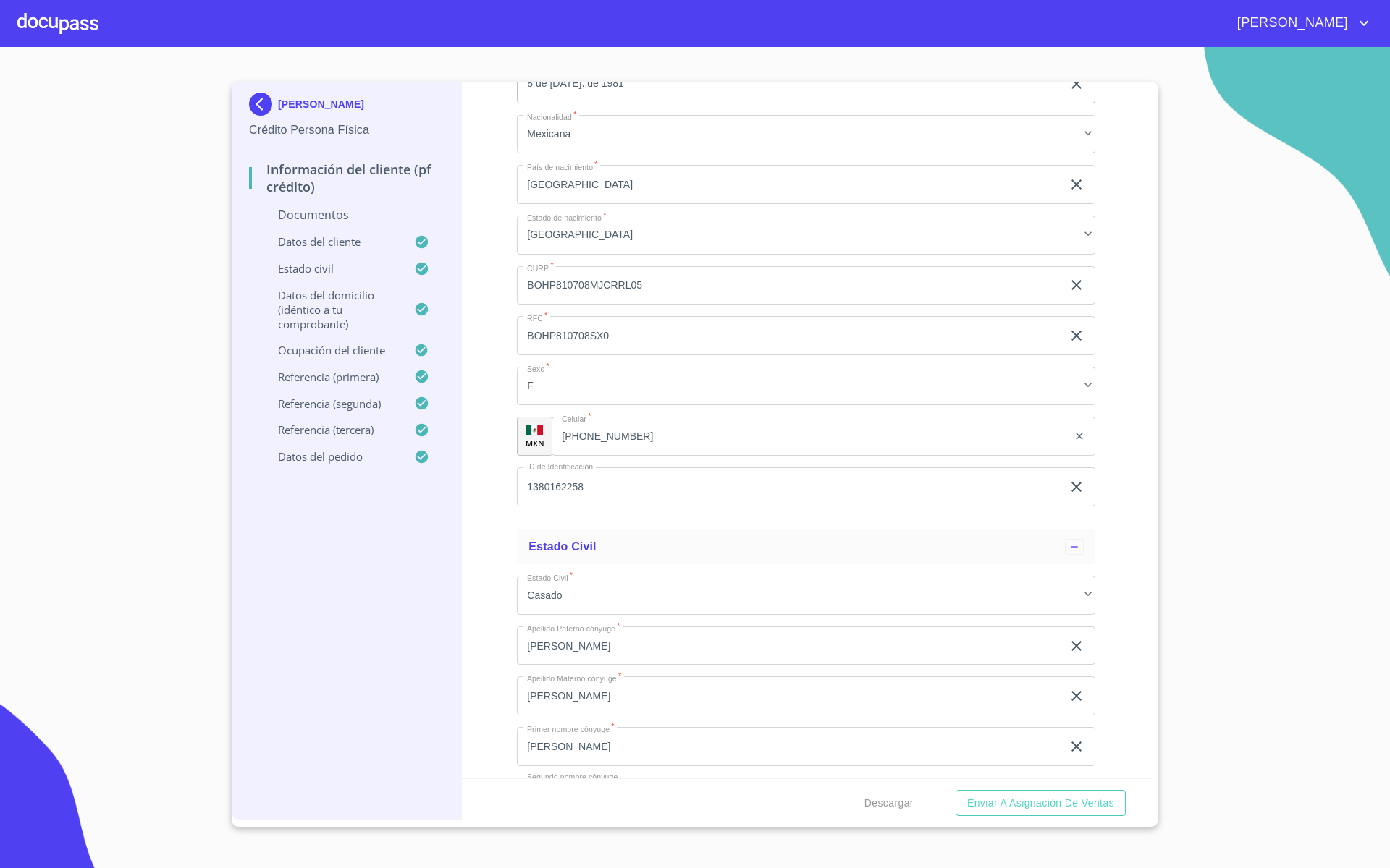
click at [1307, 368] on section "[PERSON_NAME] Crédito Persona Física Información del cliente (PF crédito) Docum…" at bounding box center [695, 458] width 1390 height 821
click at [1318, 122] on section "[PERSON_NAME] Crédito Persona Física Información del cliente (PF crédito) Docum…" at bounding box center [695, 458] width 1390 height 821
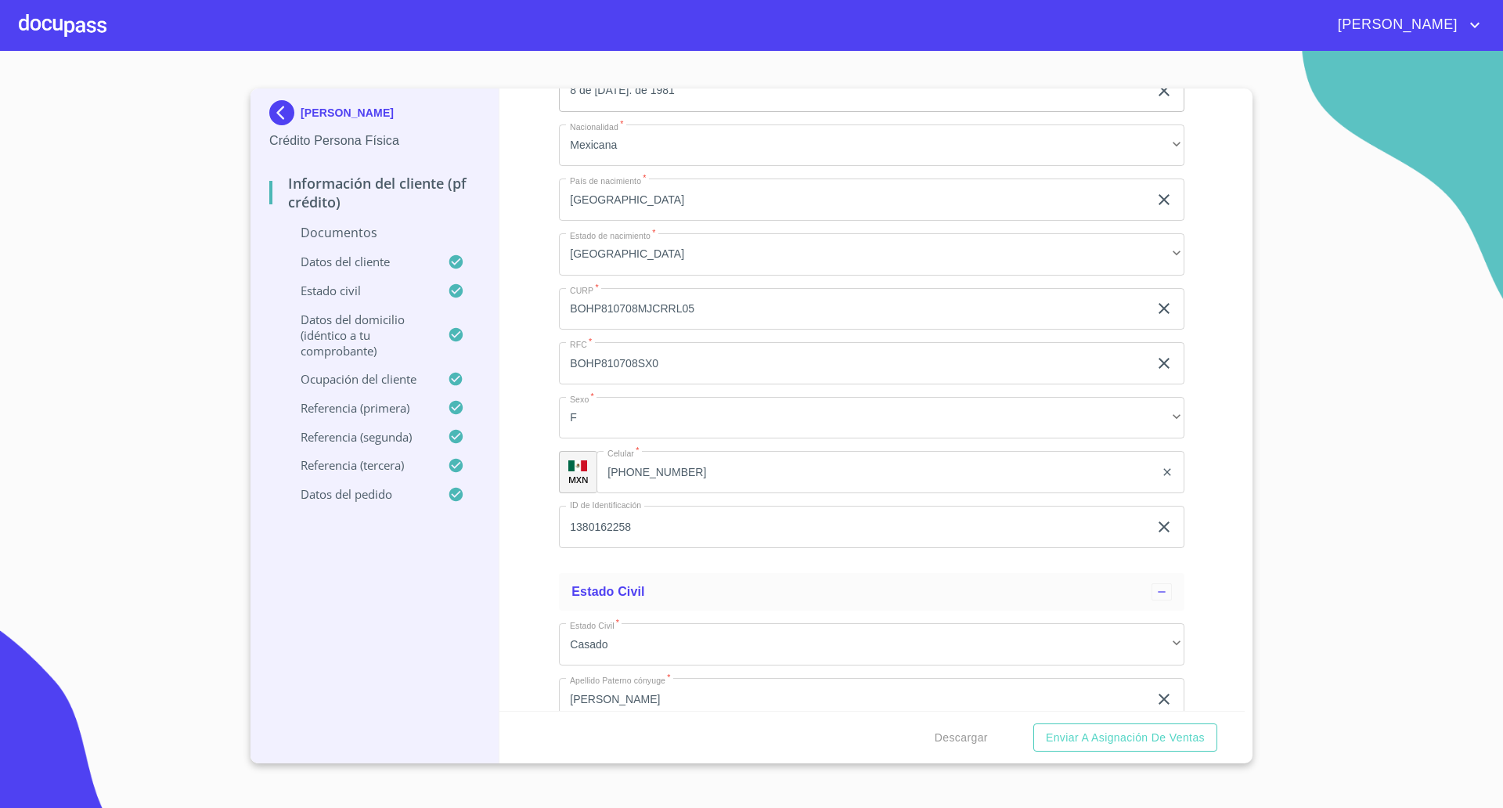
drag, startPoint x: 1377, startPoint y: 308, endPoint x: 1299, endPoint y: 319, distance: 79.0
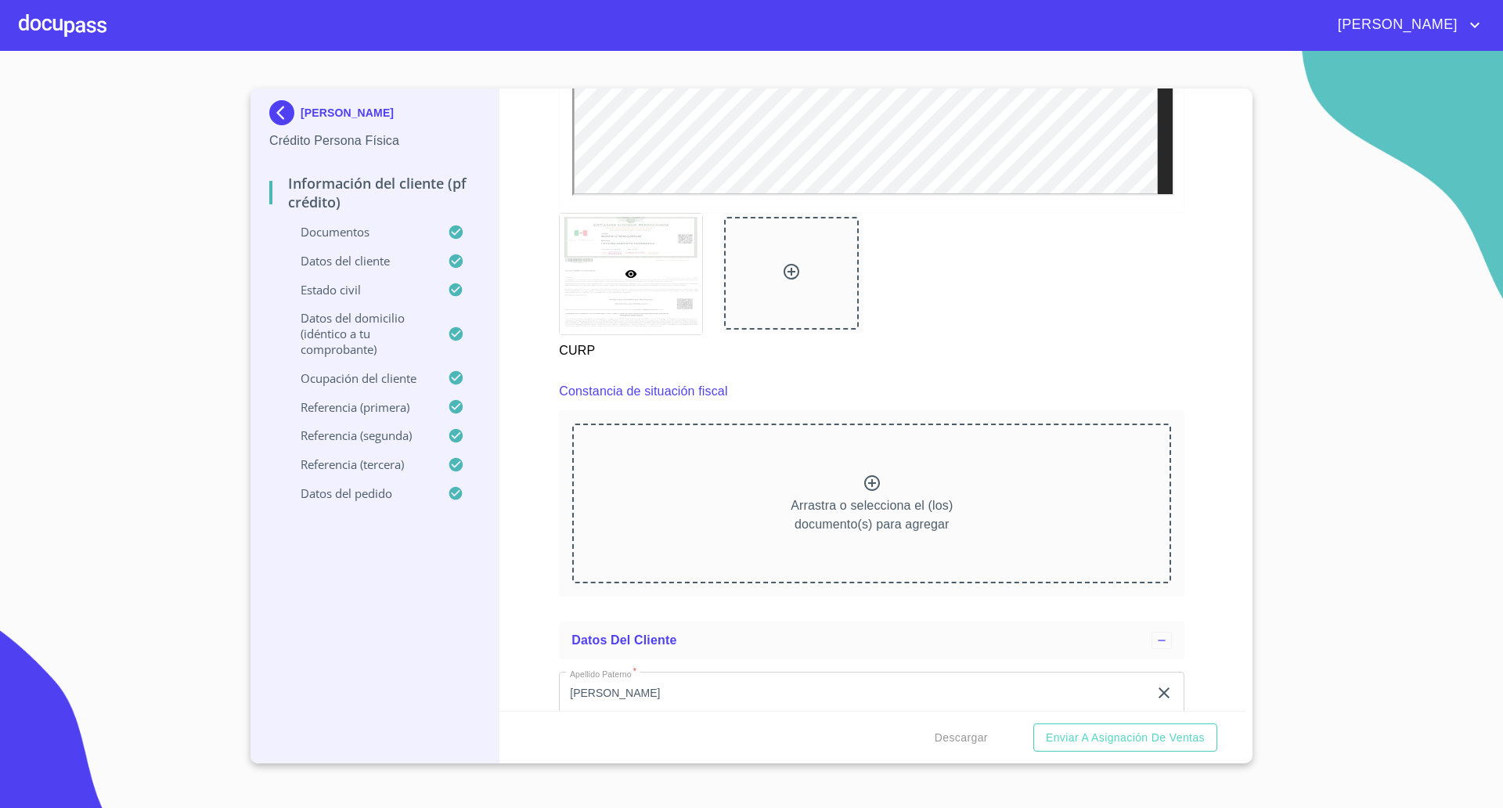
scroll to position [4207, 0]
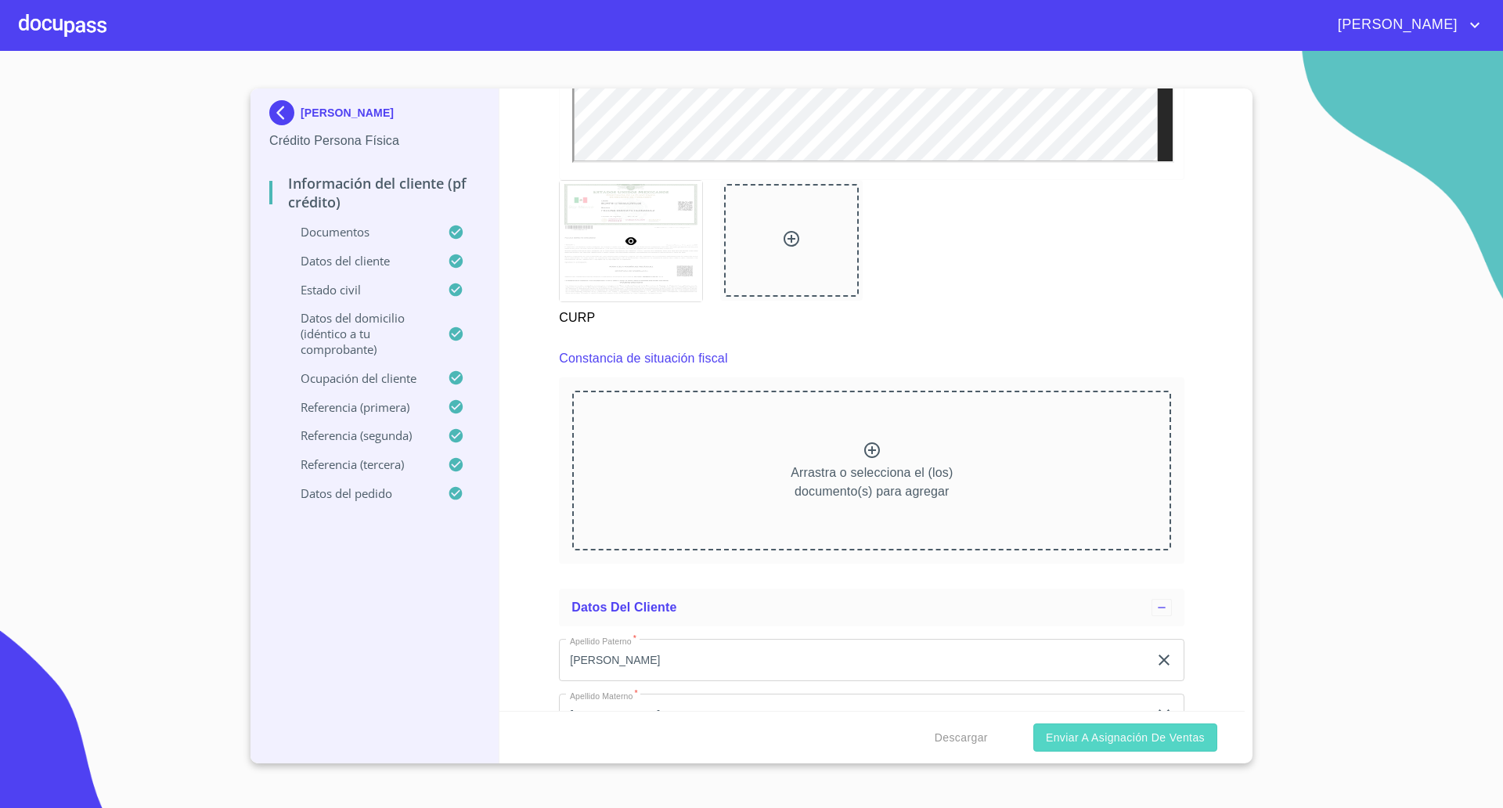
click at [1112, 740] on span "Enviar a Asignación de Ventas" at bounding box center [1125, 738] width 159 height 20
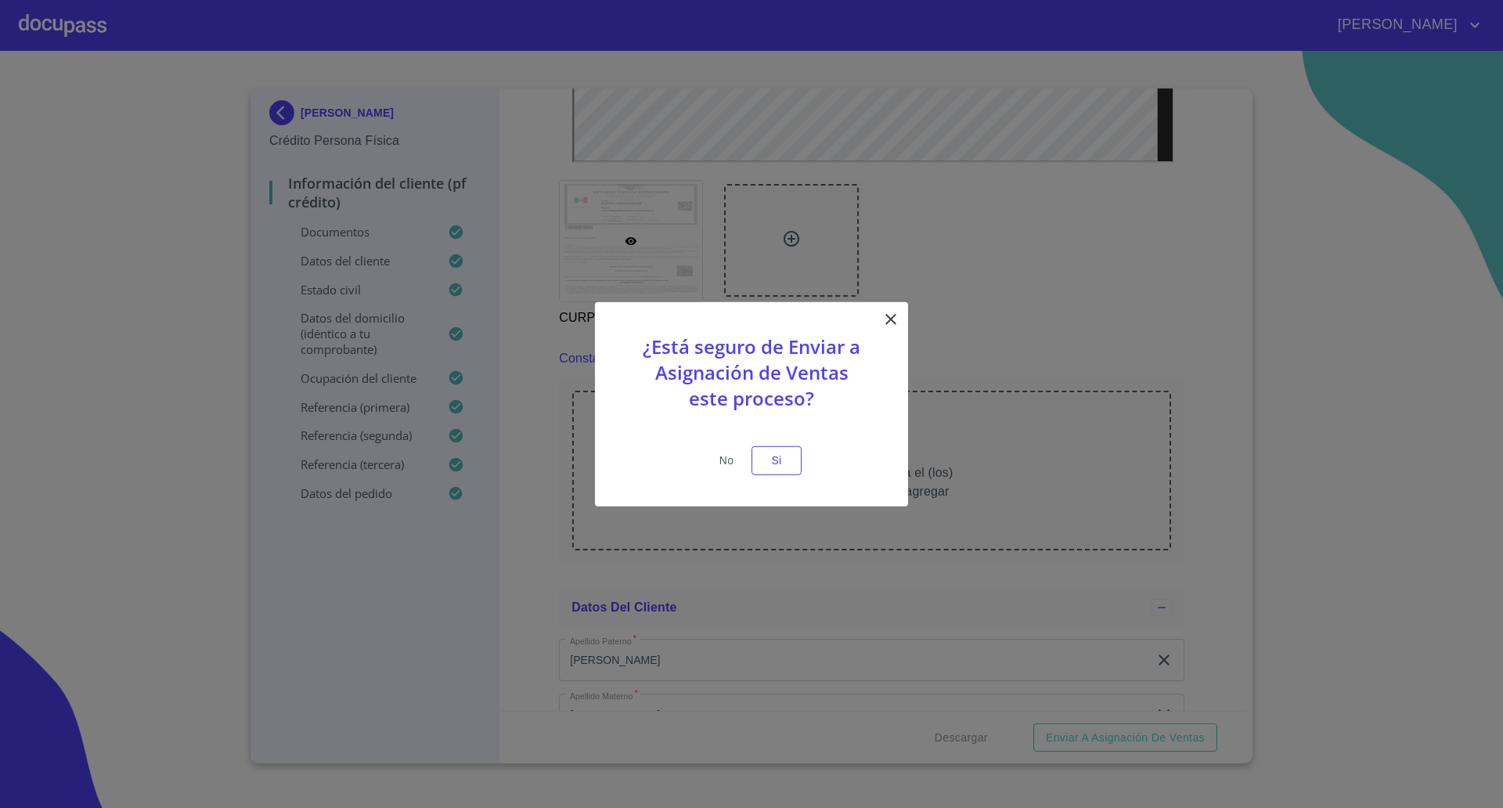
click at [720, 463] on span "No" at bounding box center [726, 461] width 38 height 20
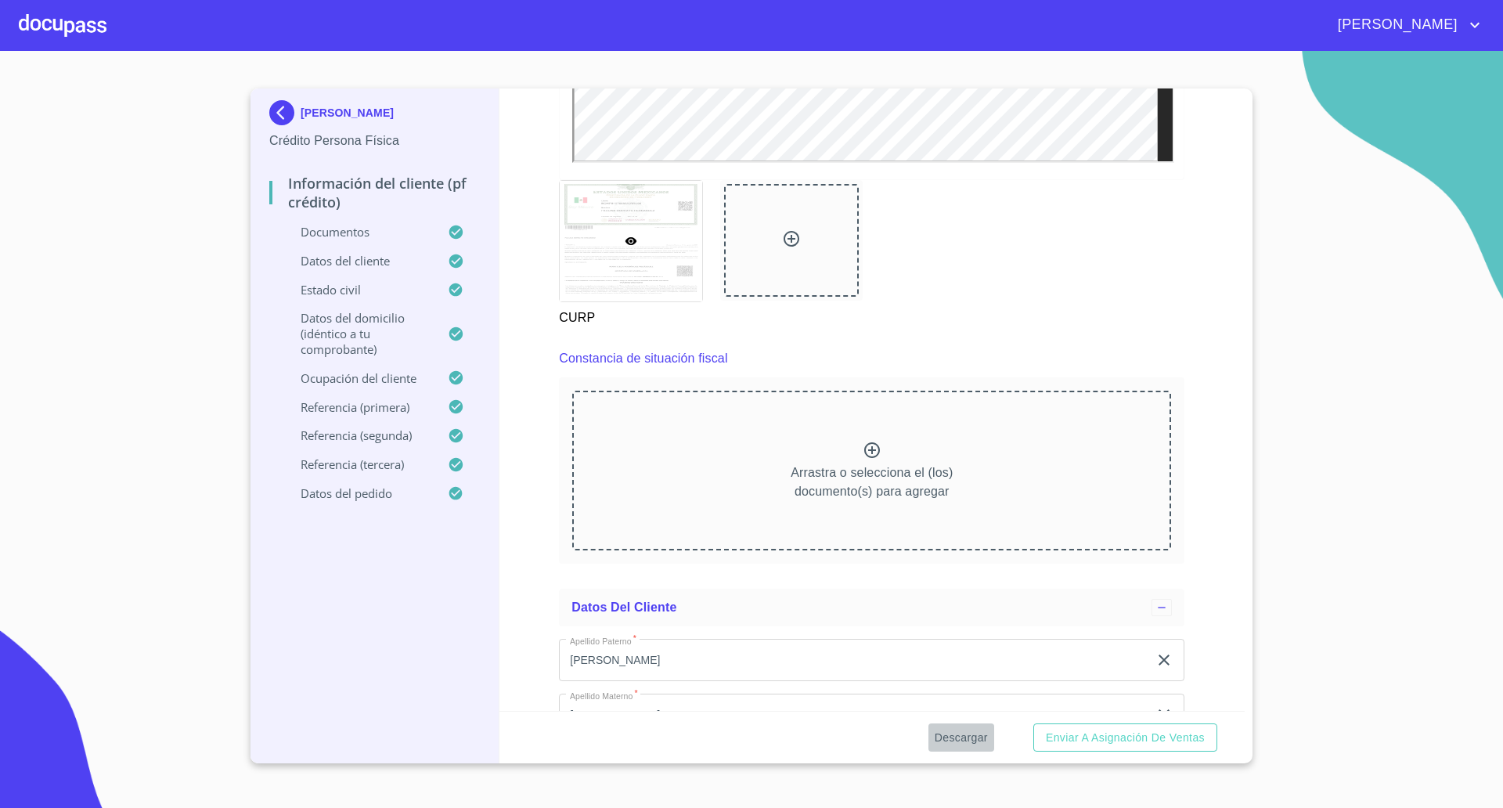
click at [956, 729] on span "Descargar" at bounding box center [960, 738] width 53 height 20
click at [1097, 729] on span "Enviar a Asignación de Ventas" at bounding box center [1125, 738] width 159 height 20
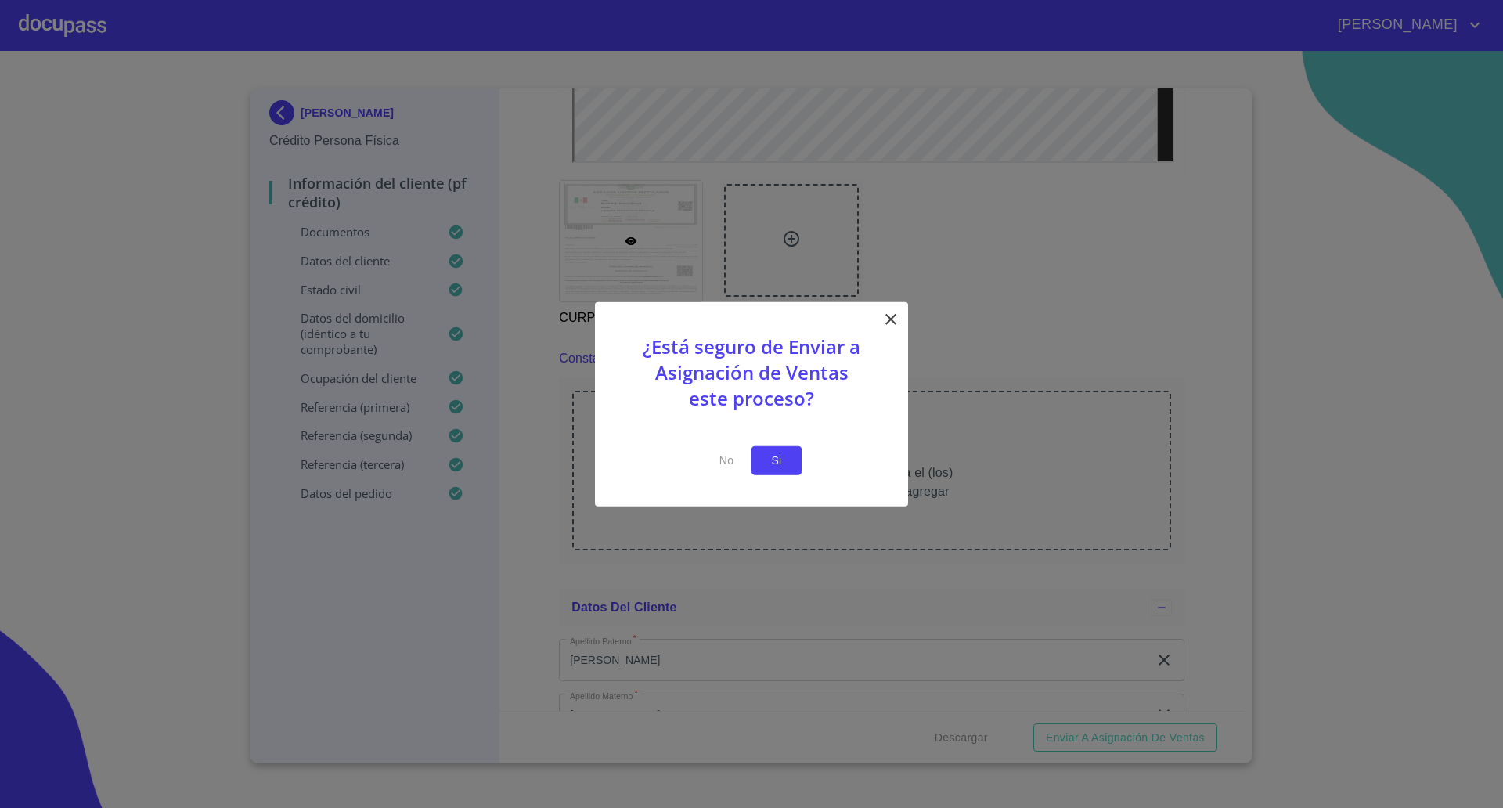
click at [779, 463] on span "Si" at bounding box center [776, 461] width 25 height 20
